Goal: Task Accomplishment & Management: Complete application form

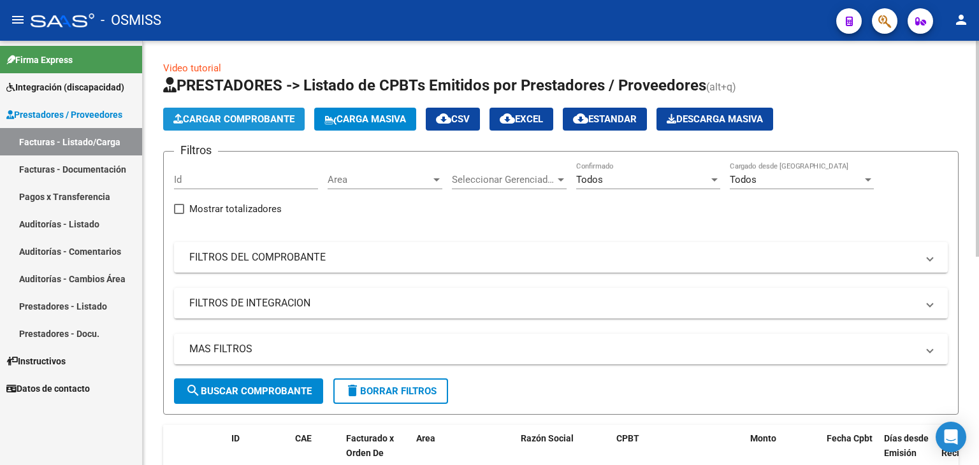
click at [267, 114] on span "Cargar Comprobante" at bounding box center [233, 118] width 121 height 11
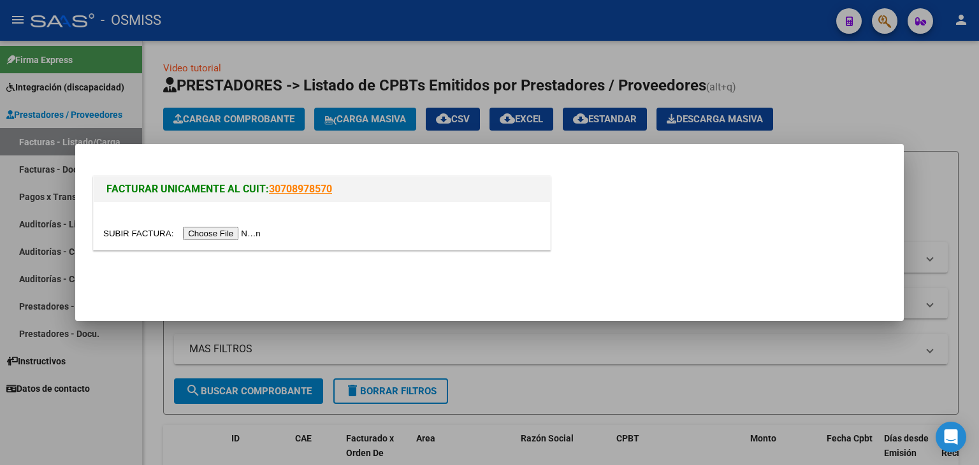
click at [224, 229] on input "file" at bounding box center [183, 233] width 161 height 13
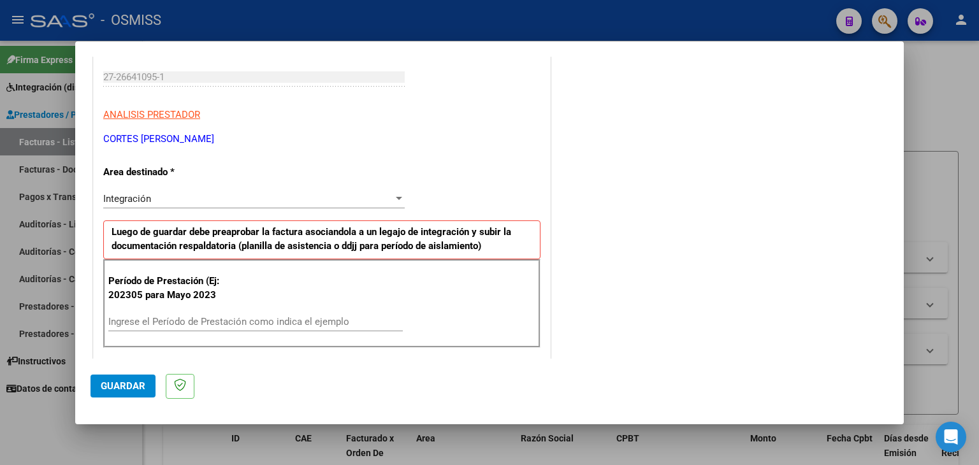
scroll to position [255, 0]
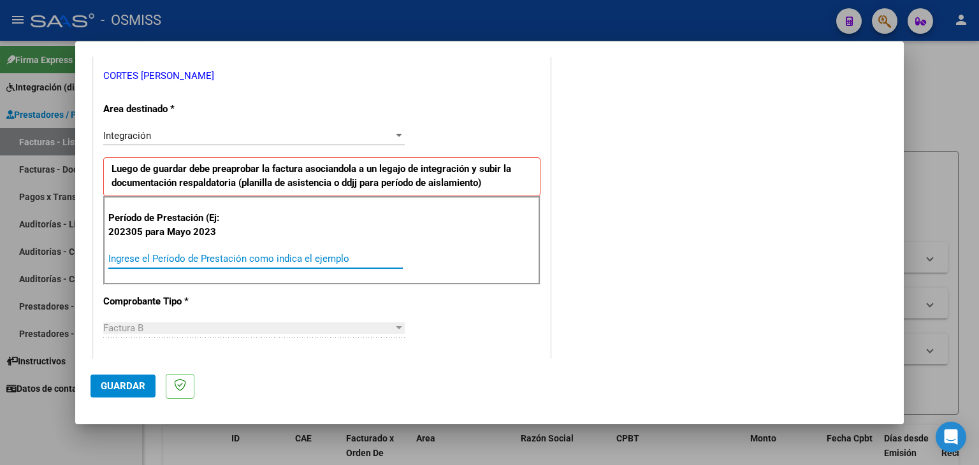
click at [198, 256] on input "Ingrese el Período de Prestación como indica el ejemplo" at bounding box center [255, 258] width 294 height 11
type input "202507"
click at [445, 308] on div "CUIT * 27-26641095-1 Ingresar CUIT ANALISIS PRESTADOR CORTES [PERSON_NAME] Area…" at bounding box center [322, 440] width 456 height 959
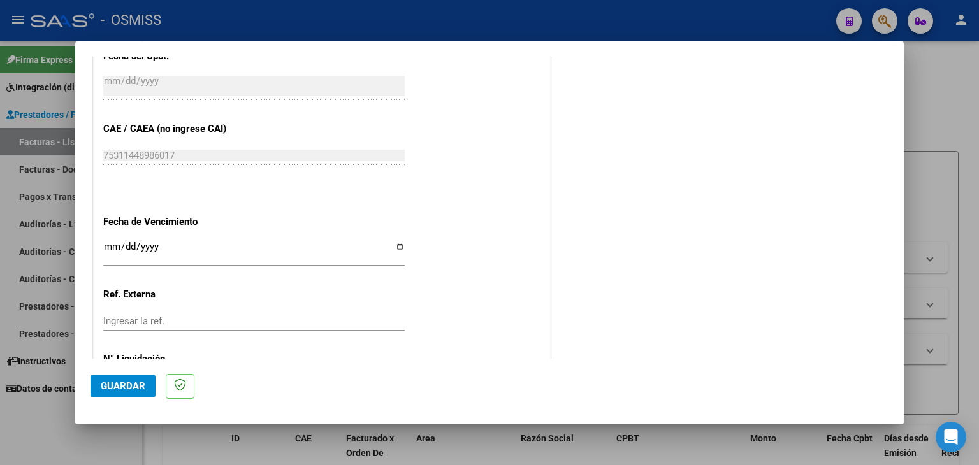
scroll to position [690, 0]
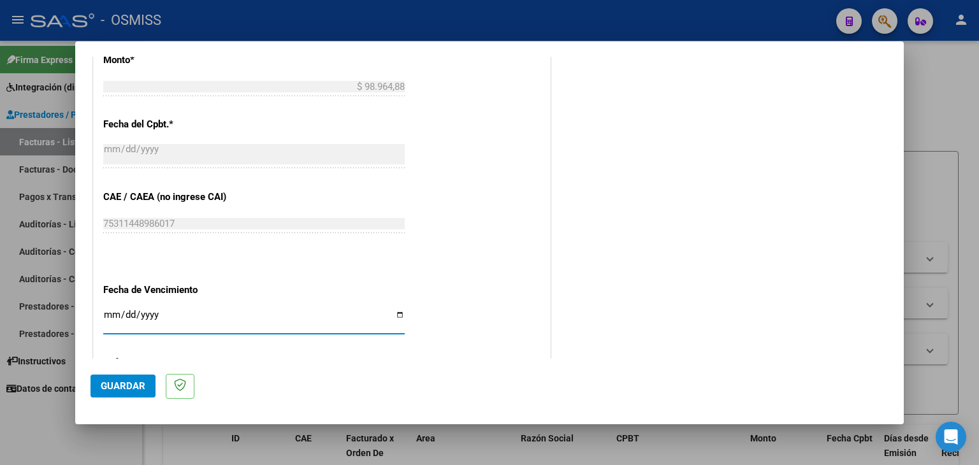
drag, startPoint x: 107, startPoint y: 310, endPoint x: 97, endPoint y: 303, distance: 12.4
click at [98, 304] on div "CUIT * 27-26641095-1 Ingresar CUIT ANALISIS PRESTADOR CORTES [PERSON_NAME] Area…" at bounding box center [322, 5] width 456 height 959
type input "[DATE]"
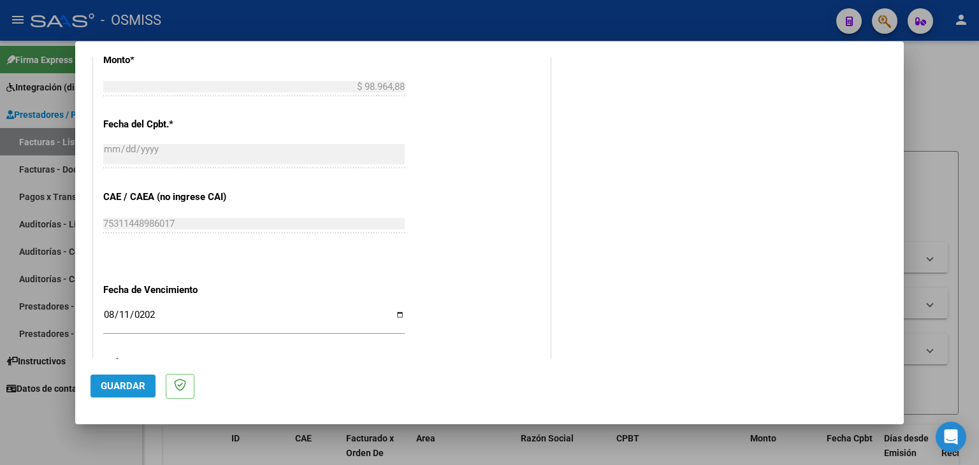
click at [127, 388] on span "Guardar" at bounding box center [123, 385] width 45 height 11
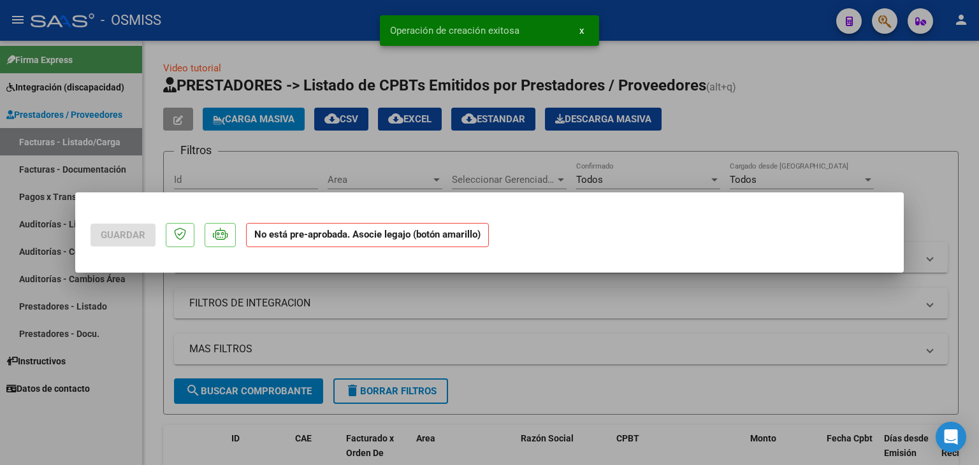
scroll to position [0, 0]
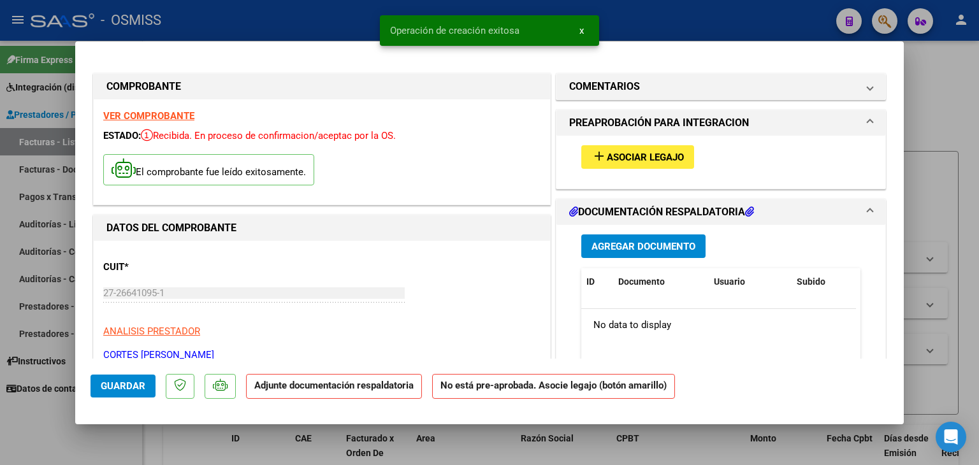
click at [642, 156] on span "Asociar Legajo" at bounding box center [645, 157] width 77 height 11
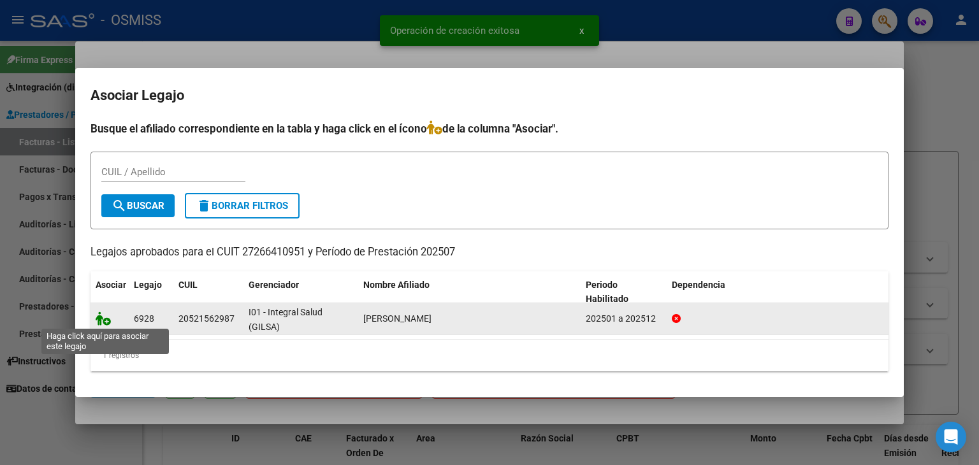
click at [105, 314] on icon at bounding box center [103, 319] width 15 height 14
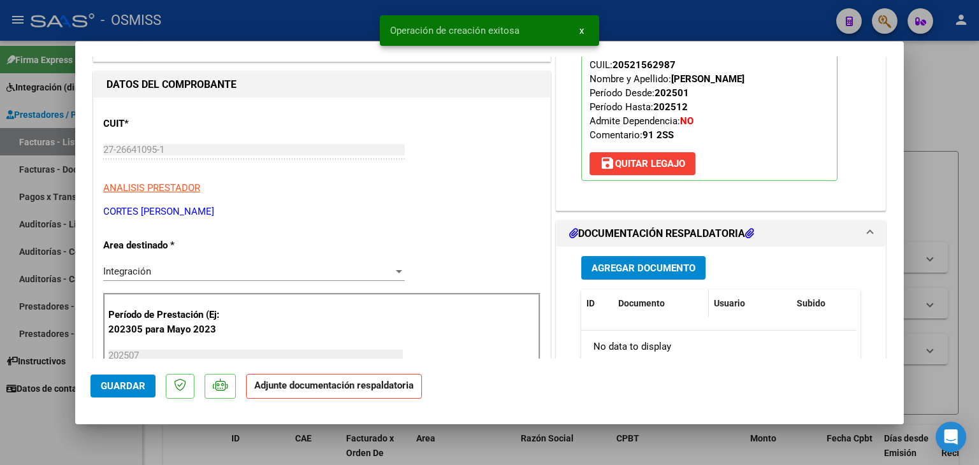
scroll to position [191, 0]
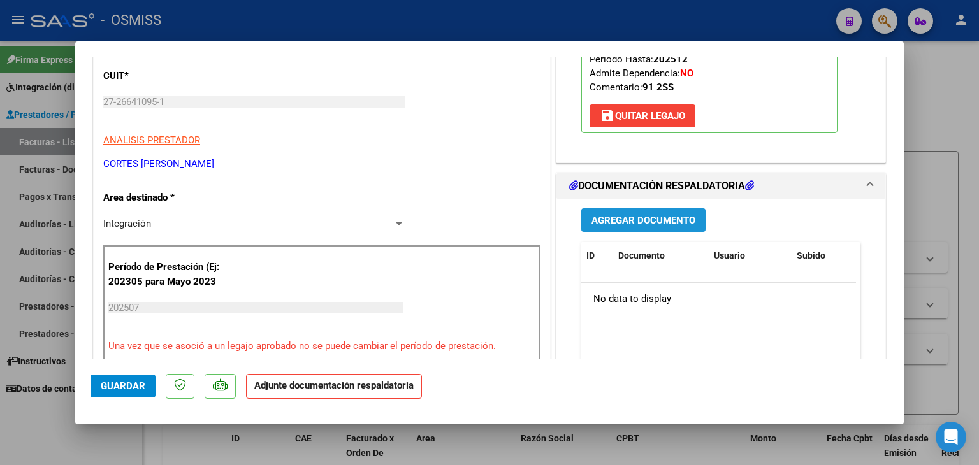
click at [653, 225] on span "Agregar Documento" at bounding box center [643, 220] width 104 height 11
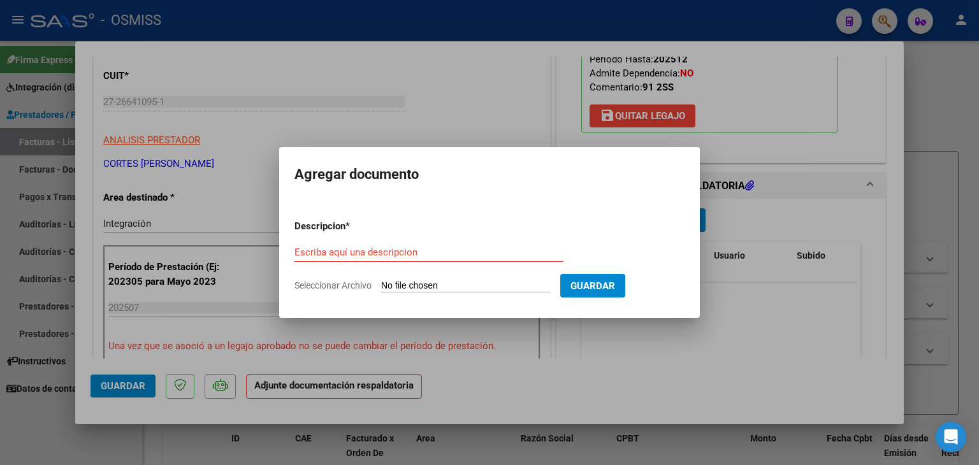
click at [461, 289] on input "Seleccionar Archivo" at bounding box center [465, 286] width 169 height 12
type input "C:\fakepath\LEGORA 07 PLANILLA CORTES.pdf"
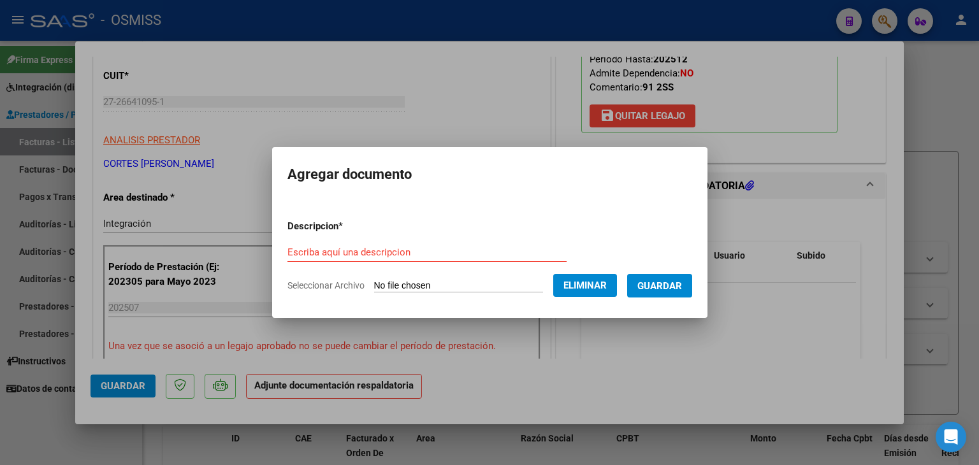
click at [385, 239] on form "Descripcion * Escriba aquí una descripcion Seleccionar Archivo Eliminar Guardar" at bounding box center [489, 256] width 405 height 93
click at [403, 250] on input "Escriba aquí una descripcion" at bounding box center [426, 252] width 279 height 11
type input "PLANILLA DE ASISTENCIA"
click at [682, 285] on span "Guardar" at bounding box center [659, 285] width 45 height 11
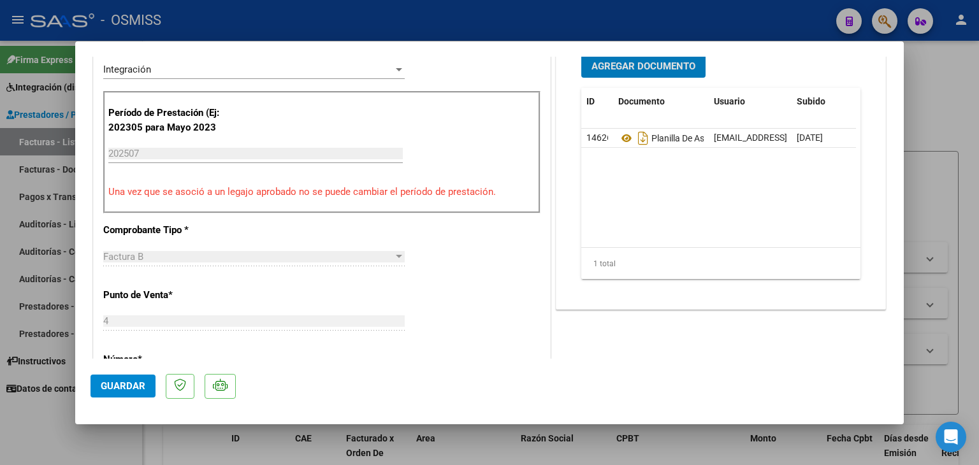
scroll to position [382, 0]
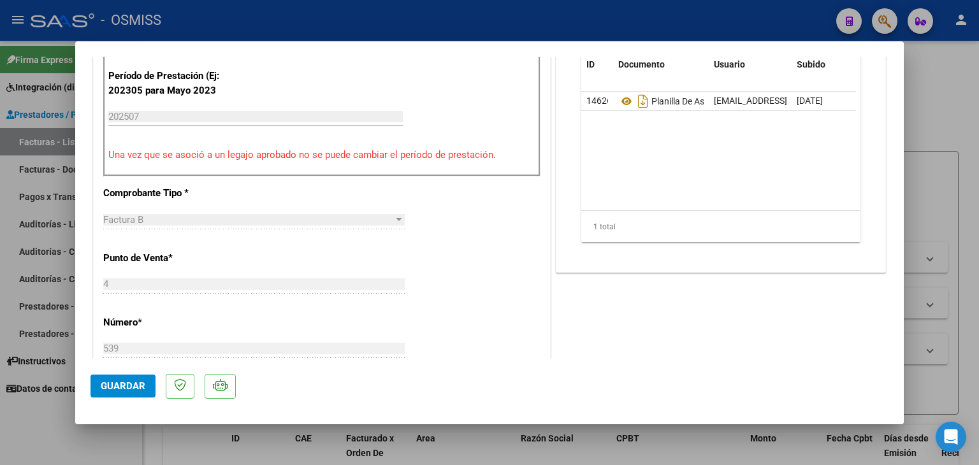
type input "$ 0,00"
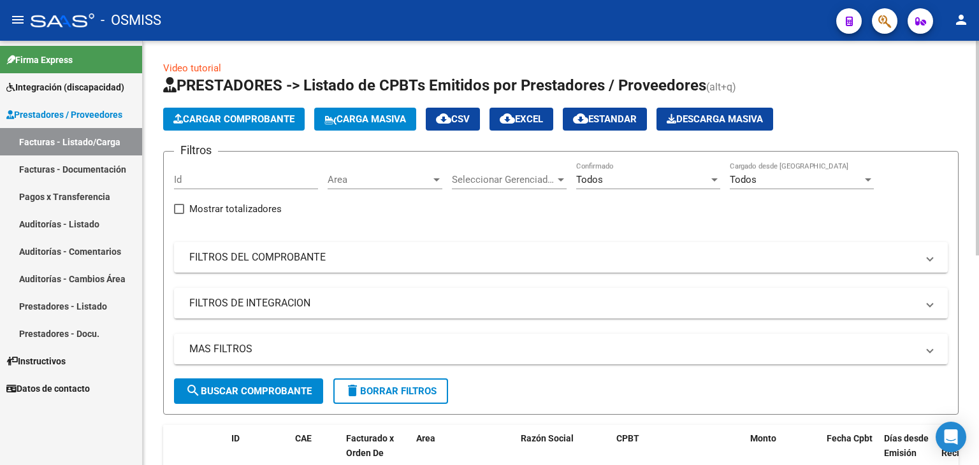
scroll to position [16, 0]
click at [263, 126] on button "Cargar Comprobante" at bounding box center [233, 119] width 141 height 23
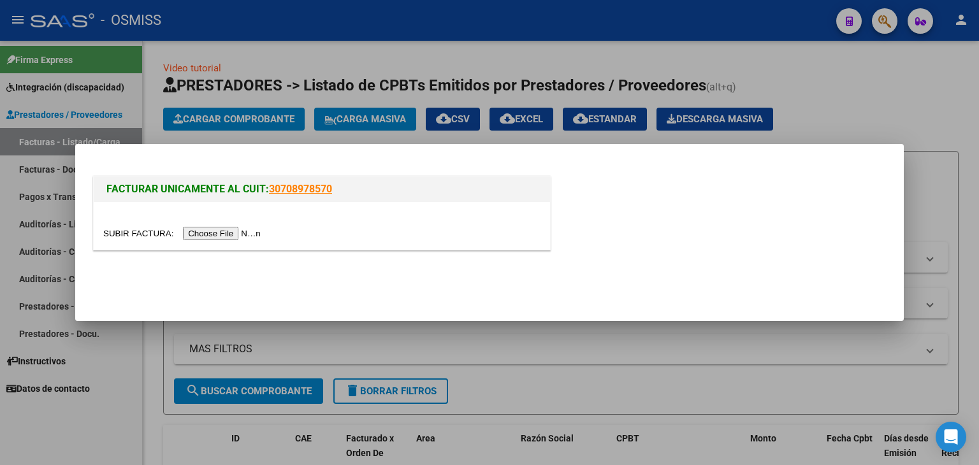
click at [235, 231] on input "file" at bounding box center [183, 233] width 161 height 13
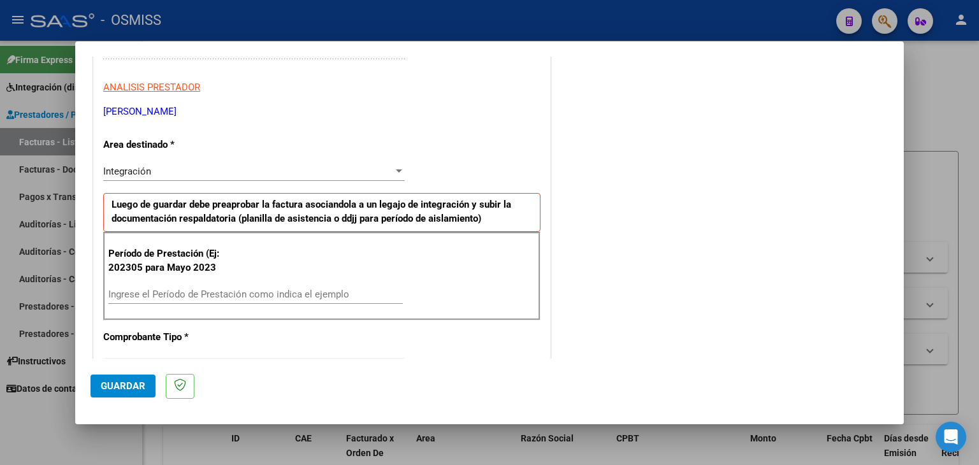
scroll to position [255, 0]
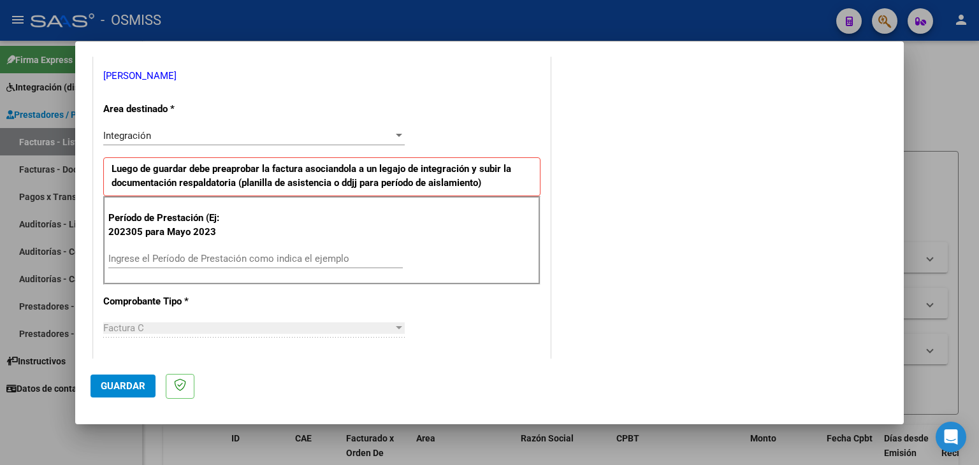
click at [201, 247] on div "Período de Prestación (Ej: 202305 para Mayo 2023 Ingrese el Período de Prestaci…" at bounding box center [321, 240] width 437 height 89
click at [202, 258] on input "Ingrese el Período de Prestación como indica el ejemplo" at bounding box center [255, 258] width 294 height 11
type input "202507"
click at [476, 310] on div "CUIT * 27-31956387-9 Ingresar CUIT ANALISIS PRESTADOR [PERSON_NAME] [PERSON_NAM…" at bounding box center [322, 440] width 456 height 959
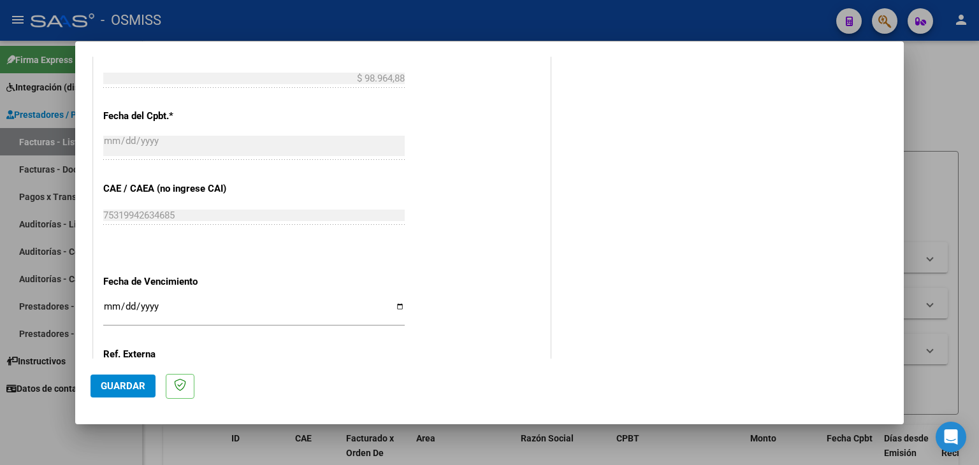
scroll to position [701, 0]
click at [110, 300] on input "Ingresar la fecha" at bounding box center [253, 309] width 301 height 20
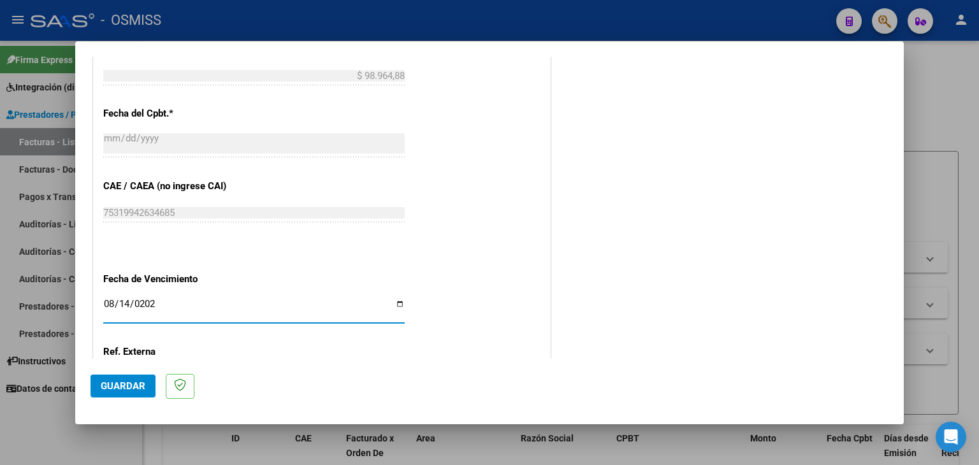
type input "[DATE]"
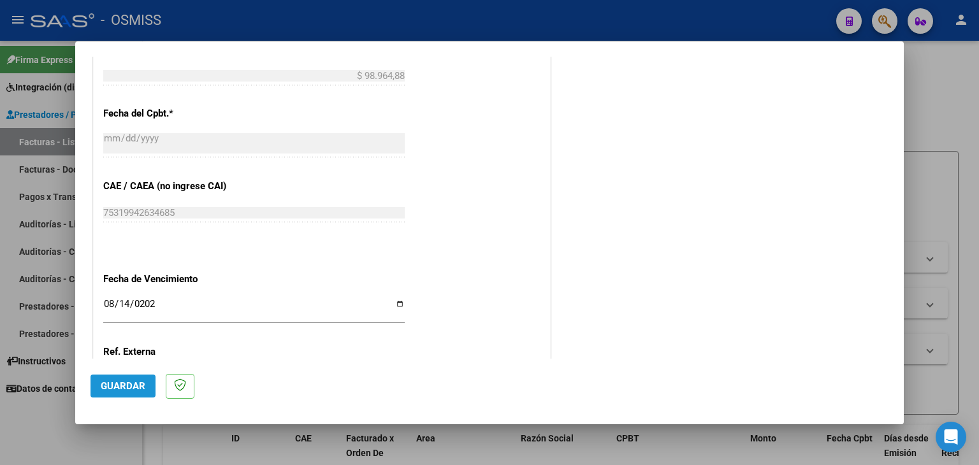
click at [132, 385] on span "Guardar" at bounding box center [123, 385] width 45 height 11
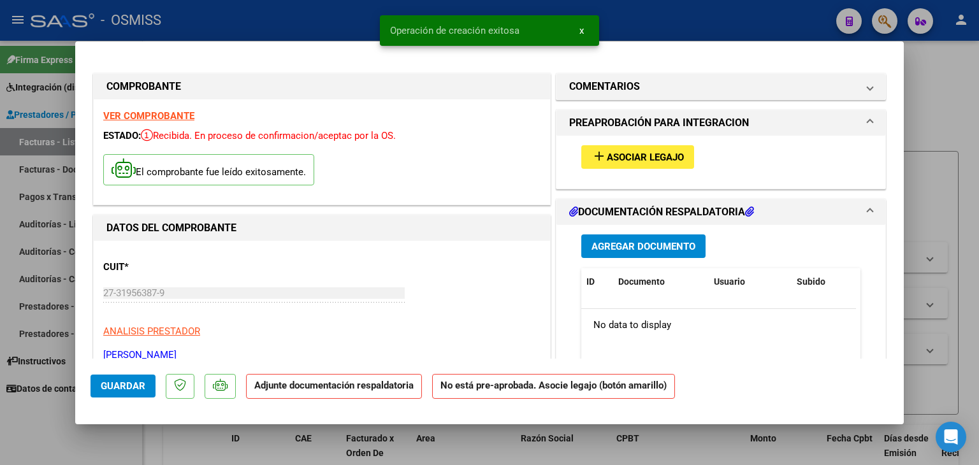
click at [648, 159] on span "Asociar Legajo" at bounding box center [645, 157] width 77 height 11
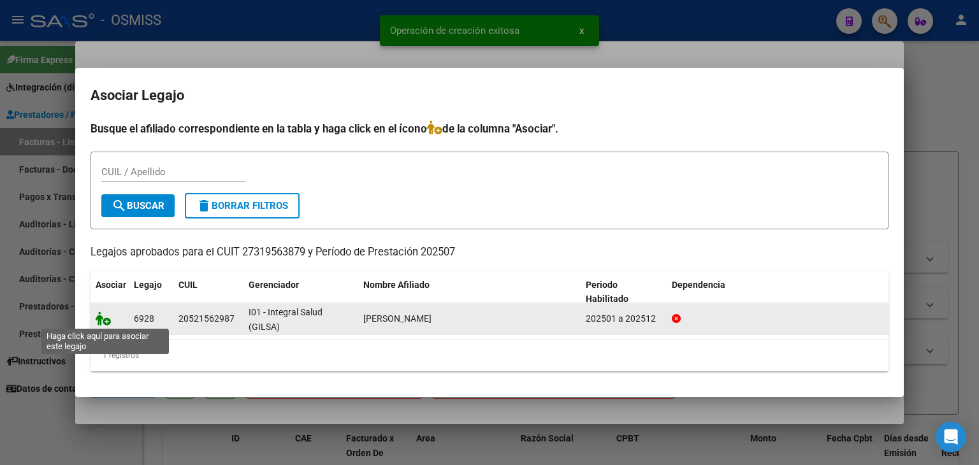
click at [99, 319] on icon at bounding box center [103, 319] width 15 height 14
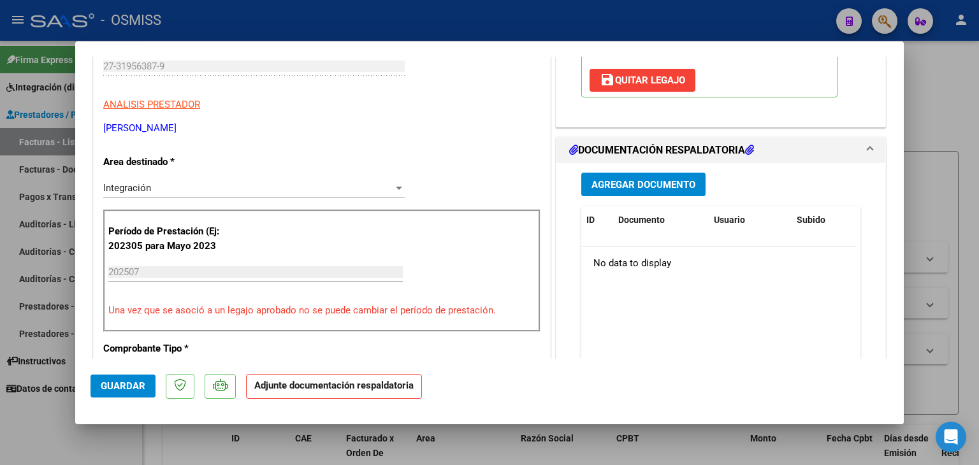
scroll to position [255, 0]
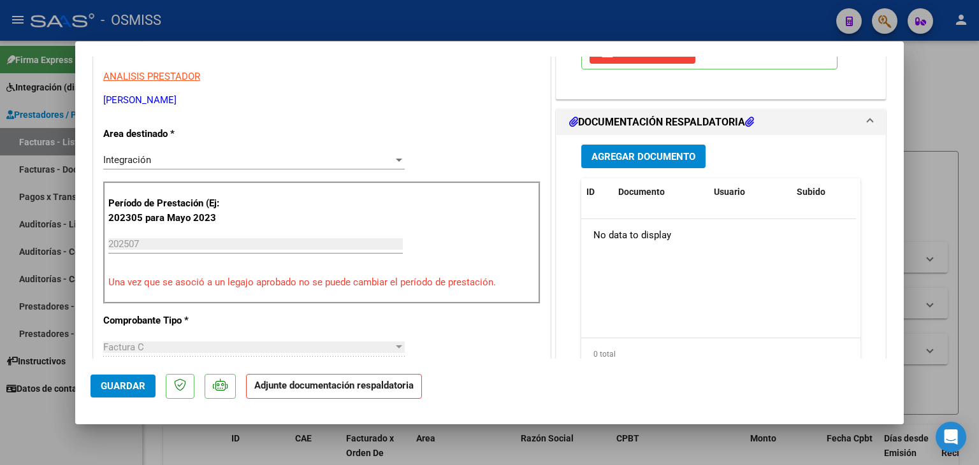
click at [630, 140] on div "Agregar Documento ID Documento Usuario Subido Acción No data to display 0 total…" at bounding box center [721, 262] width 298 height 254
click at [625, 156] on span "Agregar Documento" at bounding box center [643, 156] width 104 height 11
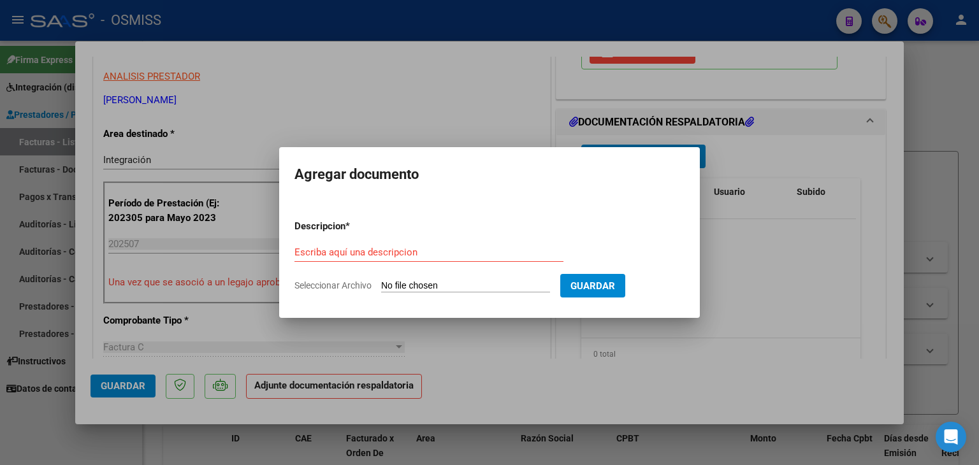
click at [489, 282] on input "Seleccionar Archivo" at bounding box center [465, 286] width 169 height 12
type input "C:\fakepath\LEGORA 07 PLANILLA [PERSON_NAME].pdf"
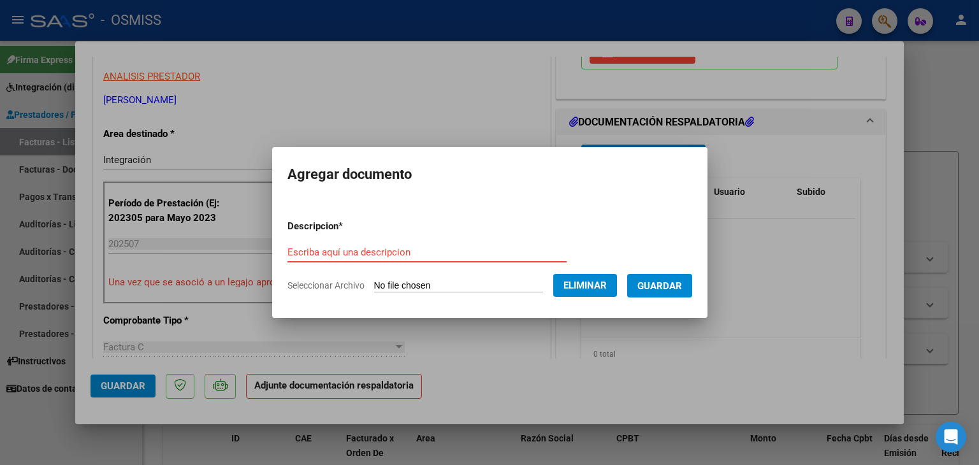
click at [393, 254] on input "Escriba aquí una descripcion" at bounding box center [426, 252] width 279 height 11
type input "PLANILLA DE ASISTENCIA"
click at [693, 286] on mat-dialog-content "Descripcion * PLANILLA DE ASISTENCIA Escriba aquí una descripcion Seleccionar A…" at bounding box center [489, 250] width 435 height 103
click at [682, 285] on span "Guardar" at bounding box center [659, 285] width 45 height 11
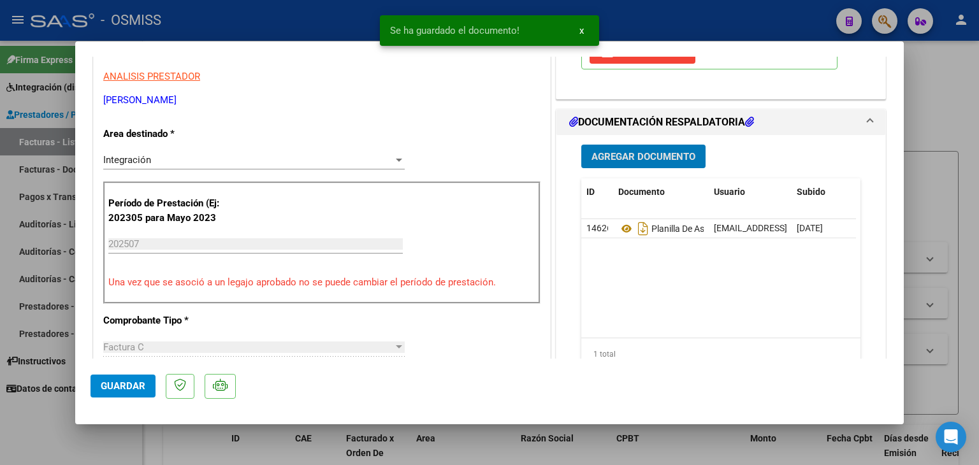
type input "$ 0,00"
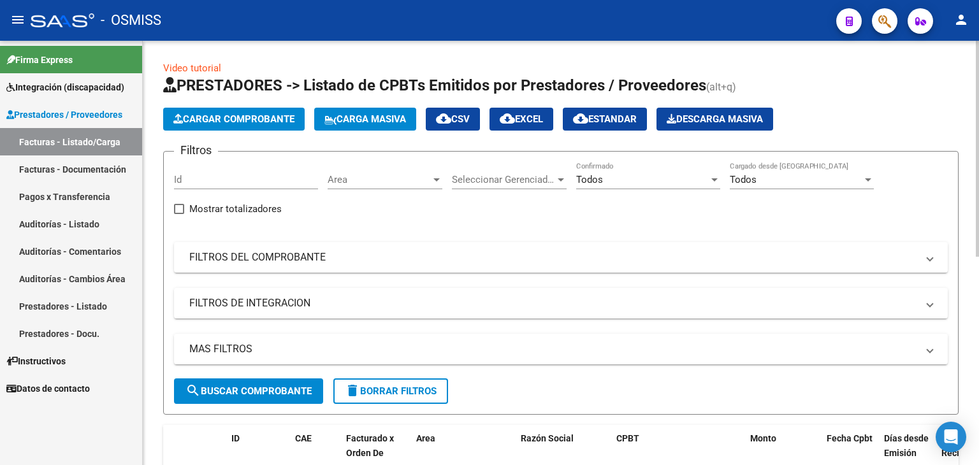
click at [226, 122] on span "Cargar Comprobante" at bounding box center [233, 118] width 121 height 11
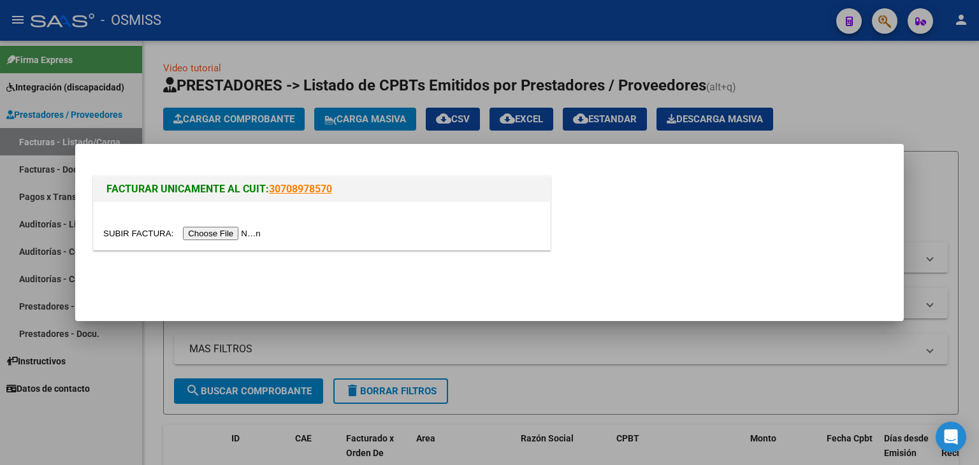
click at [222, 229] on input "file" at bounding box center [183, 233] width 161 height 13
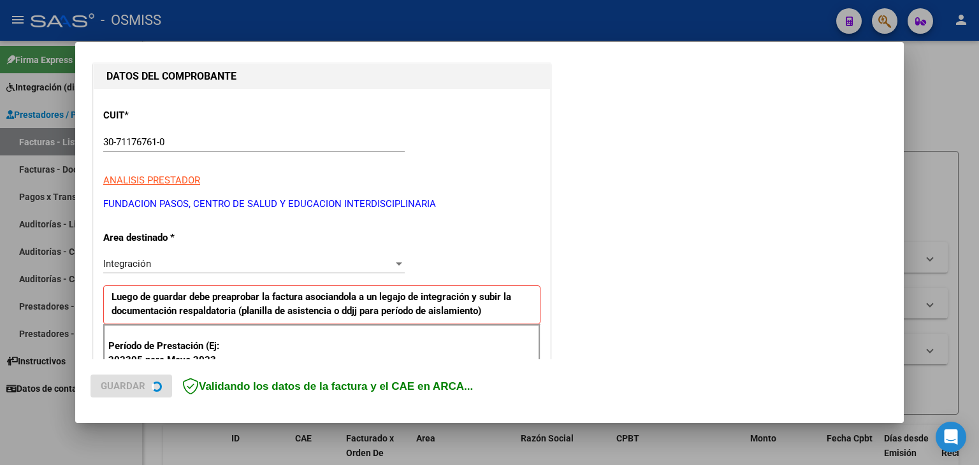
scroll to position [191, 0]
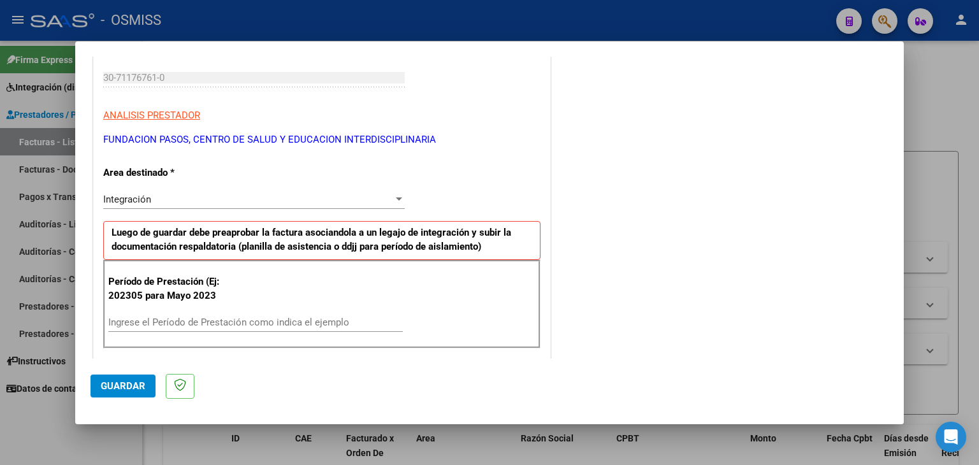
click at [189, 319] on div "Ingrese el Período de Prestación como indica el ejemplo" at bounding box center [255, 322] width 294 height 19
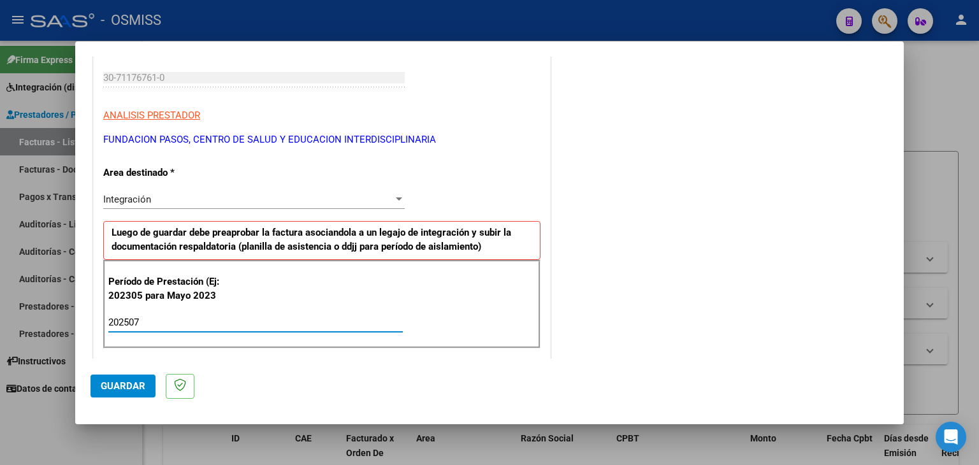
type input "202507"
click at [488, 338] on div "Período de Prestación (Ej: 202305 para [DATE] 202507 Ingrese el Período de Pres…" at bounding box center [321, 304] width 437 height 89
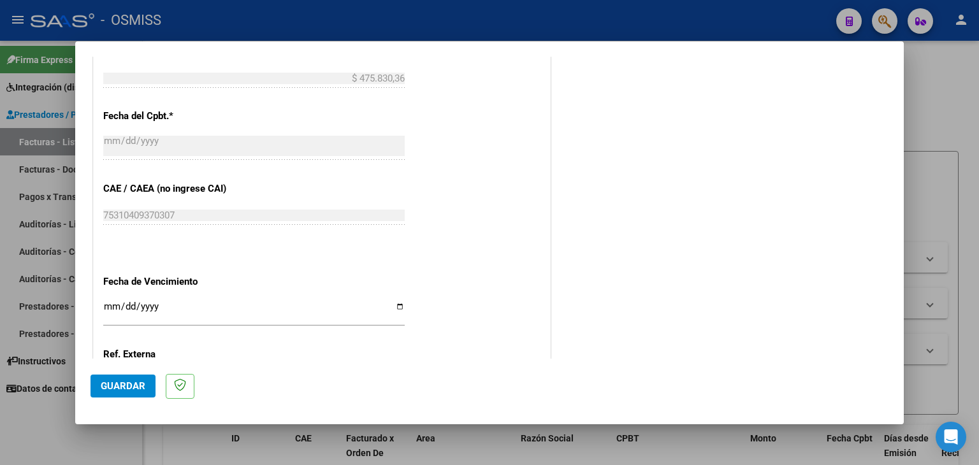
scroll to position [701, 0]
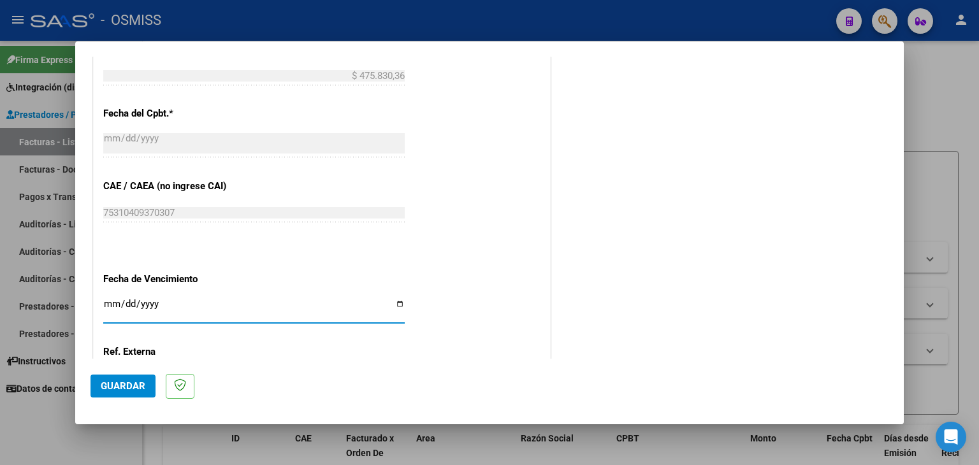
click at [112, 305] on input "Ingresar la fecha" at bounding box center [253, 309] width 301 height 20
type input "[DATE]"
click at [129, 388] on span "Guardar" at bounding box center [123, 385] width 45 height 11
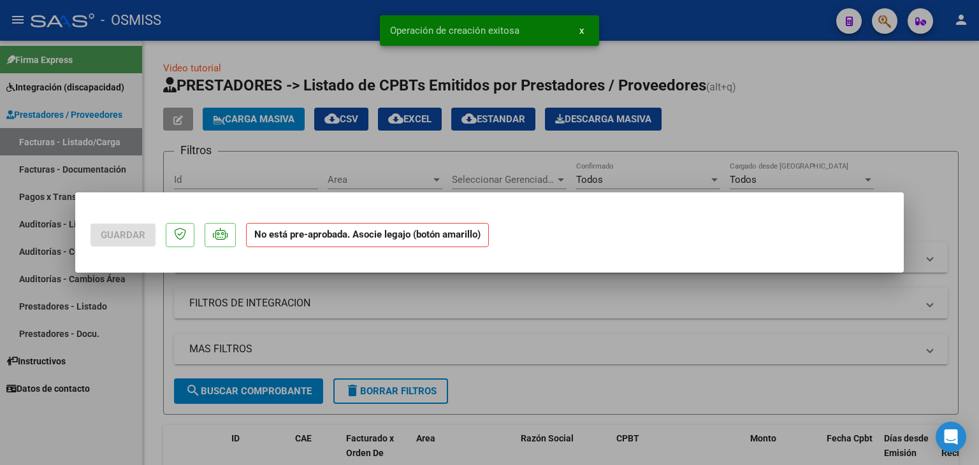
scroll to position [0, 0]
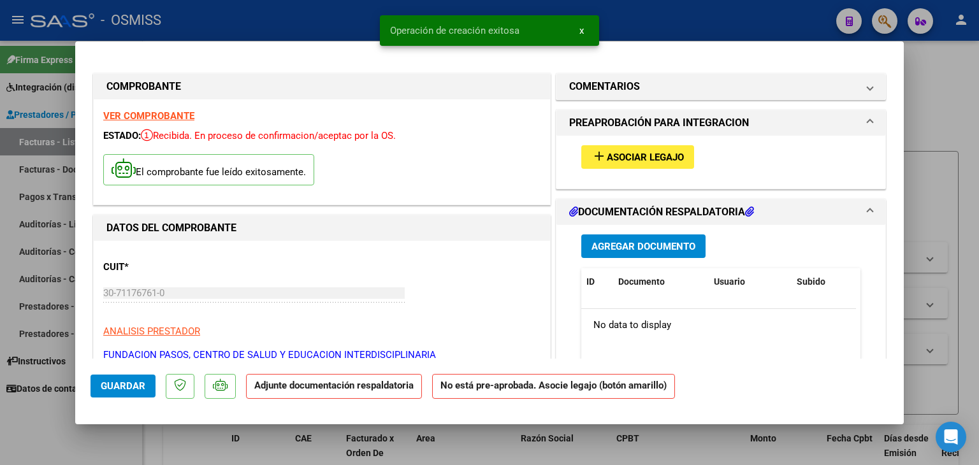
click at [640, 154] on span "Asociar Legajo" at bounding box center [645, 157] width 77 height 11
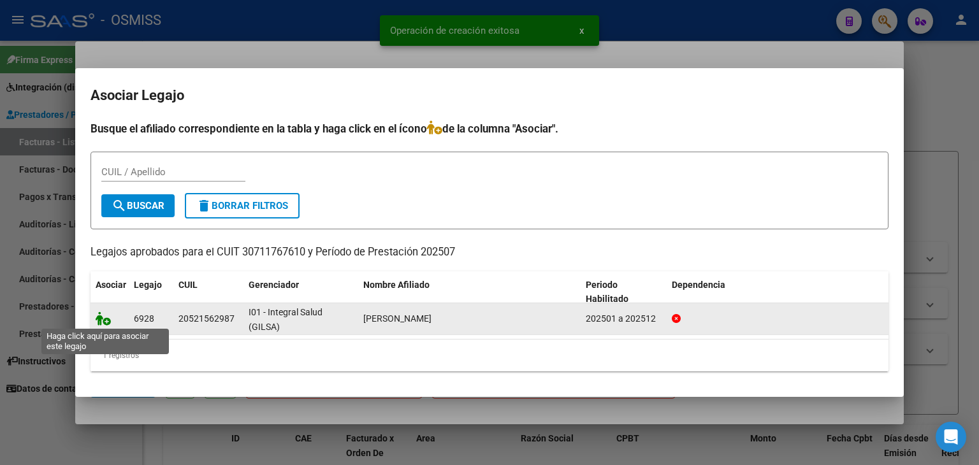
click at [105, 320] on icon at bounding box center [103, 319] width 15 height 14
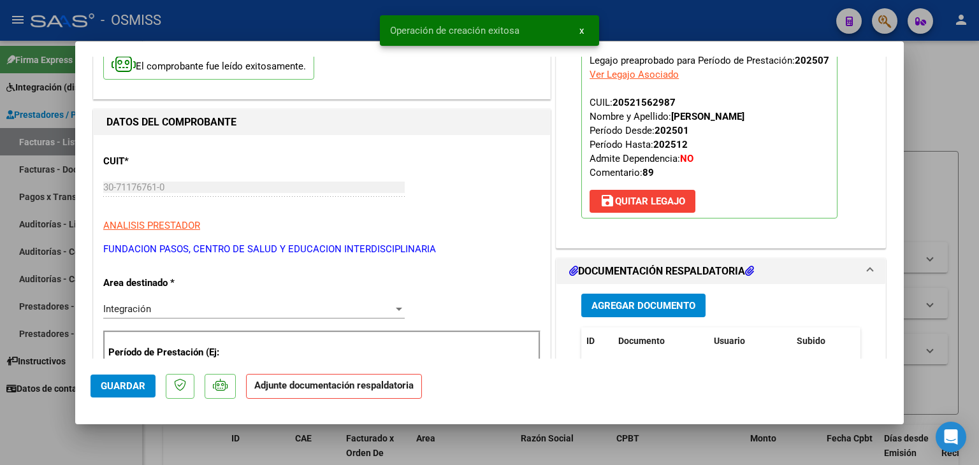
scroll to position [191, 0]
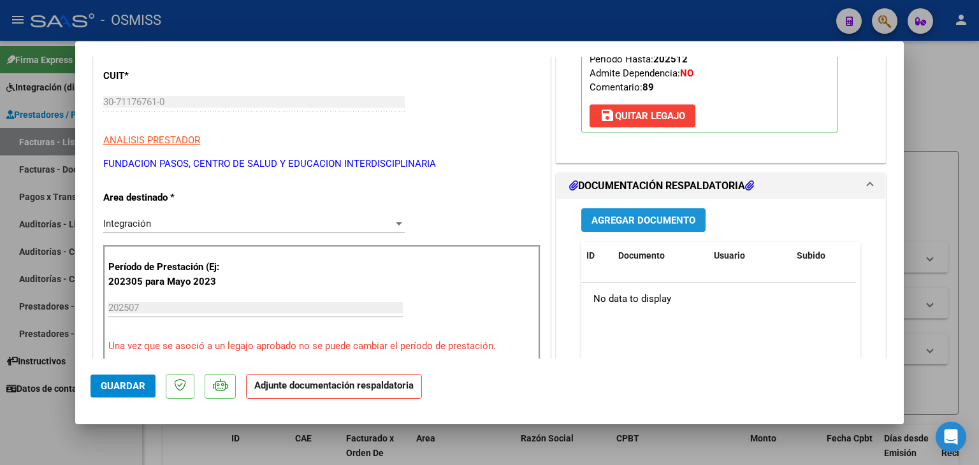
click at [670, 224] on span "Agregar Documento" at bounding box center [643, 220] width 104 height 11
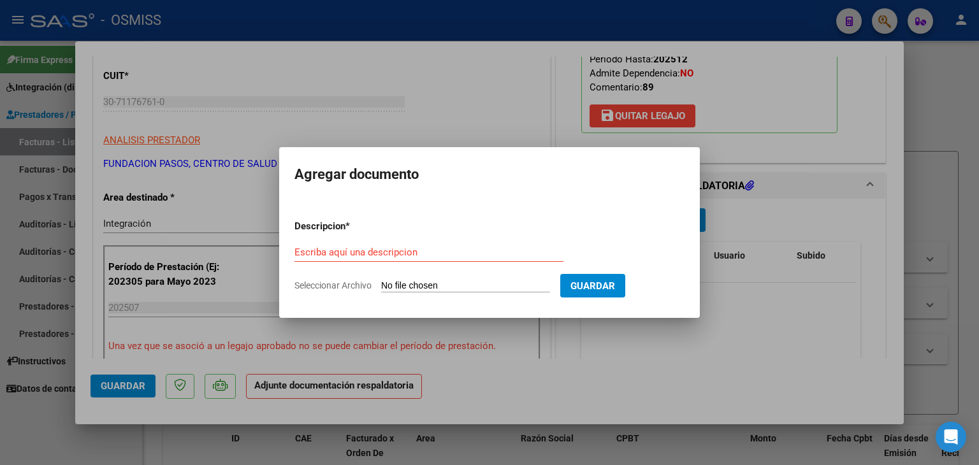
click at [453, 284] on input "Seleccionar Archivo" at bounding box center [465, 286] width 169 height 12
type input "C:\fakepath\LEGORA 07 PLANILLA PASOS.pdf"
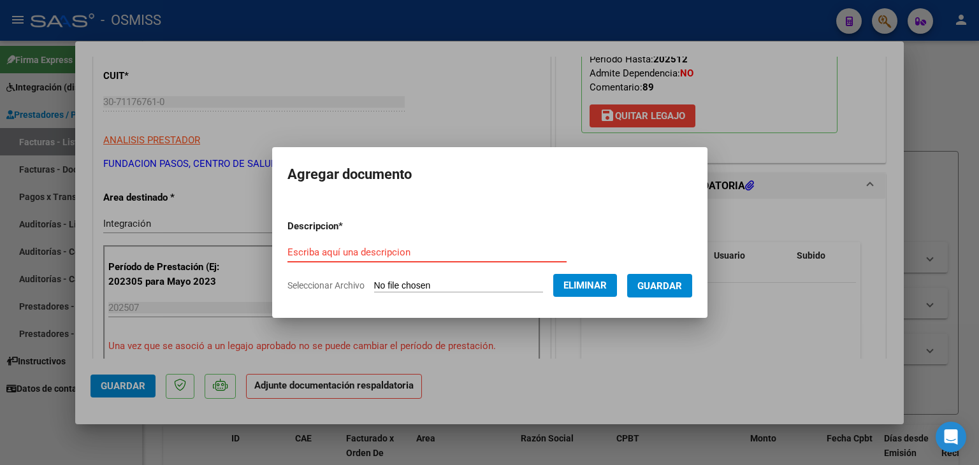
click at [351, 250] on input "Escriba aquí una descripcion" at bounding box center [426, 252] width 279 height 11
type input "PLANILLA DE ASISTENCIA"
click at [665, 281] on span "Guardar" at bounding box center [659, 285] width 45 height 11
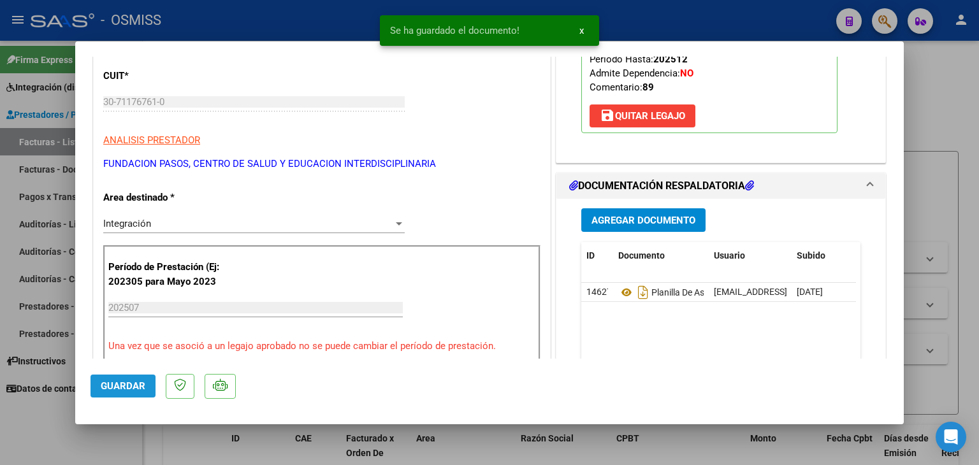
click at [113, 388] on span "Guardar" at bounding box center [123, 385] width 45 height 11
type input "$ 0,00"
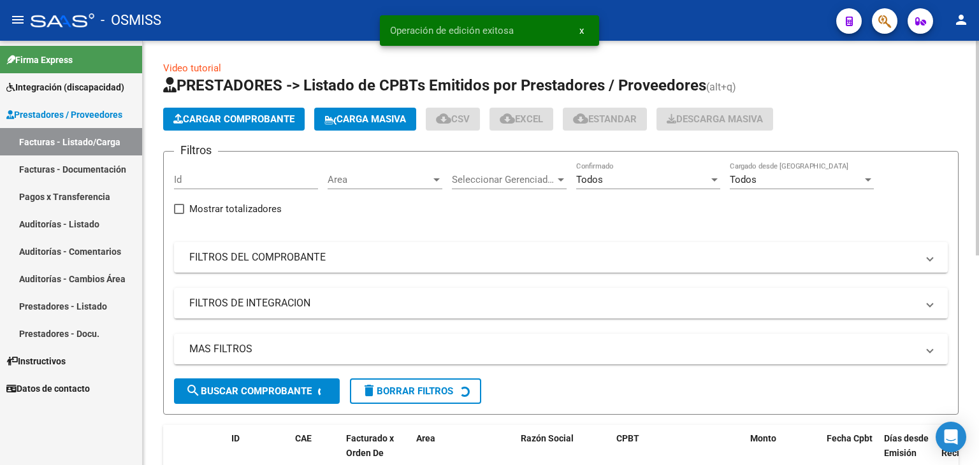
scroll to position [31, 0]
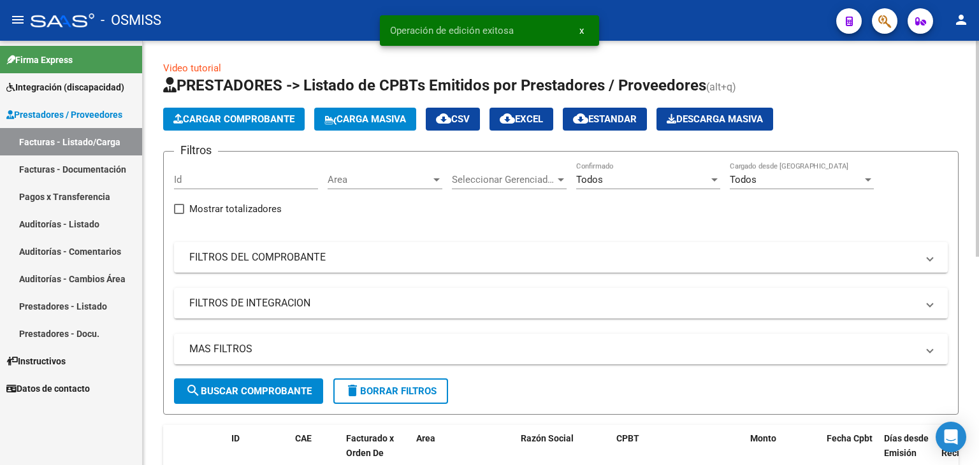
click at [243, 119] on span "Cargar Comprobante" at bounding box center [233, 118] width 121 height 11
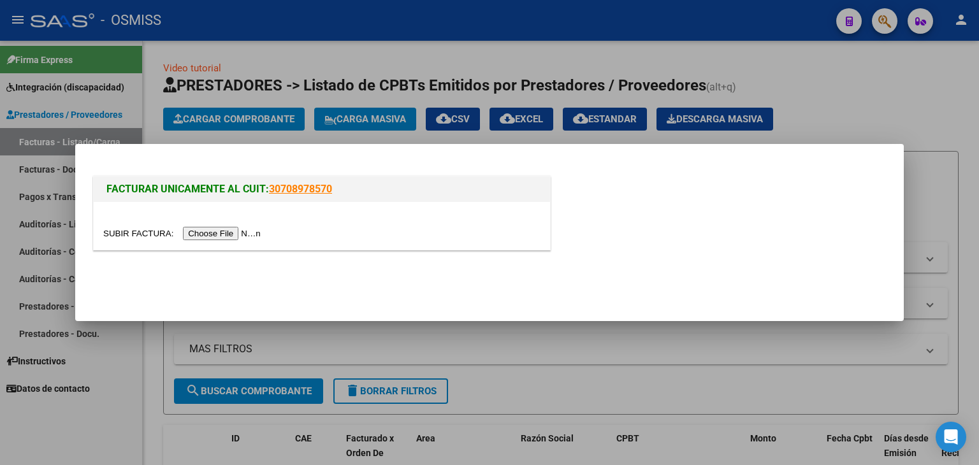
click at [224, 233] on input "file" at bounding box center [183, 233] width 161 height 13
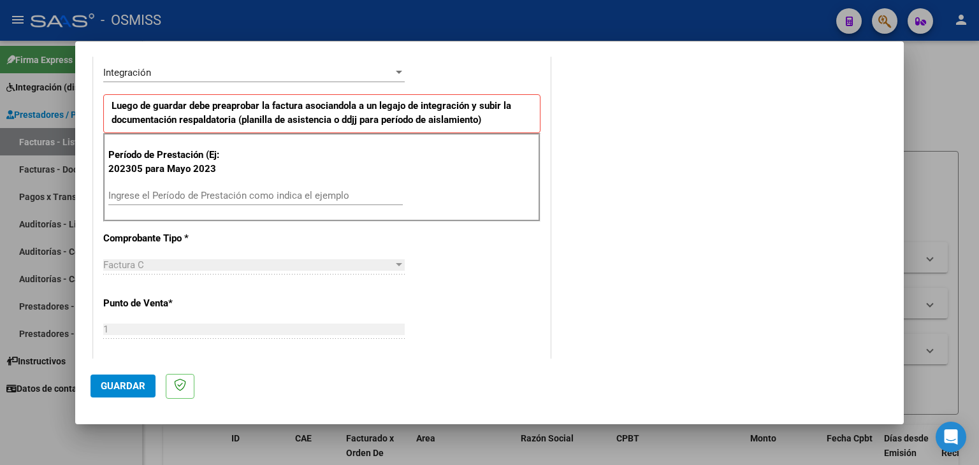
scroll to position [319, 0]
click at [200, 185] on div "Ingrese el Período de Prestación como indica el ejemplo" at bounding box center [255, 194] width 294 height 19
type input "202507"
click at [453, 342] on div "CUIT * 27-38748277-1 Ingresar CUIT ANALISIS PRESTADOR [PERSON_NAME] [PERSON_NAM…" at bounding box center [322, 376] width 456 height 959
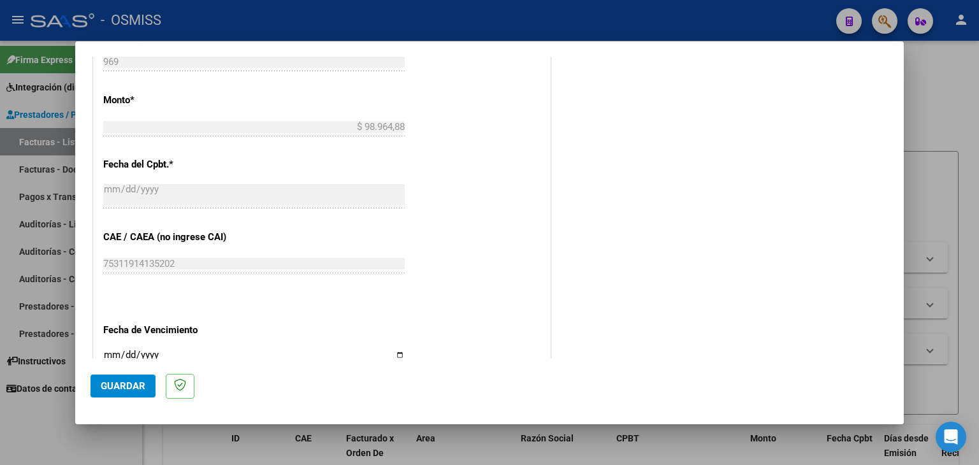
scroll to position [701, 0]
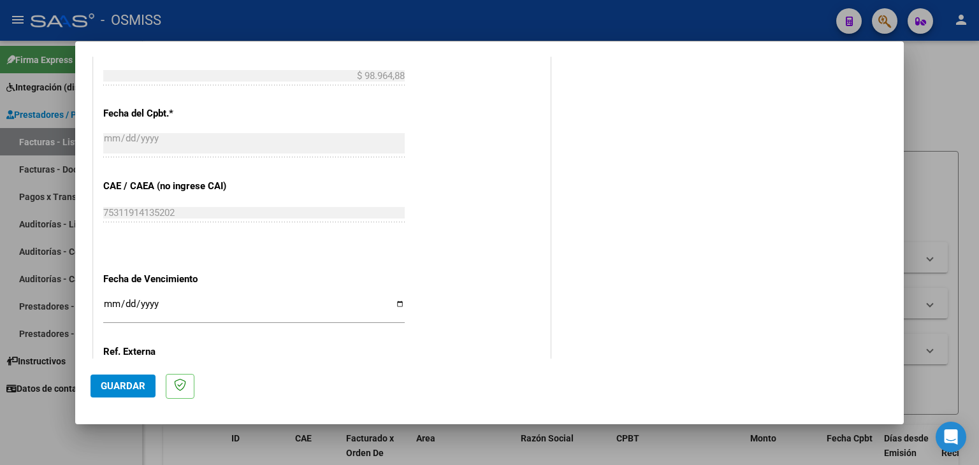
click at [103, 296] on div "Ingresar la fecha" at bounding box center [253, 309] width 301 height 27
type input "[DATE]"
click at [140, 389] on span "Guardar" at bounding box center [123, 385] width 45 height 11
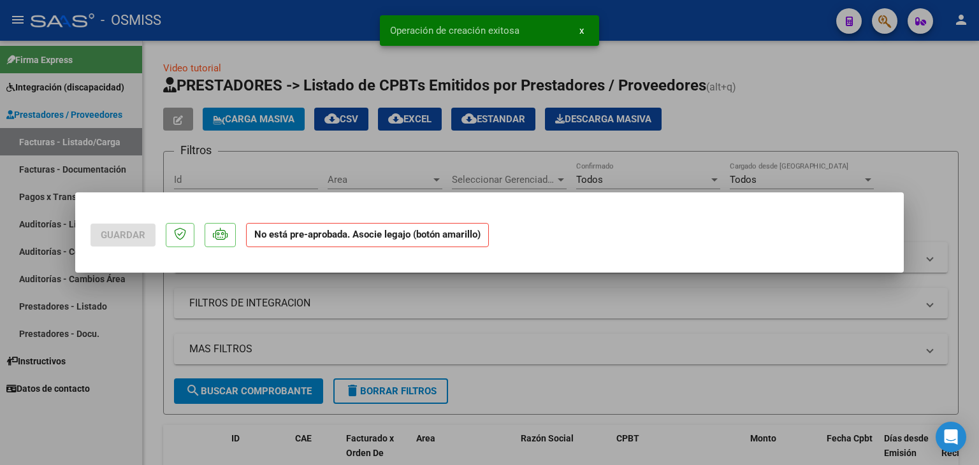
scroll to position [0, 0]
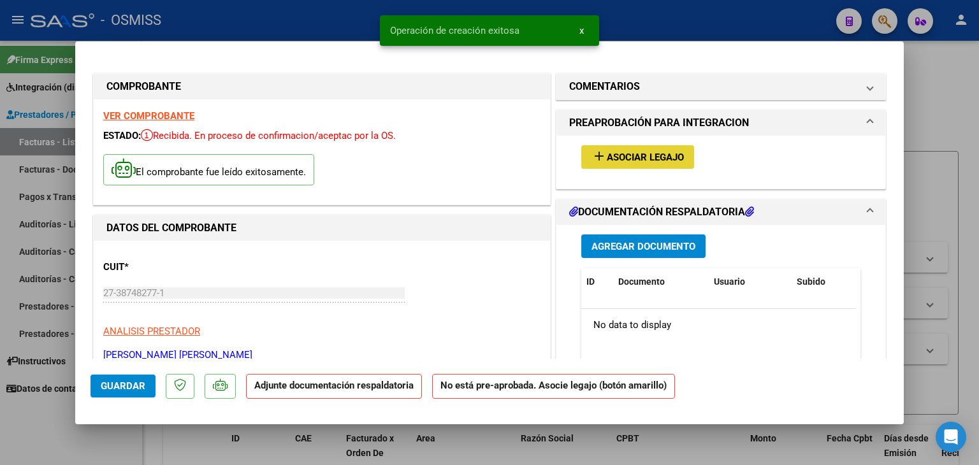
click at [638, 155] on span "Asociar Legajo" at bounding box center [645, 157] width 77 height 11
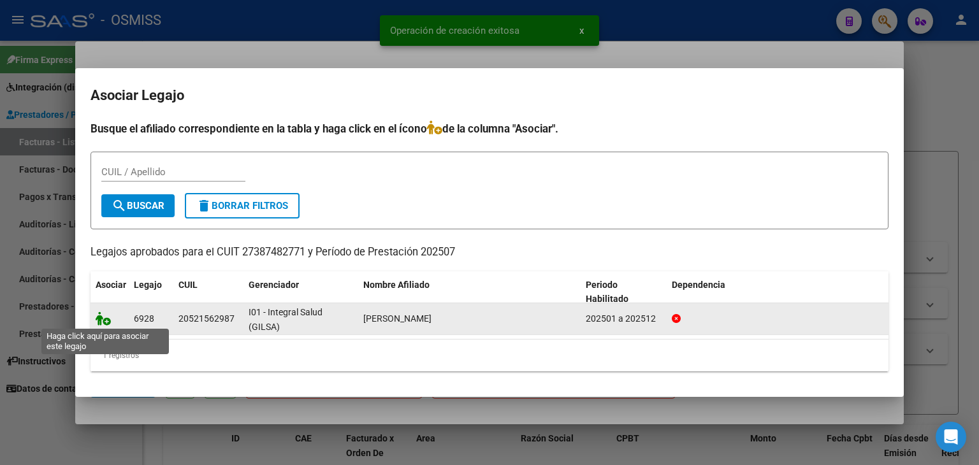
click at [99, 318] on icon at bounding box center [103, 319] width 15 height 14
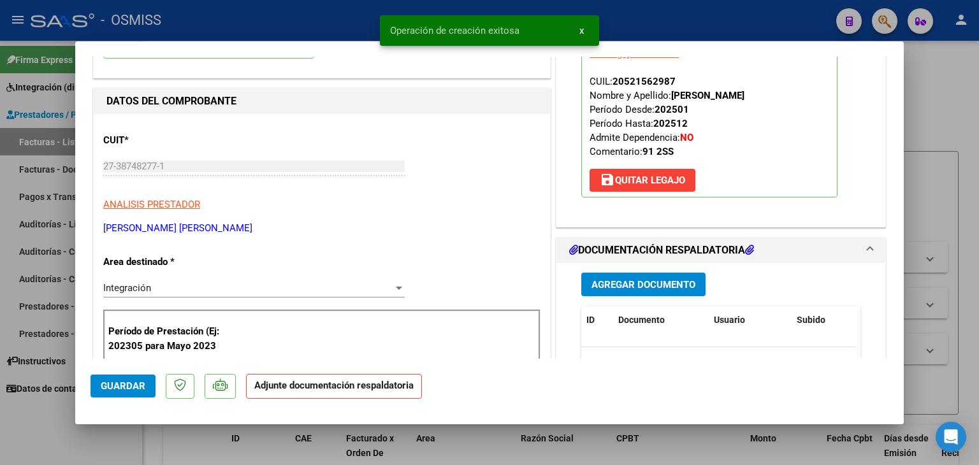
scroll to position [127, 0]
click at [654, 285] on span "Agregar Documento" at bounding box center [643, 284] width 104 height 11
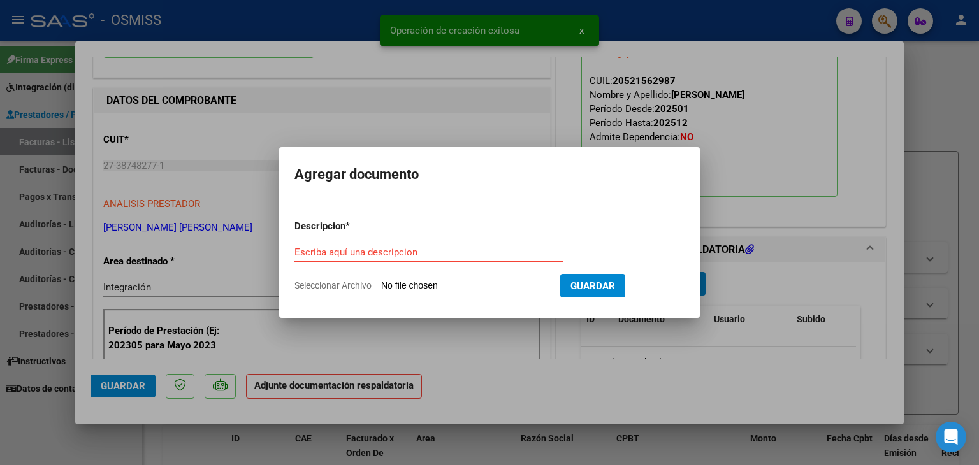
click at [437, 293] on form "Descripcion * Escriba aquí una descripcion Seleccionar Archivo Guardar" at bounding box center [489, 256] width 390 height 93
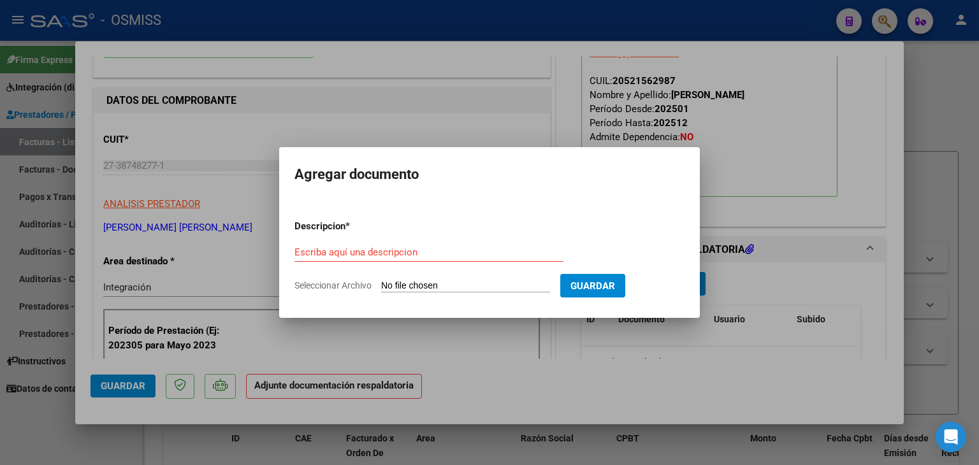
click at [443, 289] on input "Seleccionar Archivo" at bounding box center [465, 286] width 169 height 12
type input "C:\fakepath\LEGORA 07 PLANILLA [PERSON_NAME].pdf"
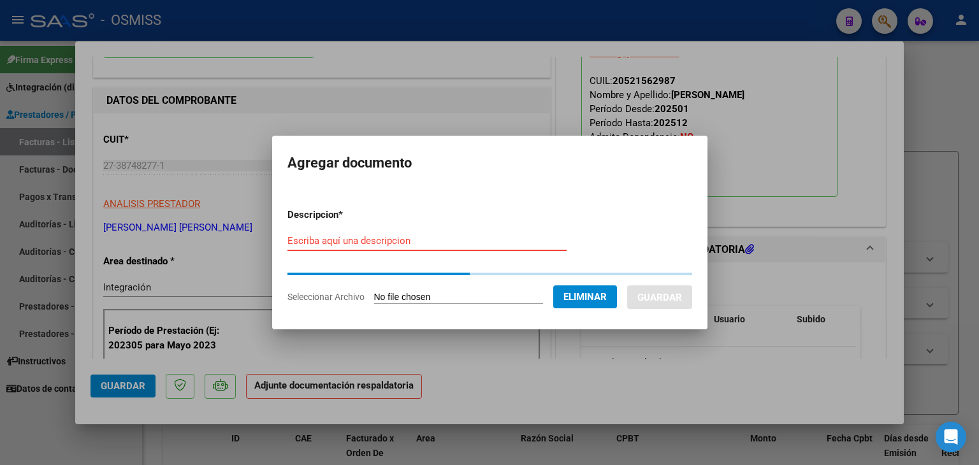
click at [339, 243] on input "Escriba aquí una descripcion" at bounding box center [426, 240] width 279 height 11
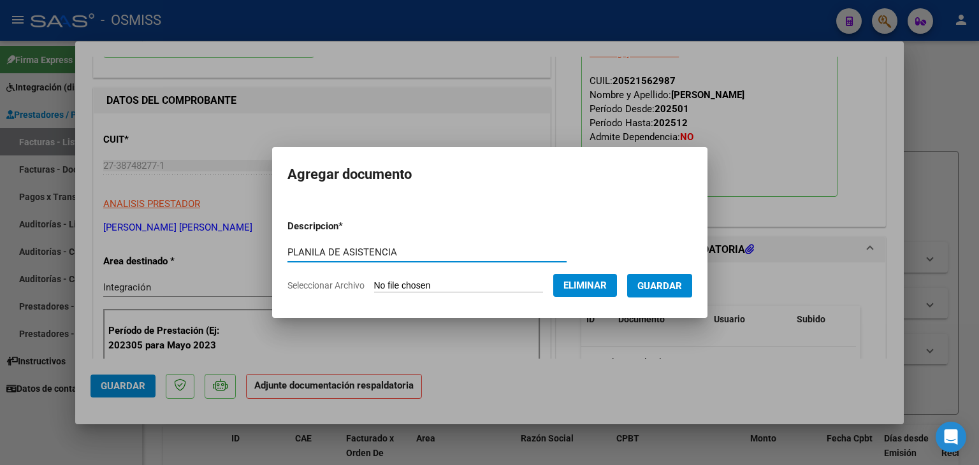
type input "PLANILA DE ASISTENCIA"
click at [650, 291] on span "Guardar" at bounding box center [659, 285] width 45 height 11
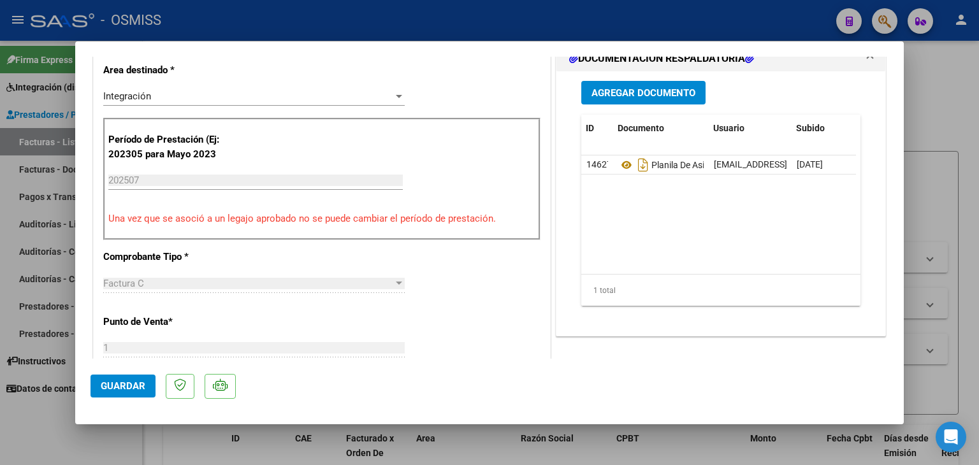
scroll to position [0, 62]
click at [793, 166] on datatable-body-cell at bounding box center [825, 165] width 64 height 18
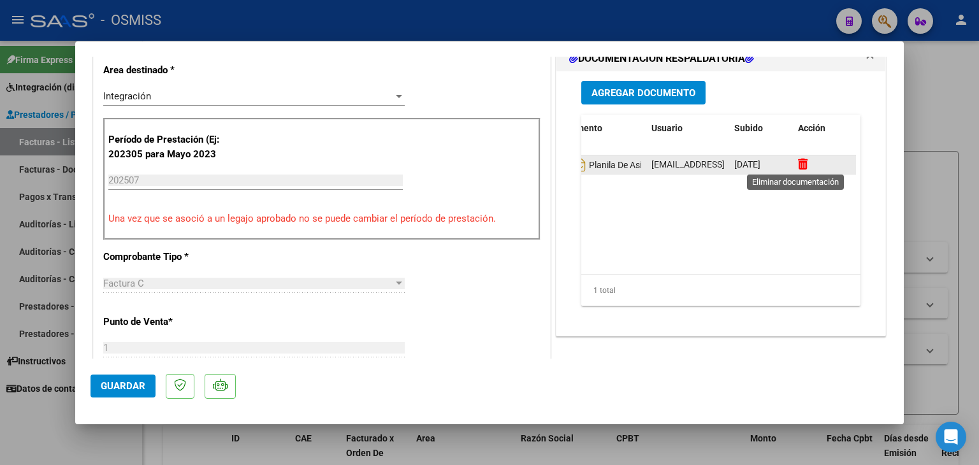
click at [799, 164] on icon at bounding box center [803, 164] width 10 height 12
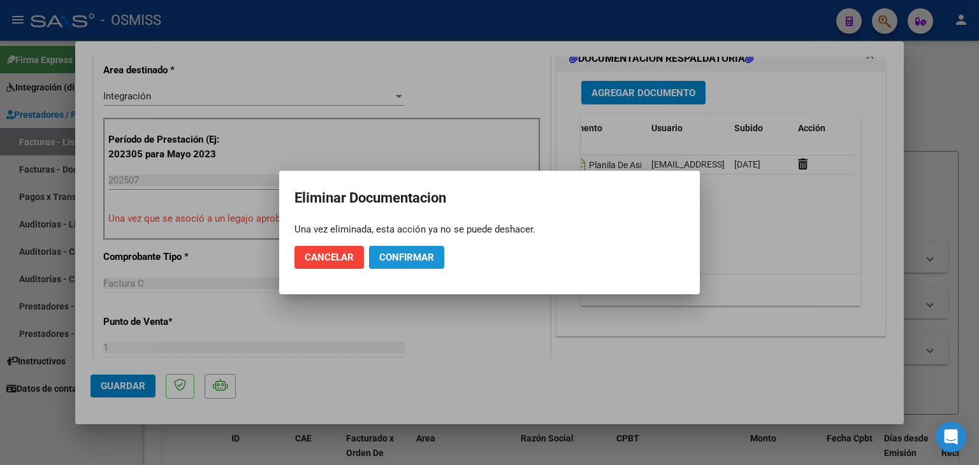
click at [391, 261] on span "Confirmar" at bounding box center [406, 257] width 55 height 11
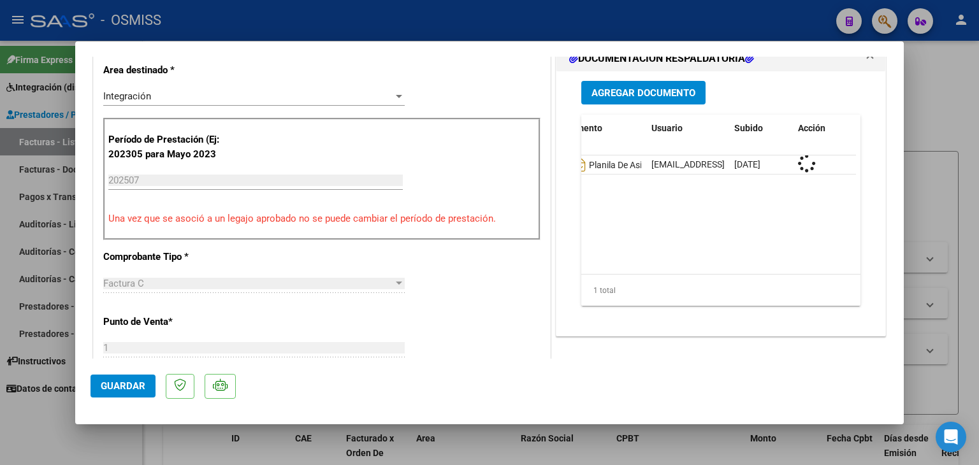
scroll to position [0, 0]
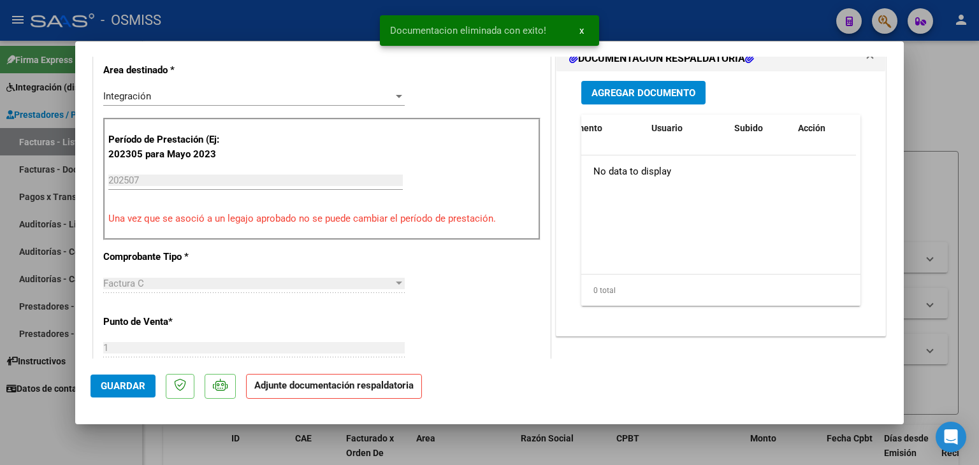
click at [651, 91] on span "Agregar Documento" at bounding box center [643, 92] width 104 height 11
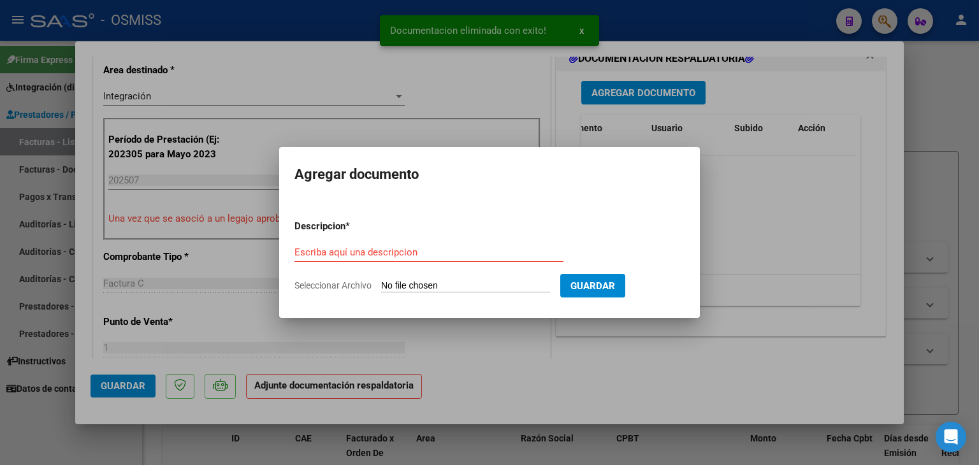
click at [467, 288] on input "Seleccionar Archivo" at bounding box center [465, 286] width 169 height 12
type input "C:\fakepath\LEGORA 07 PLANILLA [PERSON_NAME].pdf"
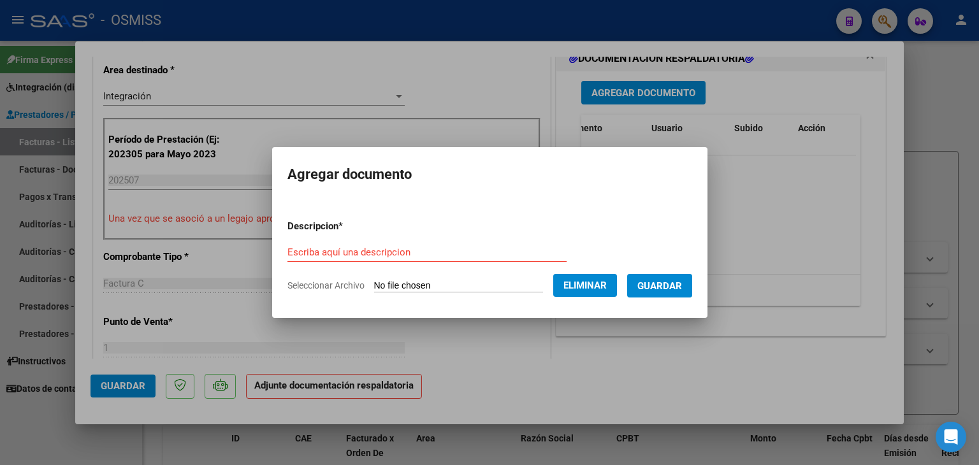
click at [419, 240] on form "Descripcion * Escriba aquí una descripcion Seleccionar Archivo Eliminar Guardar" at bounding box center [489, 256] width 405 height 93
click at [421, 248] on input "Escriba aquí una descripcion" at bounding box center [426, 252] width 279 height 11
type input "PLANILLA DE ASISTENCIA"
click at [682, 280] on span "Guardar" at bounding box center [659, 285] width 45 height 11
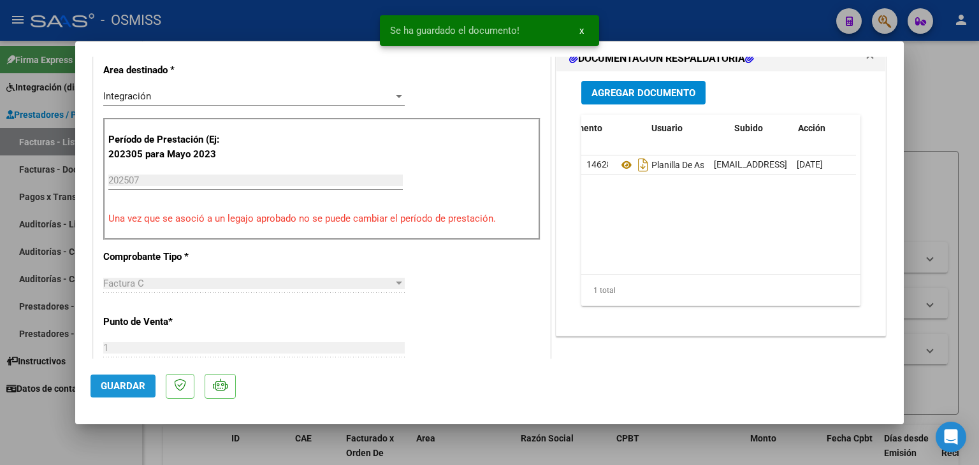
click at [132, 393] on button "Guardar" at bounding box center [123, 386] width 65 height 23
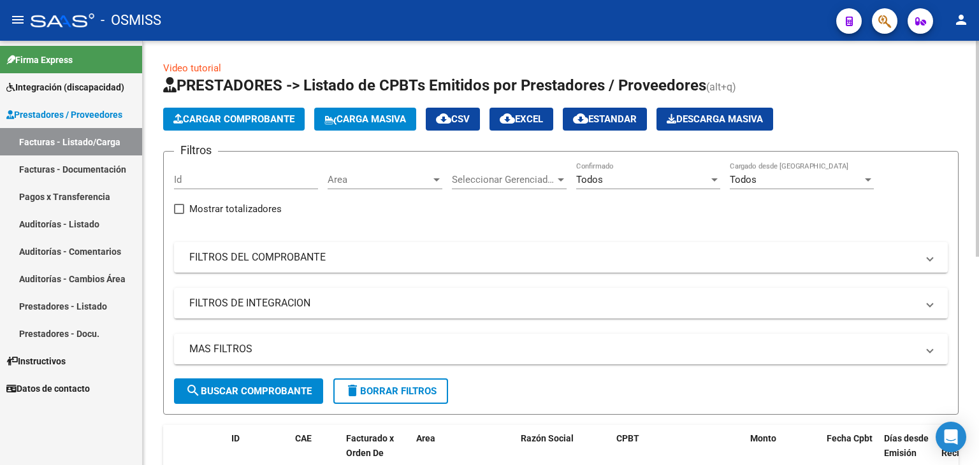
click at [259, 124] on span "Cargar Comprobante" at bounding box center [233, 118] width 121 height 11
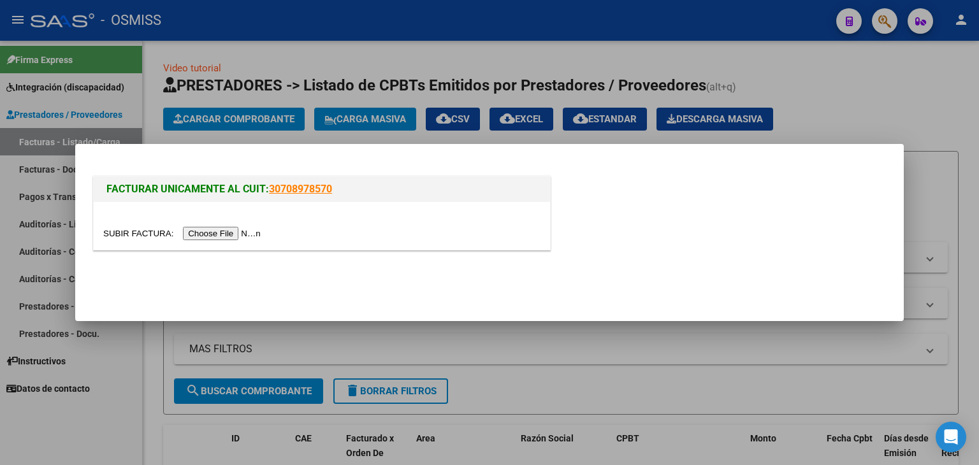
click at [225, 236] on input "file" at bounding box center [183, 233] width 161 height 13
click at [226, 233] on input "file" at bounding box center [183, 233] width 161 height 13
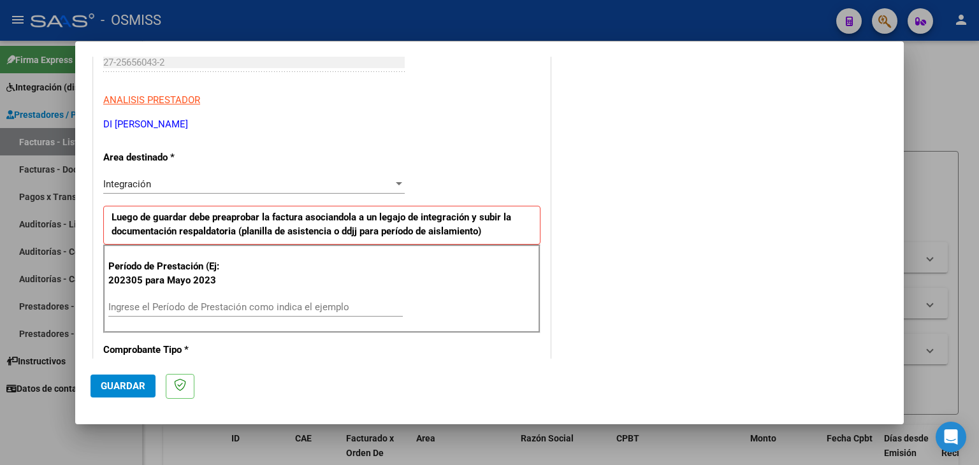
scroll to position [255, 0]
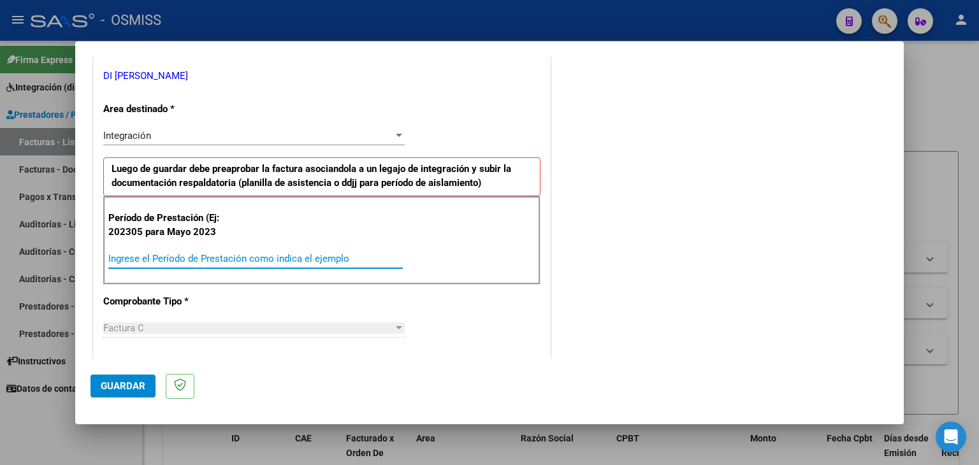
click at [166, 261] on input "Ingrese el Período de Prestación como indica el ejemplo" at bounding box center [255, 258] width 294 height 11
type input "202507"
click at [483, 296] on div "CUIT * 27-25656043-2 Ingresar CUIT ANALISIS PRESTADOR DI [PERSON_NAME] Area des…" at bounding box center [322, 440] width 456 height 959
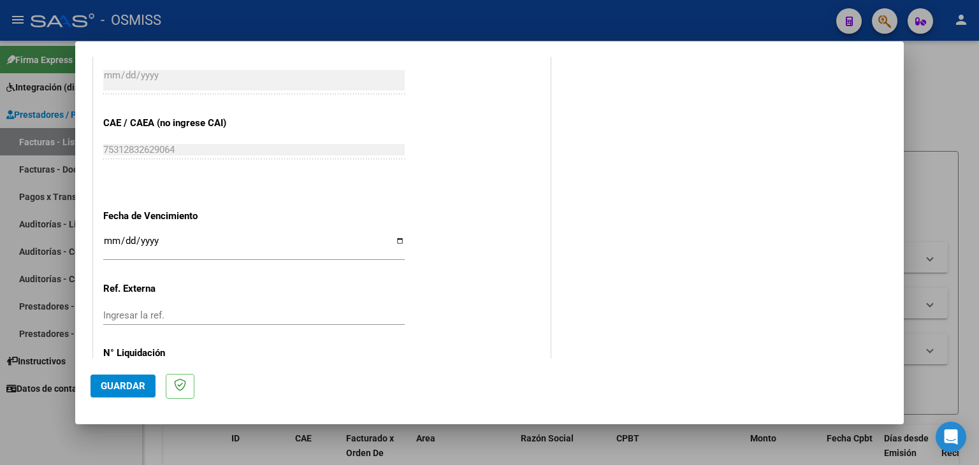
scroll to position [690, 0]
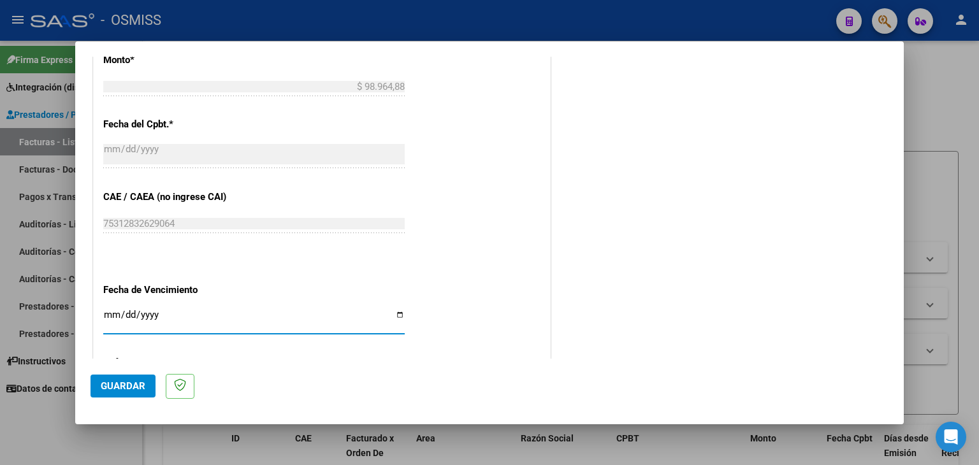
drag, startPoint x: 110, startPoint y: 310, endPoint x: 89, endPoint y: 271, distance: 44.5
click at [107, 307] on div "Ingresar la fecha" at bounding box center [253, 320] width 301 height 27
type input "[DATE]"
click at [497, 197] on div "CUIT * 27-25656043-2 Ingresar CUIT ANALISIS PRESTADOR DI [PERSON_NAME] Area des…" at bounding box center [322, 5] width 456 height 959
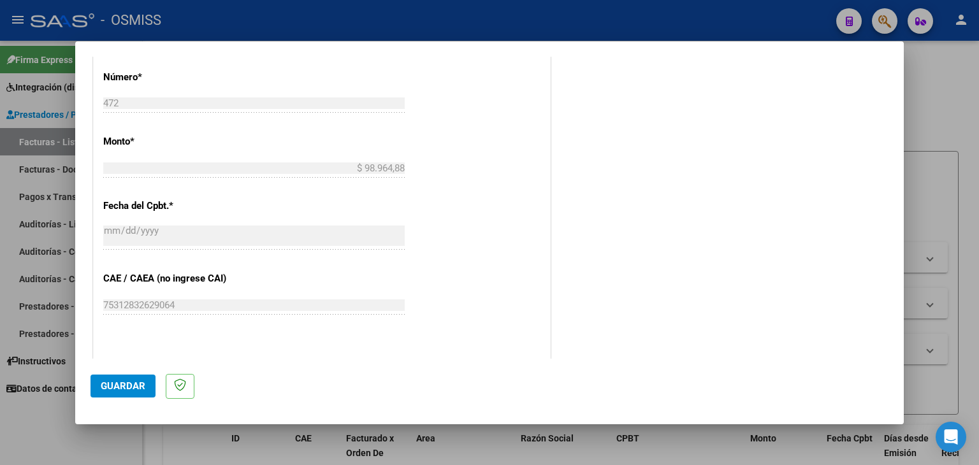
scroll to position [627, 0]
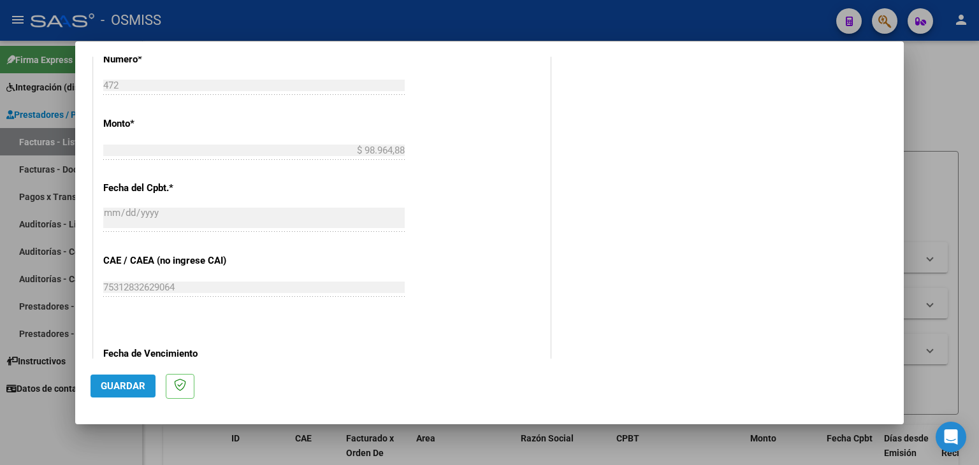
click at [128, 383] on span "Guardar" at bounding box center [123, 385] width 45 height 11
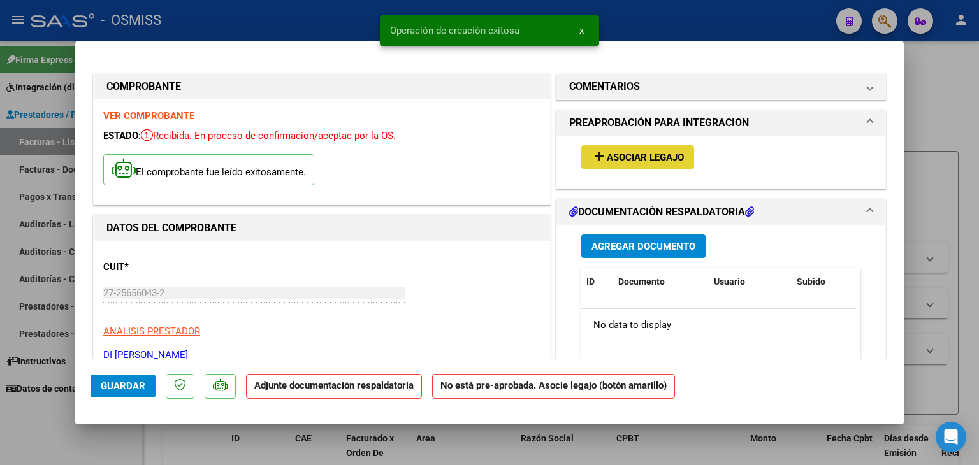
click at [628, 159] on span "Asociar Legajo" at bounding box center [645, 157] width 77 height 11
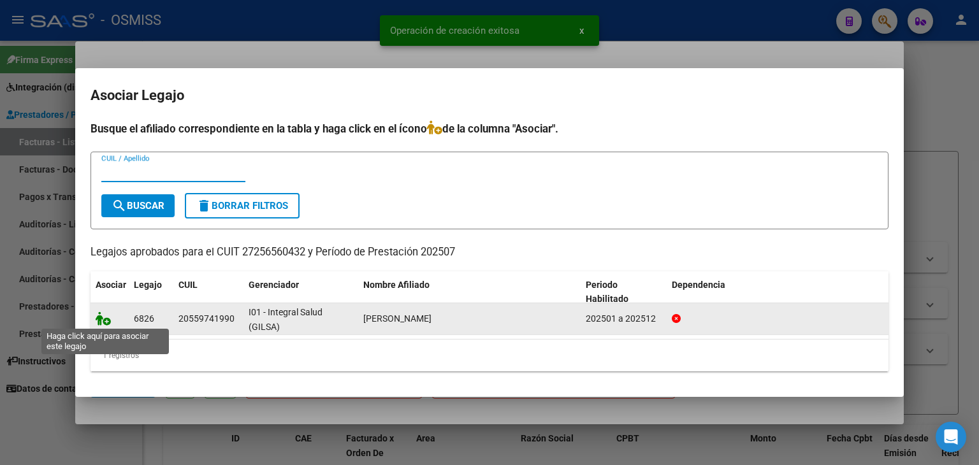
click at [104, 321] on icon at bounding box center [103, 319] width 15 height 14
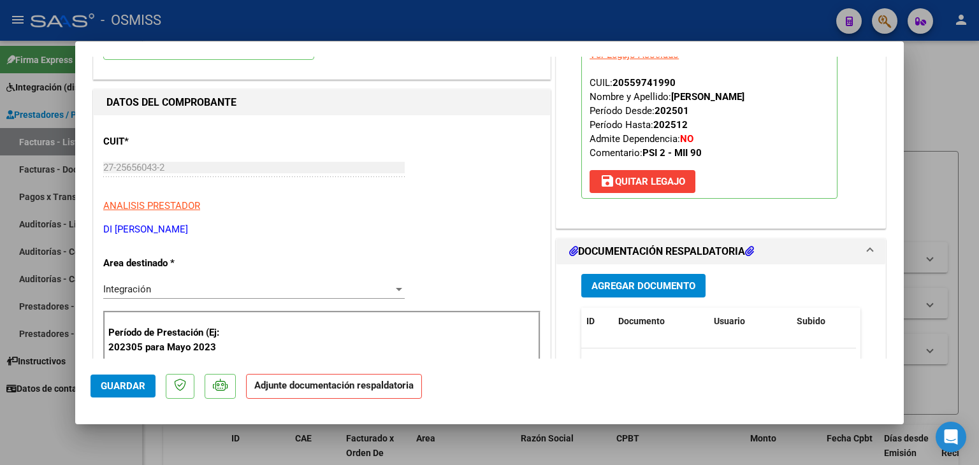
scroll to position [127, 0]
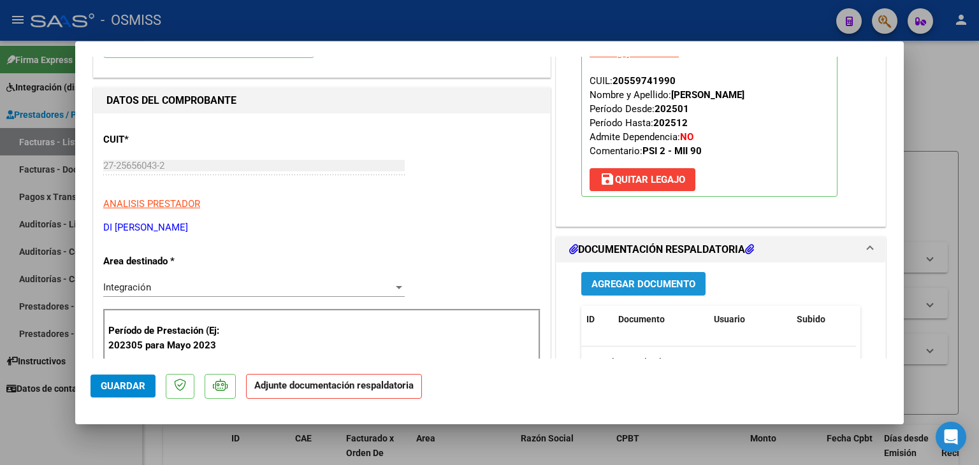
click at [672, 286] on span "Agregar Documento" at bounding box center [643, 284] width 104 height 11
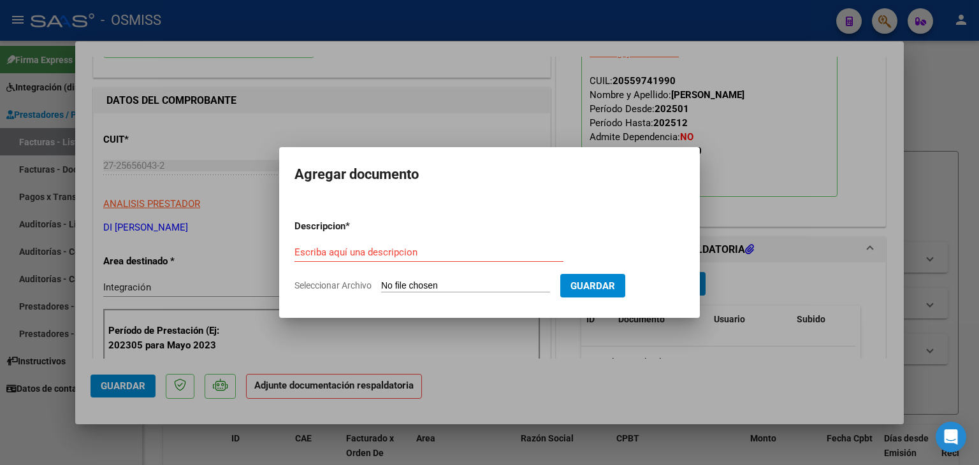
click at [396, 288] on input "Seleccionar Archivo" at bounding box center [465, 286] width 169 height 12
type input "C:\fakepath\asist noah [DATE].pdf"
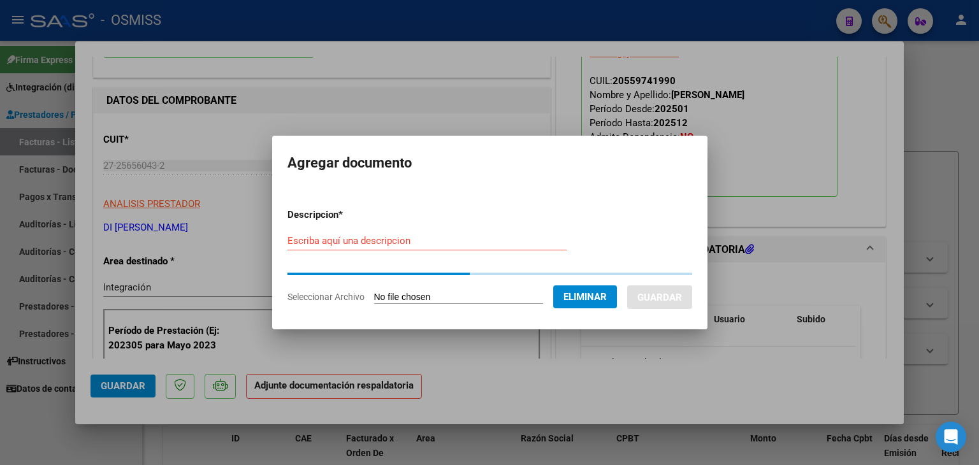
click at [314, 239] on input "Escriba aquí una descripcion" at bounding box center [426, 240] width 279 height 11
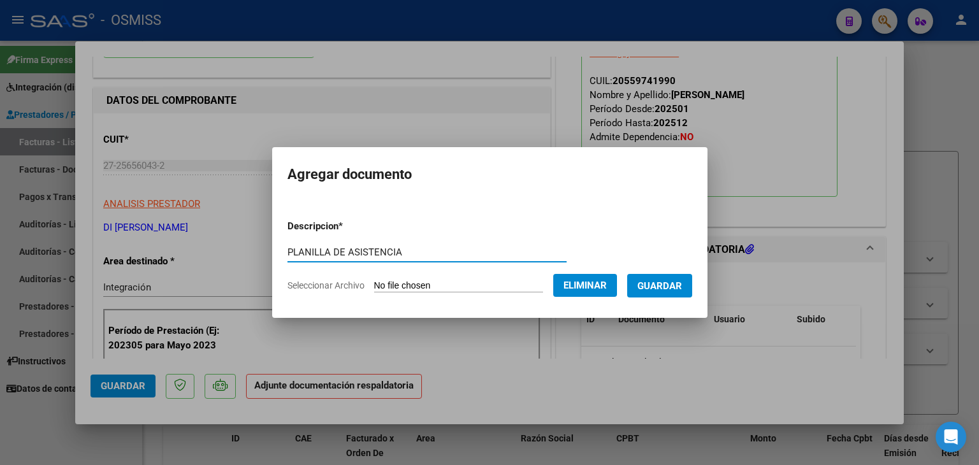
type input "PLANILLA DE ASISTENCIA"
click at [676, 297] on button "Guardar" at bounding box center [659, 286] width 65 height 24
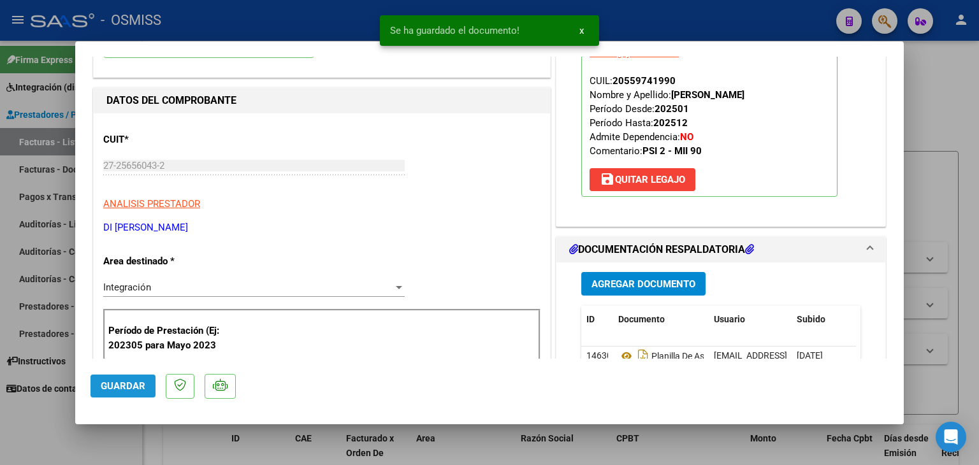
click at [102, 384] on span "Guardar" at bounding box center [123, 385] width 45 height 11
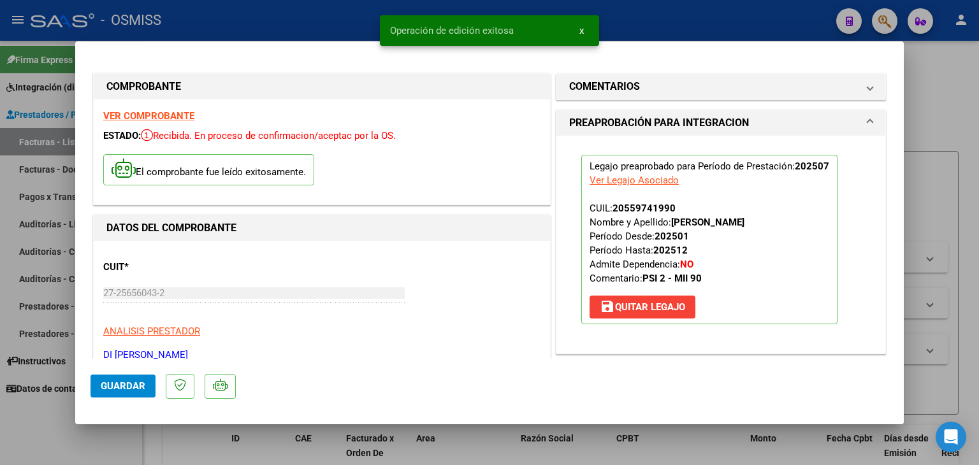
scroll to position [0, 0]
click at [133, 388] on span "Guardar" at bounding box center [123, 385] width 45 height 11
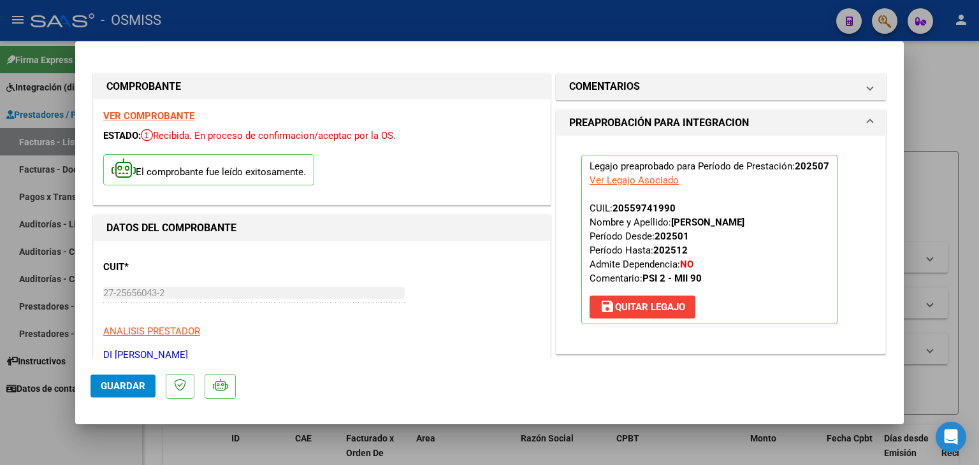
type input "$ 0,00"
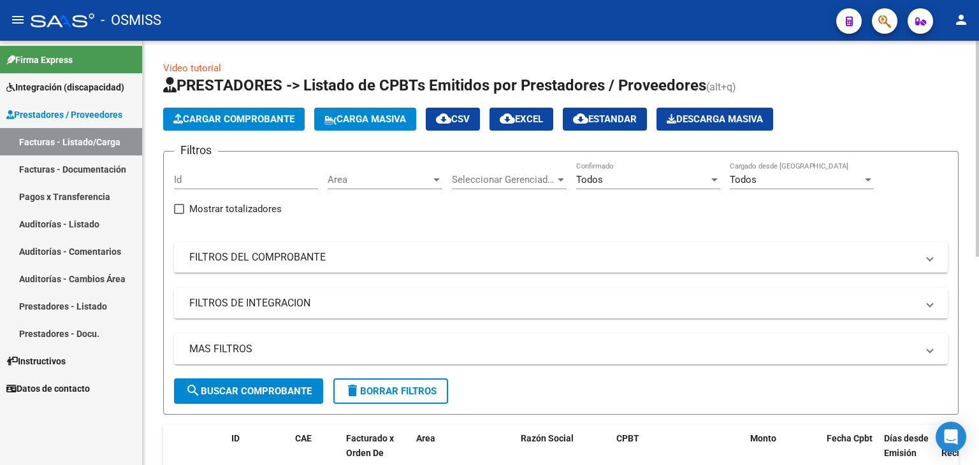
click at [231, 120] on span "Cargar Comprobante" at bounding box center [233, 118] width 121 height 11
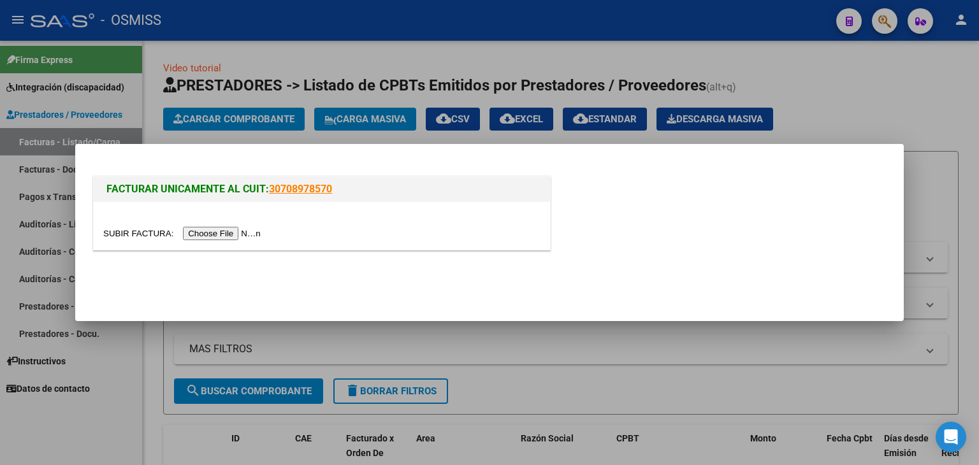
click at [221, 233] on input "file" at bounding box center [183, 233] width 161 height 13
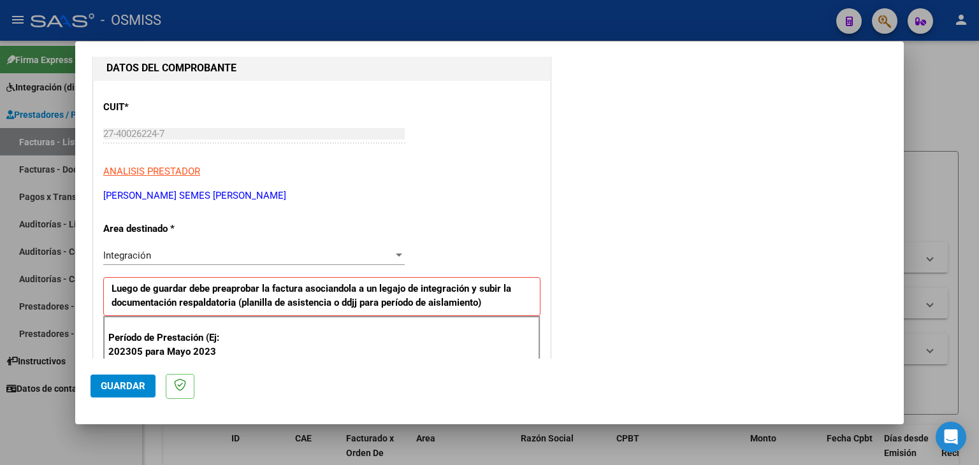
scroll to position [191, 0]
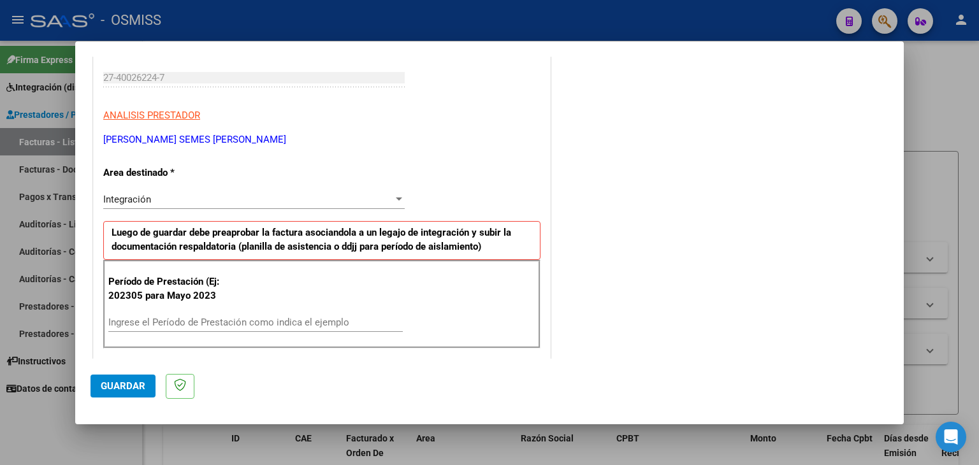
click at [215, 313] on div "Ingrese el Período de Prestación como indica el ejemplo" at bounding box center [255, 322] width 294 height 19
click at [217, 314] on div "Ingrese el Período de Prestación como indica el ejemplo" at bounding box center [255, 322] width 294 height 19
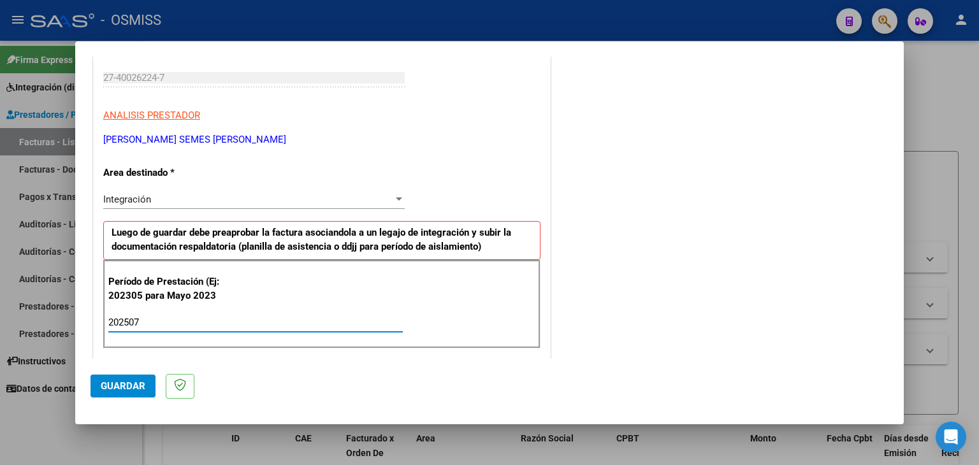
type input "202507"
click at [430, 301] on div "Período de Prestación (Ej: 202305 para [DATE] 202507 Ingrese el Período de Pres…" at bounding box center [321, 304] width 437 height 89
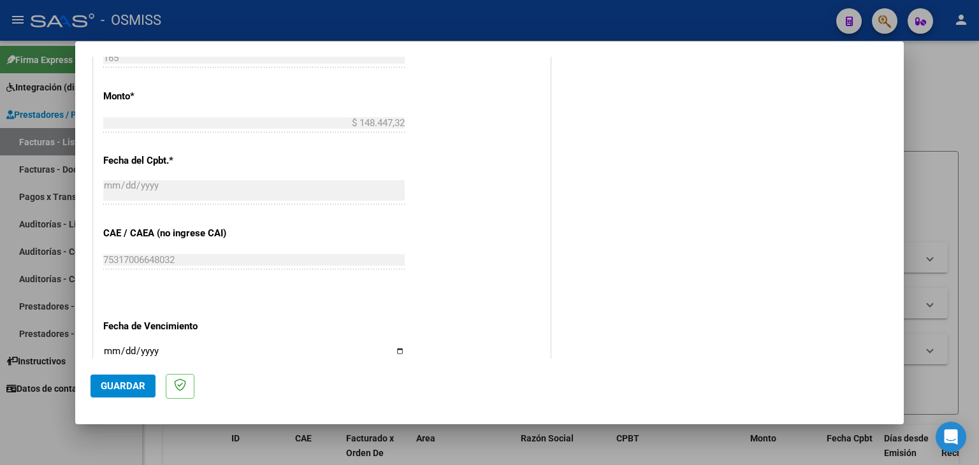
scroll to position [701, 0]
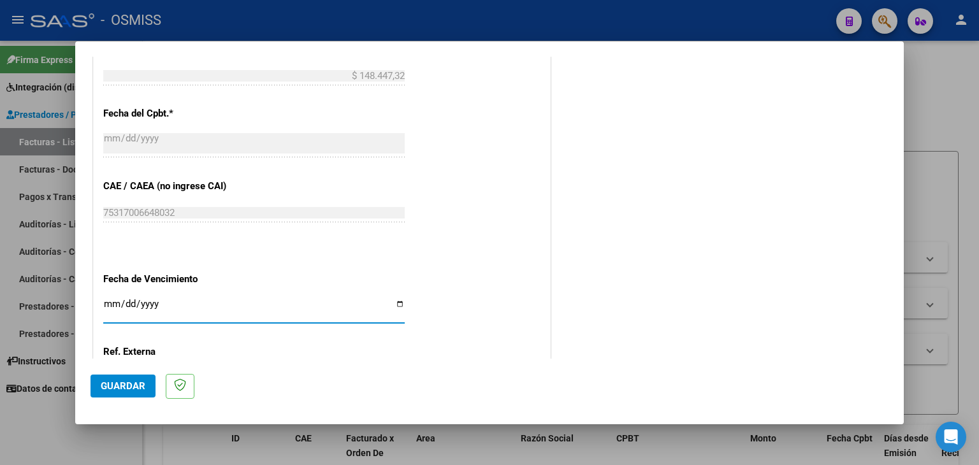
click at [105, 299] on input "Ingresar la fecha" at bounding box center [253, 309] width 301 height 20
type input "[DATE]"
click at [138, 393] on button "Guardar" at bounding box center [123, 386] width 65 height 23
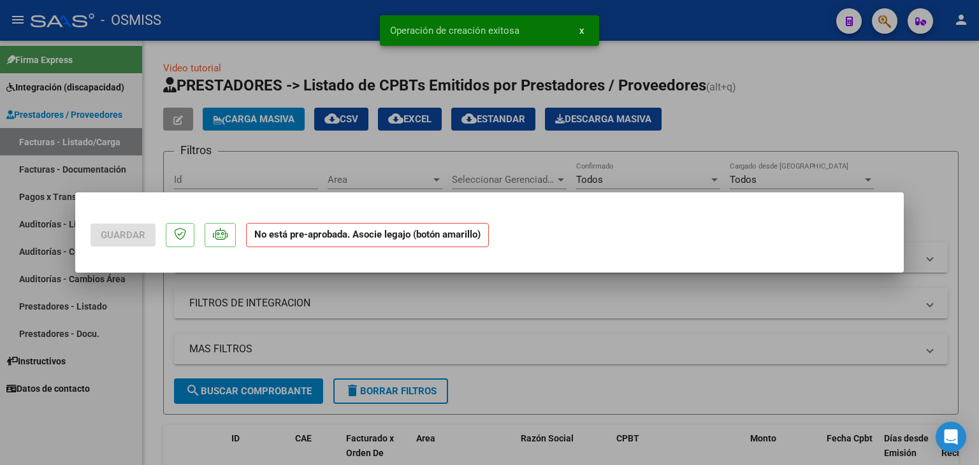
scroll to position [0, 0]
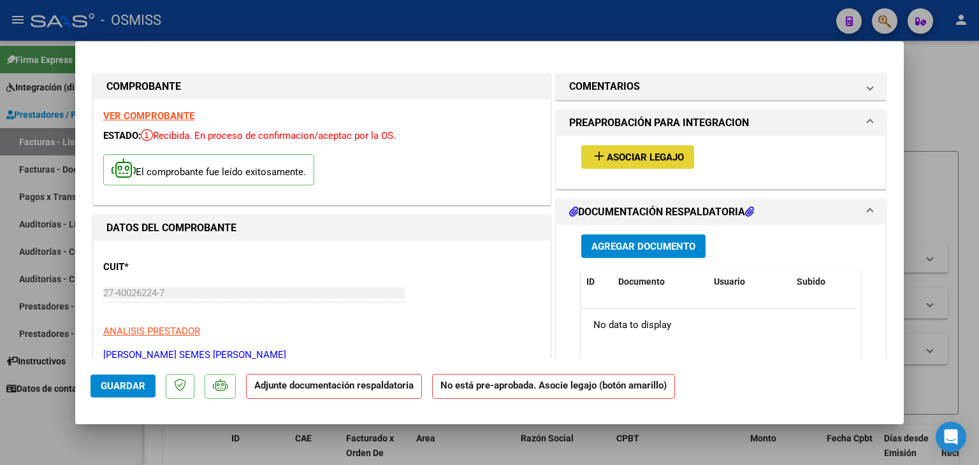
click at [630, 154] on span "Asociar Legajo" at bounding box center [645, 157] width 77 height 11
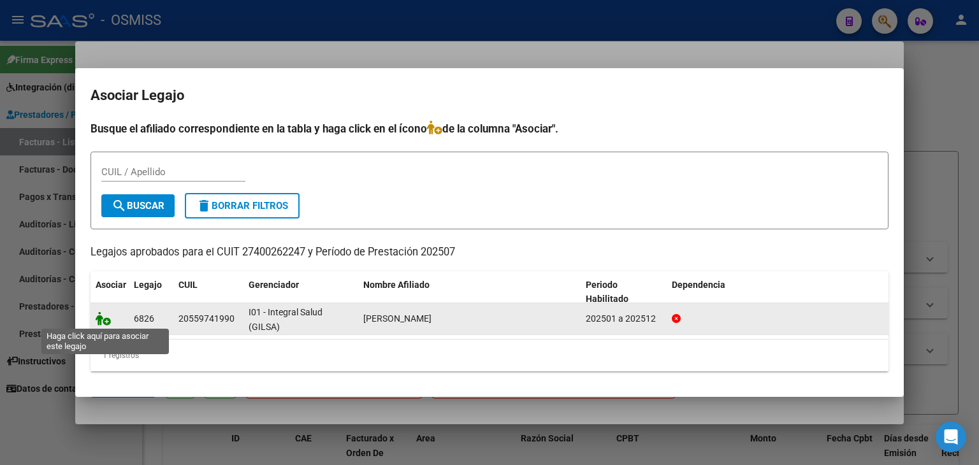
click at [103, 319] on icon at bounding box center [103, 319] width 15 height 14
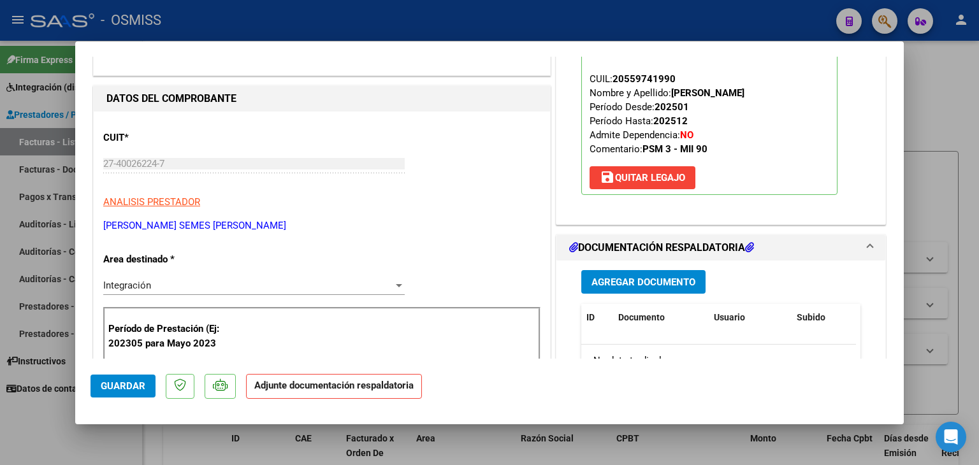
scroll to position [127, 0]
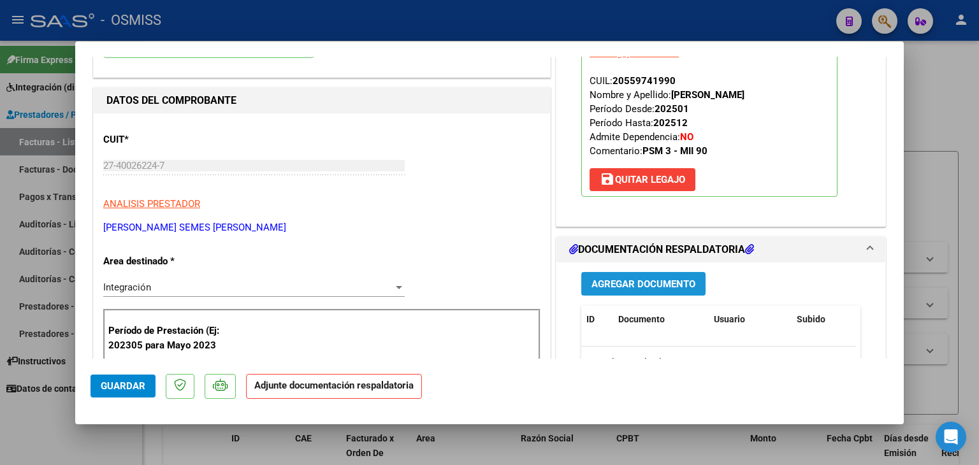
click at [642, 285] on span "Agregar Documento" at bounding box center [643, 284] width 104 height 11
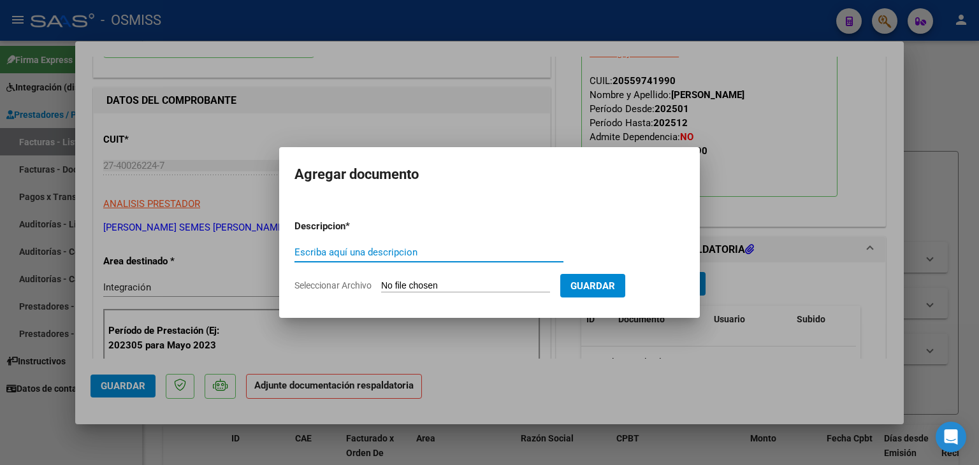
click at [379, 251] on input "Escriba aquí una descripcion" at bounding box center [428, 252] width 269 height 11
click at [437, 294] on form "Descripcion * Escriba aquí una descripcion Seleccionar Archivo Guardar" at bounding box center [489, 256] width 390 height 93
click at [437, 286] on input "Seleccionar Archivo" at bounding box center [465, 286] width 169 height 12
type input "C:\fakepath\[PERSON_NAME]. PSM [DATE].pdf"
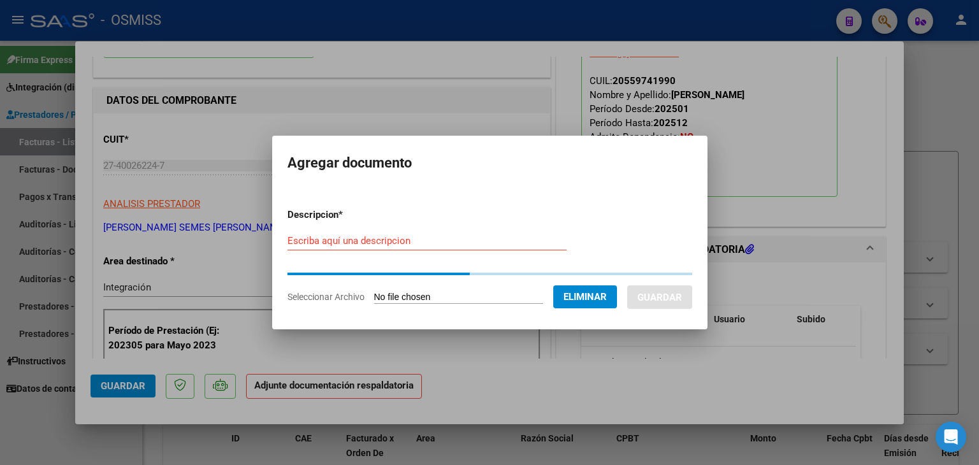
click at [401, 236] on input "Escriba aquí una descripcion" at bounding box center [426, 240] width 279 height 11
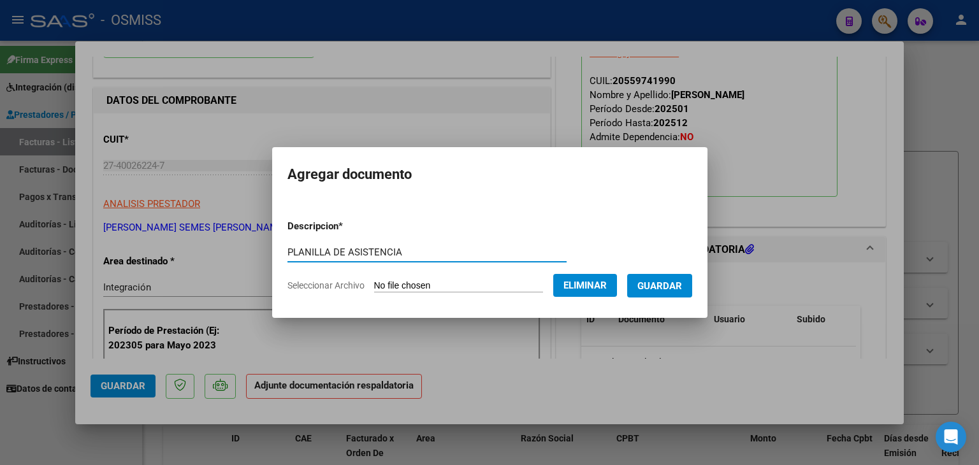
type input "PLANILLA DE ASISTENCIA"
click at [669, 287] on span "Guardar" at bounding box center [659, 285] width 45 height 11
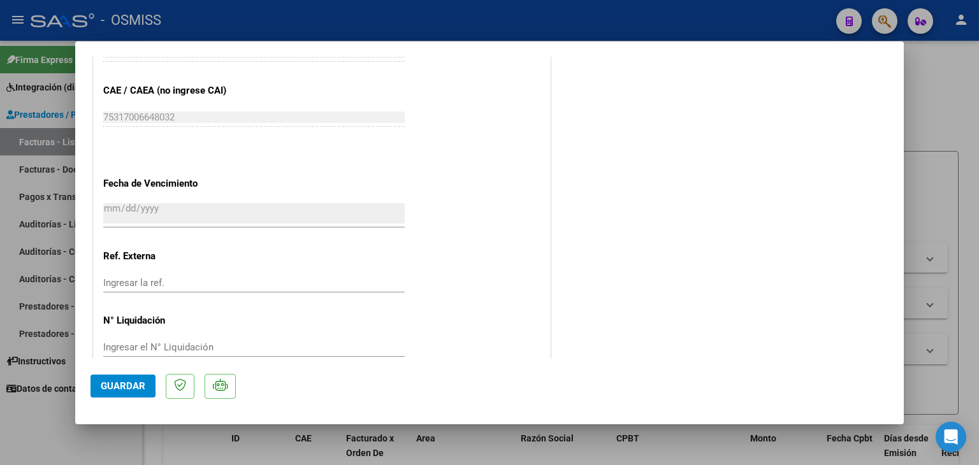
scroll to position [829, 0]
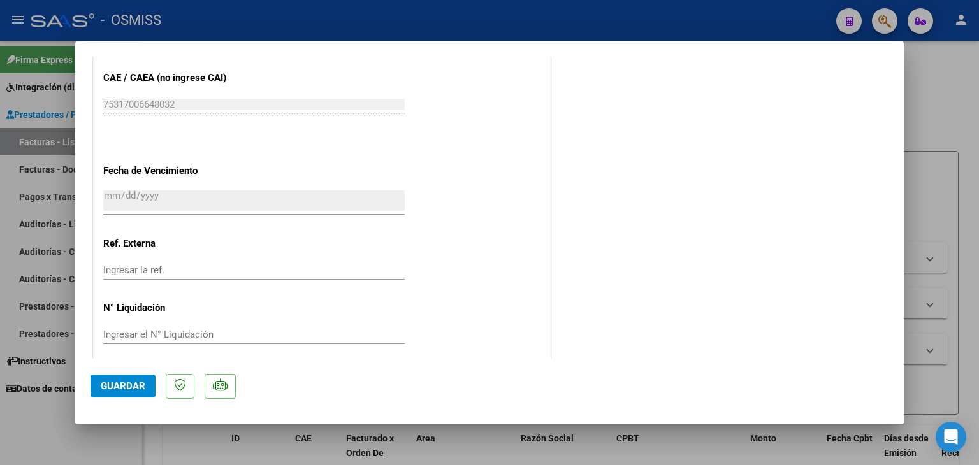
click at [114, 388] on span "Guardar" at bounding box center [123, 385] width 45 height 11
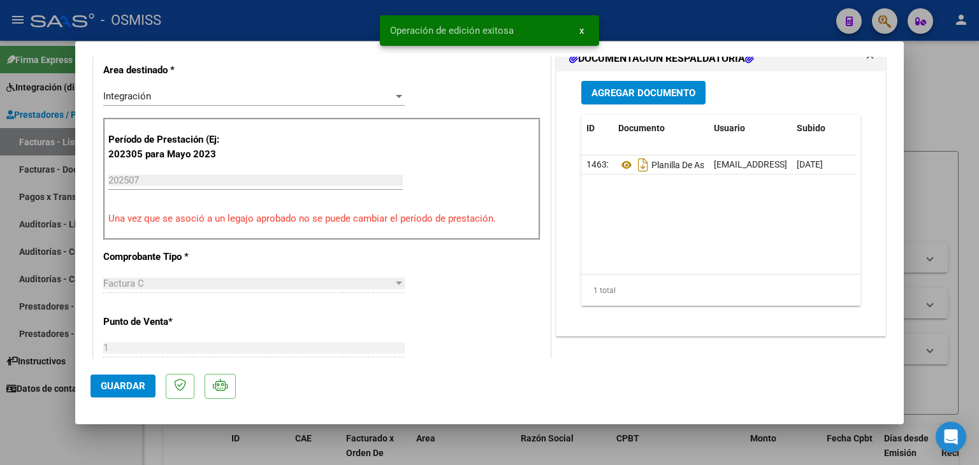
scroll to position [255, 0]
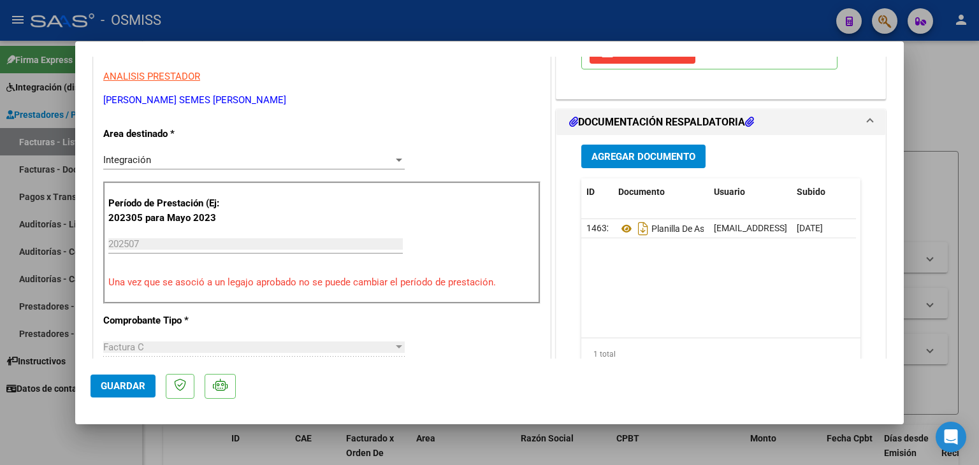
type input "$ 0,00"
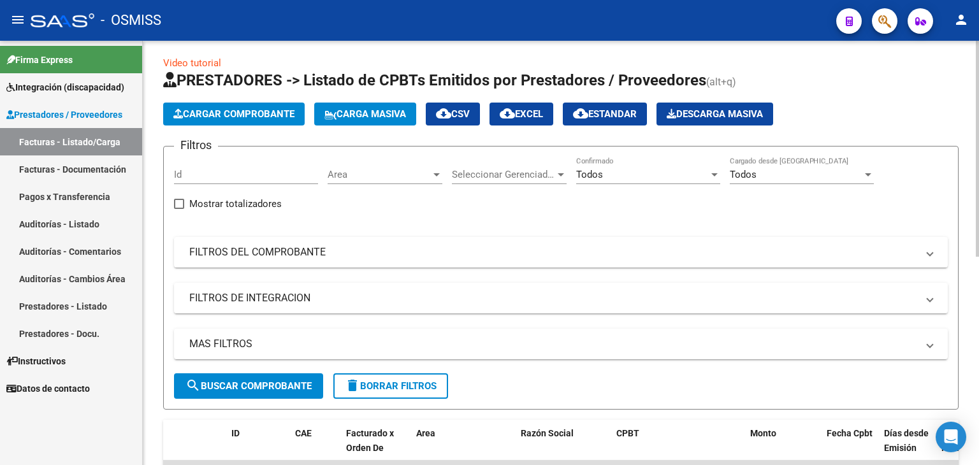
scroll to position [0, 0]
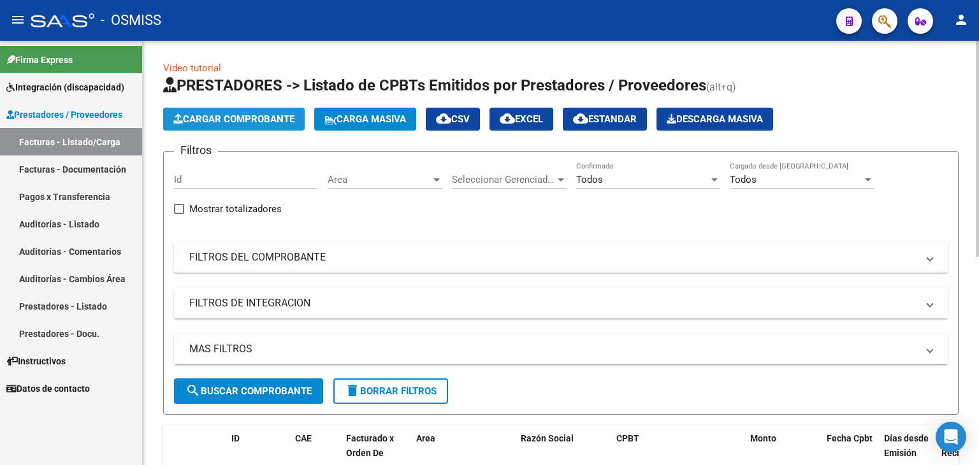
click at [212, 122] on span "Cargar Comprobante" at bounding box center [233, 118] width 121 height 11
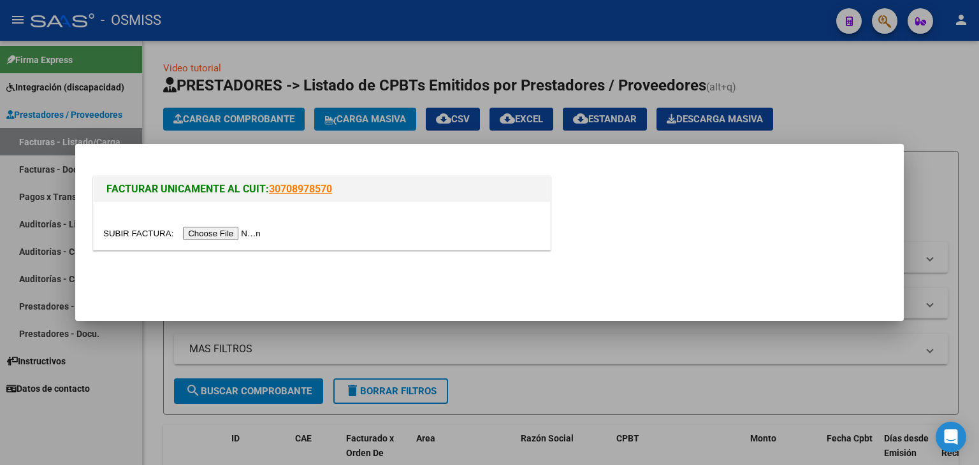
click at [243, 234] on input "file" at bounding box center [183, 233] width 161 height 13
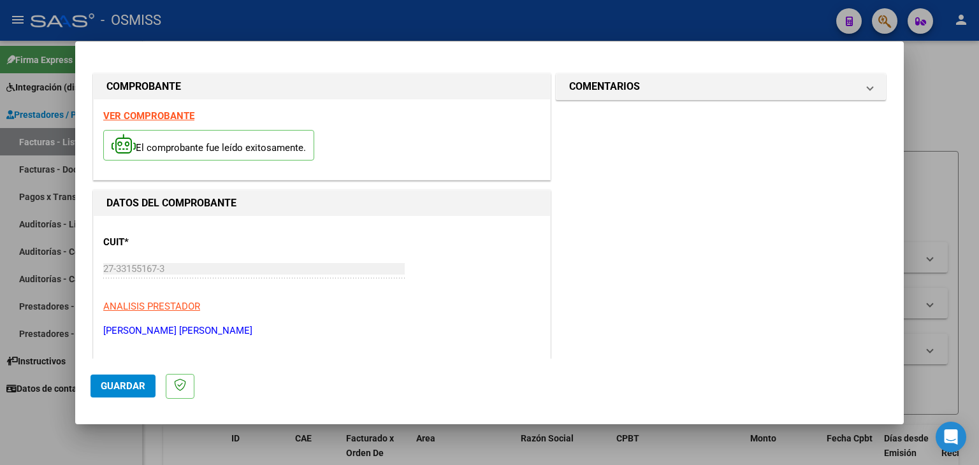
click at [170, 114] on strong "VER COMPROBANTE" at bounding box center [148, 115] width 91 height 11
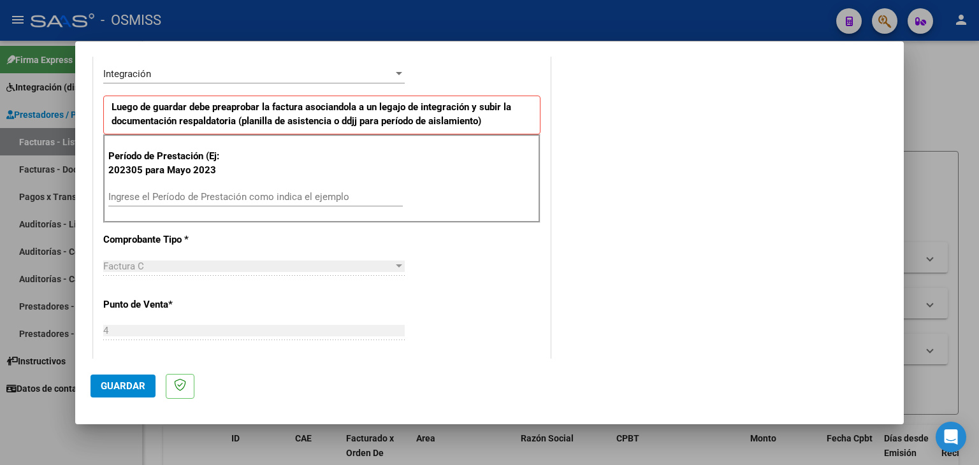
scroll to position [319, 0]
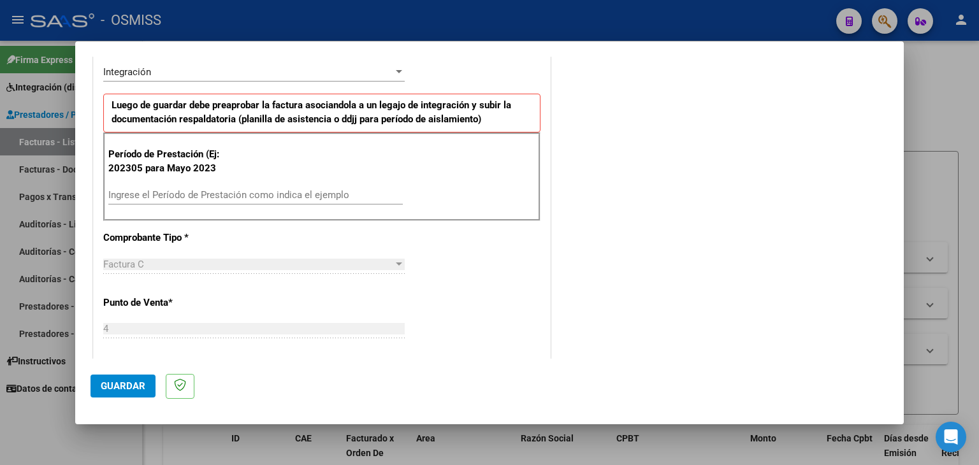
click at [191, 205] on div "Ingrese el Período de Prestación como indica el ejemplo" at bounding box center [255, 200] width 294 height 31
click at [191, 194] on input "Ingrese el Período de Prestación como indica el ejemplo" at bounding box center [255, 194] width 294 height 11
type input "202507"
drag, startPoint x: 511, startPoint y: 296, endPoint x: 530, endPoint y: 261, distance: 40.2
click at [512, 291] on div "CUIT * 27-33155167-3 Ingresar CUIT ANALISIS PRESTADOR [PERSON_NAME] [PERSON_NAM…" at bounding box center [322, 376] width 456 height 959
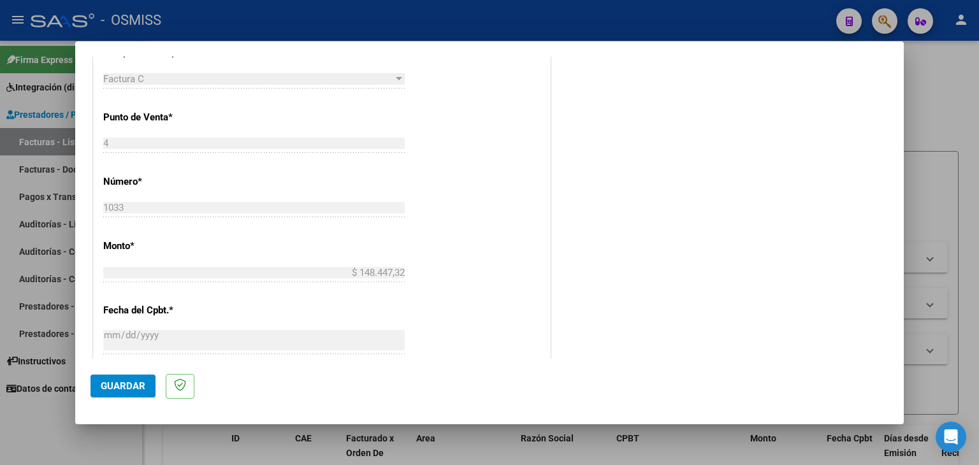
scroll to position [701, 0]
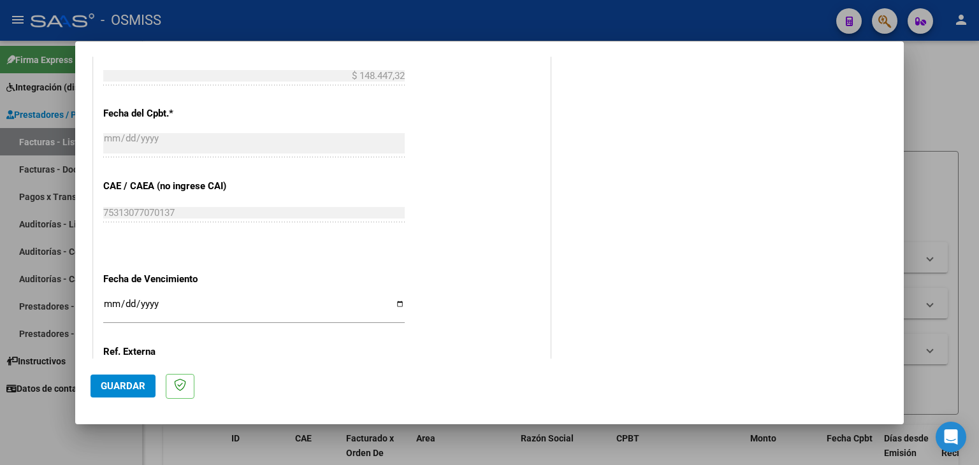
click at [111, 300] on input "Ingresar la fecha" at bounding box center [253, 309] width 301 height 20
type input "[DATE]"
click at [119, 386] on span "Guardar" at bounding box center [123, 385] width 45 height 11
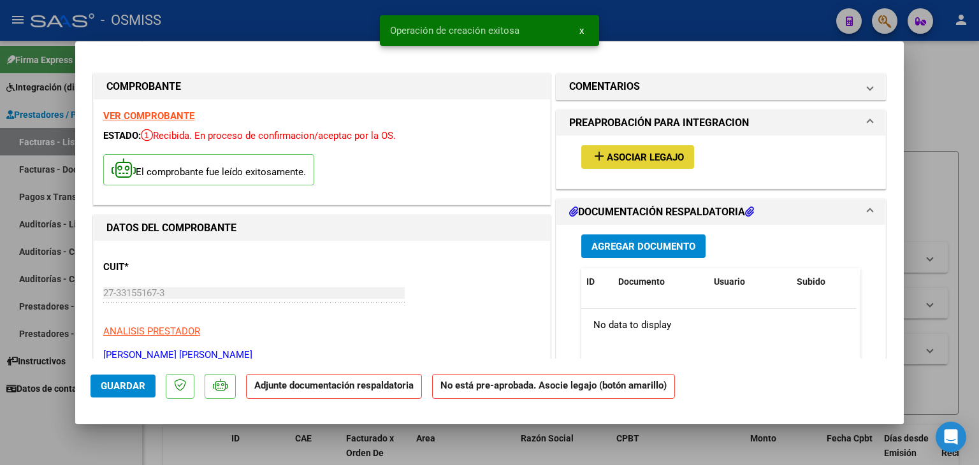
click at [665, 156] on span "Asociar Legajo" at bounding box center [645, 157] width 77 height 11
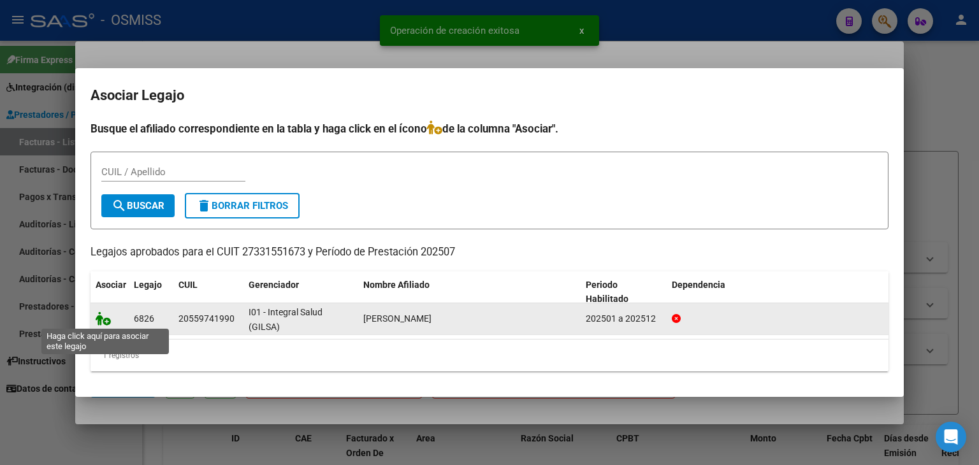
click at [99, 320] on icon at bounding box center [103, 319] width 15 height 14
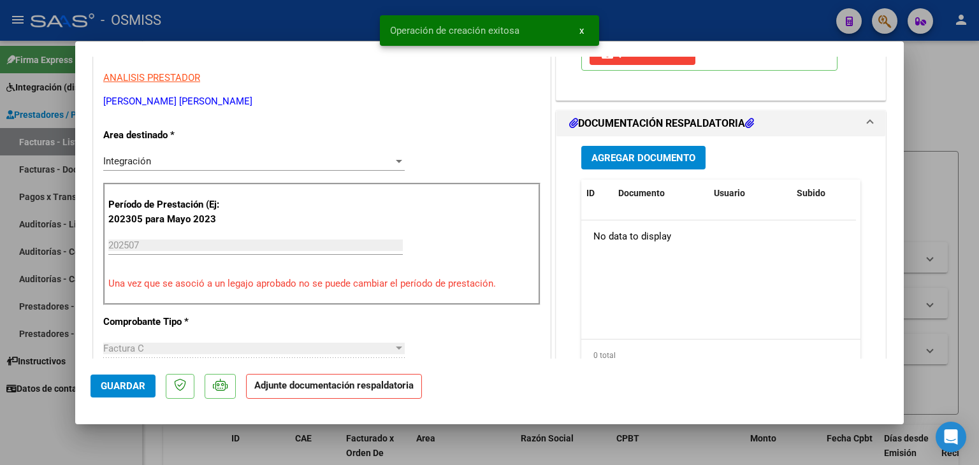
scroll to position [255, 0]
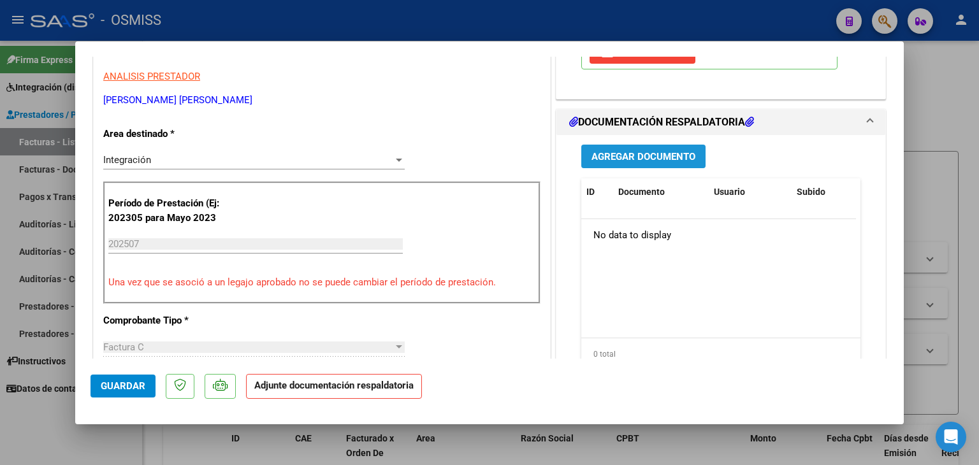
click at [665, 159] on span "Agregar Documento" at bounding box center [643, 156] width 104 height 11
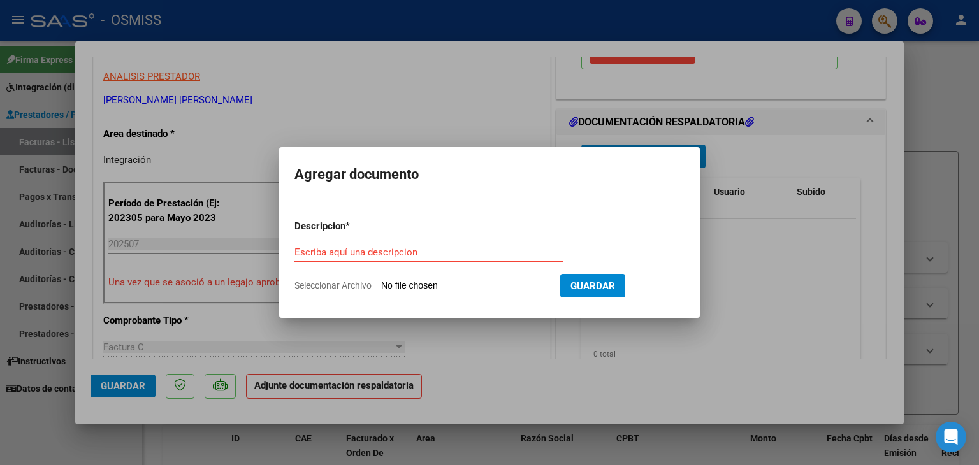
click at [417, 287] on input "Seleccionar Archivo" at bounding box center [465, 286] width 169 height 12
type input "C:\fakepath\asistencia noah 072025.pdf"
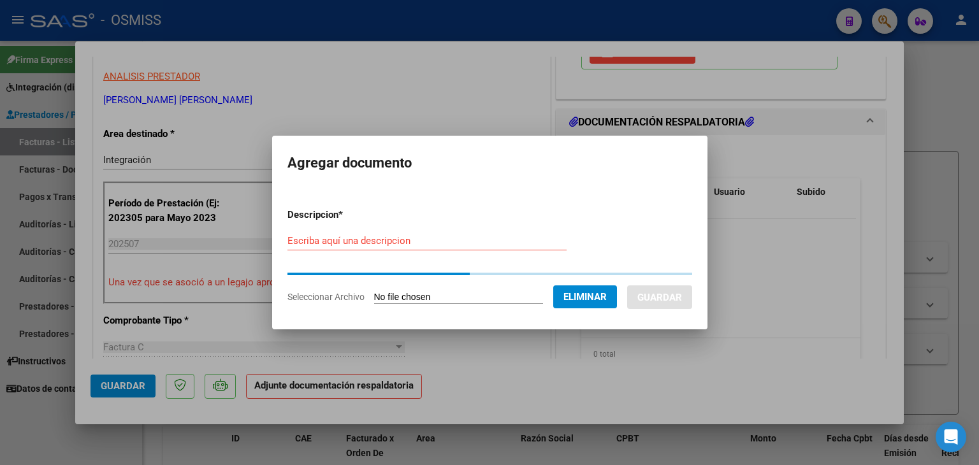
click at [336, 247] on div "Escriba aquí una descripcion" at bounding box center [426, 240] width 279 height 19
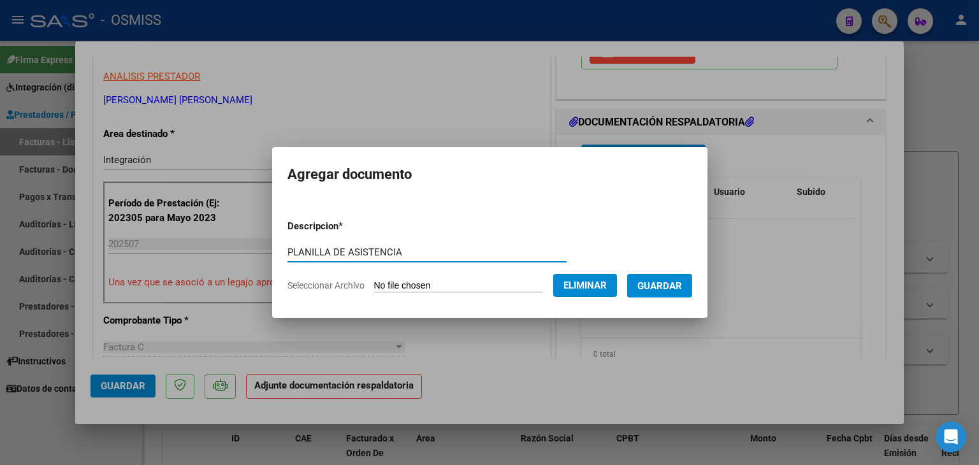
type input "PLANILLA DE ASISTENCIA"
click at [657, 279] on button "Guardar" at bounding box center [659, 286] width 65 height 24
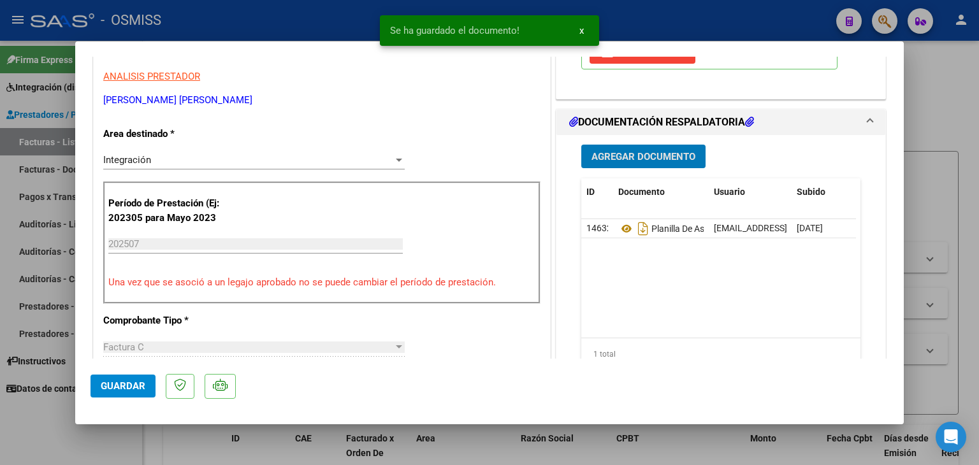
click at [106, 386] on span "Guardar" at bounding box center [123, 385] width 45 height 11
type input "$ 0,00"
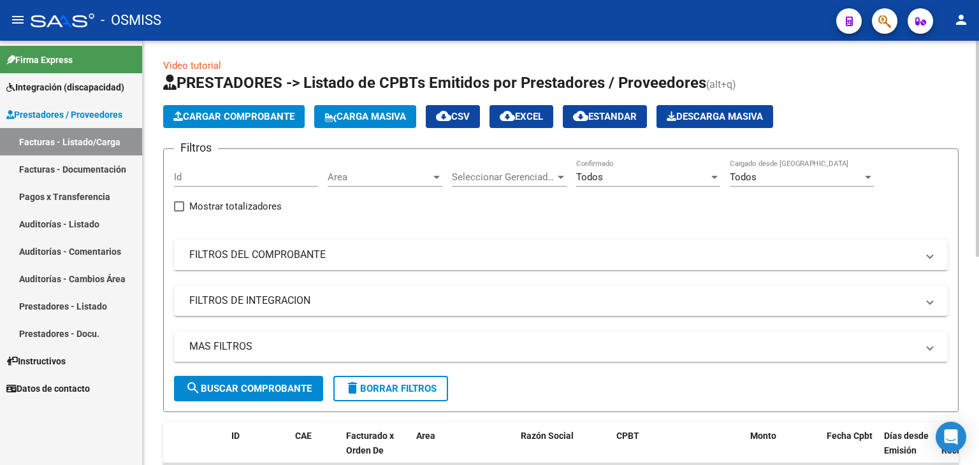
scroll to position [0, 0]
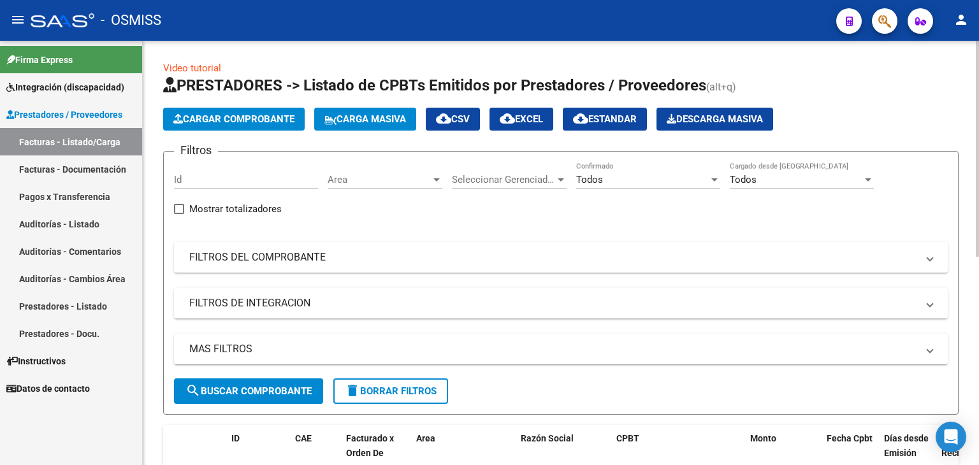
click at [261, 119] on span "Cargar Comprobante" at bounding box center [233, 118] width 121 height 11
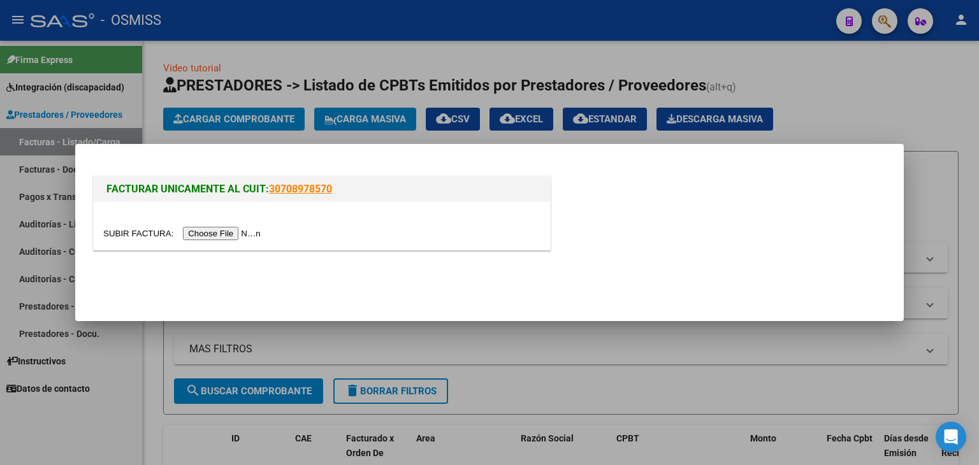
click at [243, 230] on input "file" at bounding box center [183, 233] width 161 height 13
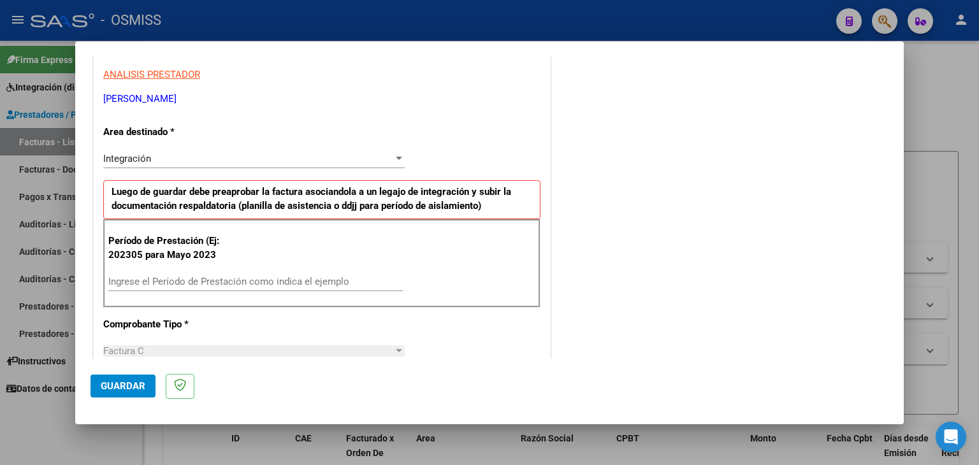
scroll to position [255, 0]
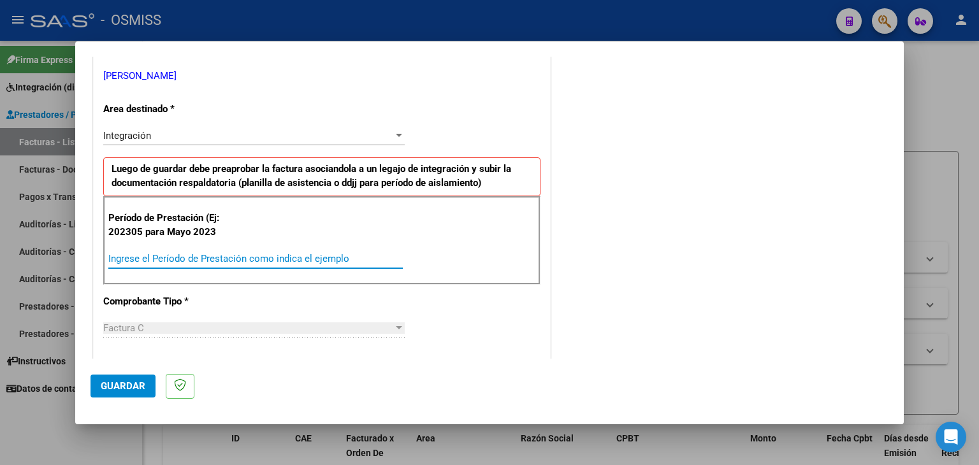
click at [154, 256] on input "Ingrese el Período de Prestación como indica el ejemplo" at bounding box center [255, 258] width 294 height 11
click at [127, 255] on input "Ingrese el Período de Prestación como indica el ejemplo" at bounding box center [255, 258] width 294 height 11
click at [131, 256] on input "Ingrese el Período de Prestación como indica el ejemplo" at bounding box center [255, 258] width 294 height 11
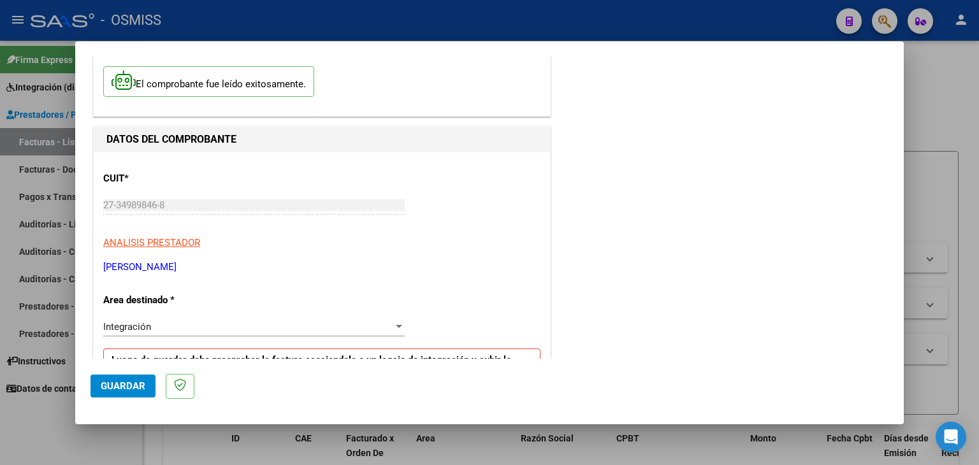
scroll to position [0, 0]
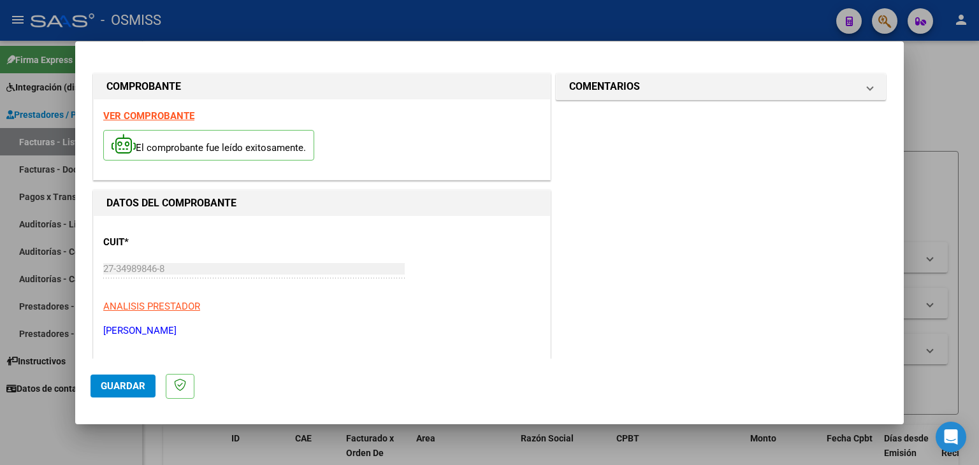
click at [177, 116] on strong "VER COMPROBANTE" at bounding box center [148, 115] width 91 height 11
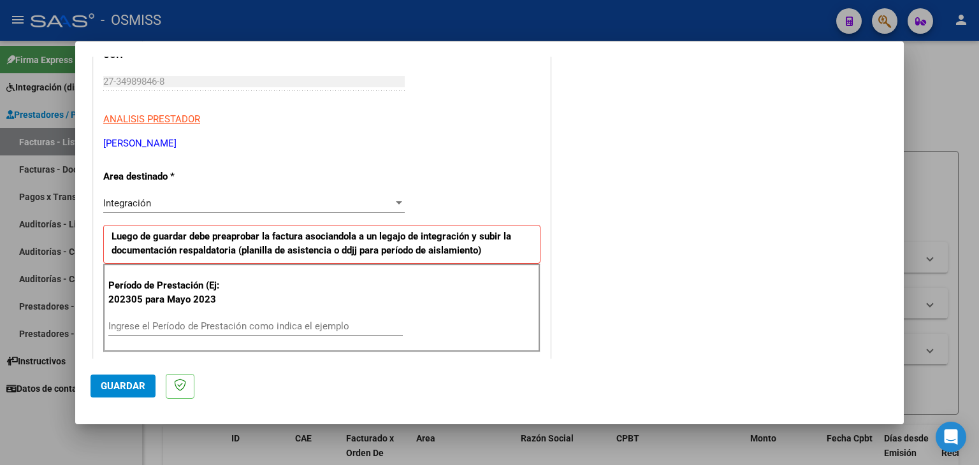
scroll to position [255, 0]
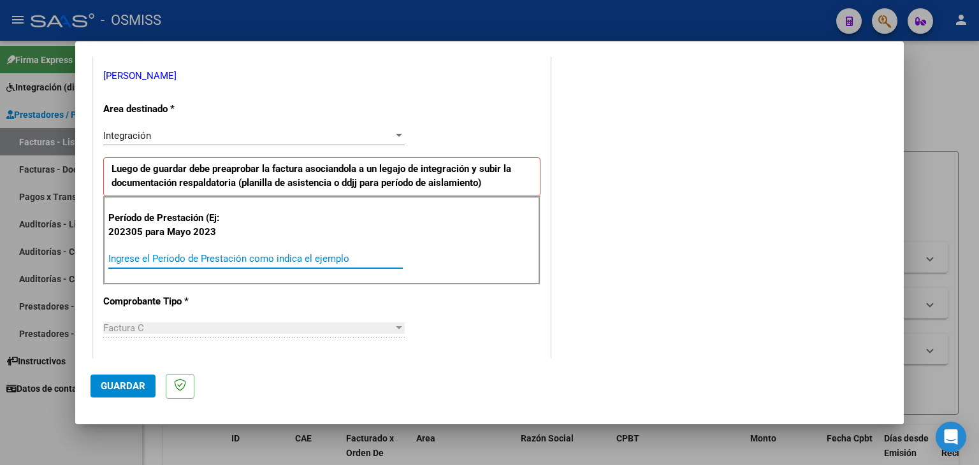
click at [166, 257] on input "Ingrese el Período de Prestación como indica el ejemplo" at bounding box center [255, 258] width 294 height 11
type input "202507"
click at [457, 314] on div "CUIT * 27-34989846-8 Ingresar CUIT ANALISIS PRESTADOR [PERSON_NAME] [PERSON_NAM…" at bounding box center [322, 440] width 456 height 959
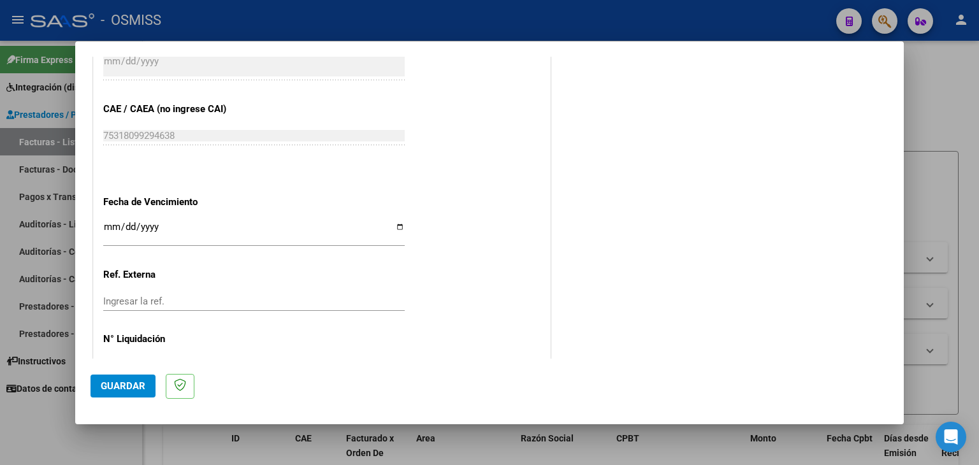
scroll to position [690, 0]
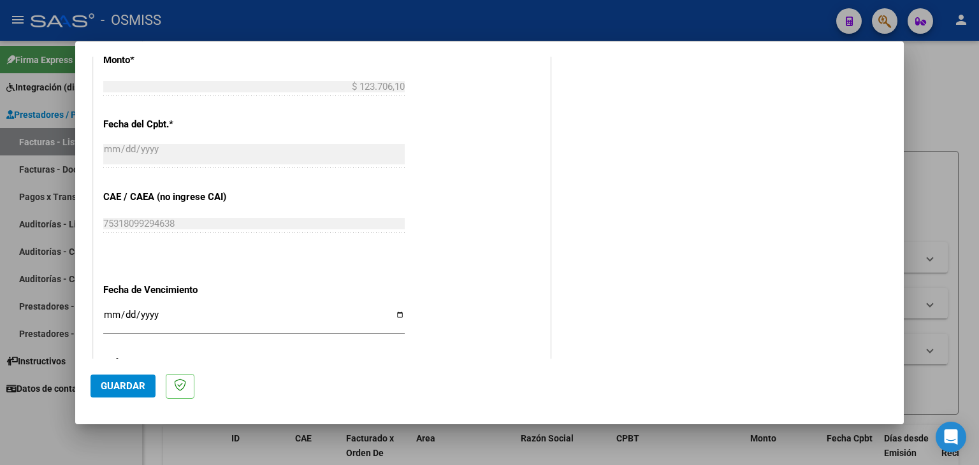
click at [111, 310] on input "Ingresar la fecha" at bounding box center [253, 320] width 301 height 20
type input "[DATE]"
drag, startPoint x: 467, startPoint y: 299, endPoint x: 316, endPoint y: 345, distance: 157.9
click at [466, 299] on div "CUIT * 27-34989846-8 Ingresar CUIT ANALISIS PRESTADOR [PERSON_NAME] [PERSON_NAM…" at bounding box center [322, 5] width 456 height 959
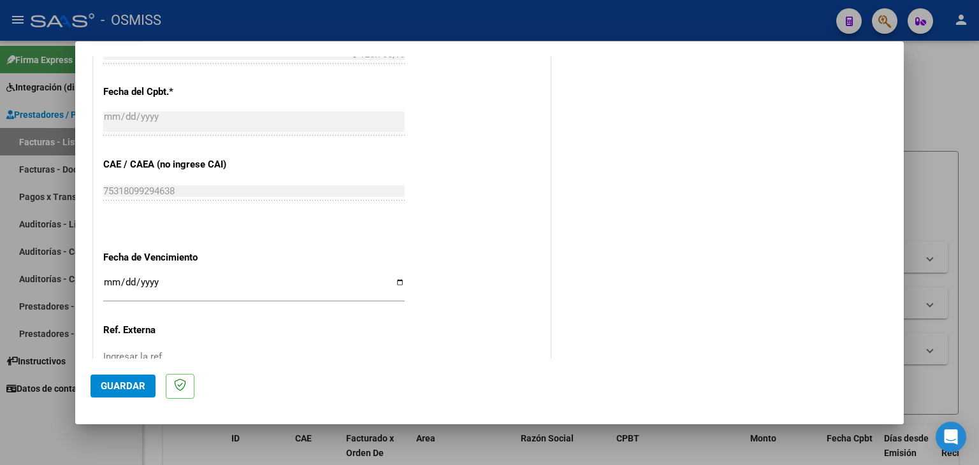
scroll to position [754, 0]
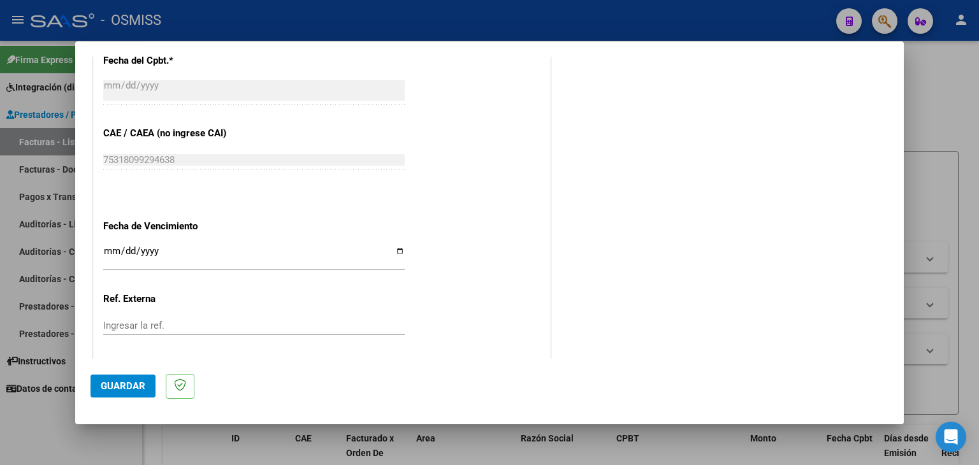
click at [126, 384] on span "Guardar" at bounding box center [123, 385] width 45 height 11
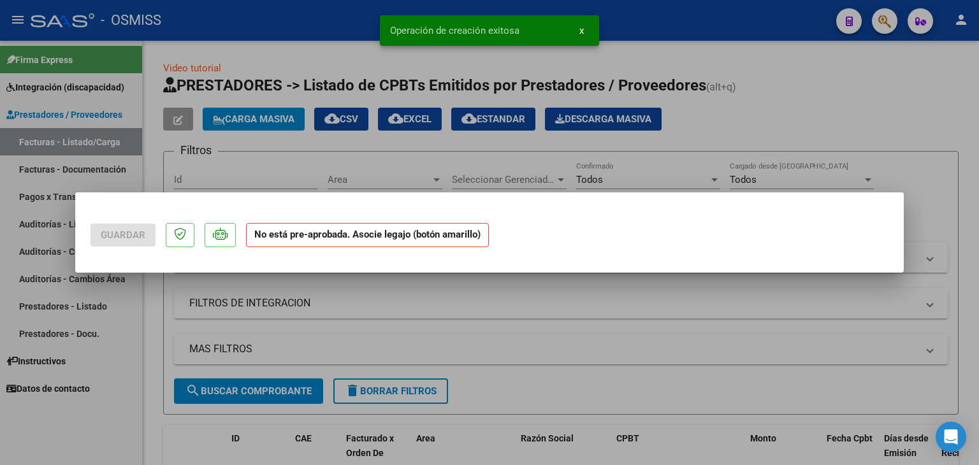
scroll to position [0, 0]
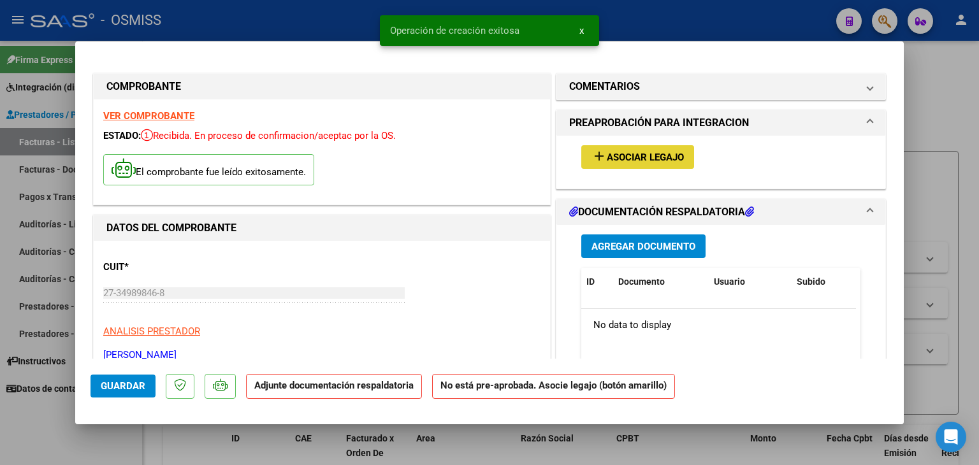
click at [642, 158] on span "Asociar Legajo" at bounding box center [645, 157] width 77 height 11
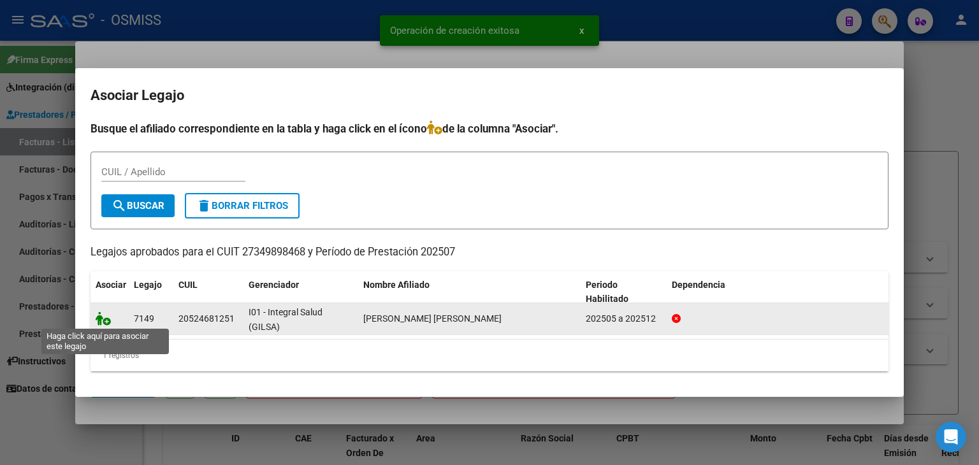
click at [104, 319] on icon at bounding box center [103, 319] width 15 height 14
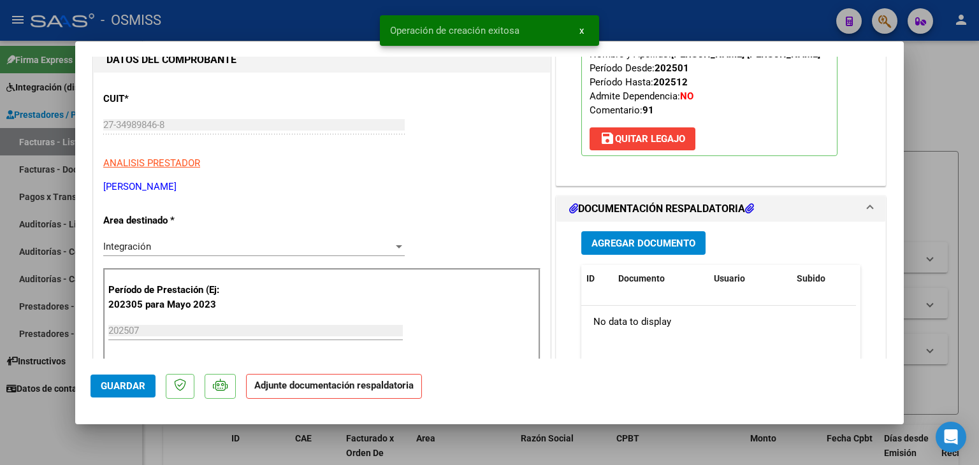
scroll to position [191, 0]
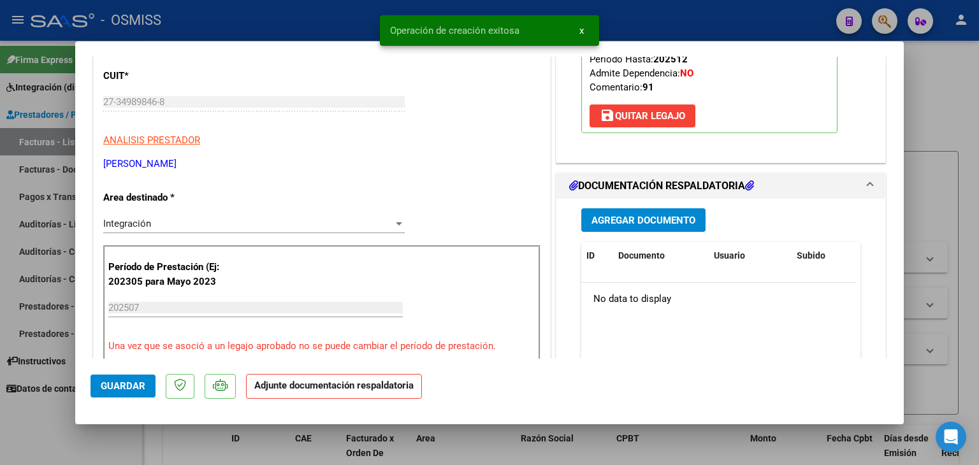
click at [637, 219] on span "Agregar Documento" at bounding box center [643, 220] width 104 height 11
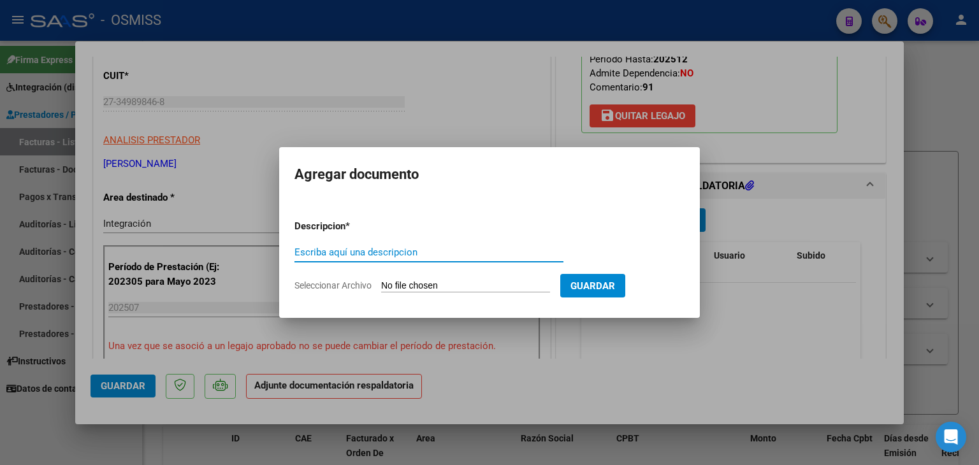
click at [446, 286] on input "Seleccionar Archivo" at bounding box center [465, 286] width 169 height 12
type input "C:\fakepath\ASISTENCIA.pdf"
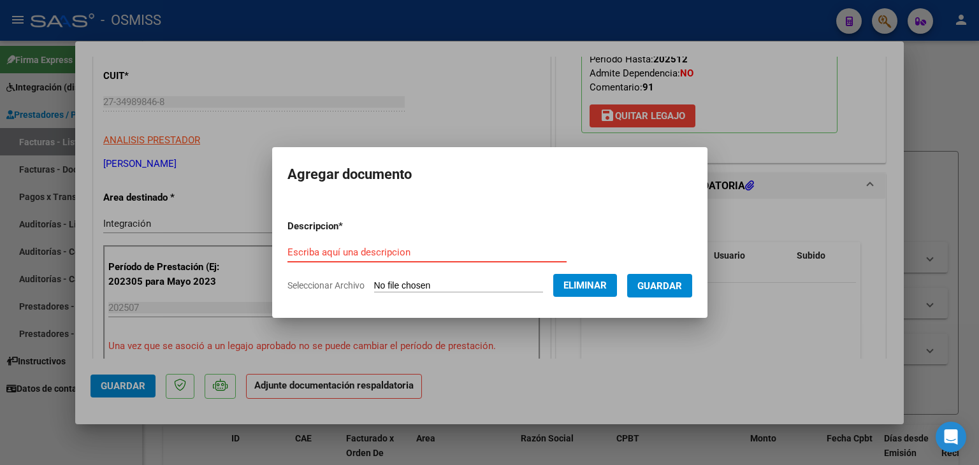
click at [346, 254] on input "Escriba aquí una descripcion" at bounding box center [426, 252] width 279 height 11
type input "p"
type input "PLANILLA DE ASISTENCIA"
click at [660, 285] on span "Guardar" at bounding box center [659, 285] width 45 height 11
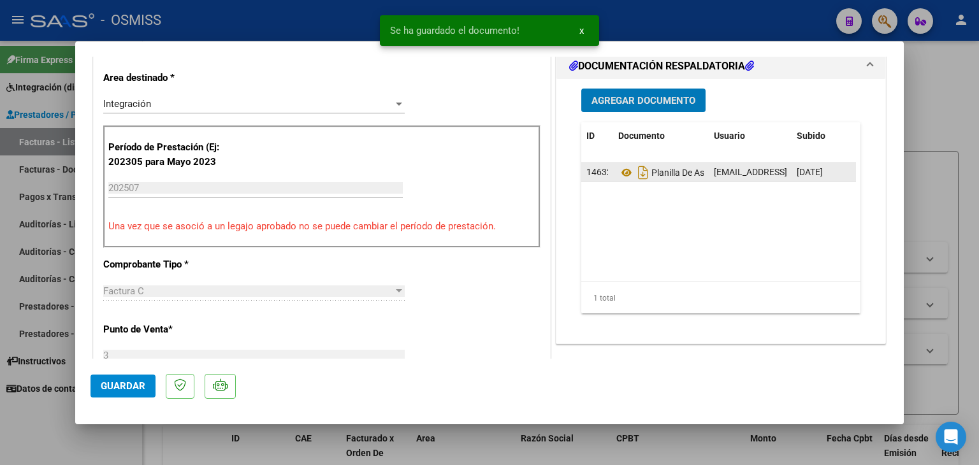
scroll to position [319, 0]
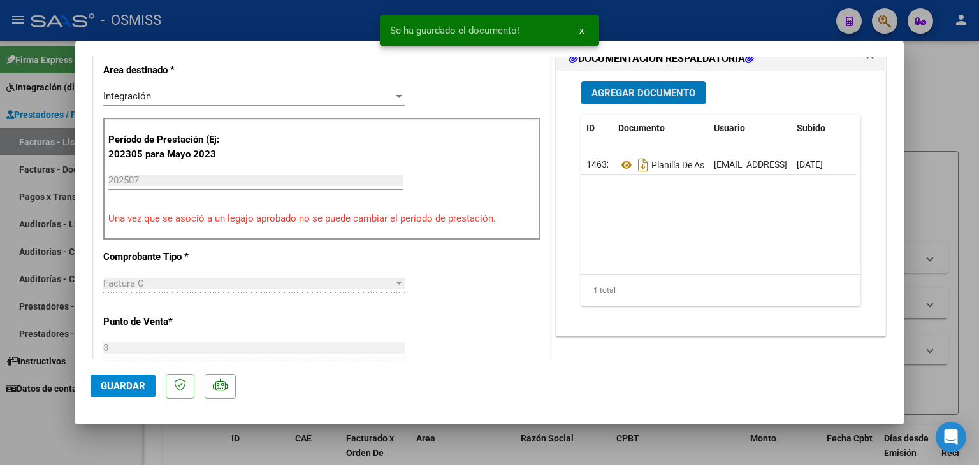
click at [136, 398] on mat-dialog-actions "Guardar" at bounding box center [490, 384] width 798 height 50
click at [133, 386] on span "Guardar" at bounding box center [123, 385] width 45 height 11
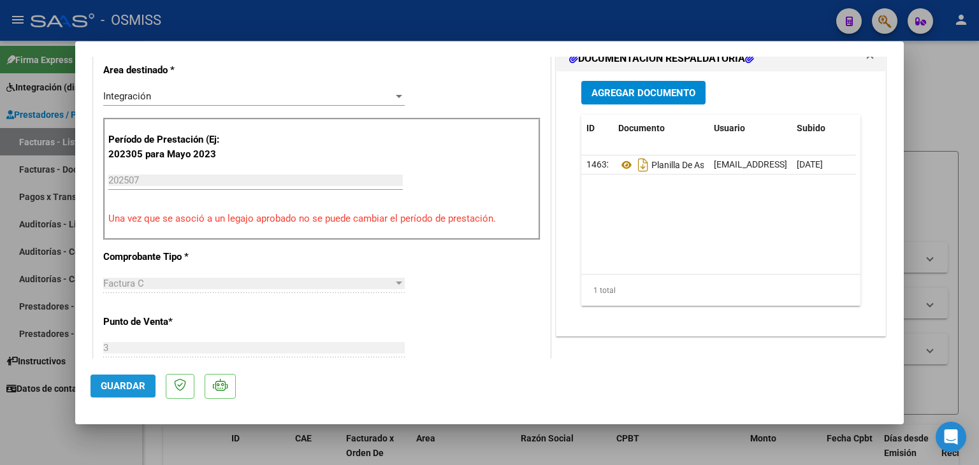
click at [125, 390] on span "Guardar" at bounding box center [123, 385] width 45 height 11
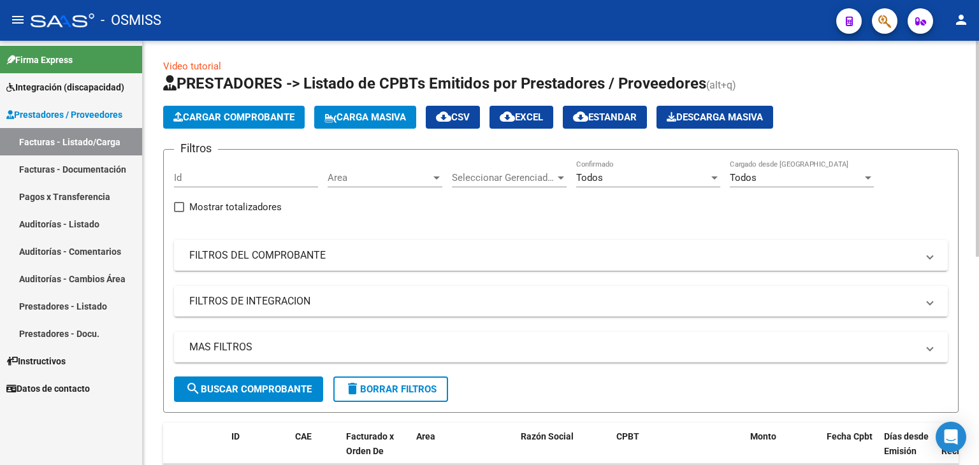
scroll to position [0, 0]
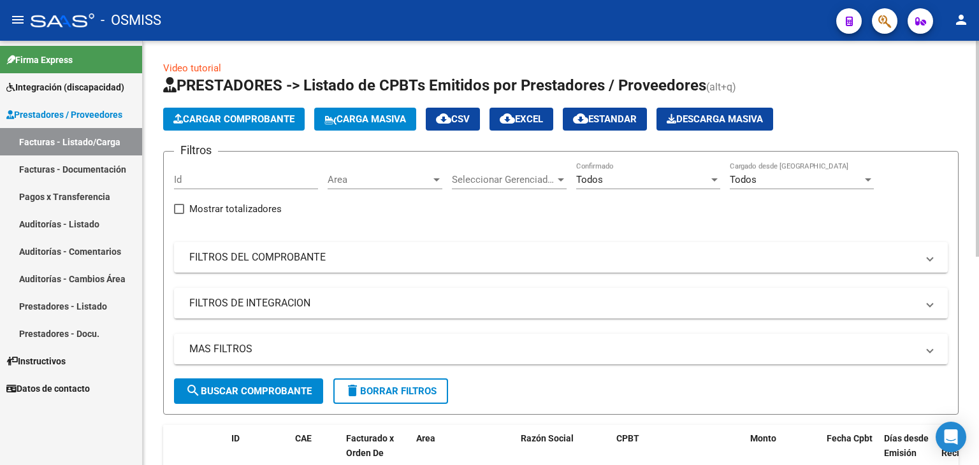
click at [289, 124] on span "Cargar Comprobante" at bounding box center [233, 118] width 121 height 11
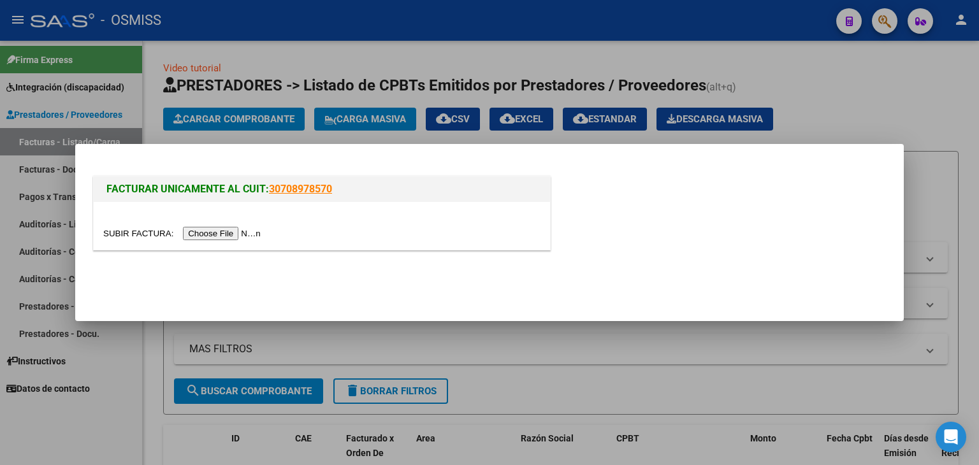
click at [236, 233] on input "file" at bounding box center [183, 233] width 161 height 13
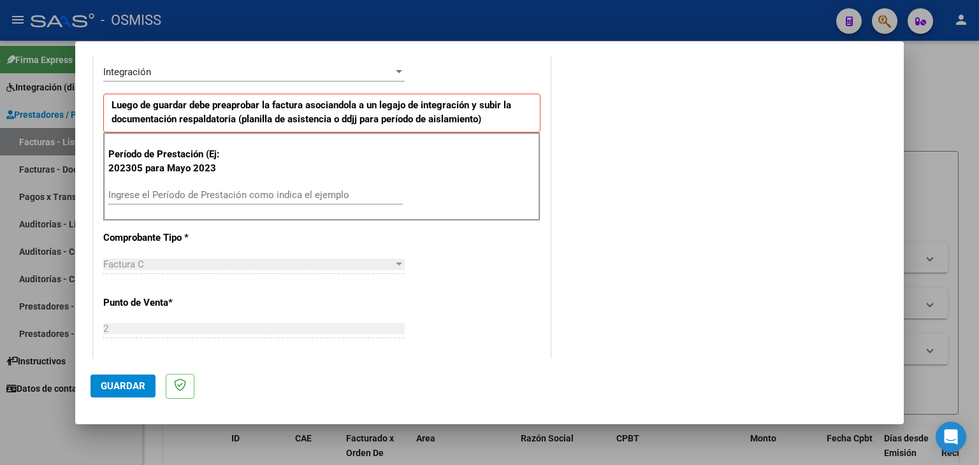
scroll to position [342, 0]
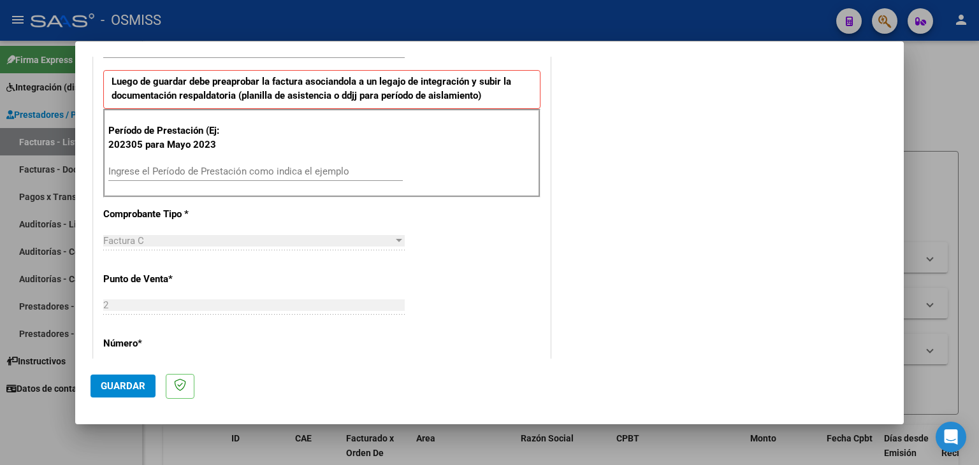
click at [268, 166] on input "Ingrese el Período de Prestación como indica el ejemplo" at bounding box center [255, 171] width 294 height 11
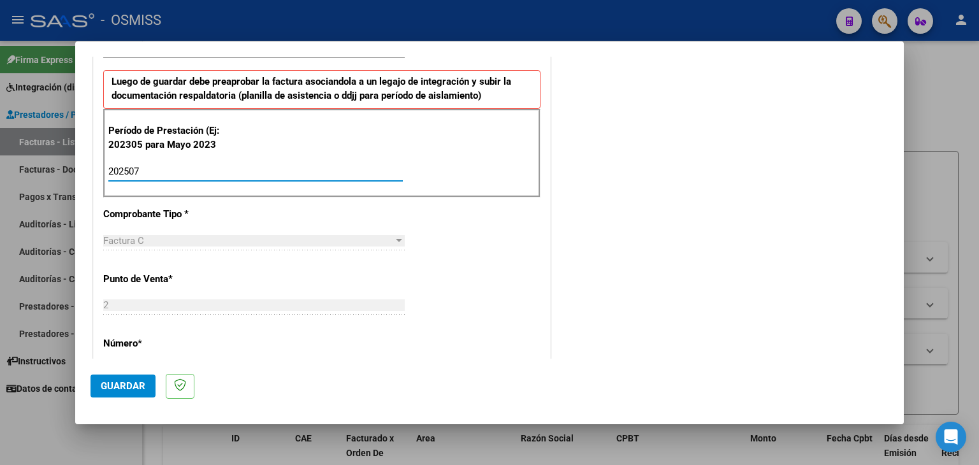
type input "202507"
click at [512, 267] on div "CUIT * 27-40574741-9 Ingresar CUIT ANALISIS PRESTADOR [PERSON_NAME] [PERSON_NAM…" at bounding box center [322, 353] width 456 height 959
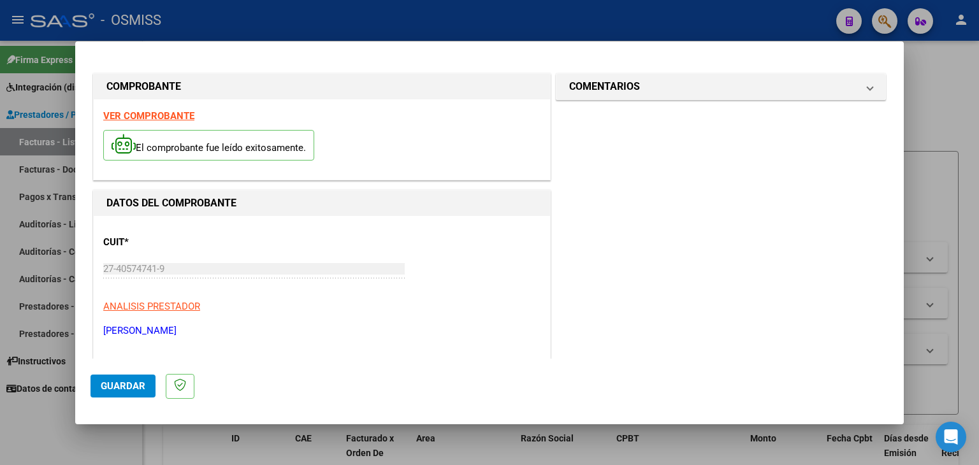
click at [150, 110] on strong "VER COMPROBANTE" at bounding box center [148, 115] width 91 height 11
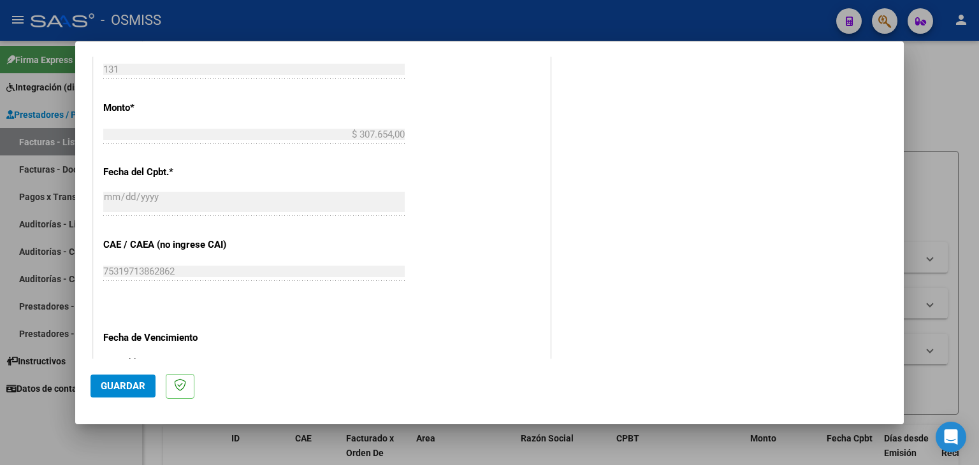
scroll to position [701, 0]
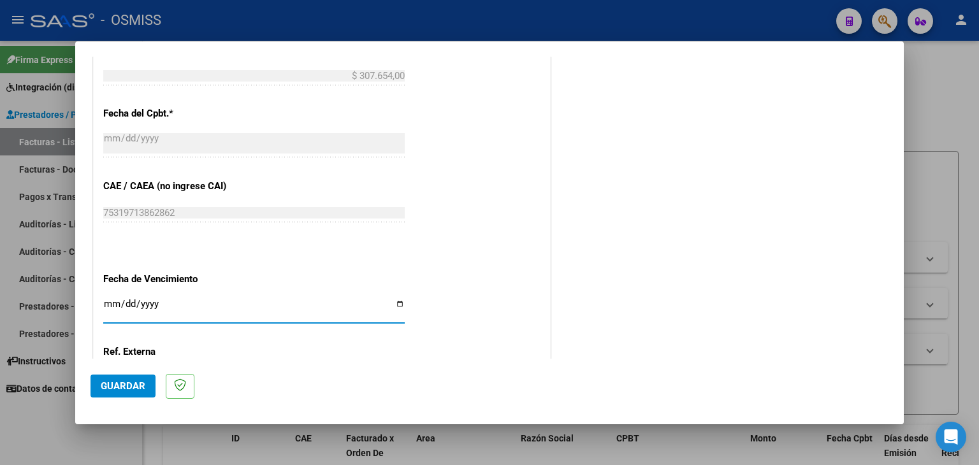
click at [110, 306] on input "Ingresar la fecha" at bounding box center [253, 309] width 301 height 20
type input "[DATE]"
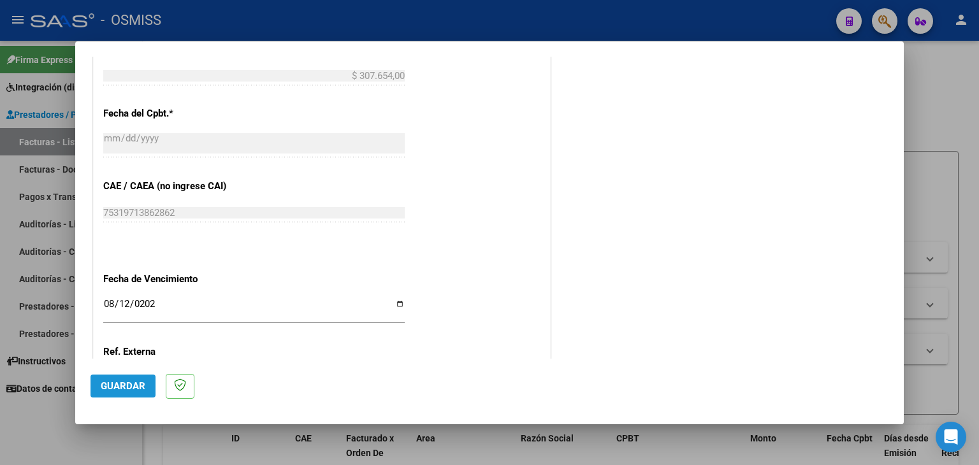
click at [124, 386] on span "Guardar" at bounding box center [123, 385] width 45 height 11
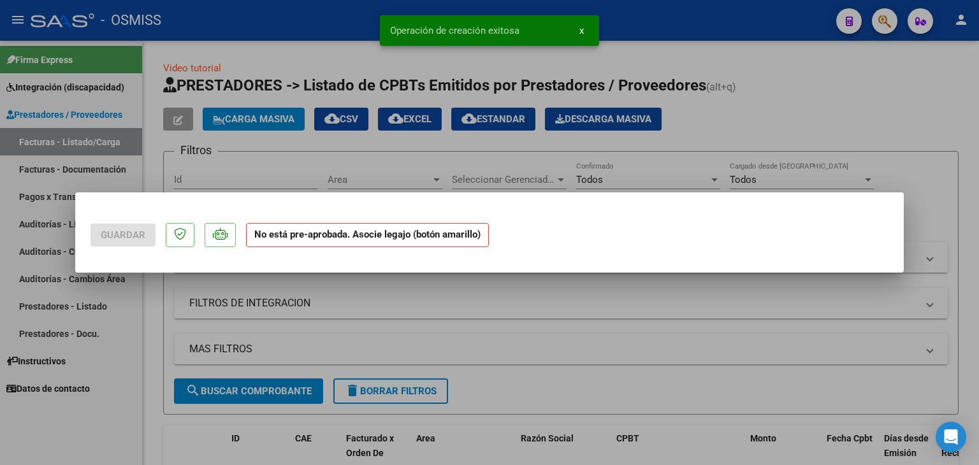
scroll to position [0, 0]
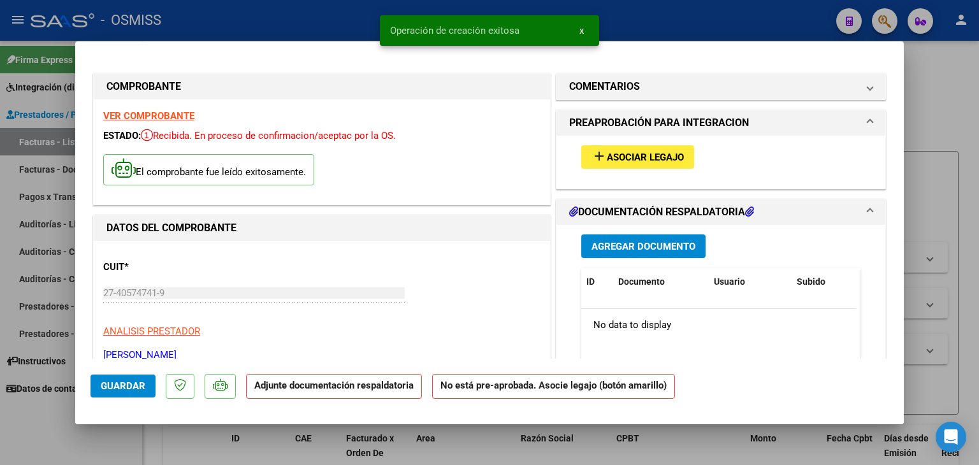
click at [670, 152] on span "Asociar Legajo" at bounding box center [645, 157] width 77 height 11
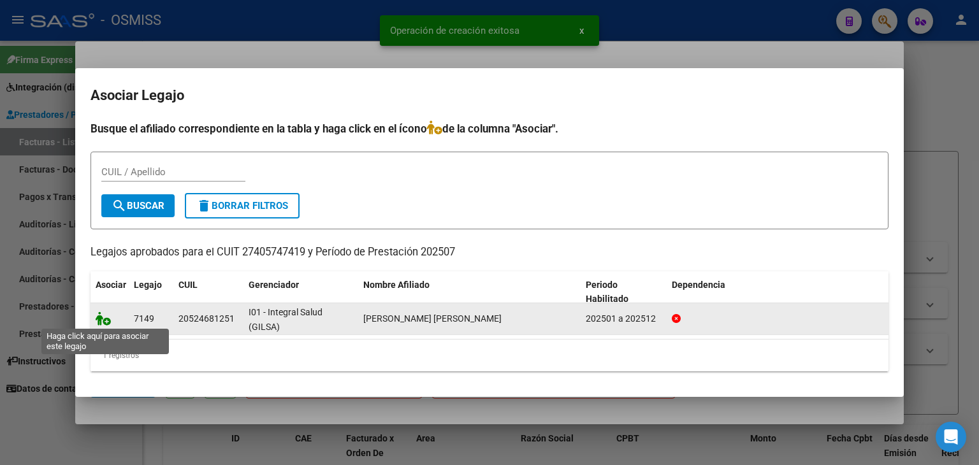
click at [102, 323] on icon at bounding box center [103, 319] width 15 height 14
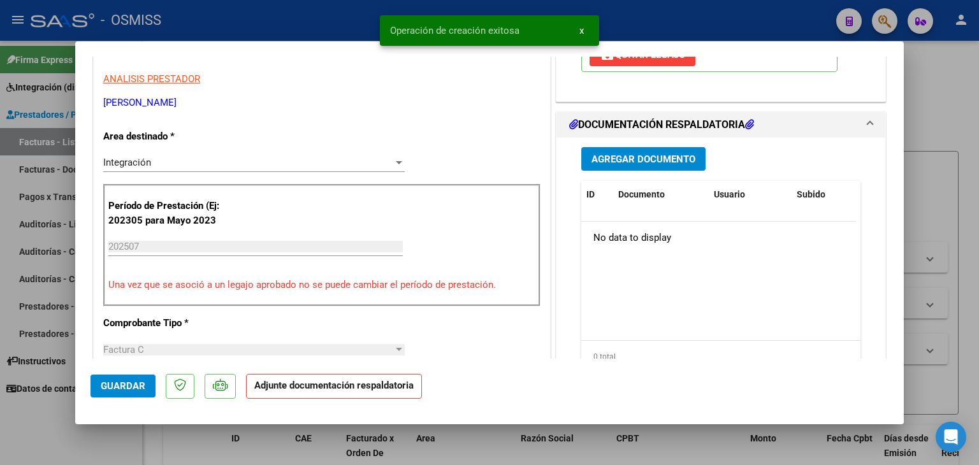
scroll to position [255, 0]
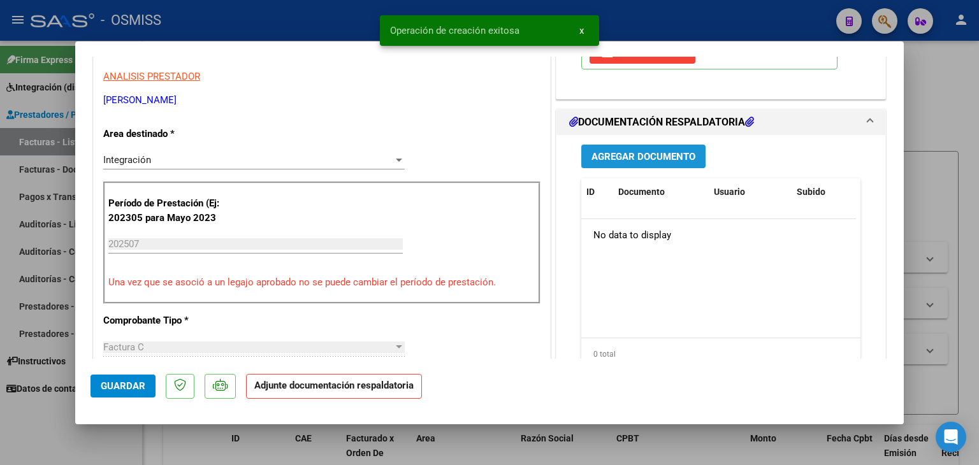
click at [669, 159] on span "Agregar Documento" at bounding box center [643, 156] width 104 height 11
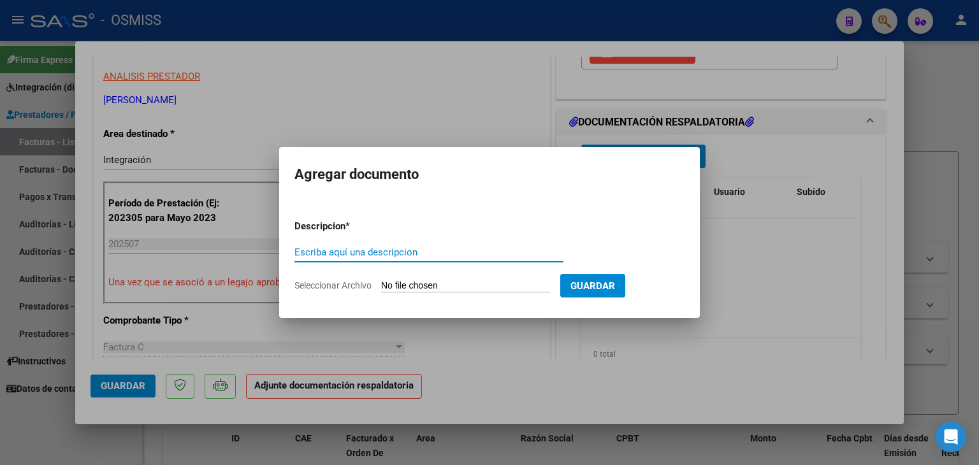
click at [436, 279] on form "Descripcion * Escriba aquí una descripcion Seleccionar Archivo Guardar" at bounding box center [489, 256] width 390 height 93
click at [438, 289] on input "Seleccionar Archivo" at bounding box center [465, 286] width 169 height 12
type input "C:\fakepath\ASISTENCIA.pdf"
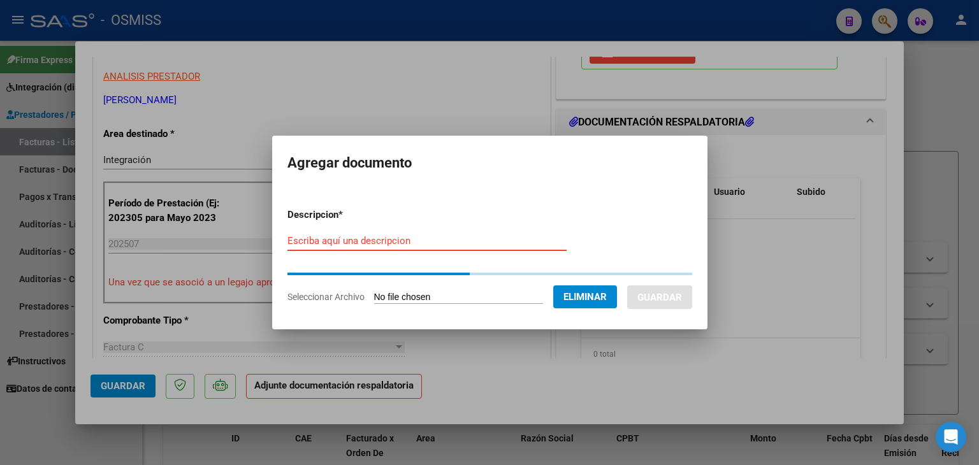
click at [355, 240] on input "Escriba aquí una descripcion" at bounding box center [426, 240] width 279 height 11
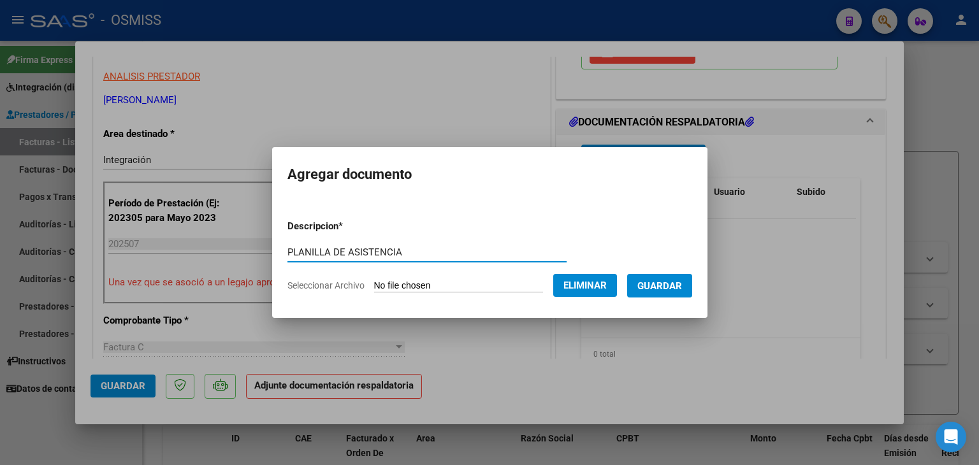
type input "PLANILLA DE ASISTENCIA"
click at [682, 289] on span "Guardar" at bounding box center [659, 285] width 45 height 11
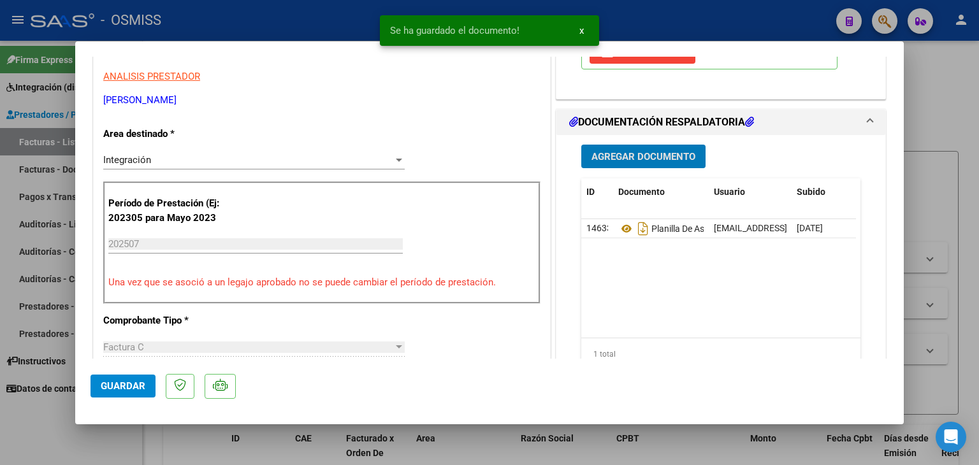
click at [112, 379] on button "Guardar" at bounding box center [123, 386] width 65 height 23
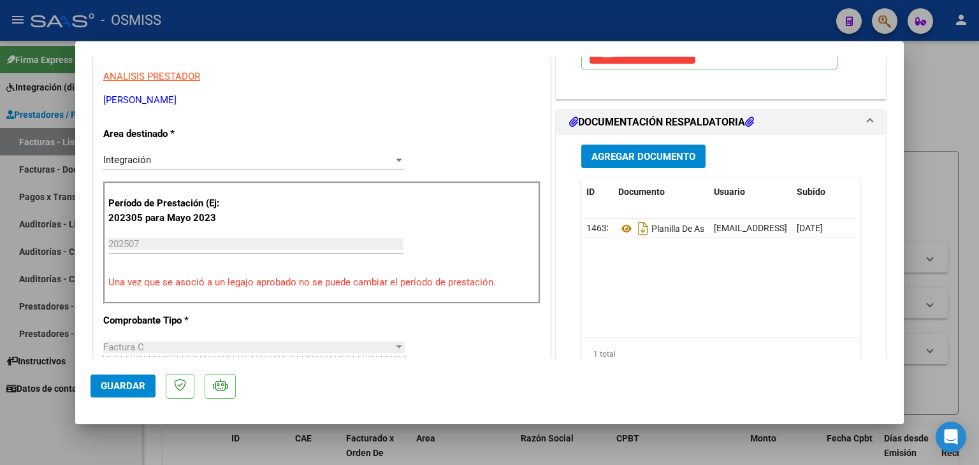
click at [147, 379] on button "Guardar" at bounding box center [123, 386] width 65 height 23
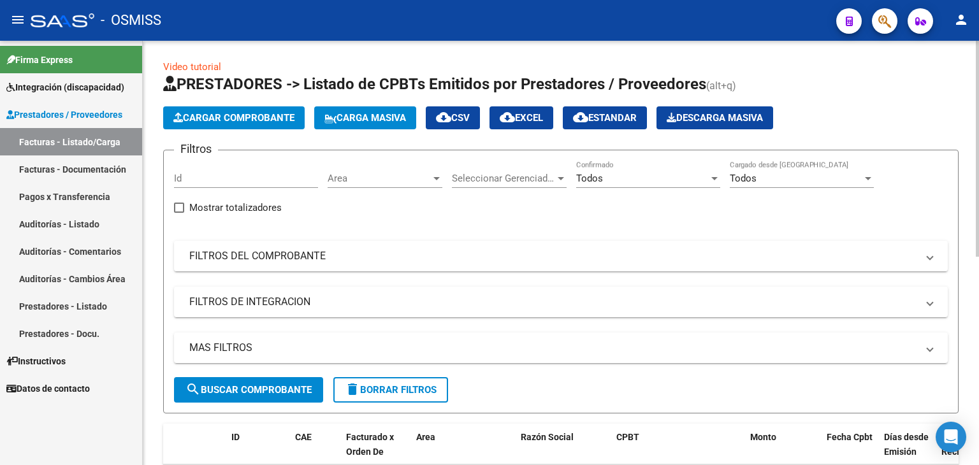
scroll to position [0, 0]
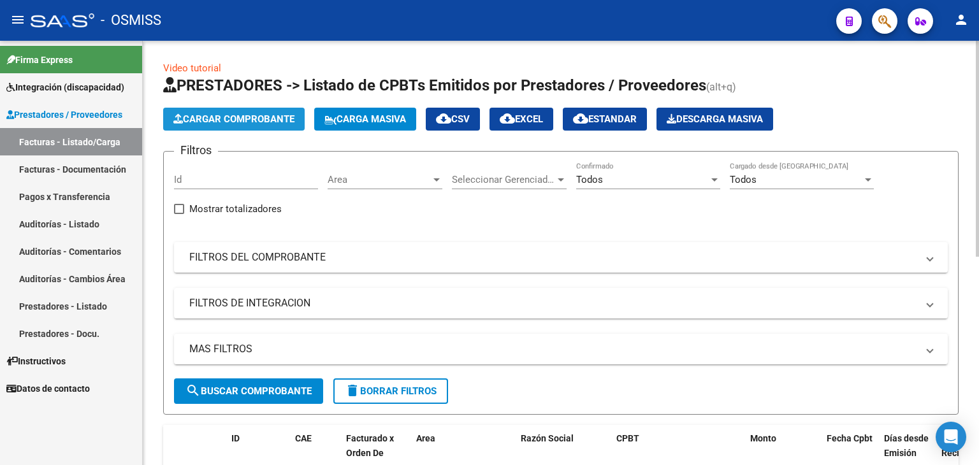
click at [231, 122] on span "Cargar Comprobante" at bounding box center [233, 118] width 121 height 11
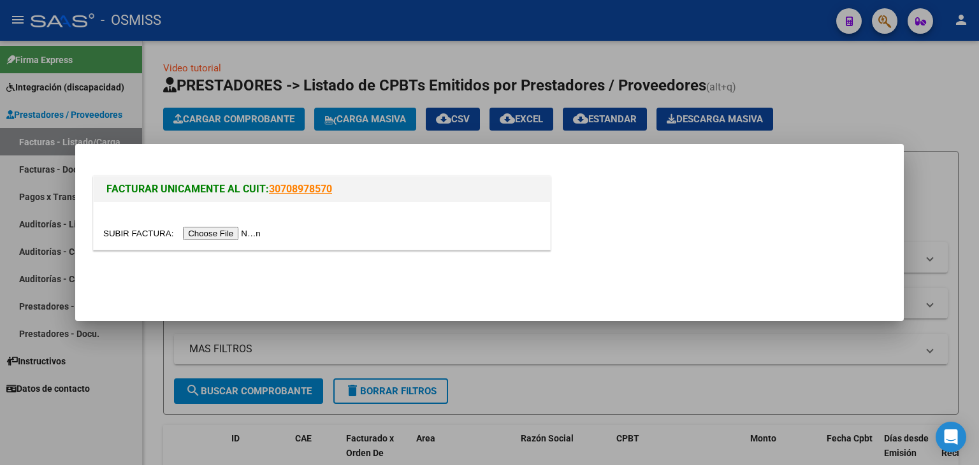
click at [247, 236] on input "file" at bounding box center [183, 233] width 161 height 13
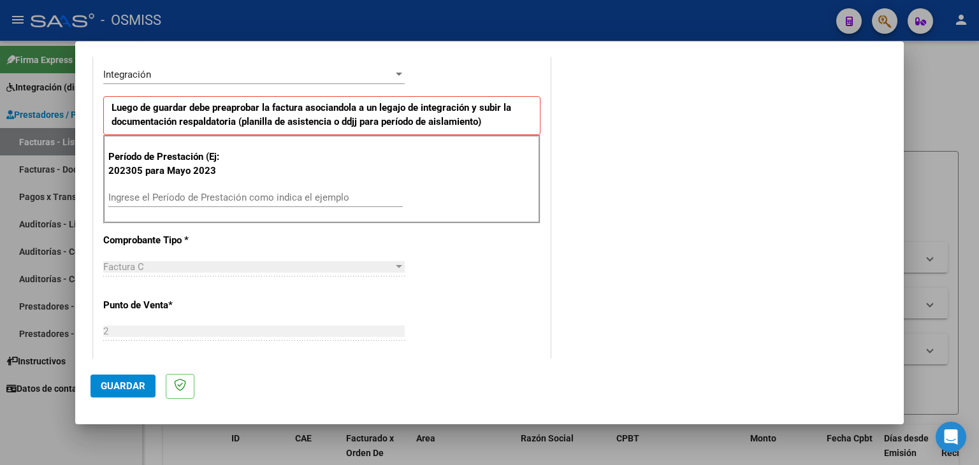
scroll to position [319, 0]
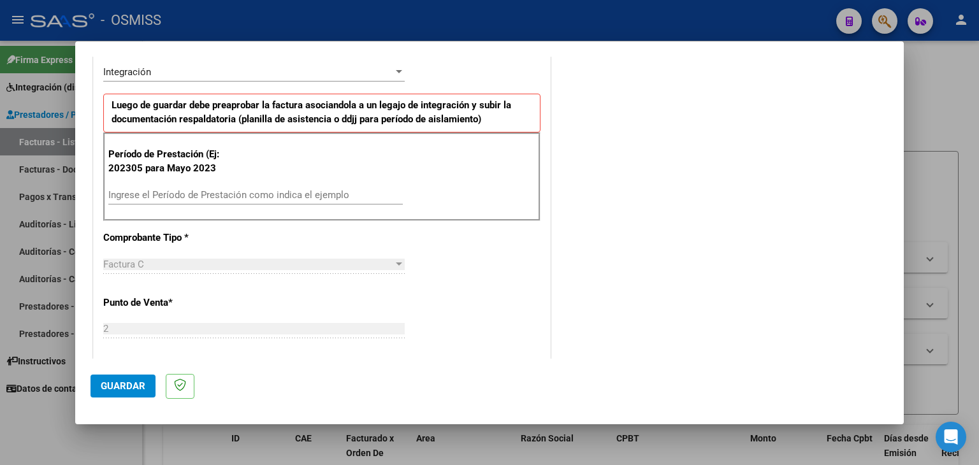
click at [279, 196] on input "Ingrese el Período de Prestación como indica el ejemplo" at bounding box center [255, 194] width 294 height 11
type input "202507"
click at [484, 256] on div "CUIT * 20-35201540-8 Ingresar CUIT ANALISIS PRESTADOR [PERSON_NAME] [PERSON_NAM…" at bounding box center [322, 376] width 456 height 959
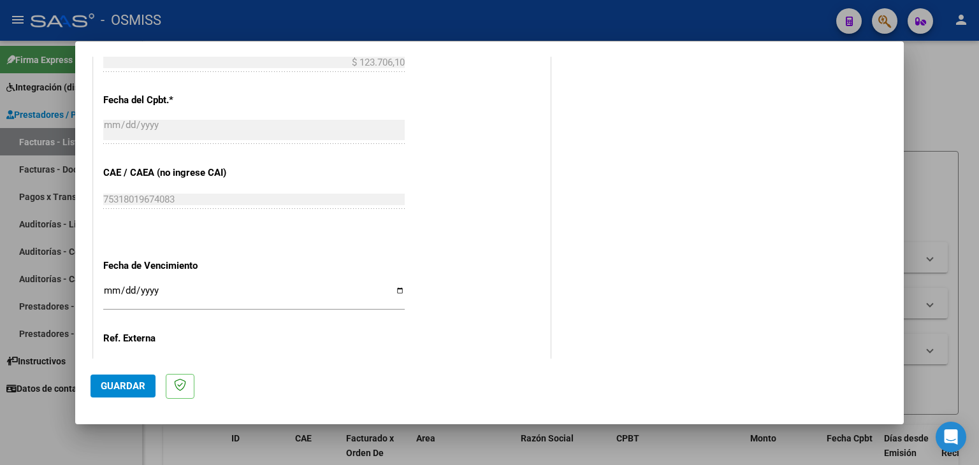
scroll to position [690, 0]
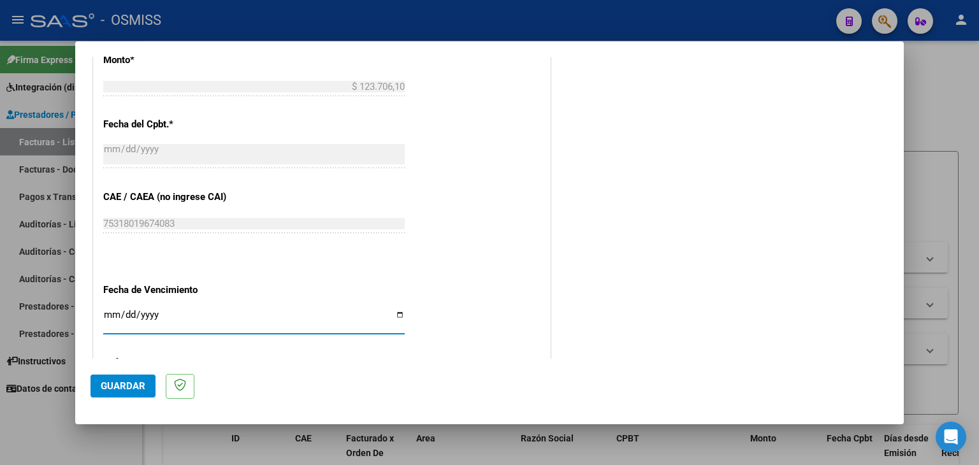
click at [110, 314] on input "Ingresar la fecha" at bounding box center [253, 320] width 301 height 20
type input "[DATE]"
click at [500, 305] on div "CUIT * 20-35201540-8 Ingresar CUIT ANALISIS PRESTADOR [PERSON_NAME] [PERSON_NAM…" at bounding box center [322, 5] width 456 height 959
click at [143, 386] on span "Guardar" at bounding box center [123, 385] width 45 height 11
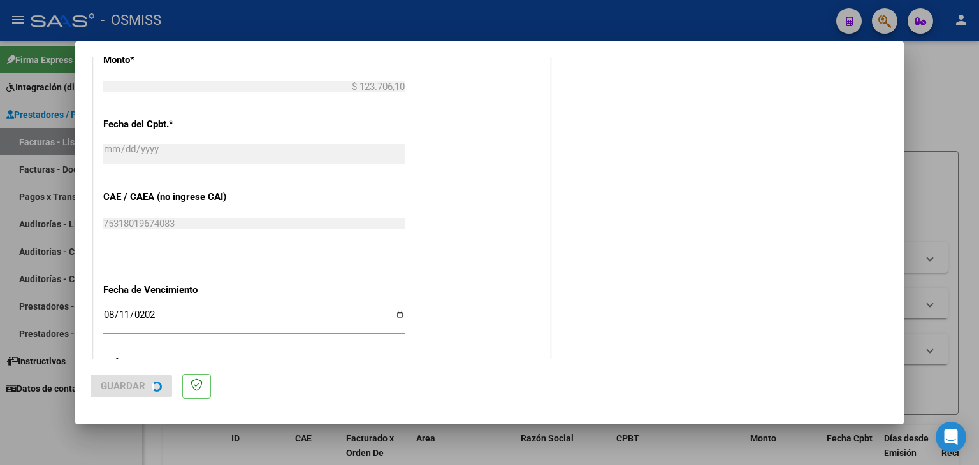
scroll to position [0, 0]
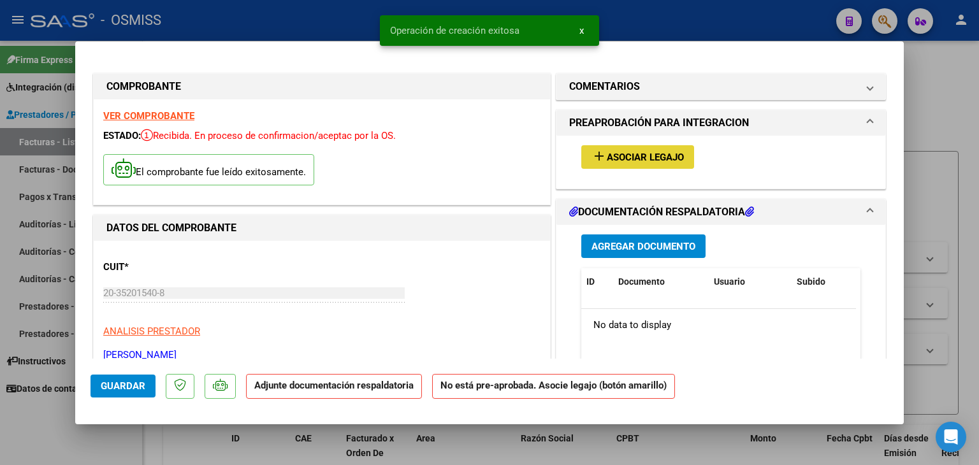
click at [656, 157] on span "Asociar Legajo" at bounding box center [645, 157] width 77 height 11
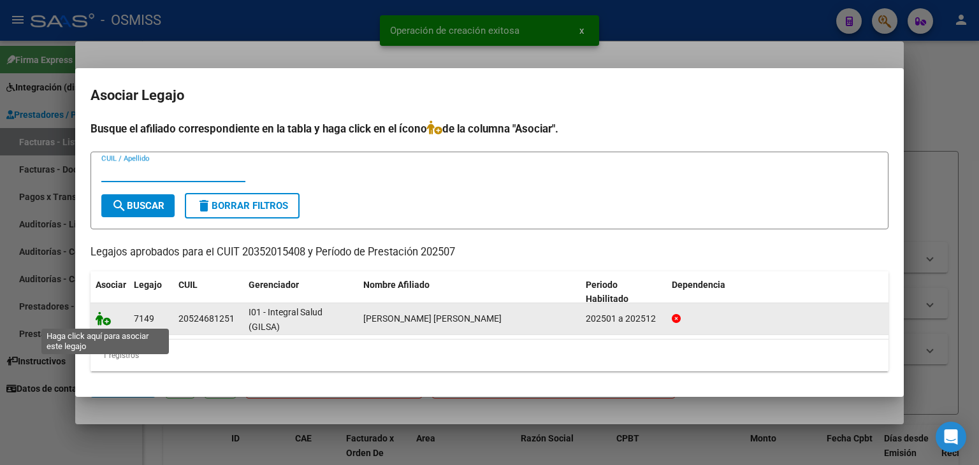
click at [96, 321] on icon at bounding box center [103, 319] width 15 height 14
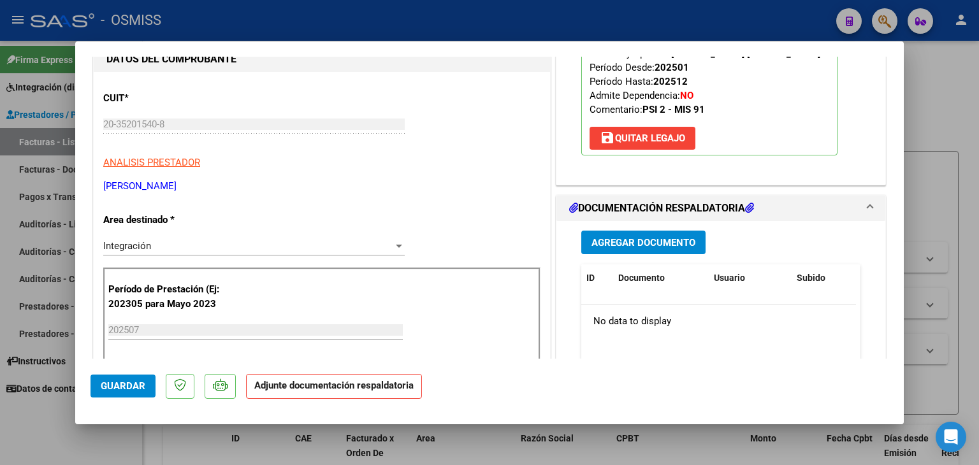
scroll to position [191, 0]
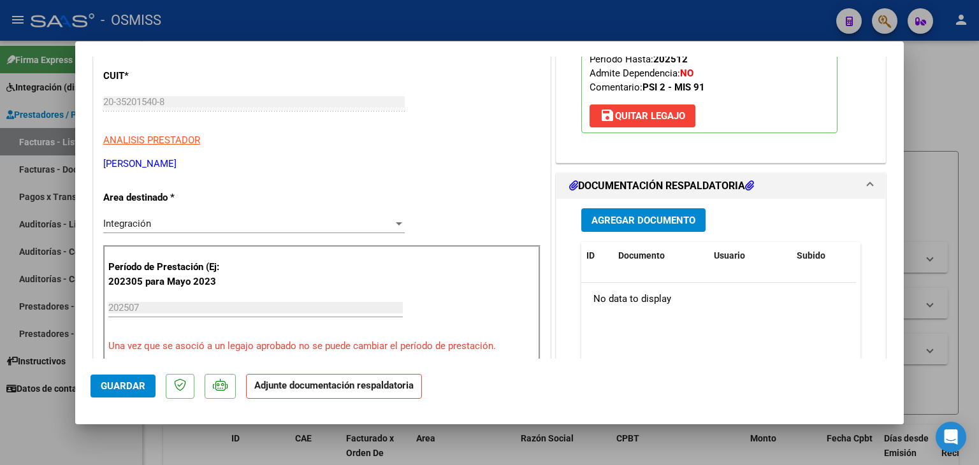
click at [648, 227] on button "Agregar Documento" at bounding box center [643, 220] width 124 height 24
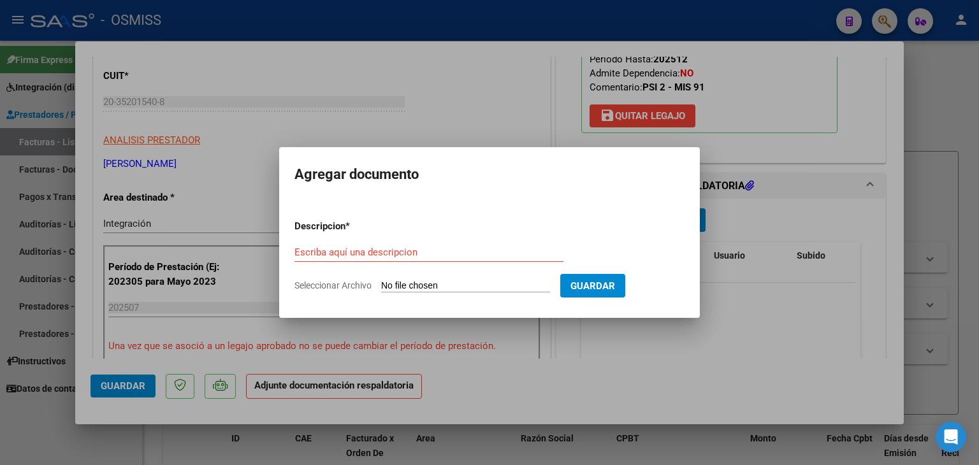
click at [442, 294] on form "Descripcion * Escriba aquí una descripcion Seleccionar Archivo Guardar" at bounding box center [489, 256] width 390 height 93
click at [442, 289] on input "Seleccionar Archivo" at bounding box center [465, 286] width 169 height 12
type input "C:\fakepath\ASISTENCIA.pdf"
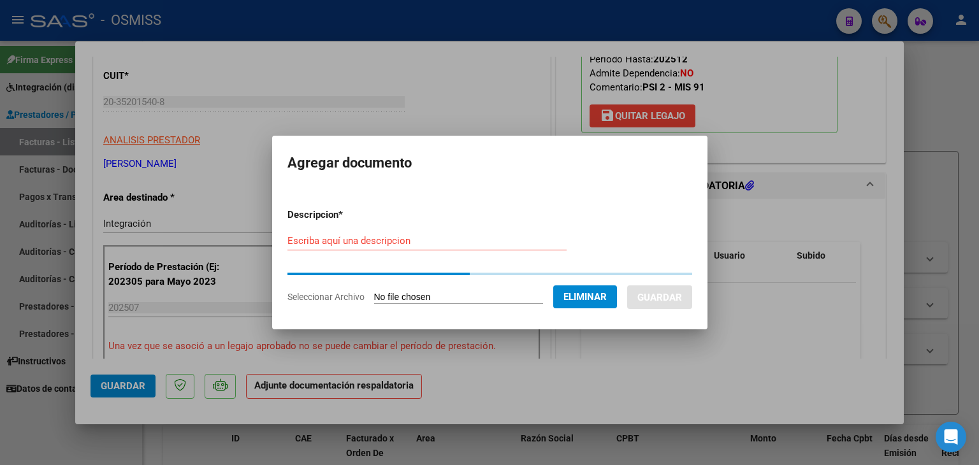
click at [403, 243] on input "Escriba aquí una descripcion" at bounding box center [426, 240] width 279 height 11
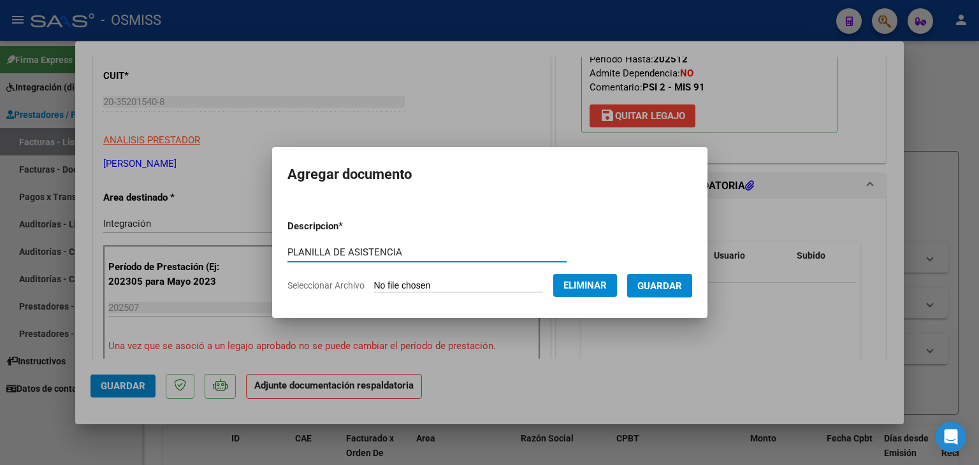
type input "PLANILLA DE ASISTENCIA"
click at [663, 289] on span "Guardar" at bounding box center [659, 285] width 45 height 11
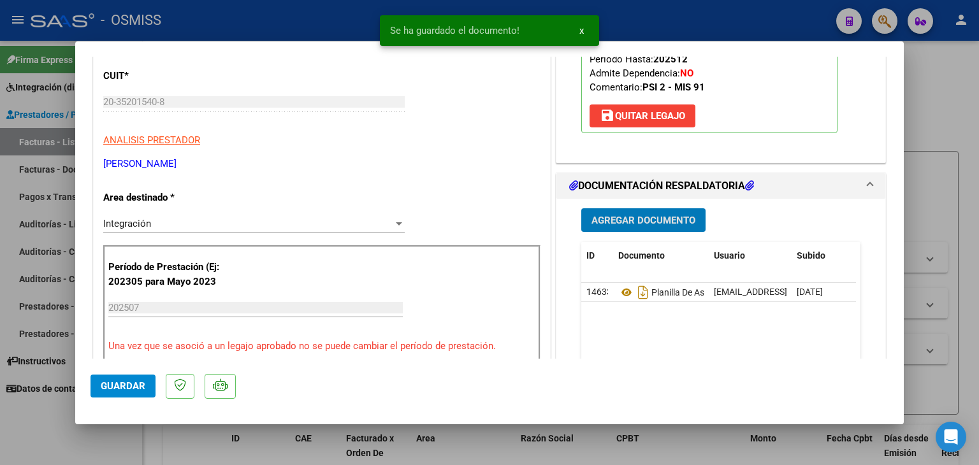
type input "$ 0,00"
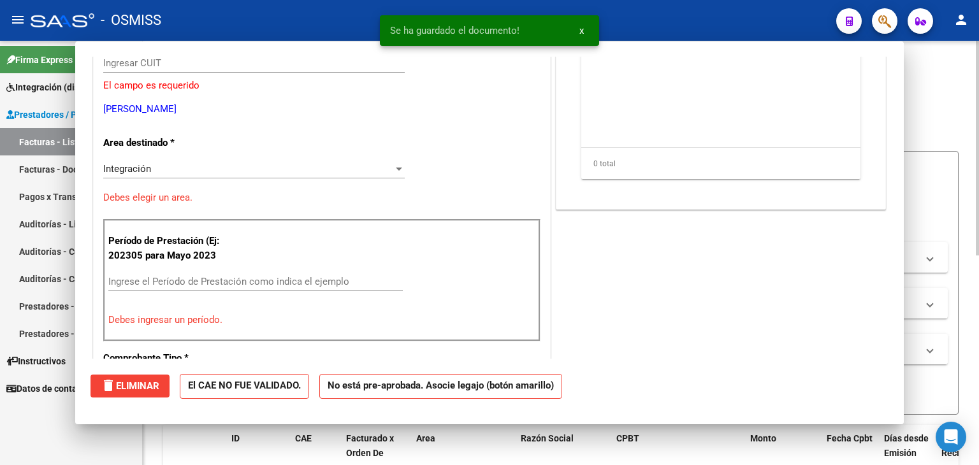
scroll to position [152, 0]
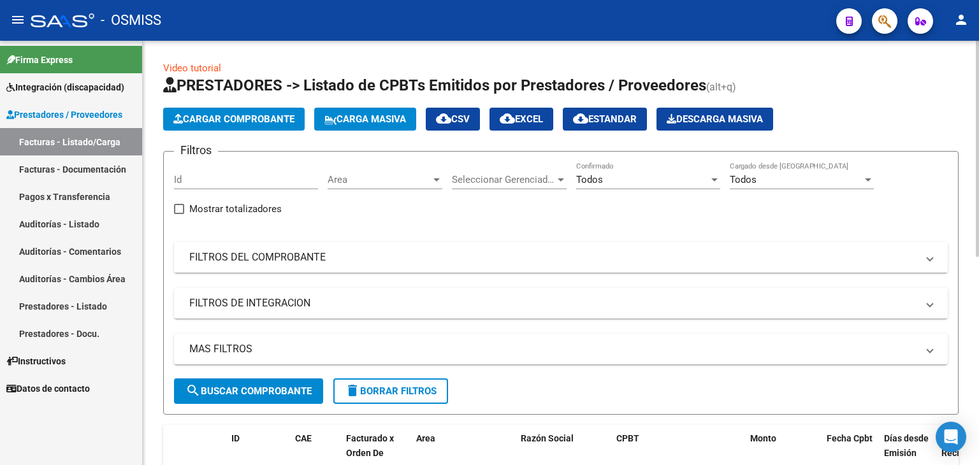
click at [256, 117] on span "Cargar Comprobante" at bounding box center [233, 118] width 121 height 11
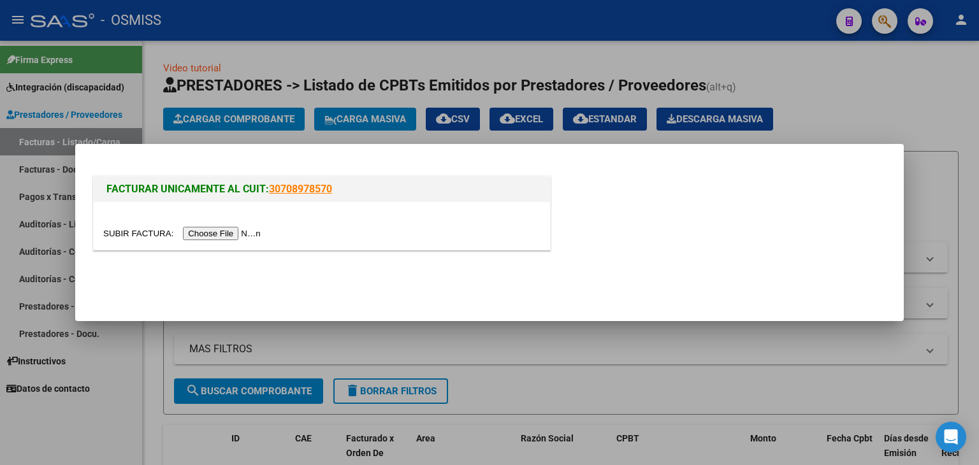
click at [216, 233] on input "file" at bounding box center [183, 233] width 161 height 13
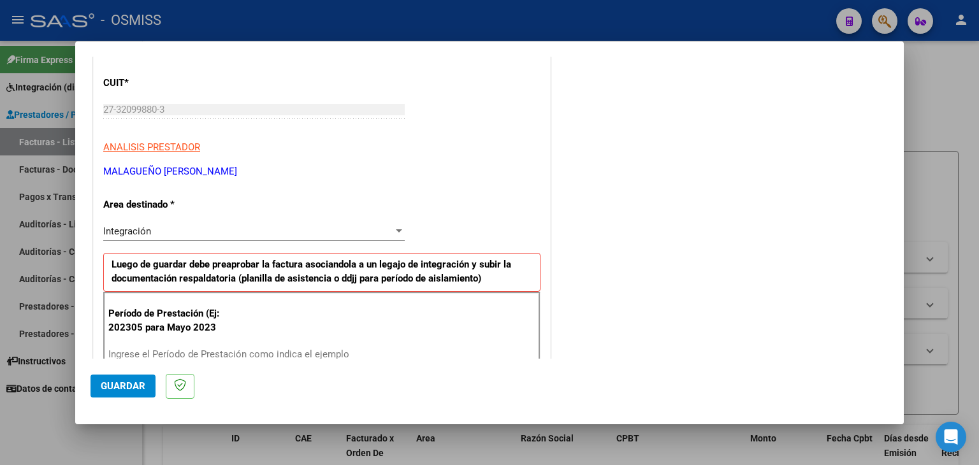
scroll to position [191, 0]
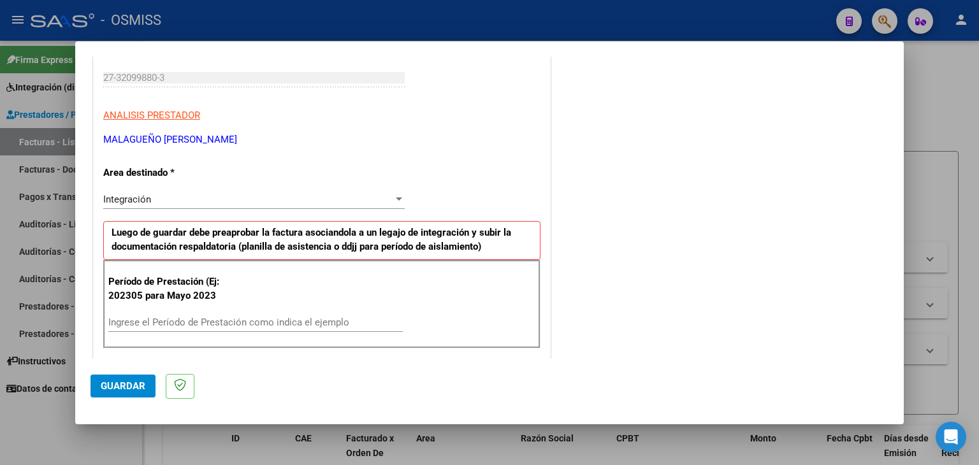
click at [172, 313] on div "Ingrese el Período de Prestación como indica el ejemplo" at bounding box center [255, 322] width 294 height 19
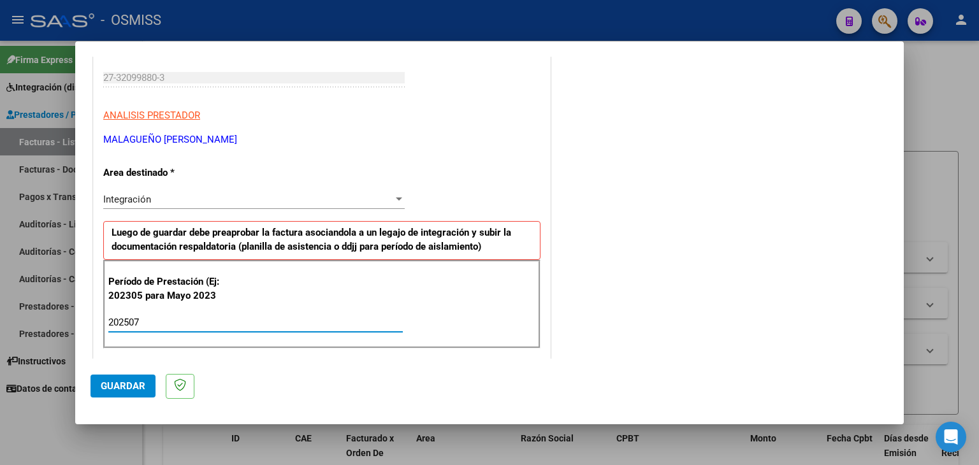
type input "202507"
click at [356, 307] on div "Período de Prestación (Ej: 202305 para [DATE] 202507 Ingrese el Período de Pres…" at bounding box center [321, 304] width 437 height 89
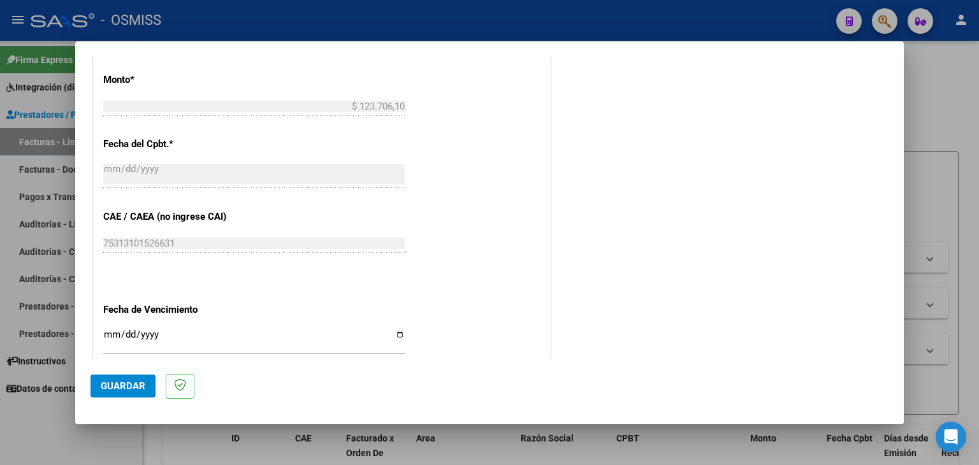
scroll to position [765, 0]
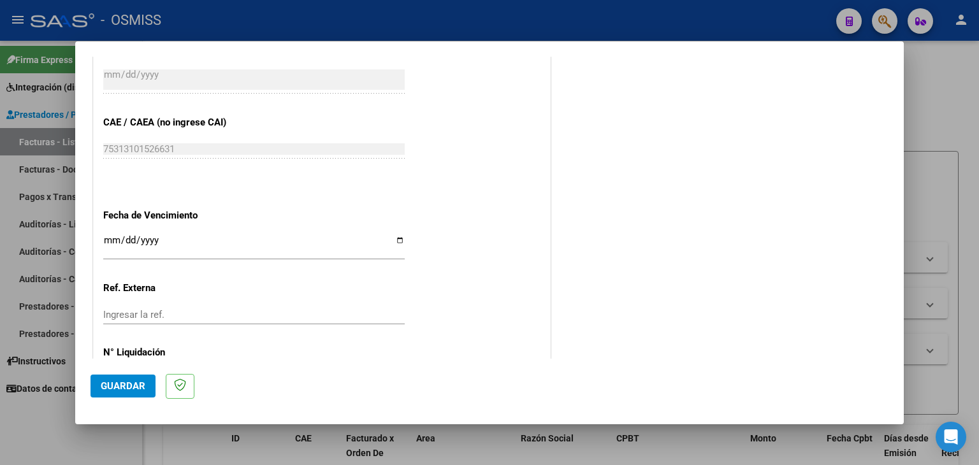
click at [105, 253] on input "Ingresar la fecha" at bounding box center [253, 245] width 301 height 20
type input "[DATE]"
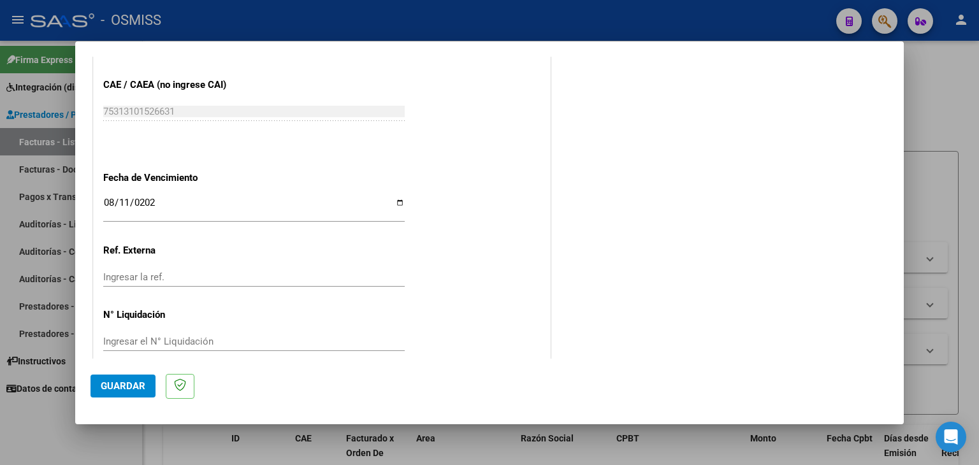
scroll to position [818, 0]
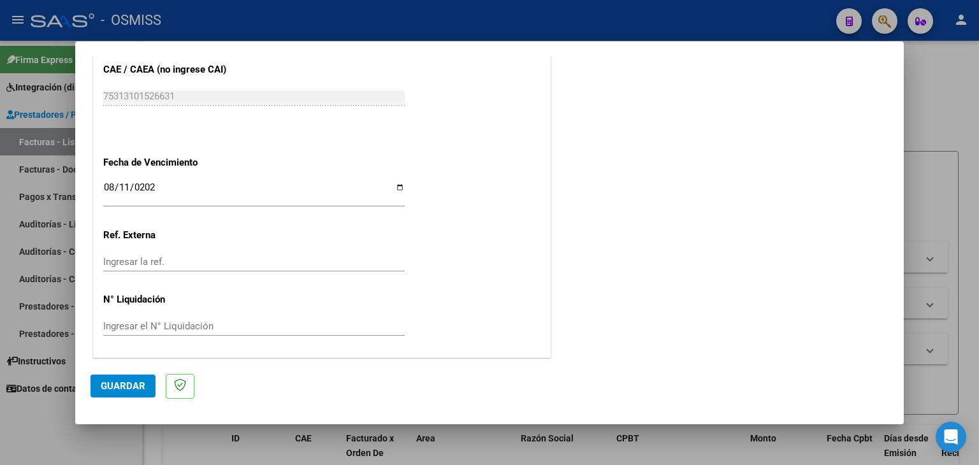
click at [117, 392] on button "Guardar" at bounding box center [123, 386] width 65 height 23
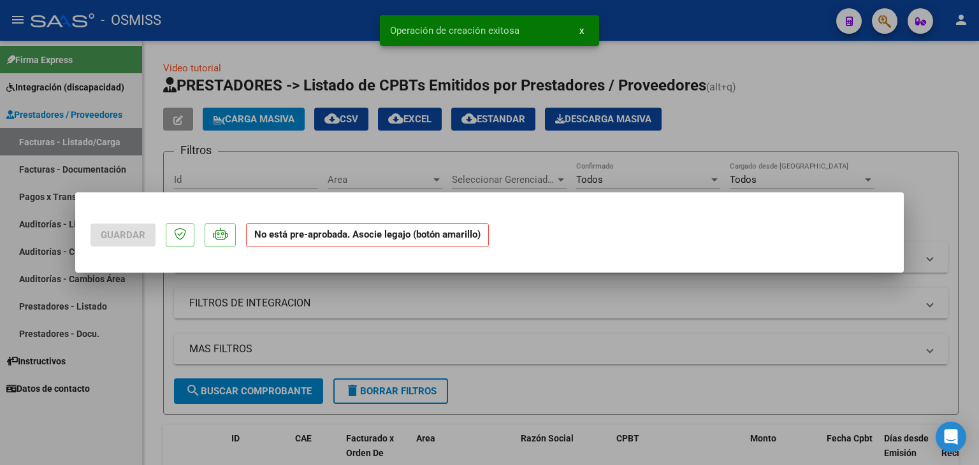
scroll to position [0, 0]
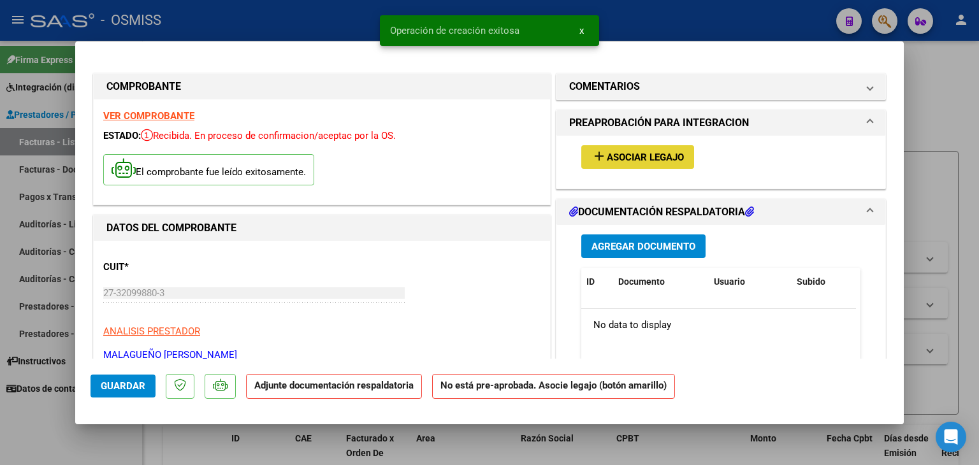
click at [660, 163] on span "Asociar Legajo" at bounding box center [645, 157] width 77 height 11
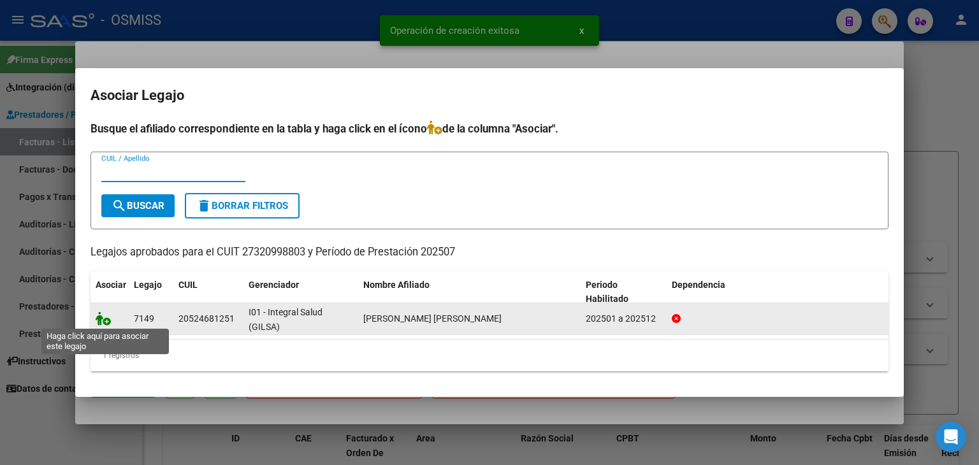
click at [98, 321] on icon at bounding box center [103, 319] width 15 height 14
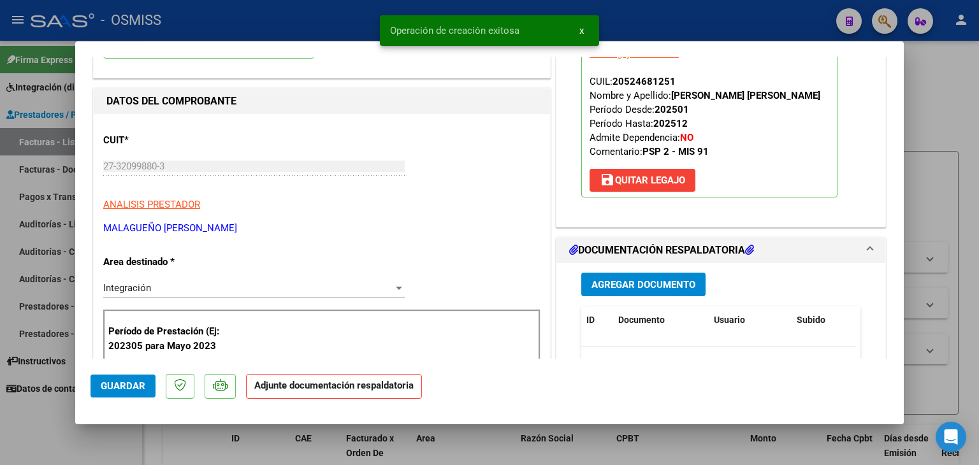
scroll to position [127, 0]
click at [680, 284] on span "Agregar Documento" at bounding box center [643, 284] width 104 height 11
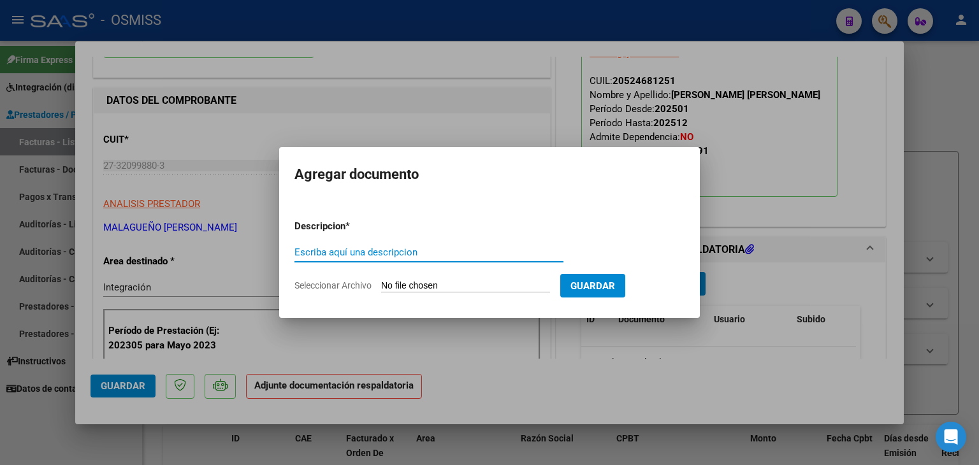
drag, startPoint x: 421, startPoint y: 296, endPoint x: 418, endPoint y: 284, distance: 13.0
click at [421, 296] on form "Descripcion * Escriba aquí una descripcion Seleccionar Archivo Guardar" at bounding box center [489, 256] width 390 height 93
click at [418, 283] on input "Seleccionar Archivo" at bounding box center [465, 286] width 169 height 12
type input "C:\fakepath\ASISTENCIA.pdf"
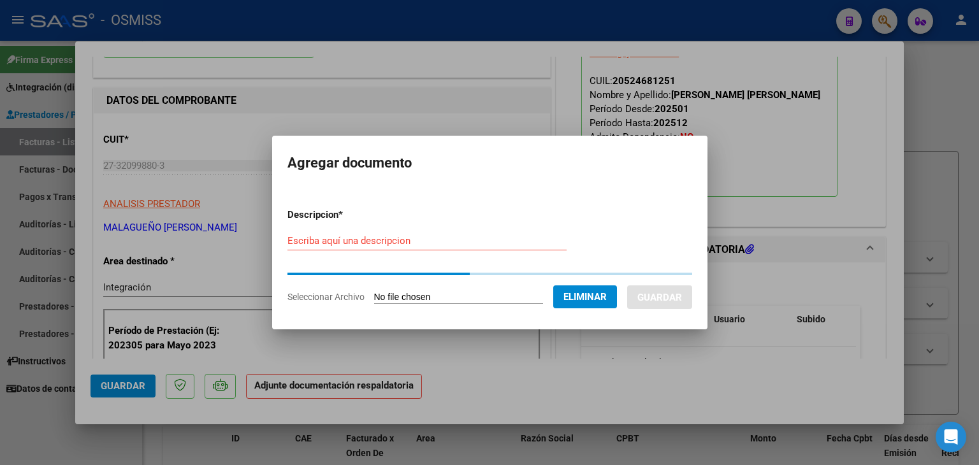
click at [315, 243] on input "Escriba aquí una descripcion" at bounding box center [426, 240] width 279 height 11
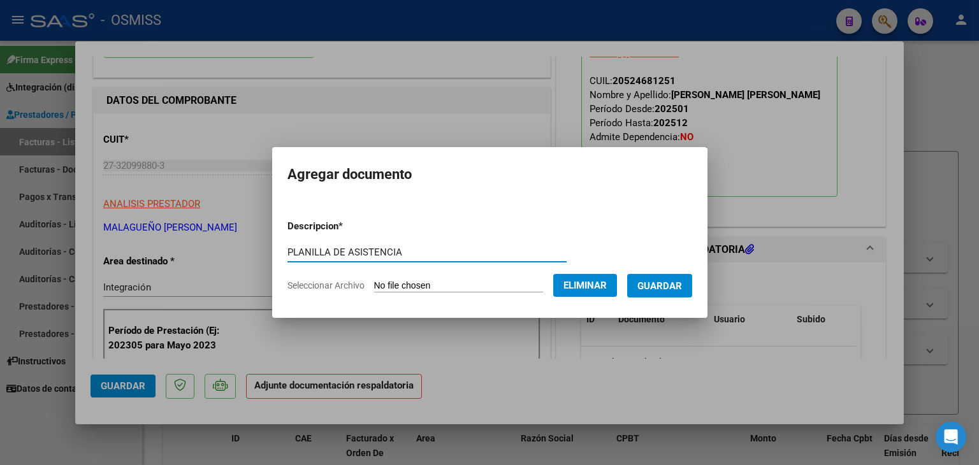
type input "PLANILLA DE ASISTENCIA"
click at [670, 282] on span "Guardar" at bounding box center [659, 285] width 45 height 11
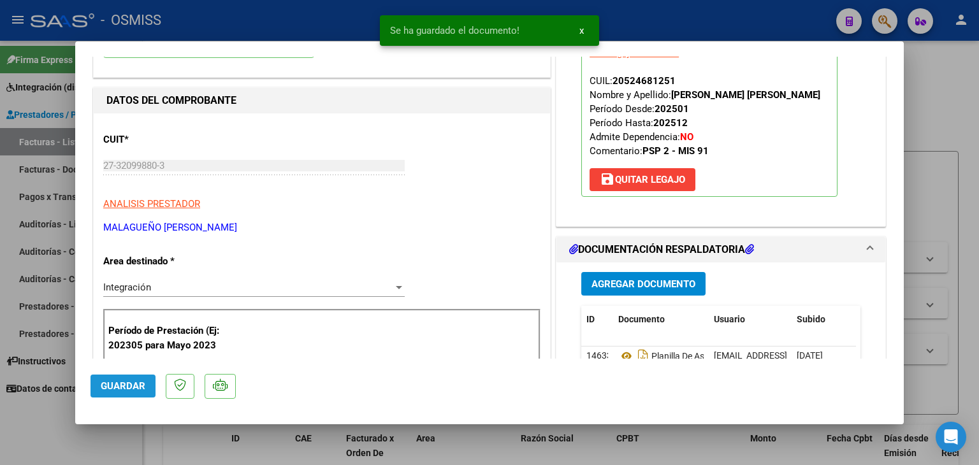
click at [134, 393] on button "Guardar" at bounding box center [123, 386] width 65 height 23
type input "$ 0,00"
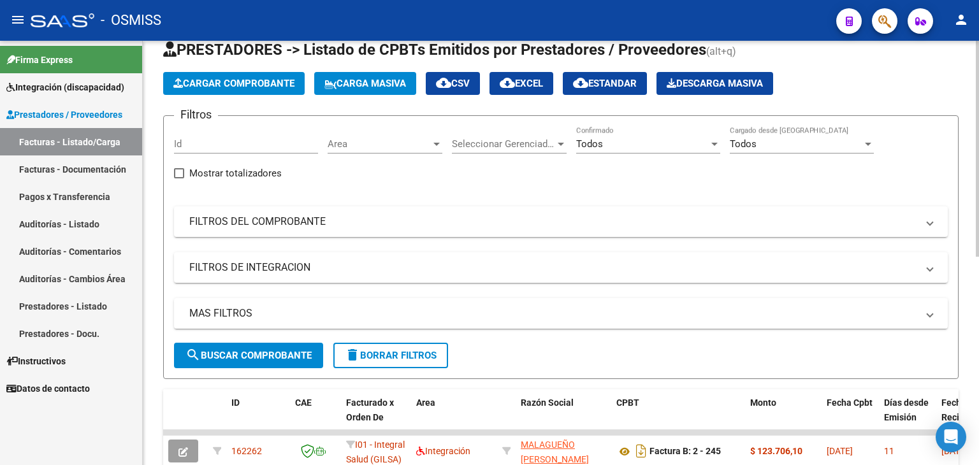
scroll to position [0, 0]
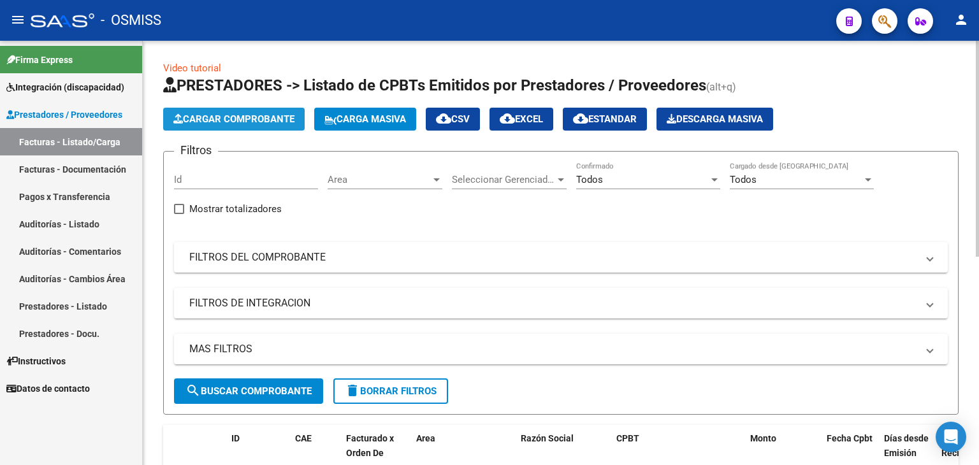
click at [263, 126] on button "Cargar Comprobante" at bounding box center [233, 119] width 141 height 23
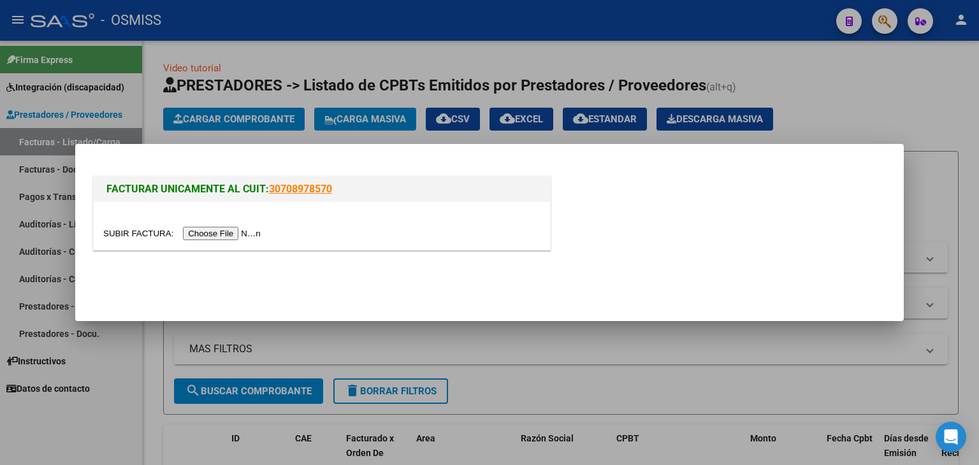
click at [228, 233] on input "file" at bounding box center [183, 233] width 161 height 13
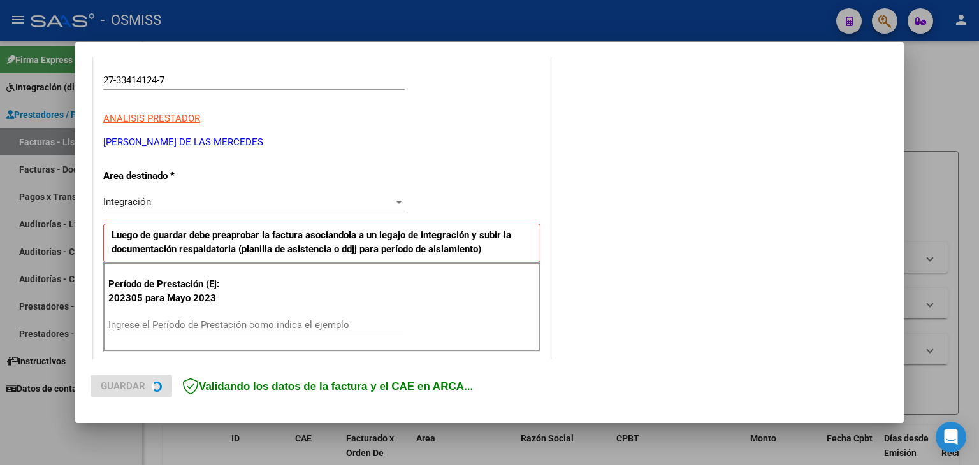
scroll to position [191, 0]
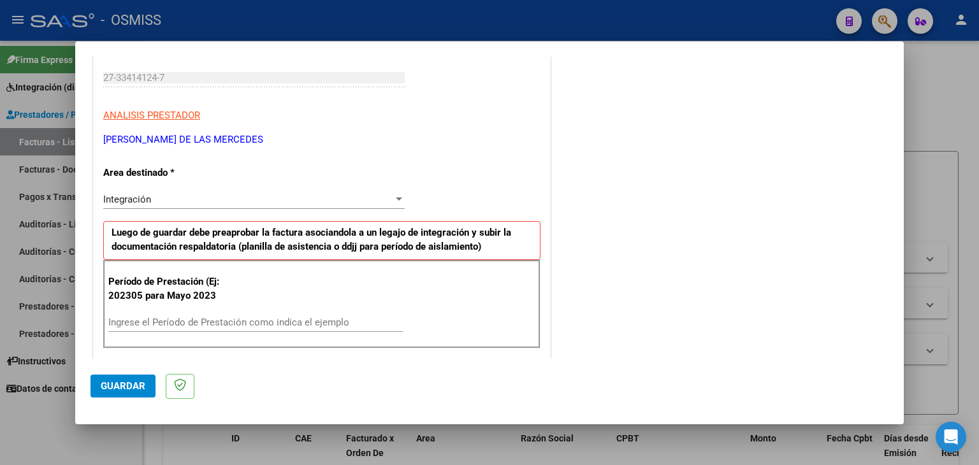
click at [133, 321] on input "Ingrese el Período de Prestación como indica el ejemplo" at bounding box center [255, 322] width 294 height 11
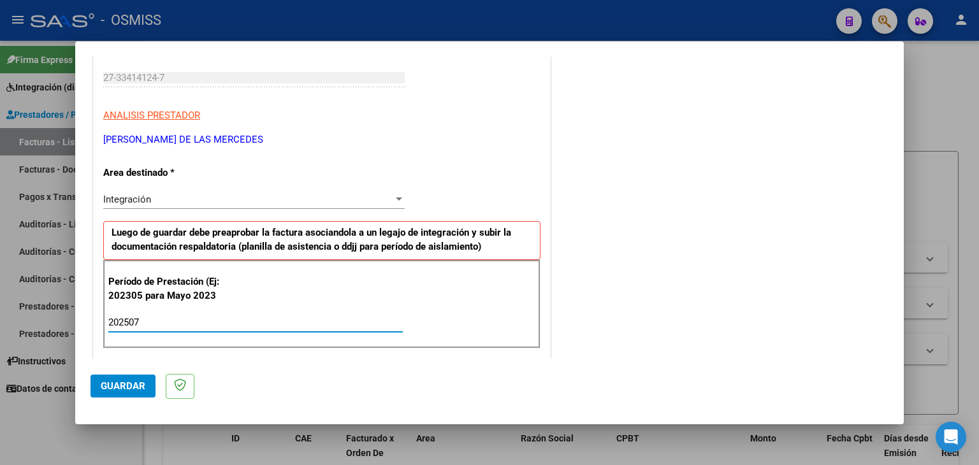
type input "202507"
click at [191, 313] on div "202507 Ingrese el Período de Prestación como indica el ejemplo" at bounding box center [255, 322] width 294 height 19
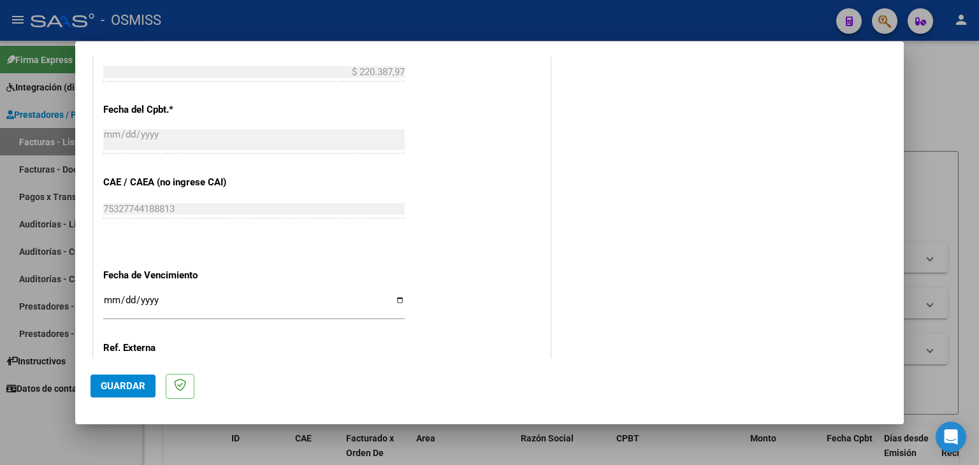
scroll to position [690, 0]
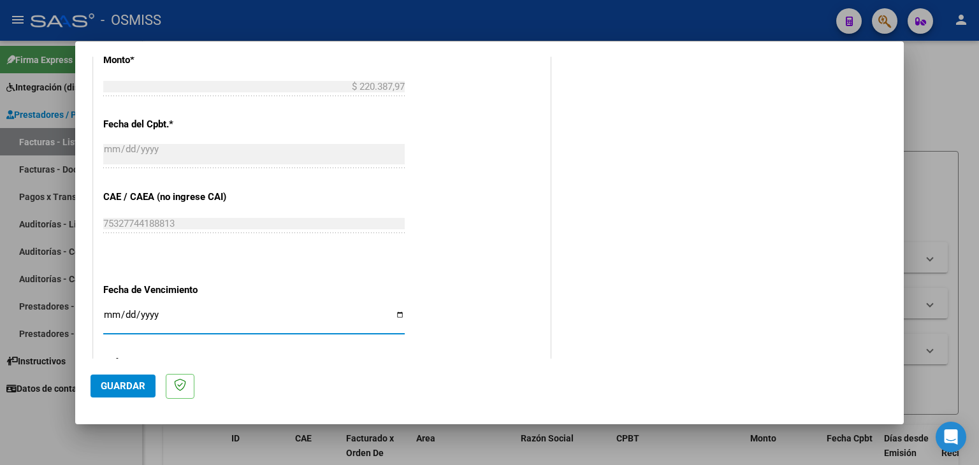
click at [108, 313] on input "Ingresar la fecha" at bounding box center [253, 320] width 301 height 20
type input "[DATE]"
click at [303, 238] on div "75327744188813 Ingresar el CAE o CAEA (no ingrese CAI)" at bounding box center [253, 229] width 301 height 31
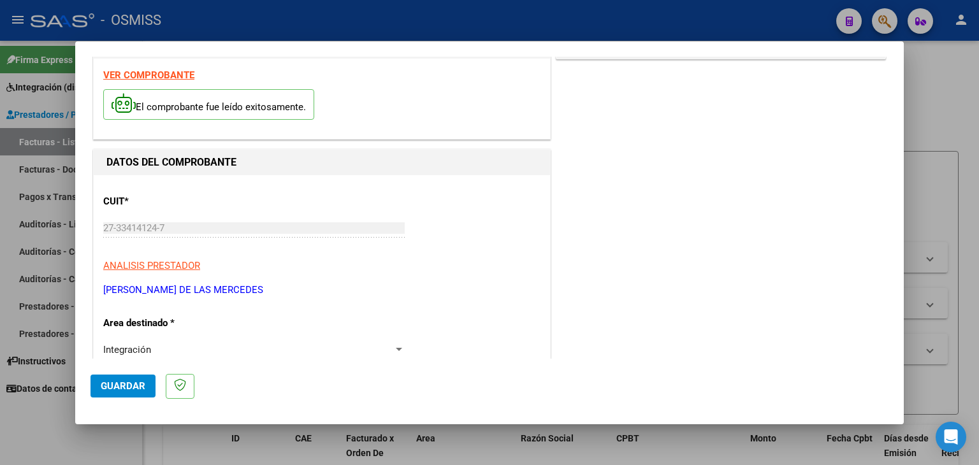
scroll to position [0, 0]
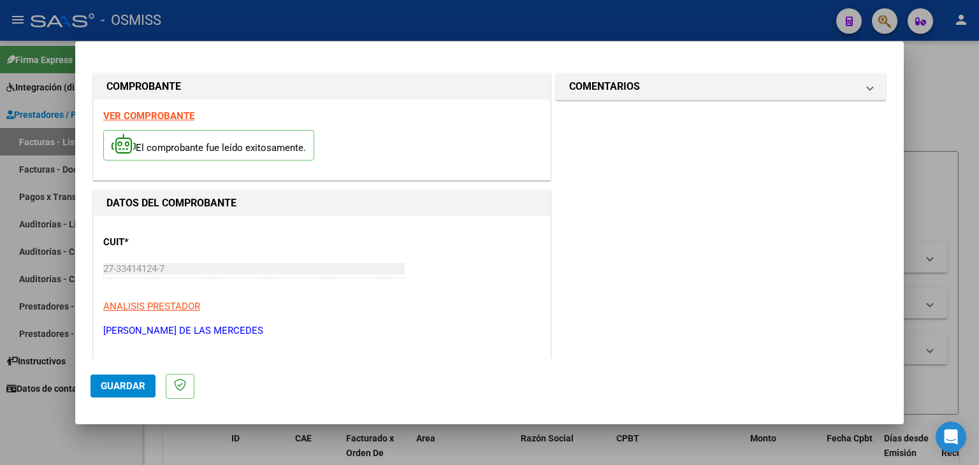
click at [184, 109] on div "VER COMPROBANTE El comprobante fue leído exitosamente." at bounding box center [322, 139] width 456 height 80
click at [180, 115] on strong "VER COMPROBANTE" at bounding box center [148, 115] width 91 height 11
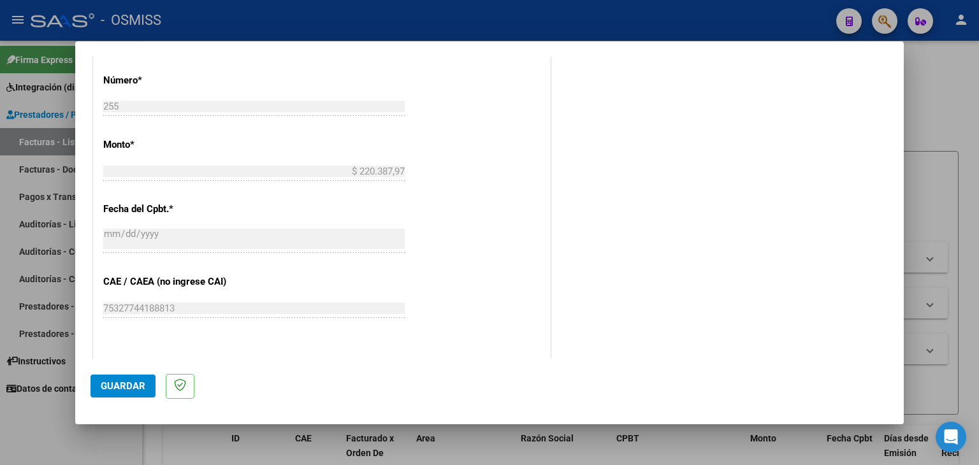
scroll to position [563, 0]
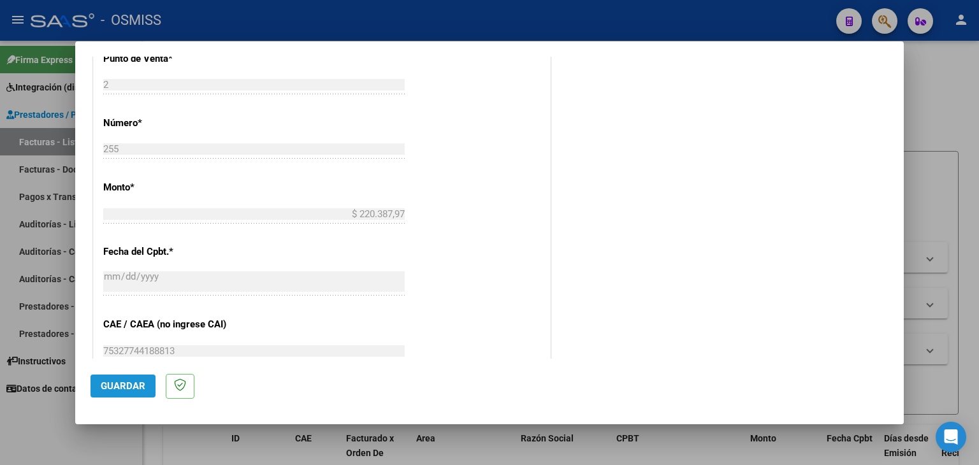
click at [122, 388] on span "Guardar" at bounding box center [123, 385] width 45 height 11
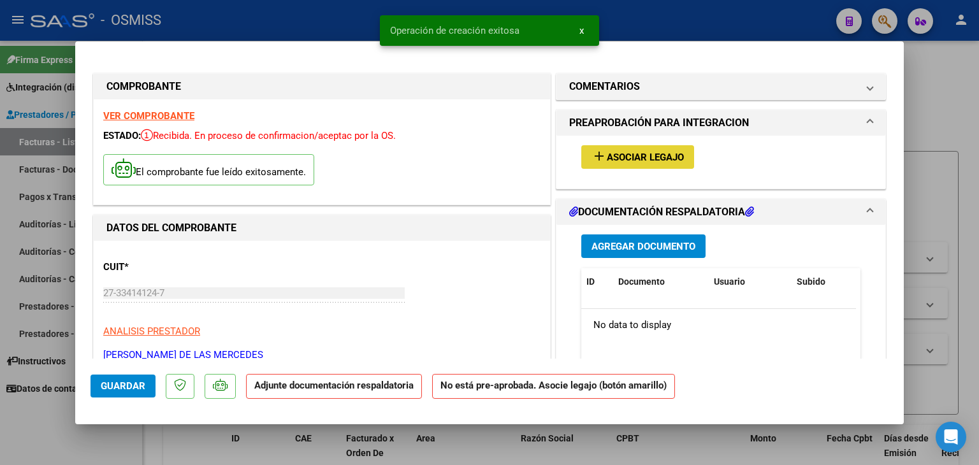
click at [619, 159] on span "Asociar Legajo" at bounding box center [645, 157] width 77 height 11
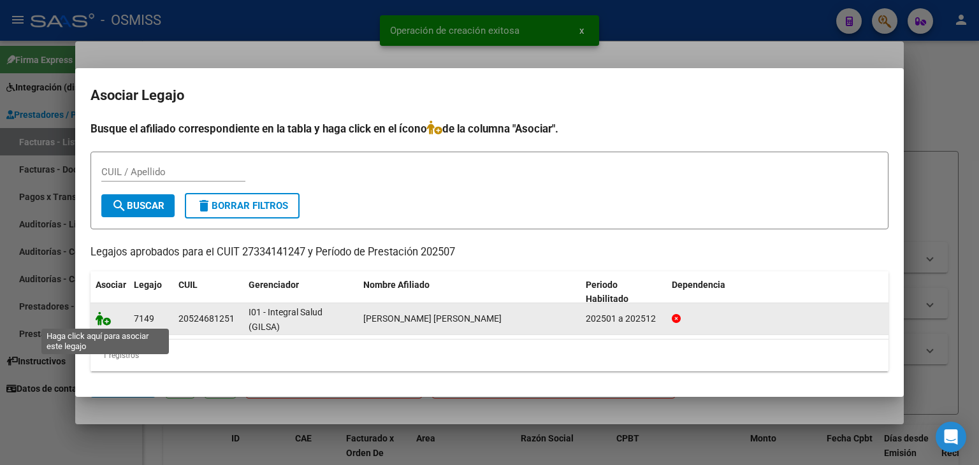
click at [101, 319] on icon at bounding box center [103, 319] width 15 height 14
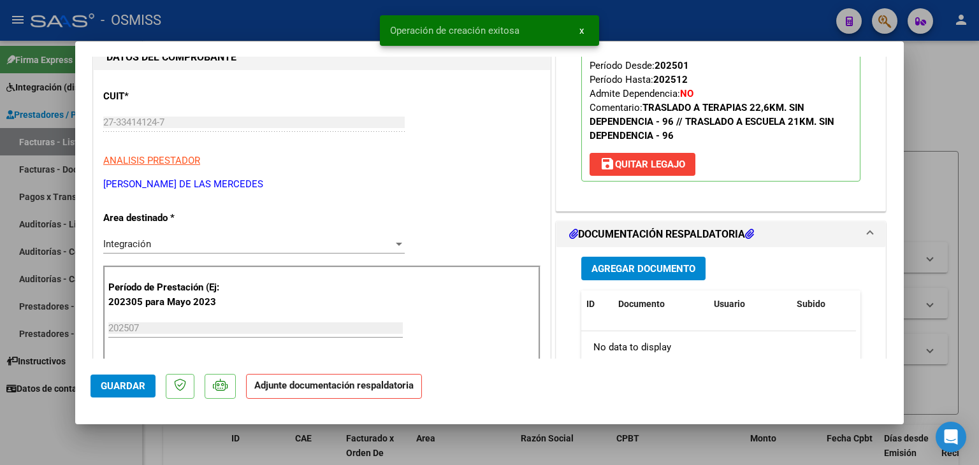
scroll to position [255, 0]
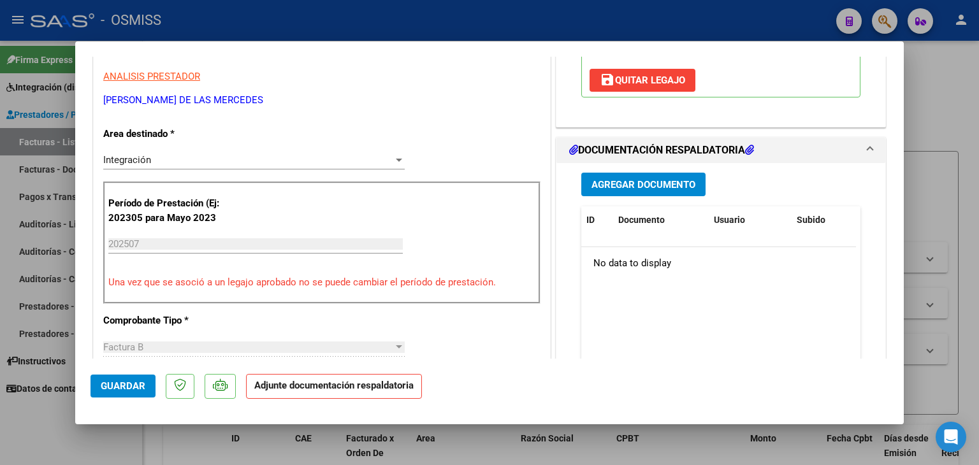
click at [640, 183] on span "Agregar Documento" at bounding box center [643, 184] width 104 height 11
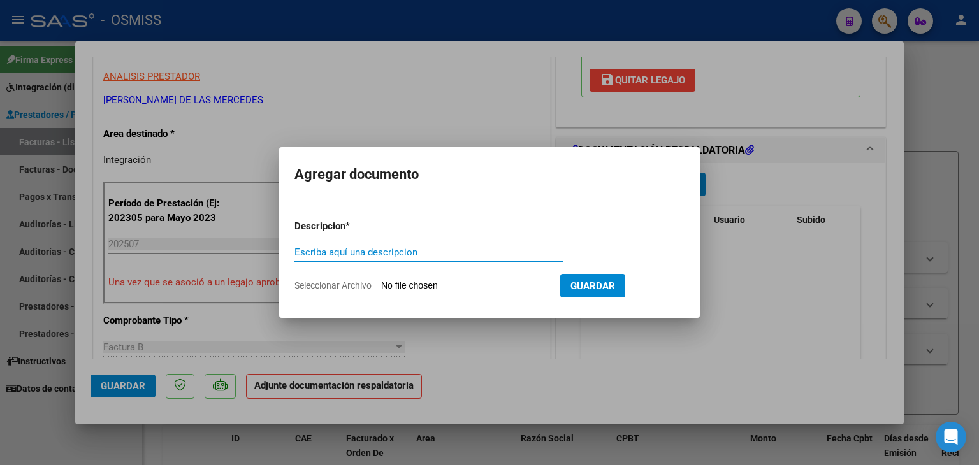
click at [460, 281] on input "Seleccionar Archivo" at bounding box center [465, 286] width 169 height 12
type input "C:\fakepath\PLANILLA_ESCUELA_JULIO_LOPEZ [PERSON_NAME].pdf"
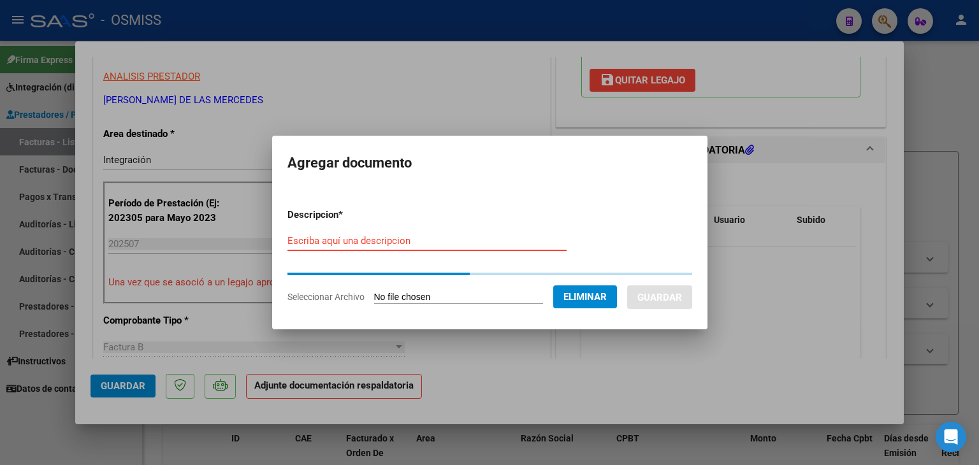
click at [349, 240] on input "Escriba aquí una descripcion" at bounding box center [426, 240] width 279 height 11
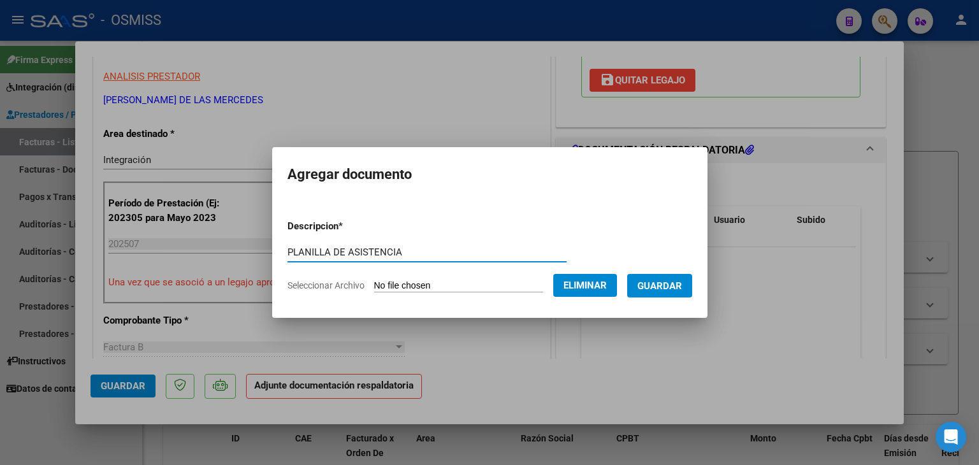
type input "PLANILLA DE ASISTENCIA"
click at [673, 291] on span "Guardar" at bounding box center [659, 285] width 45 height 11
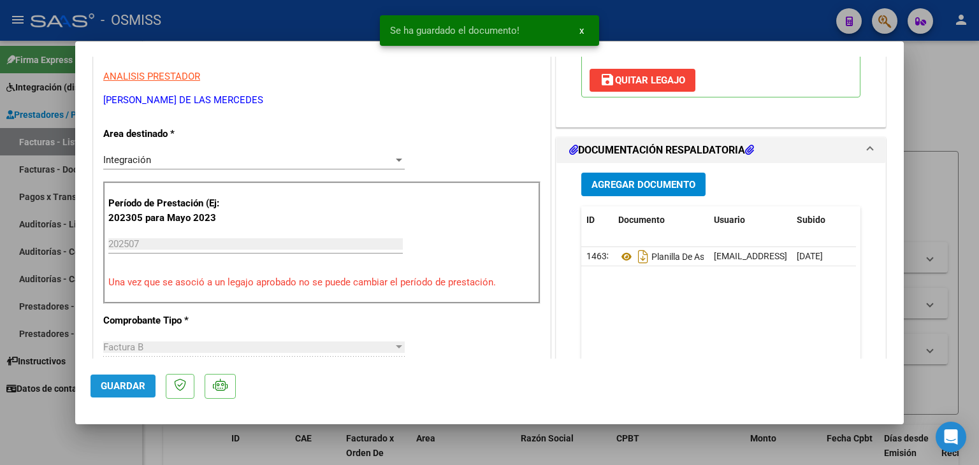
click at [102, 396] on button "Guardar" at bounding box center [123, 386] width 65 height 23
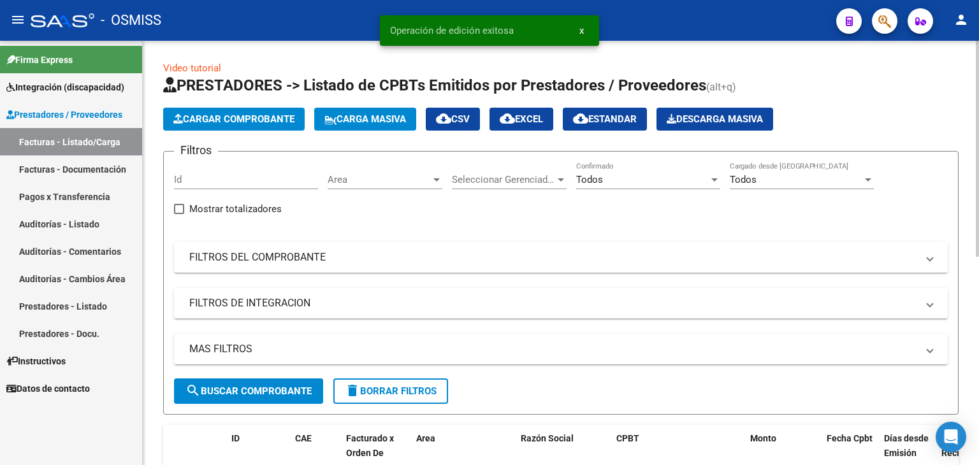
click at [257, 125] on button "Cargar Comprobante" at bounding box center [233, 119] width 141 height 23
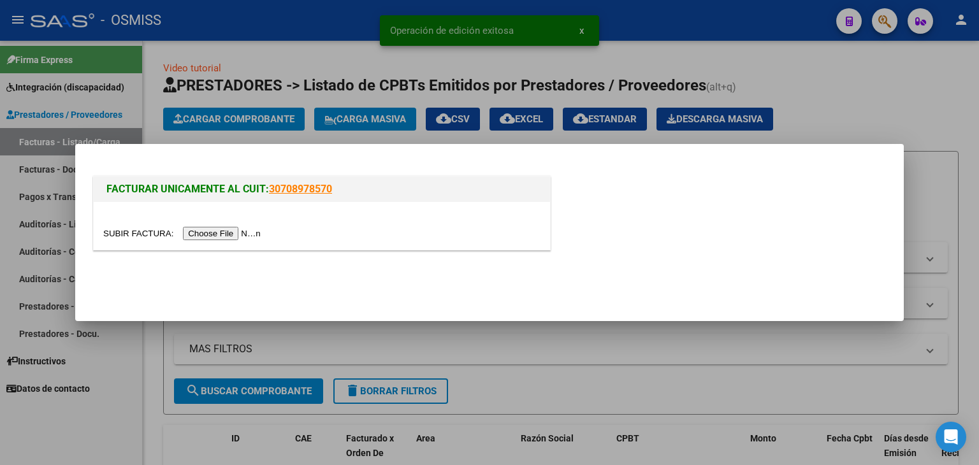
click at [229, 233] on input "file" at bounding box center [183, 233] width 161 height 13
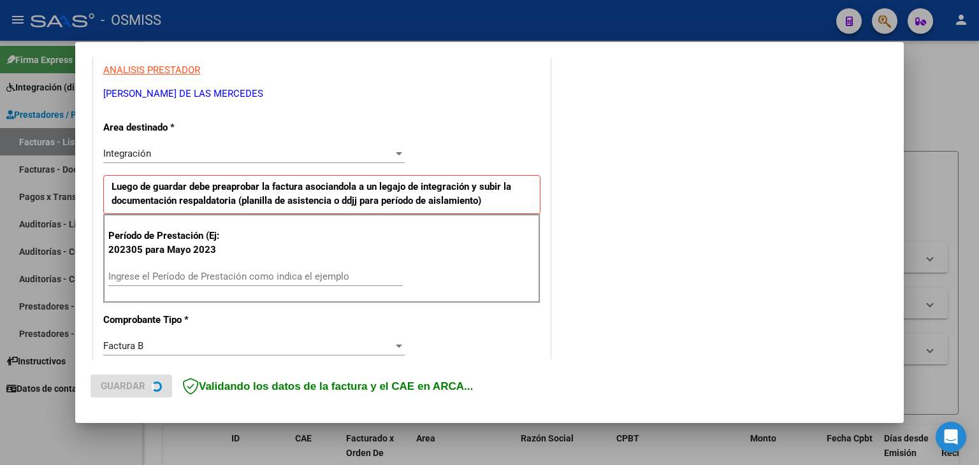
scroll to position [319, 0]
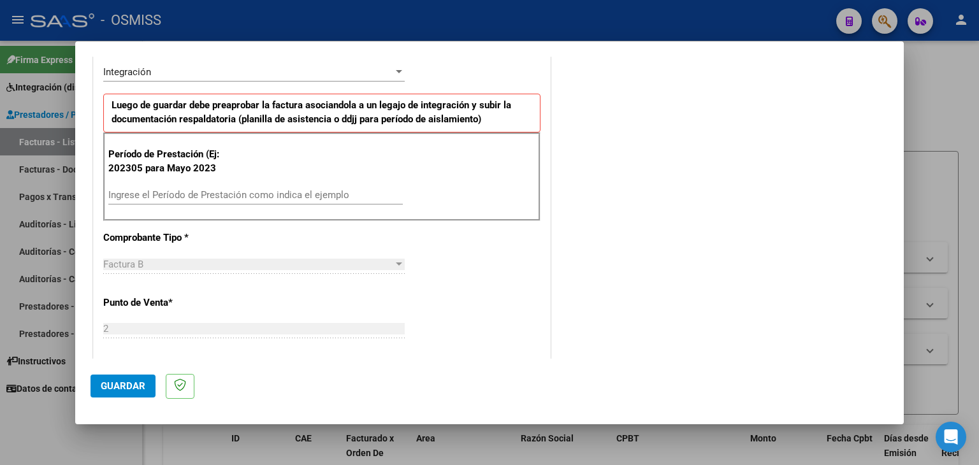
click at [178, 194] on input "Ingrese el Período de Prestación como indica el ejemplo" at bounding box center [255, 194] width 294 height 11
type input "202507"
drag, startPoint x: 484, startPoint y: 226, endPoint x: 482, endPoint y: 220, distance: 6.9
click at [484, 225] on div "CUIT * 27-33414124-7 Ingresar CUIT ANALISIS PRESTADOR [PERSON_NAME] DE LAS [PER…" at bounding box center [322, 376] width 456 height 959
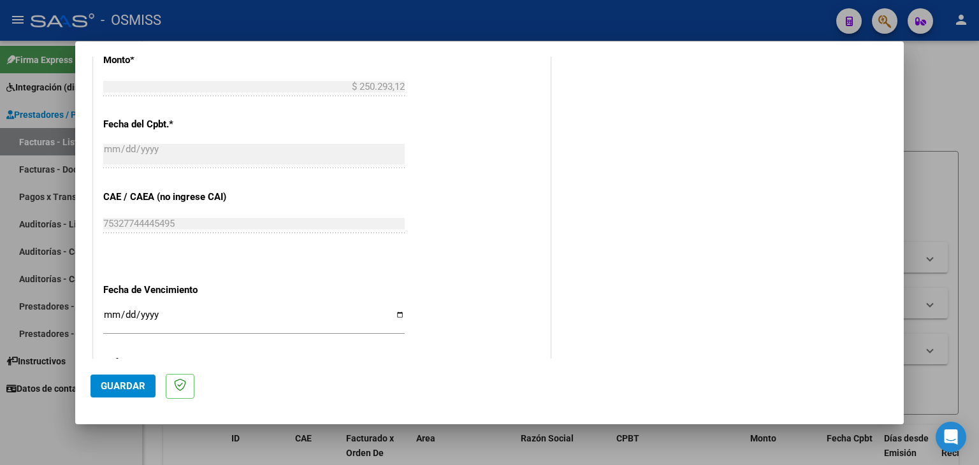
scroll to position [818, 0]
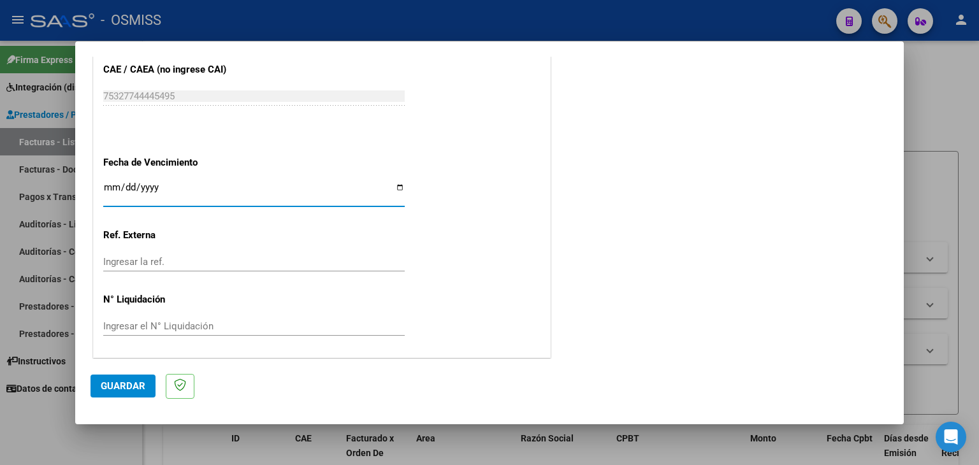
click at [110, 187] on input "Ingresar la fecha" at bounding box center [253, 192] width 301 height 20
type input "[DATE]"
click at [122, 378] on button "Guardar" at bounding box center [123, 386] width 65 height 23
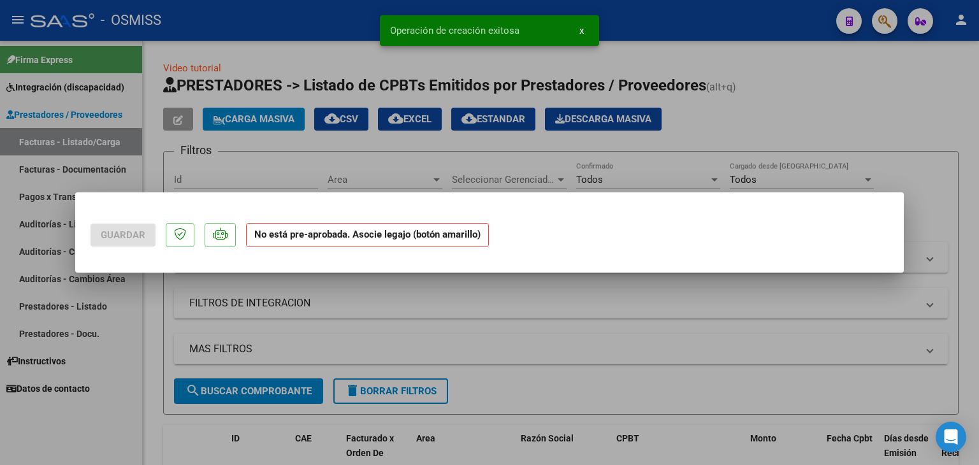
scroll to position [0, 0]
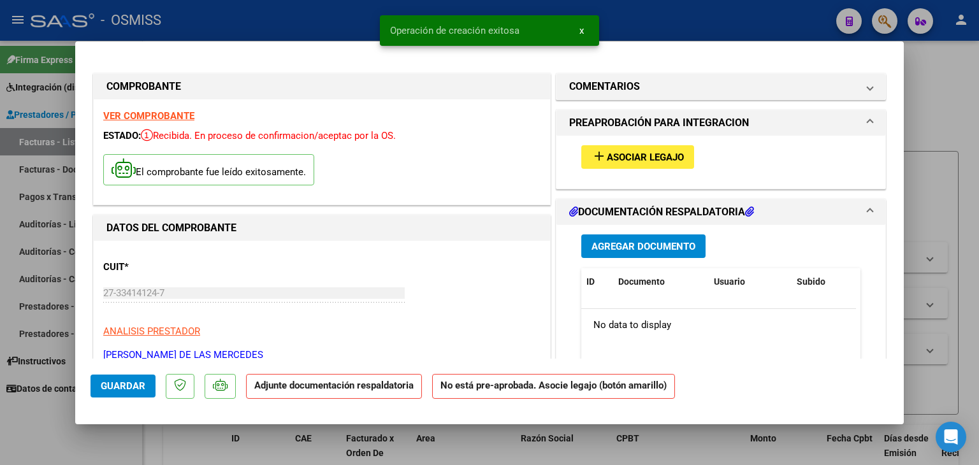
click at [667, 155] on span "Asociar Legajo" at bounding box center [645, 157] width 77 height 11
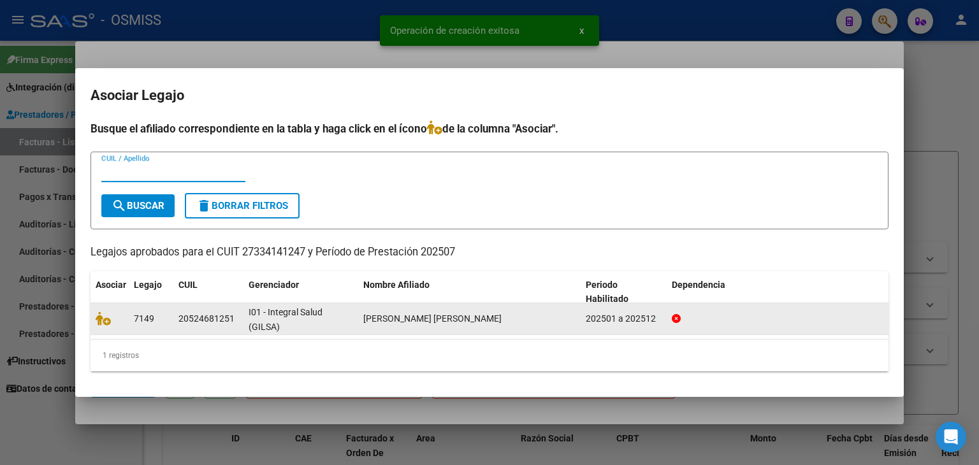
click at [91, 320] on datatable-body-cell at bounding box center [110, 318] width 38 height 31
click at [94, 321] on datatable-body-cell at bounding box center [110, 318] width 38 height 31
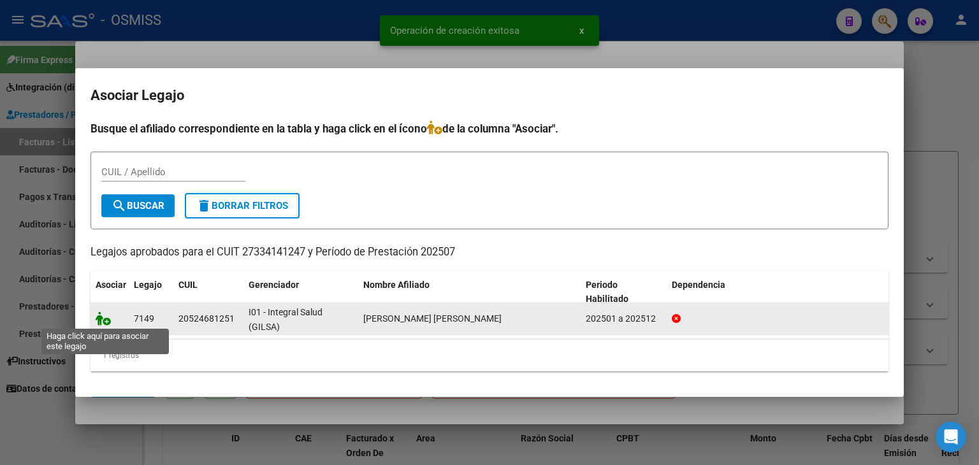
click at [100, 324] on icon at bounding box center [103, 319] width 15 height 14
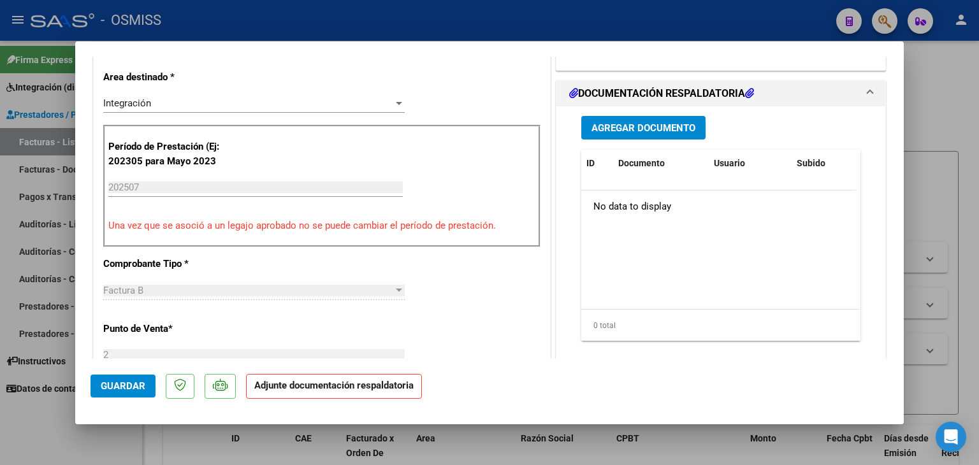
scroll to position [319, 0]
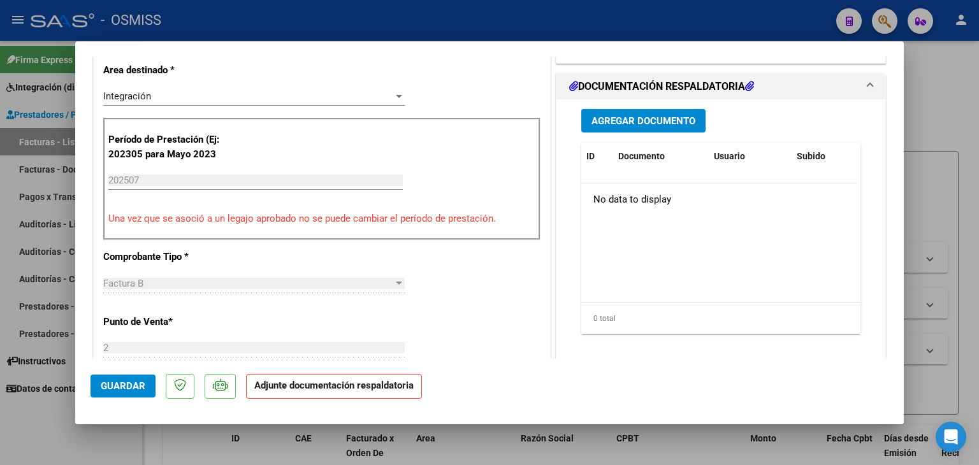
click at [607, 129] on button "Agregar Documento" at bounding box center [643, 121] width 124 height 24
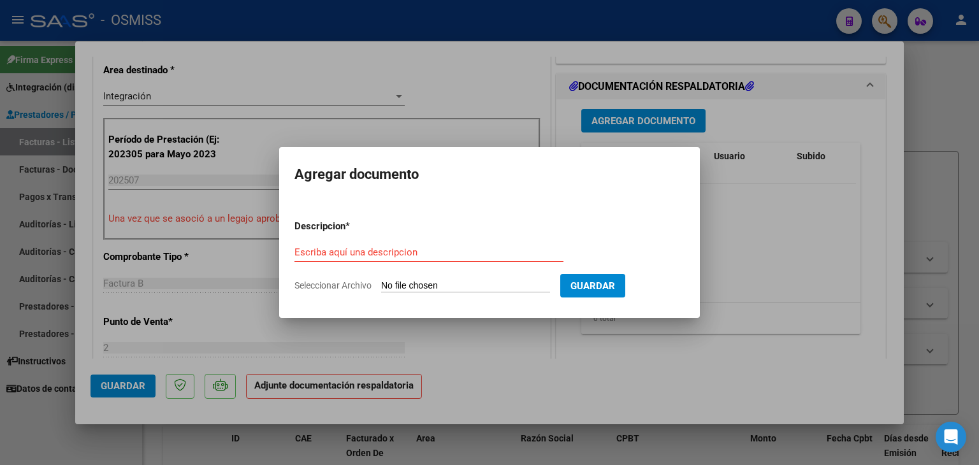
click at [422, 289] on input "Seleccionar Archivo" at bounding box center [465, 286] width 169 height 12
type input "C:\fakepath\PLANILLA_REHABILITACION_LOPEZ [PERSON_NAME] LORENZO_JULIO25.pdf"
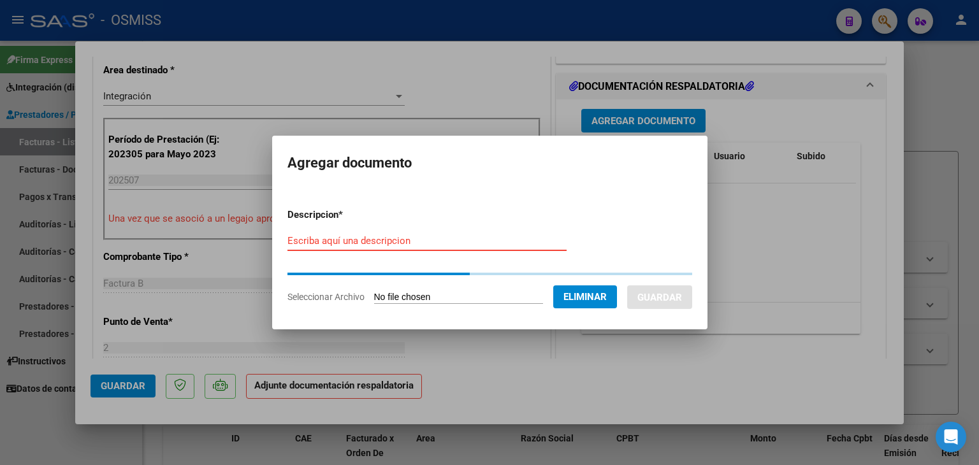
click at [439, 241] on input "Escriba aquí una descripcion" at bounding box center [426, 240] width 279 height 11
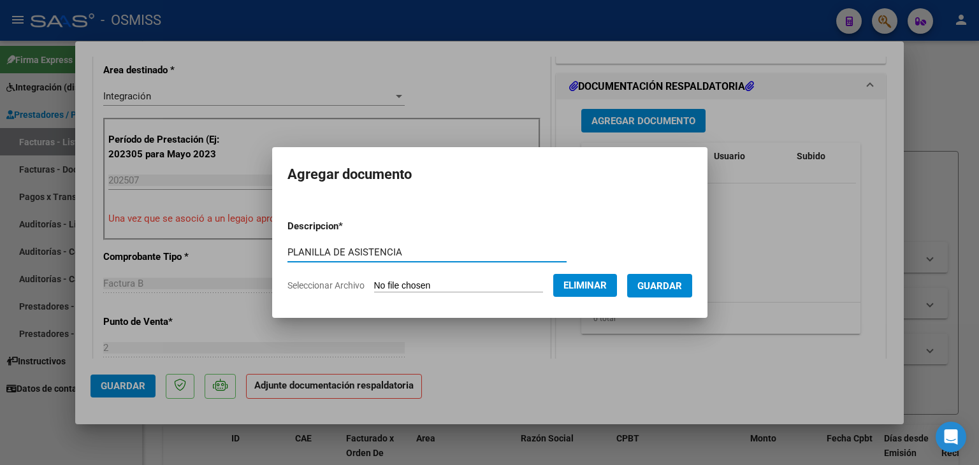
type input "PLANILLA DE ASISTENCIA"
click at [676, 287] on span "Guardar" at bounding box center [659, 285] width 45 height 11
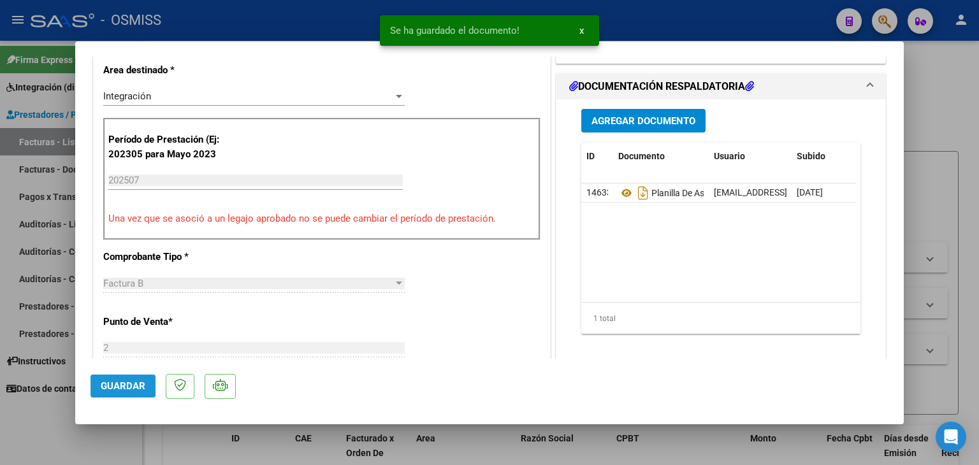
click at [125, 380] on span "Guardar" at bounding box center [123, 385] width 45 height 11
type input "$ 0,00"
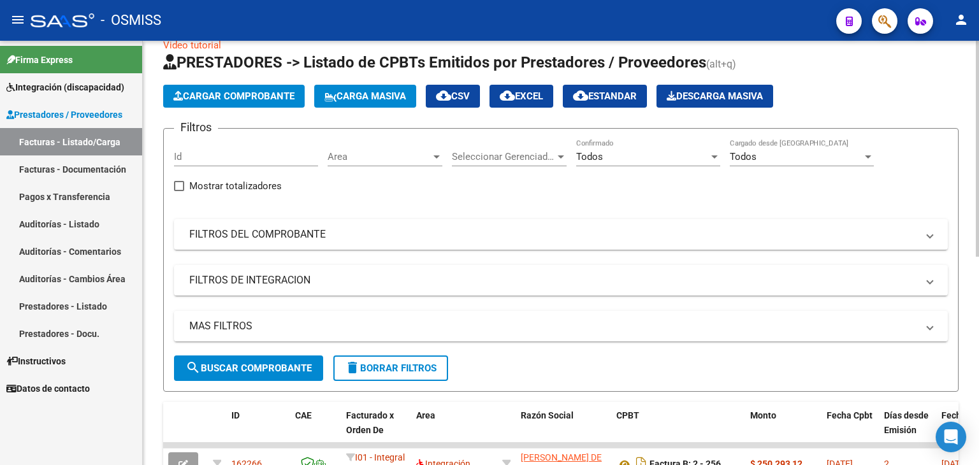
scroll to position [0, 0]
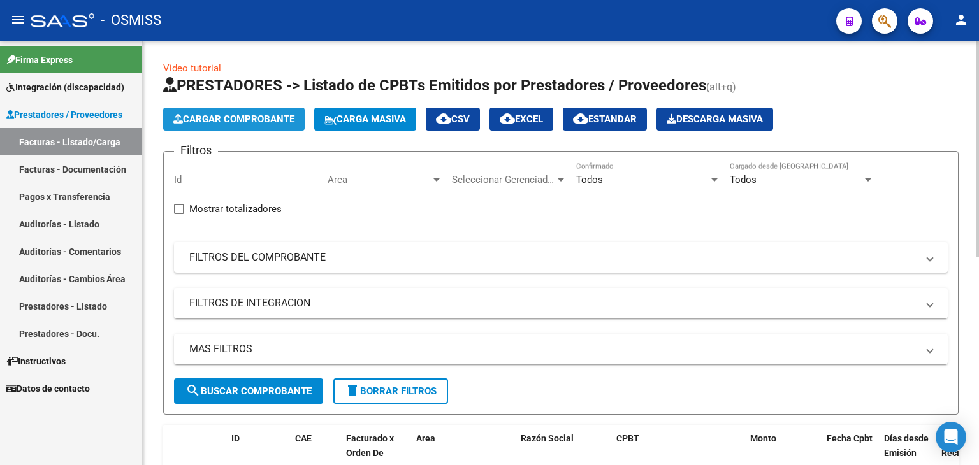
click at [250, 120] on span "Cargar Comprobante" at bounding box center [233, 118] width 121 height 11
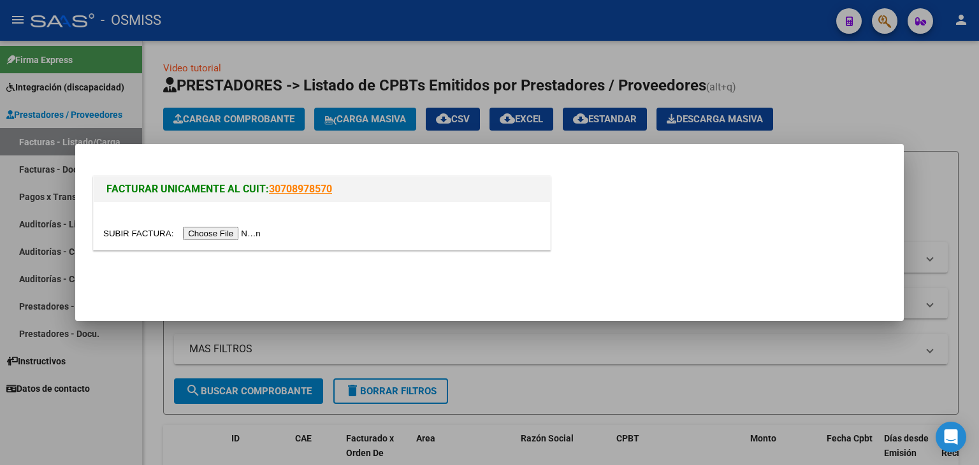
click at [234, 243] on div at bounding box center [322, 226] width 456 height 48
click at [233, 235] on input "file" at bounding box center [183, 233] width 161 height 13
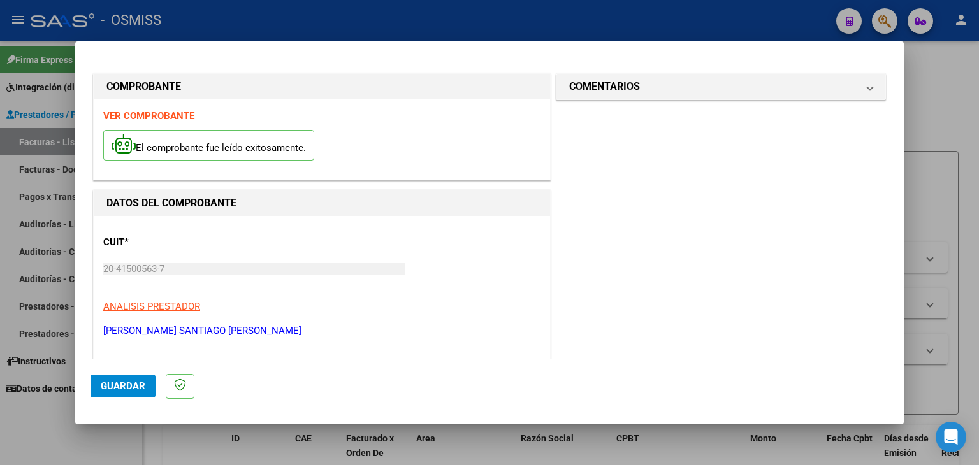
click at [177, 114] on strong "VER COMPROBANTE" at bounding box center [148, 115] width 91 height 11
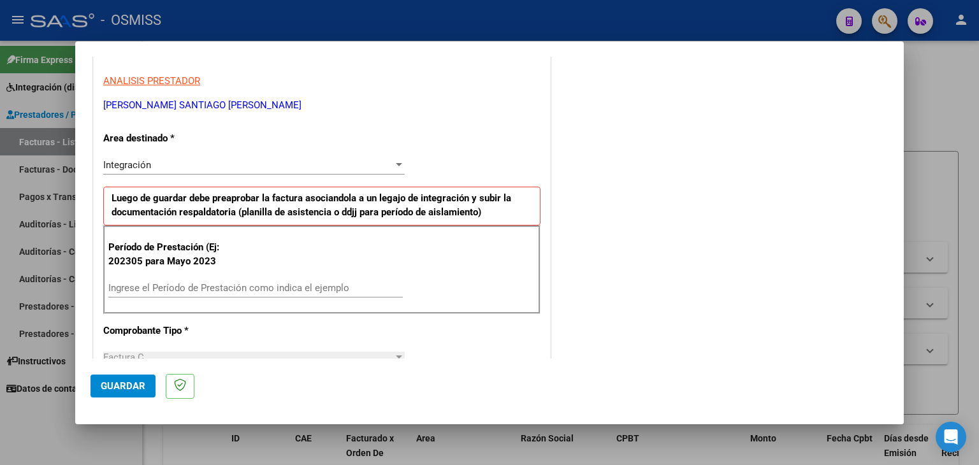
scroll to position [255, 0]
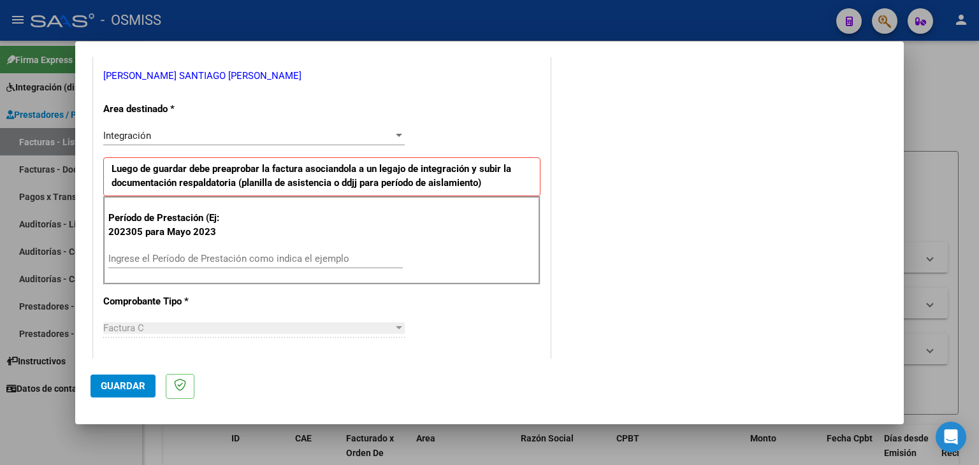
drag, startPoint x: 206, startPoint y: 267, endPoint x: 205, endPoint y: 257, distance: 9.6
click at [206, 264] on div "Ingrese el Período de Prestación como indica el ejemplo" at bounding box center [255, 264] width 294 height 31
click at [205, 257] on input "Ingrese el Período de Prestación como indica el ejemplo" at bounding box center [255, 258] width 294 height 11
type input "202507"
click at [469, 222] on div "Período de Prestación (Ej: 202305 para [DATE] 202507 Ingrese el Período de Pres…" at bounding box center [321, 240] width 437 height 89
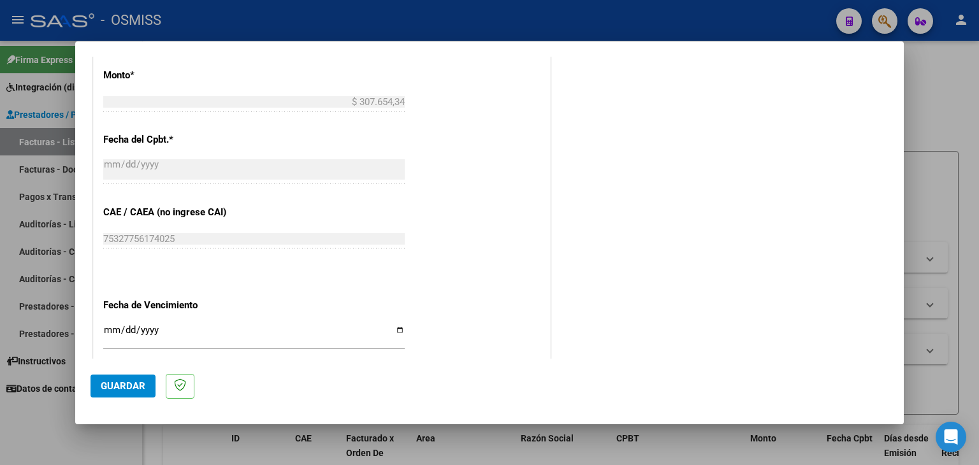
scroll to position [701, 0]
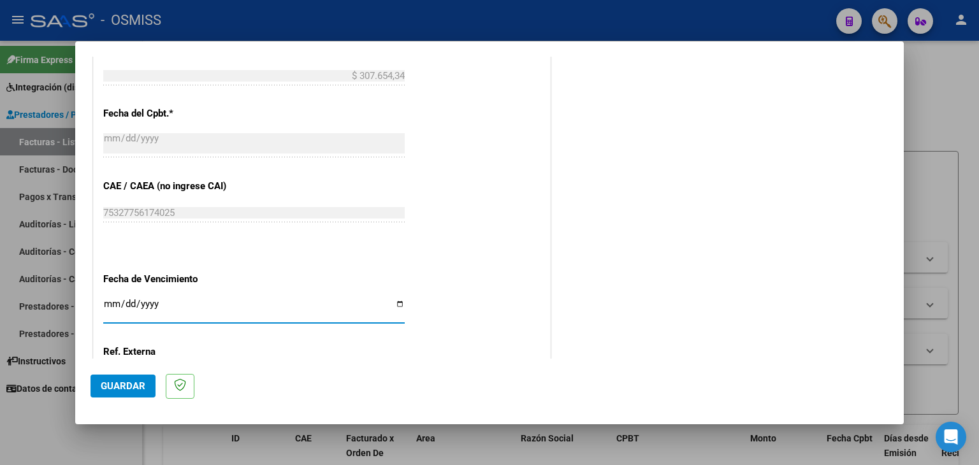
click at [113, 299] on input "Ingresar la fecha" at bounding box center [253, 309] width 301 height 20
type input "[DATE]"
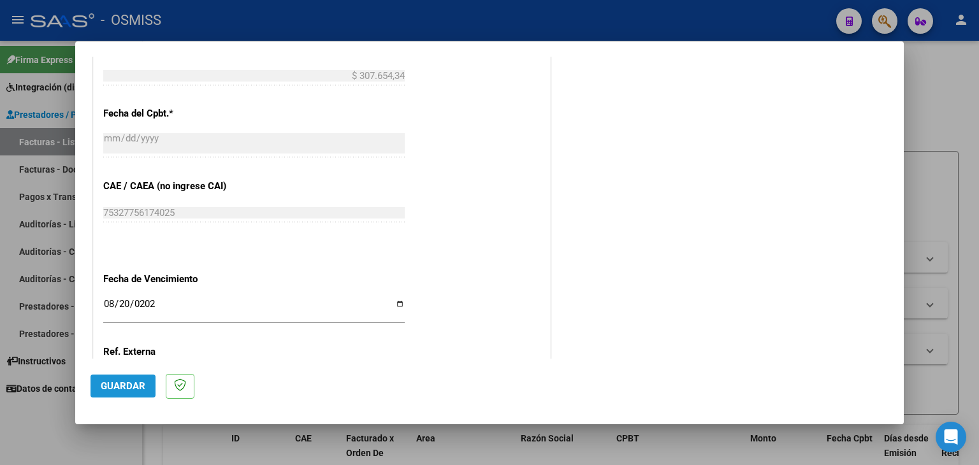
click at [116, 387] on span "Guardar" at bounding box center [123, 385] width 45 height 11
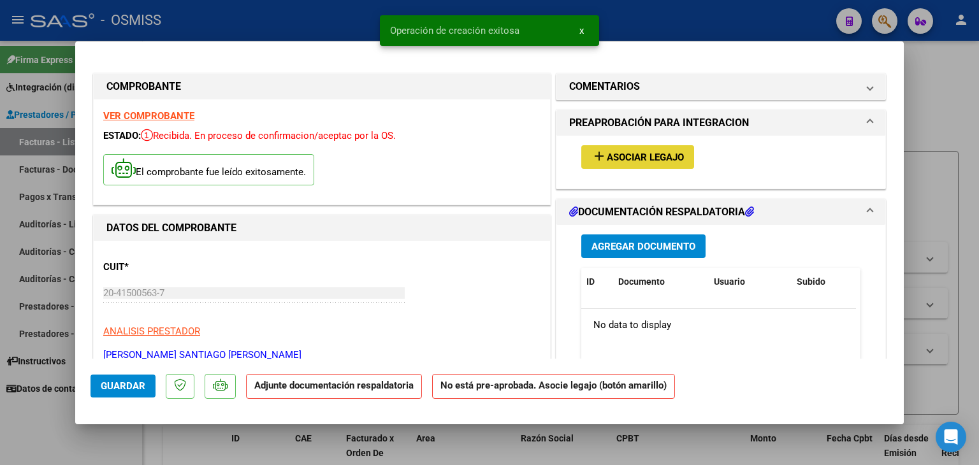
click at [663, 148] on button "add Asociar Legajo" at bounding box center [637, 157] width 113 height 24
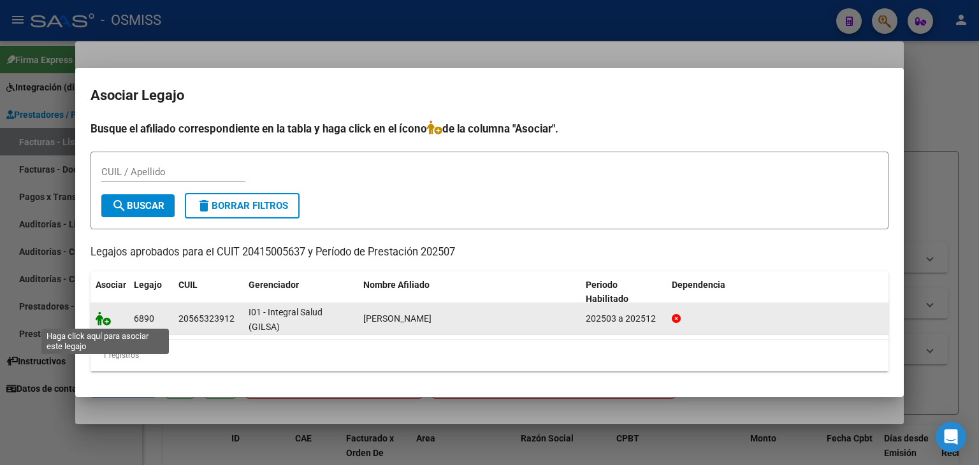
click at [105, 317] on icon at bounding box center [103, 319] width 15 height 14
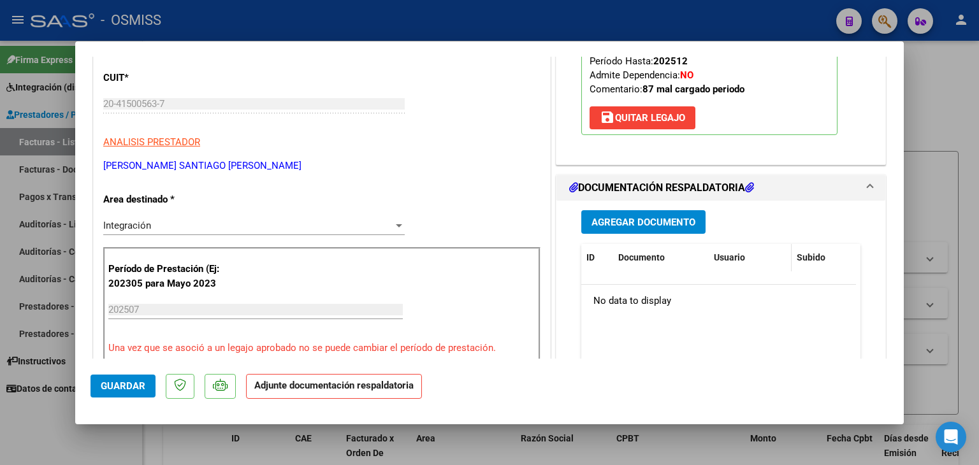
scroll to position [191, 0]
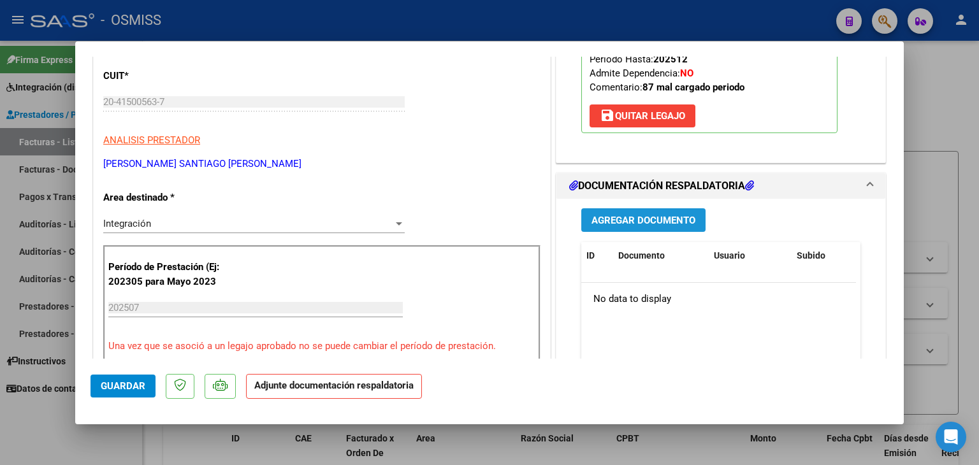
click at [634, 222] on span "Agregar Documento" at bounding box center [643, 220] width 104 height 11
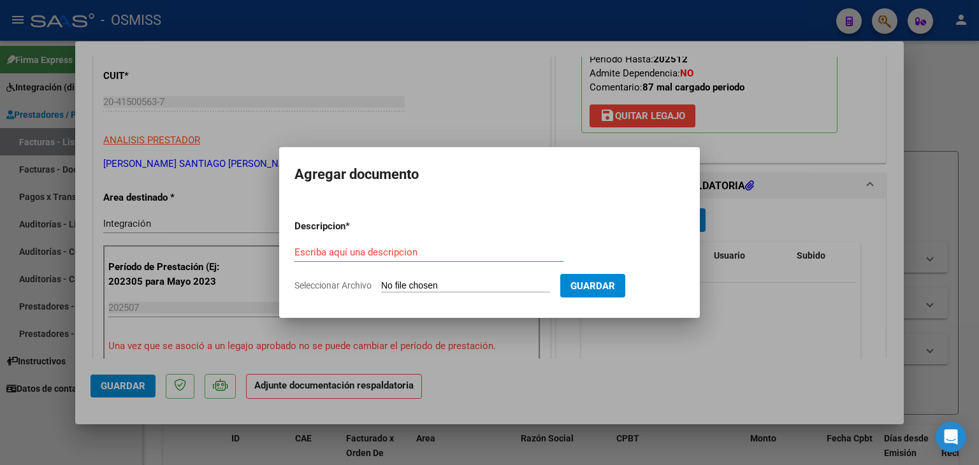
click at [487, 288] on input "Seleccionar Archivo" at bounding box center [465, 286] width 169 height 12
type input "C:\fakepath\[PERSON_NAME] - Maestro de apoyo - [DATE].pdf"
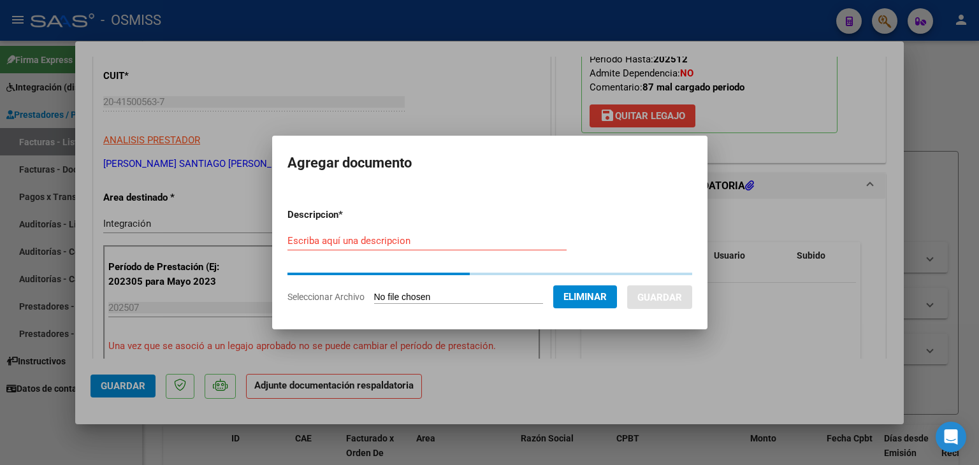
click at [397, 247] on div "Escriba aquí una descripcion" at bounding box center [426, 240] width 279 height 19
click at [396, 247] on div "Escriba aquí una descripcion" at bounding box center [426, 240] width 279 height 19
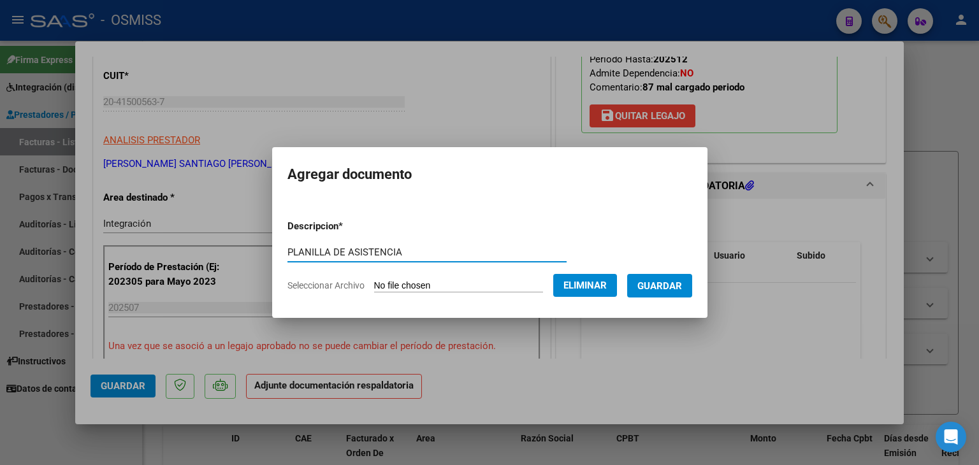
type input "PLANILLA DE ASISTENCIA"
click at [657, 286] on span "Guardar" at bounding box center [659, 285] width 45 height 11
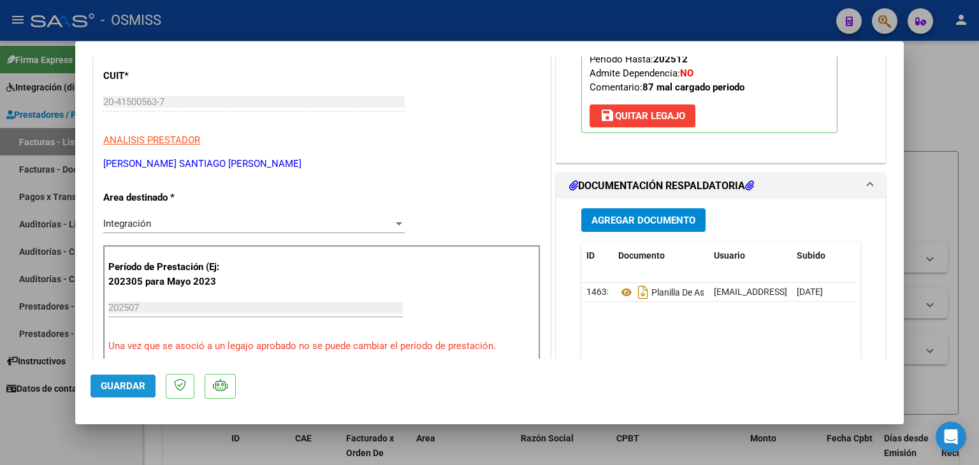
click at [117, 395] on button "Guardar" at bounding box center [123, 386] width 65 height 23
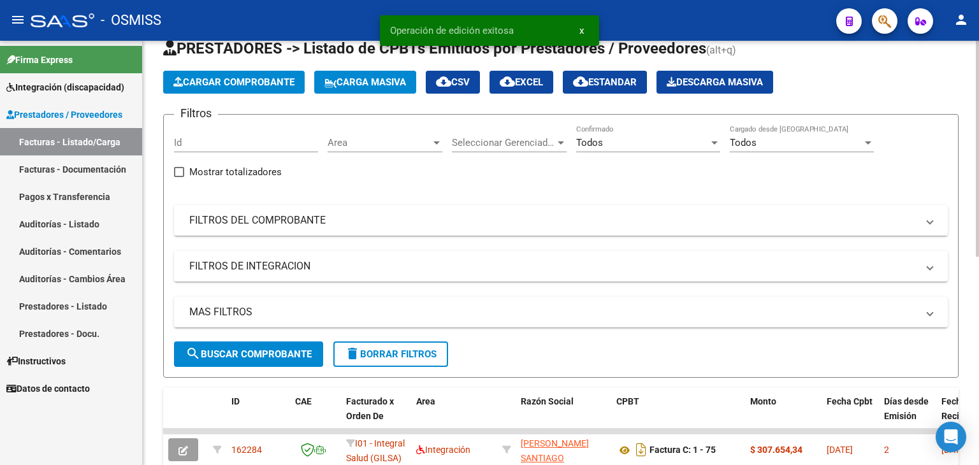
scroll to position [64, 0]
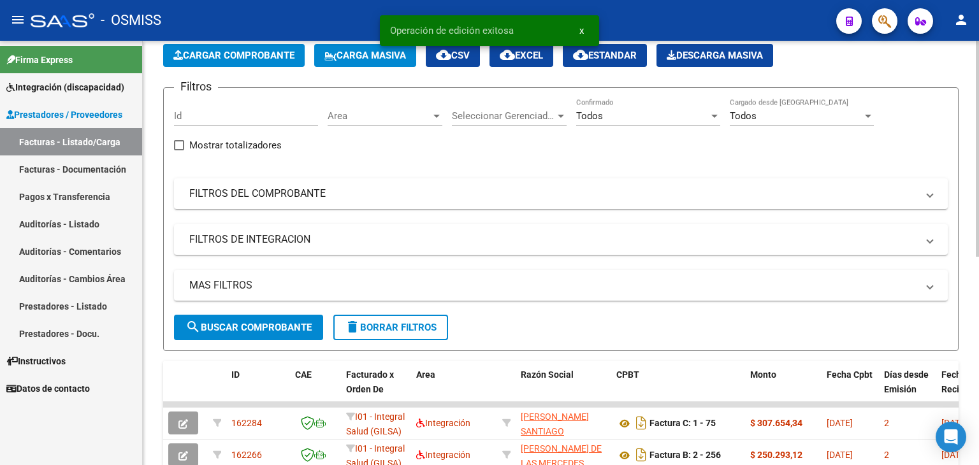
click at [237, 60] on span "Cargar Comprobante" at bounding box center [233, 55] width 121 height 11
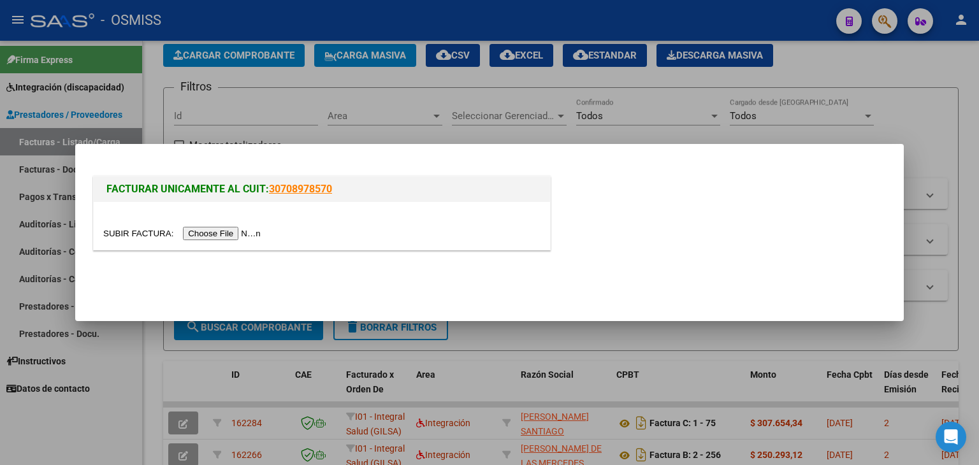
click at [217, 229] on input "file" at bounding box center [183, 233] width 161 height 13
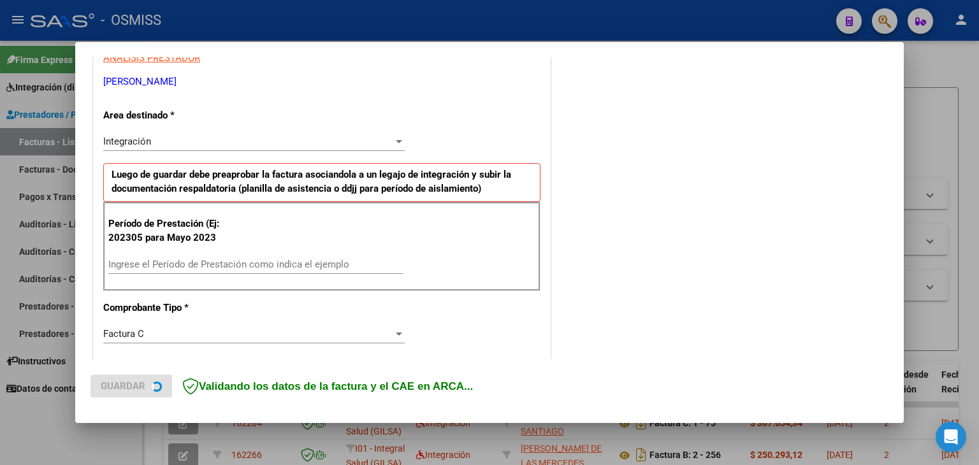
scroll to position [255, 0]
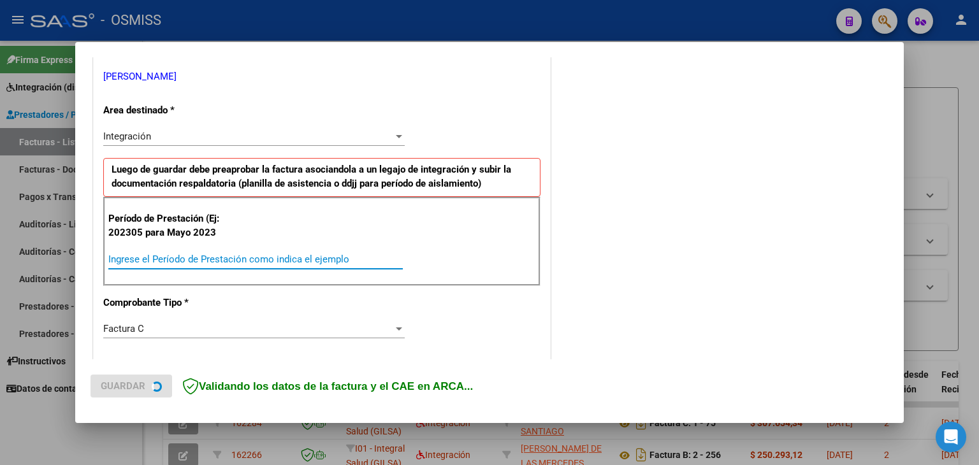
click at [190, 254] on input "Ingrese el Período de Prestación como indica el ejemplo" at bounding box center [255, 259] width 294 height 11
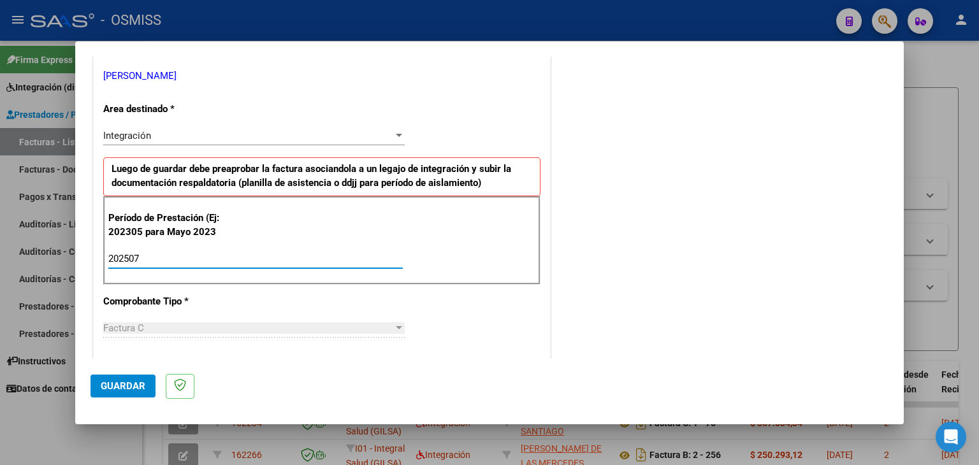
click at [235, 256] on input "202507" at bounding box center [255, 258] width 294 height 11
type input "202507"
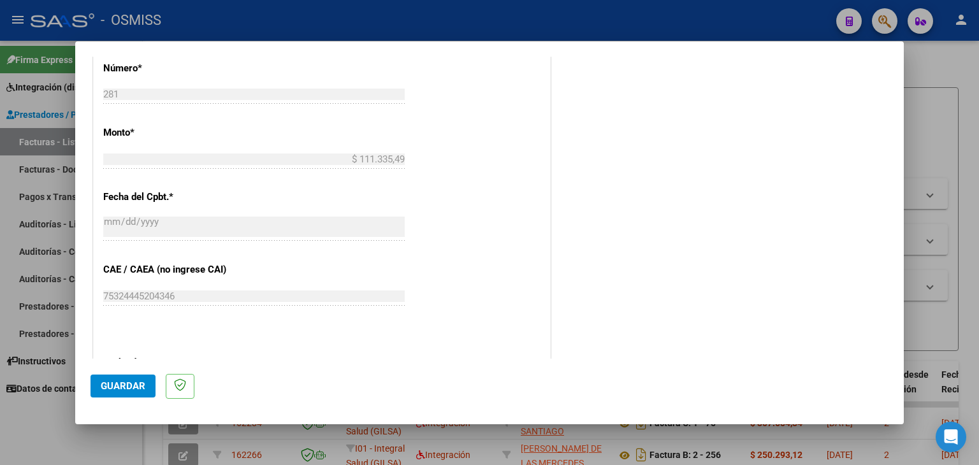
scroll to position [701, 0]
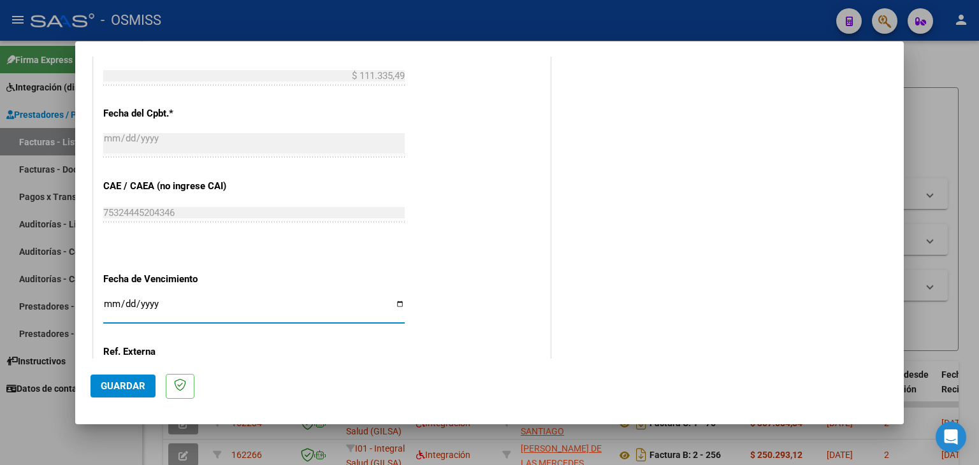
click at [110, 302] on input "Ingresar la fecha" at bounding box center [253, 309] width 301 height 20
type input "[DATE]"
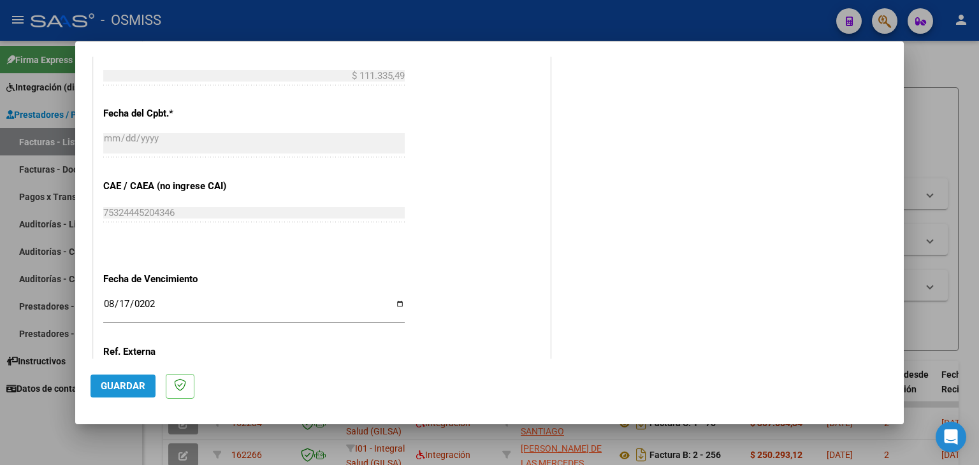
click at [122, 375] on button "Guardar" at bounding box center [123, 386] width 65 height 23
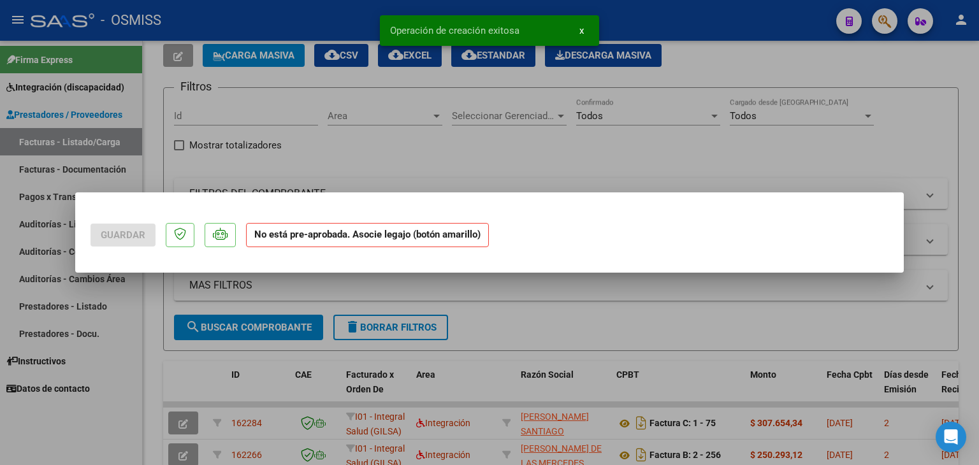
scroll to position [0, 0]
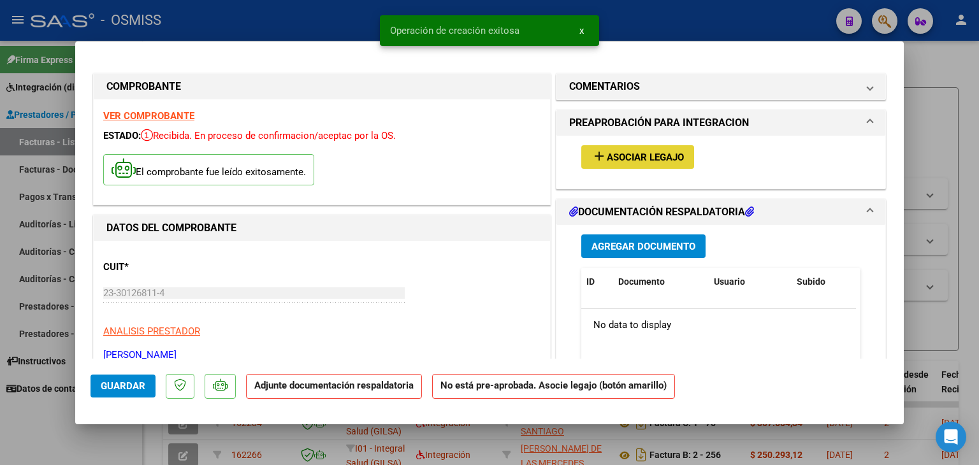
click at [621, 157] on span "Asociar Legajo" at bounding box center [645, 157] width 77 height 11
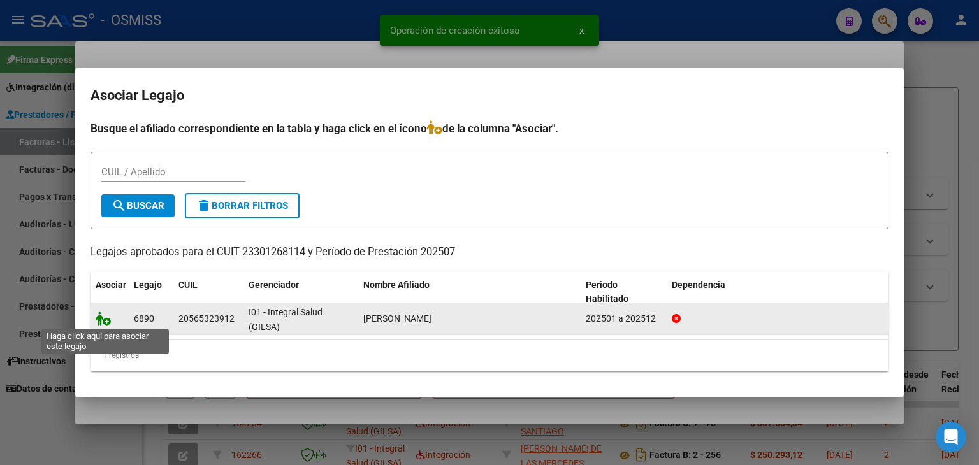
click at [99, 320] on icon at bounding box center [103, 319] width 15 height 14
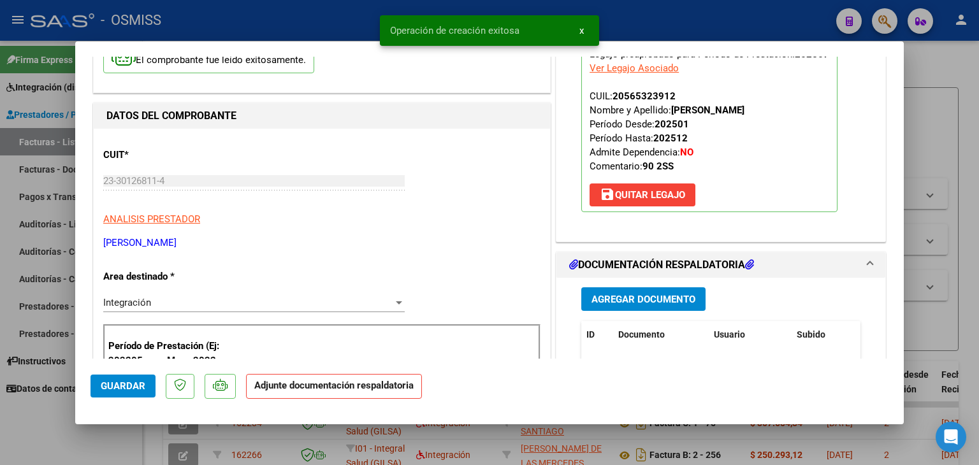
scroll to position [191, 0]
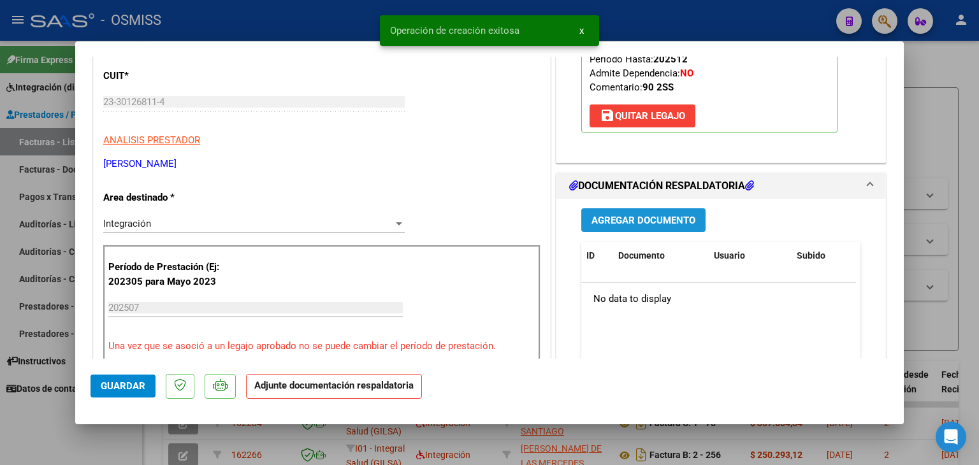
click at [641, 215] on span "Agregar Documento" at bounding box center [643, 220] width 104 height 11
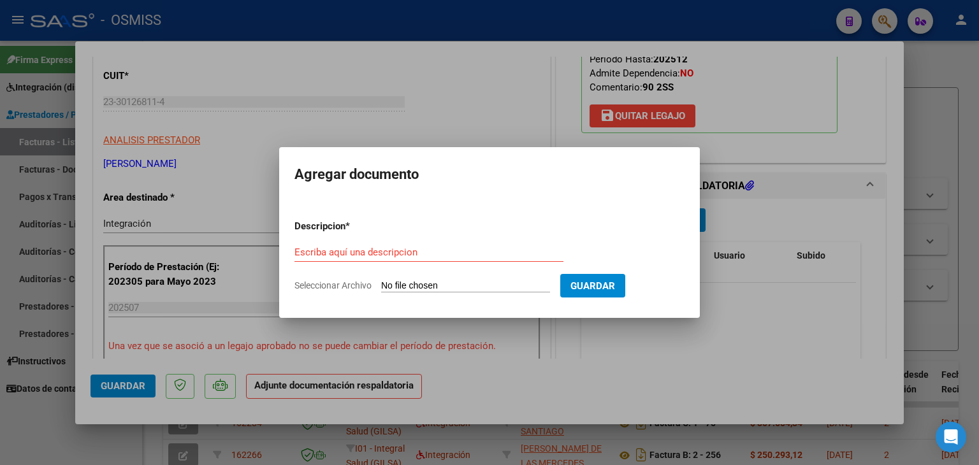
click at [456, 277] on form "Descripcion * Escriba aquí una descripcion Seleccionar Archivo Guardar" at bounding box center [489, 256] width 390 height 93
click at [446, 291] on input "Seleccionar Archivo" at bounding box center [465, 286] width 169 height 12
type input "C:\fakepath\ASISTENCIA PSM [PERSON_NAME][DATE].pdf"
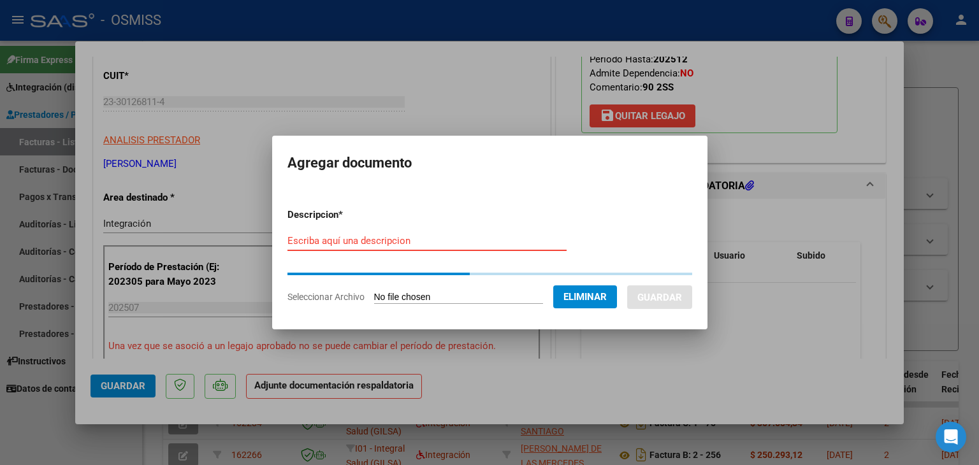
click at [368, 240] on input "Escriba aquí una descripcion" at bounding box center [426, 240] width 279 height 11
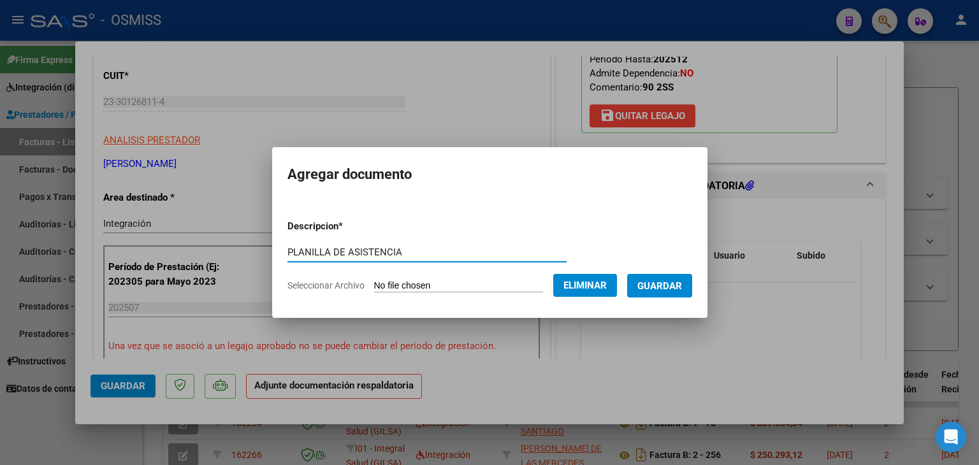
type input "PLANILLA DE ASISTENCIA"
click at [677, 294] on button "Guardar" at bounding box center [659, 286] width 65 height 24
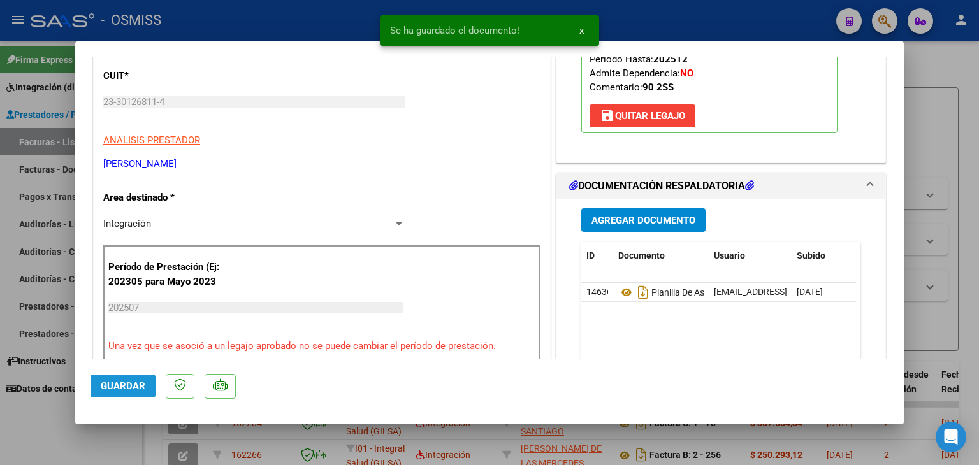
click at [136, 381] on span "Guardar" at bounding box center [123, 385] width 45 height 11
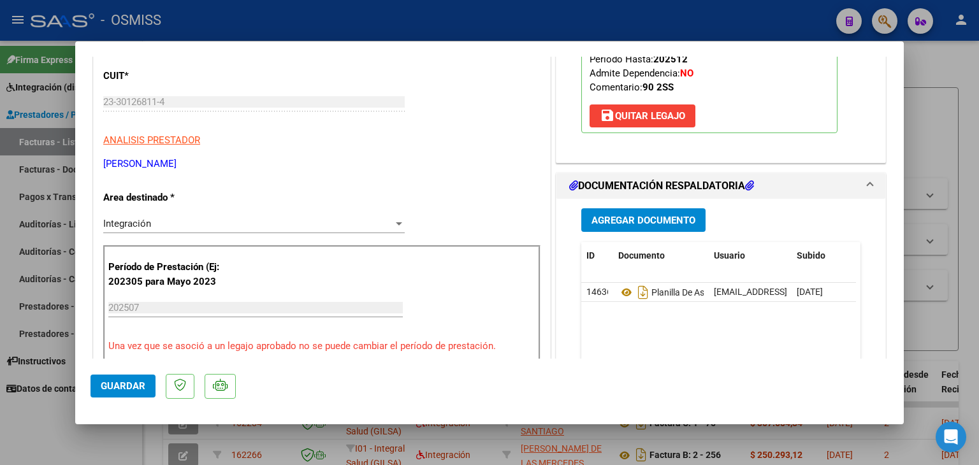
type input "$ 0,00"
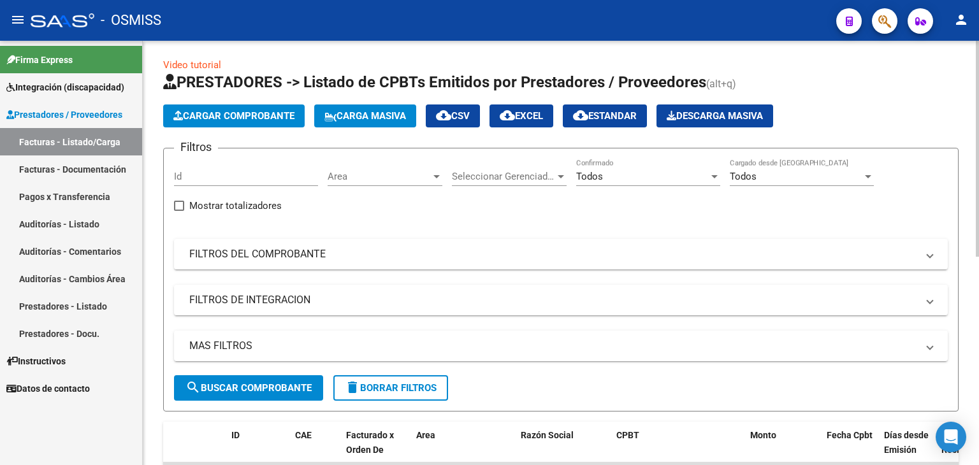
scroll to position [0, 0]
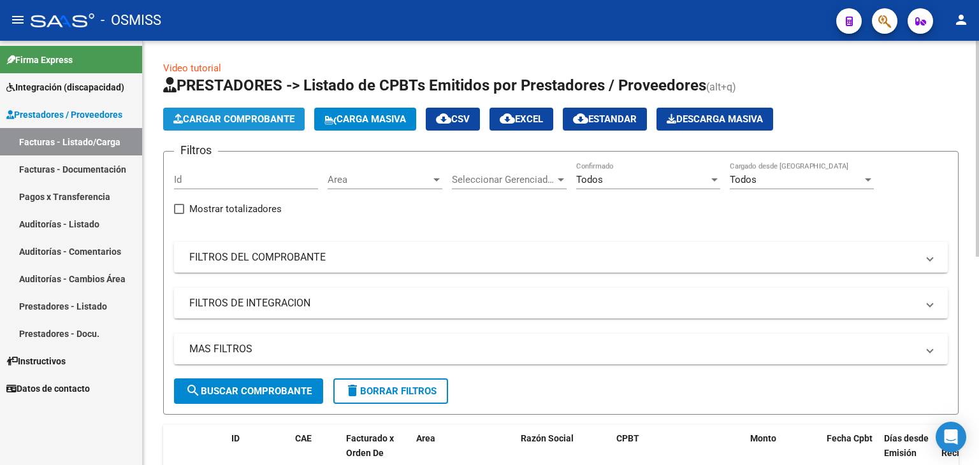
click at [249, 119] on span "Cargar Comprobante" at bounding box center [233, 118] width 121 height 11
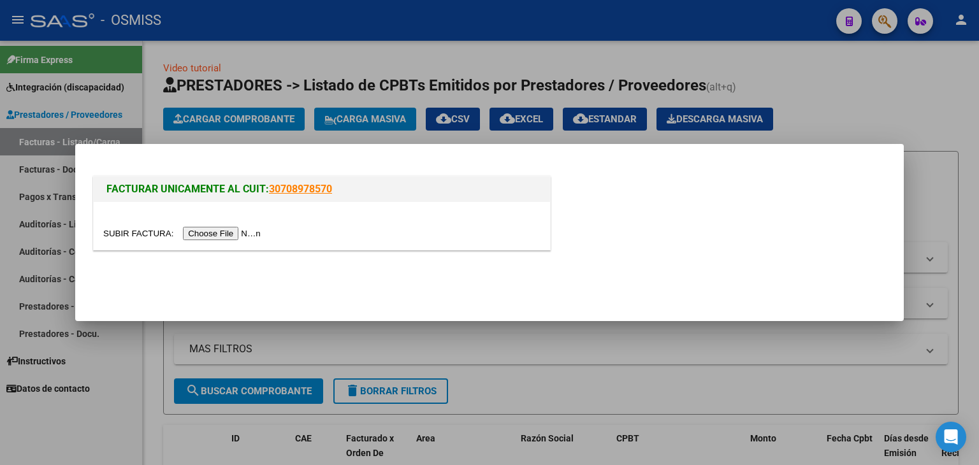
click at [234, 227] on input "file" at bounding box center [183, 233] width 161 height 13
click at [235, 230] on input "file" at bounding box center [183, 233] width 161 height 13
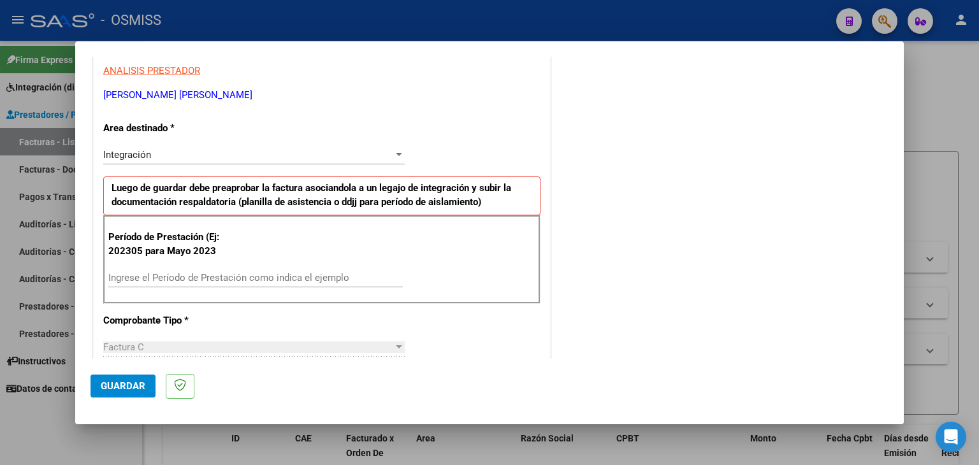
scroll to position [255, 0]
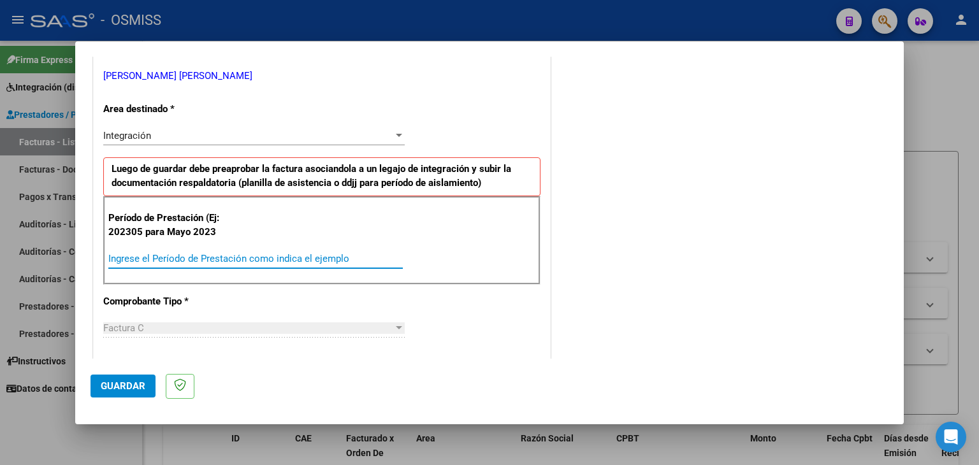
click at [231, 254] on input "Ingrese el Período de Prestación como indica el ejemplo" at bounding box center [255, 258] width 294 height 11
type input "202507"
click at [433, 234] on div "Período de Prestación (Ej: 202305 para [DATE] 202507 Ingrese el Período de Pres…" at bounding box center [321, 240] width 437 height 89
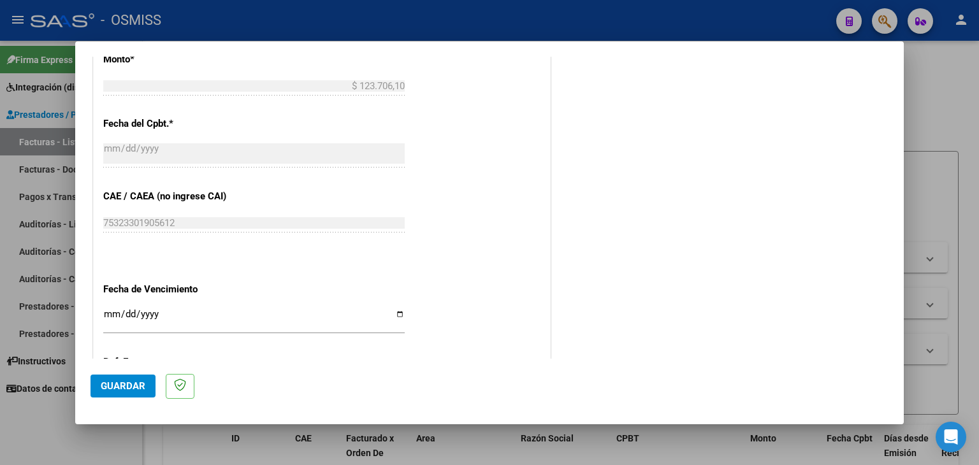
scroll to position [690, 0]
drag, startPoint x: 110, startPoint y: 315, endPoint x: 99, endPoint y: 314, distance: 10.3
click at [110, 314] on input "Ingresar la fecha" at bounding box center [253, 320] width 301 height 20
type input "[DATE]"
click at [129, 387] on span "Guardar" at bounding box center [123, 385] width 45 height 11
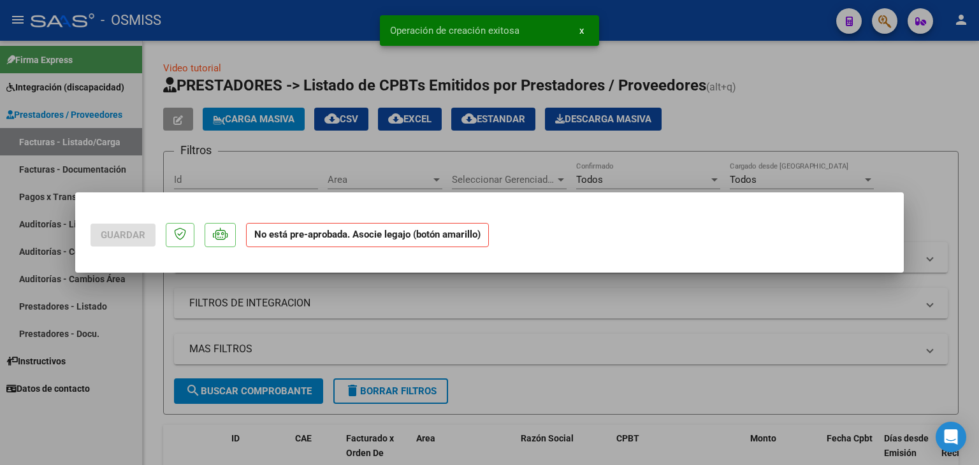
scroll to position [0, 0]
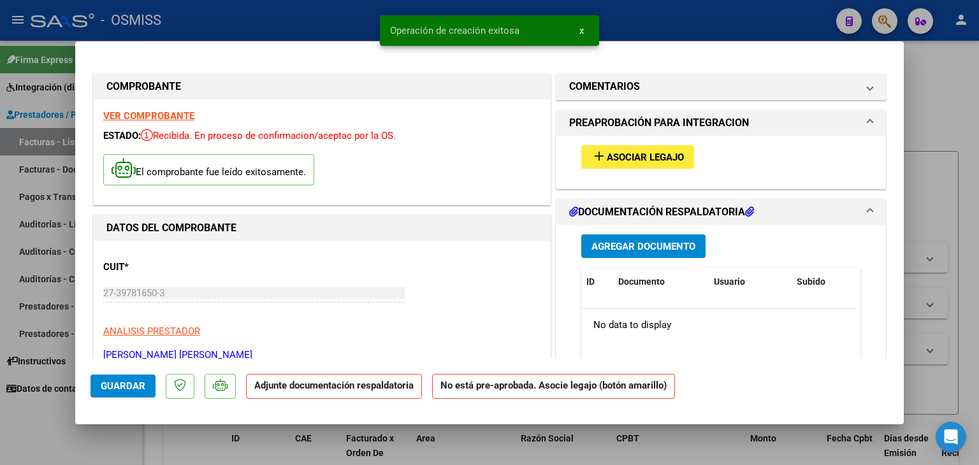
click at [634, 163] on span "Asociar Legajo" at bounding box center [645, 157] width 77 height 11
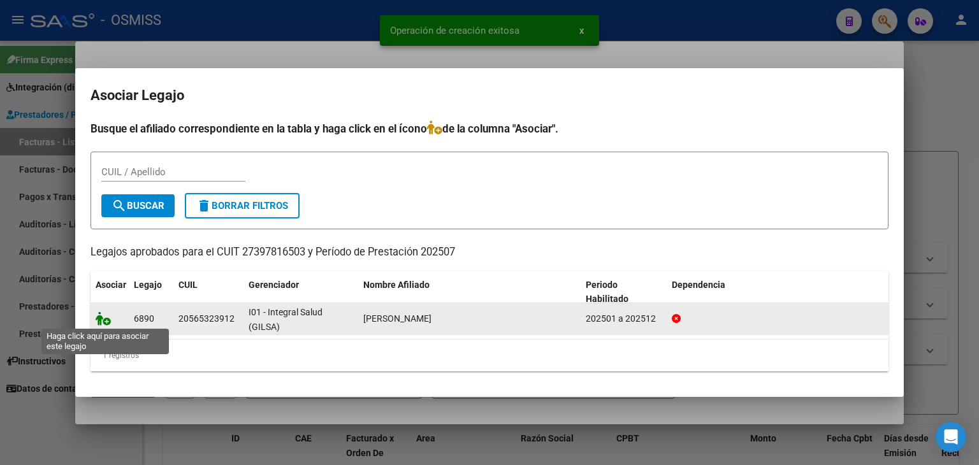
click at [103, 321] on icon at bounding box center [103, 319] width 15 height 14
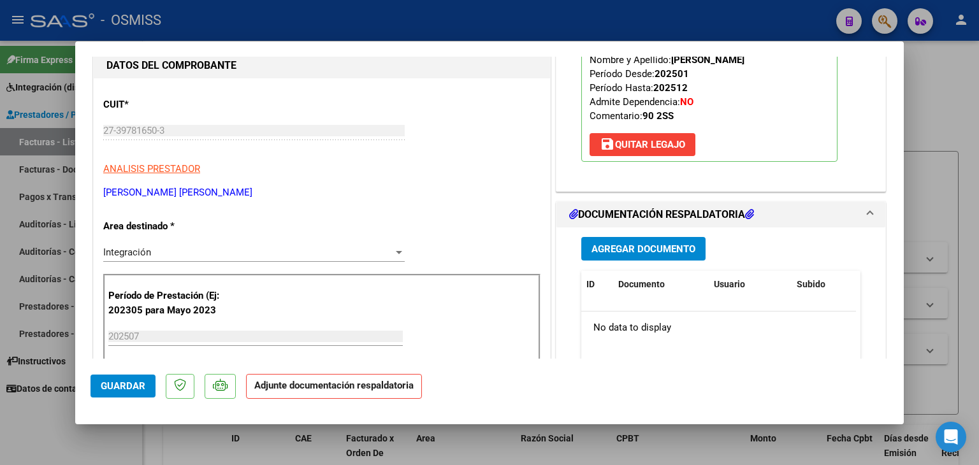
scroll to position [191, 0]
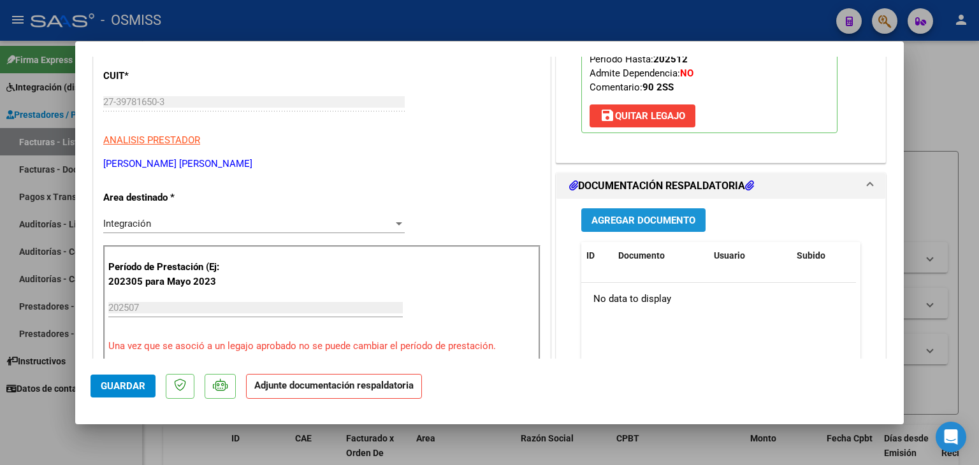
click at [641, 223] on span "Agregar Documento" at bounding box center [643, 220] width 104 height 11
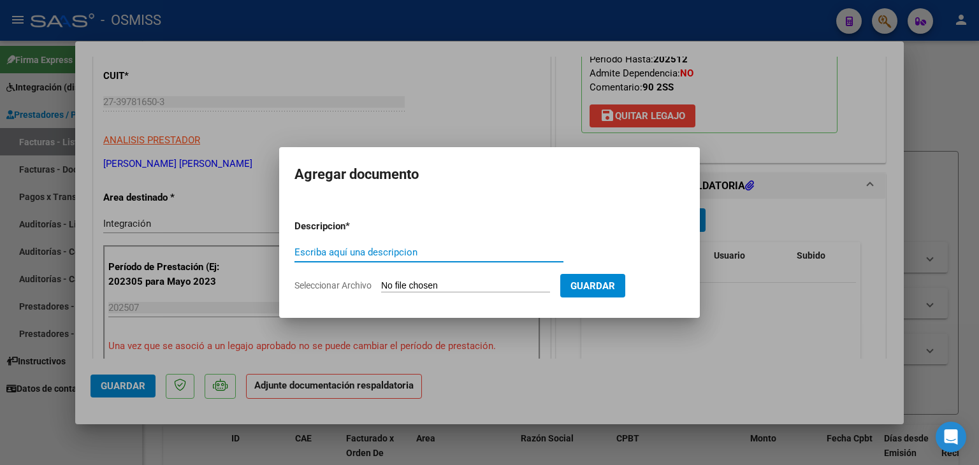
click at [440, 289] on input "Seleccionar Archivo" at bounding box center [465, 286] width 169 height 12
type input "C:\fakepath\planilla [PERSON_NAME]-1.pdf"
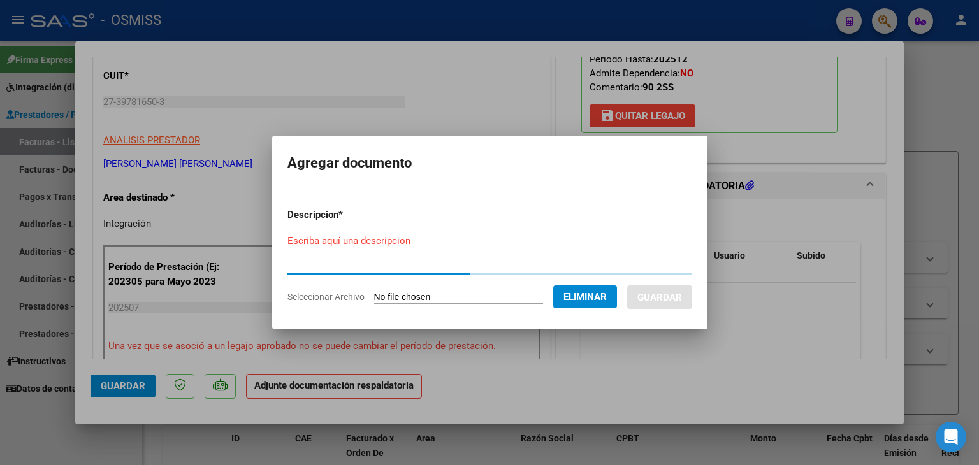
click at [468, 235] on input "Escriba aquí una descripcion" at bounding box center [426, 240] width 279 height 11
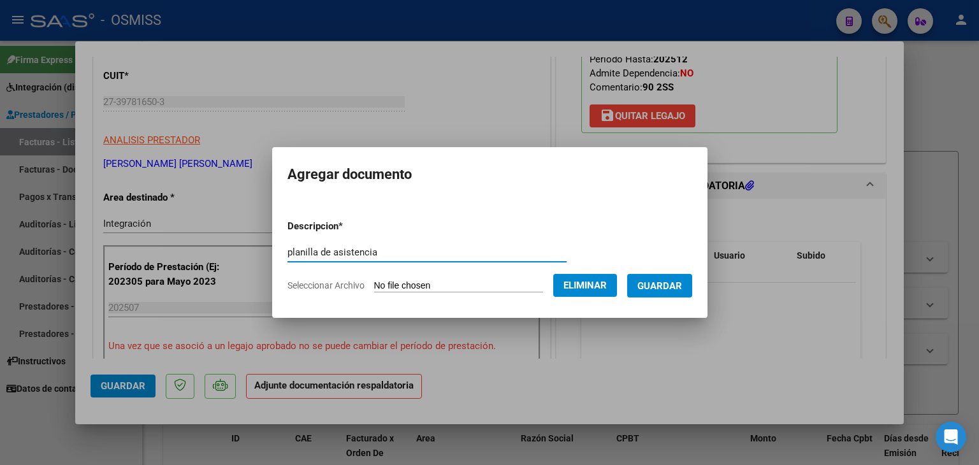
type input "planilla de asistencia"
click at [673, 291] on span "Guardar" at bounding box center [659, 285] width 45 height 11
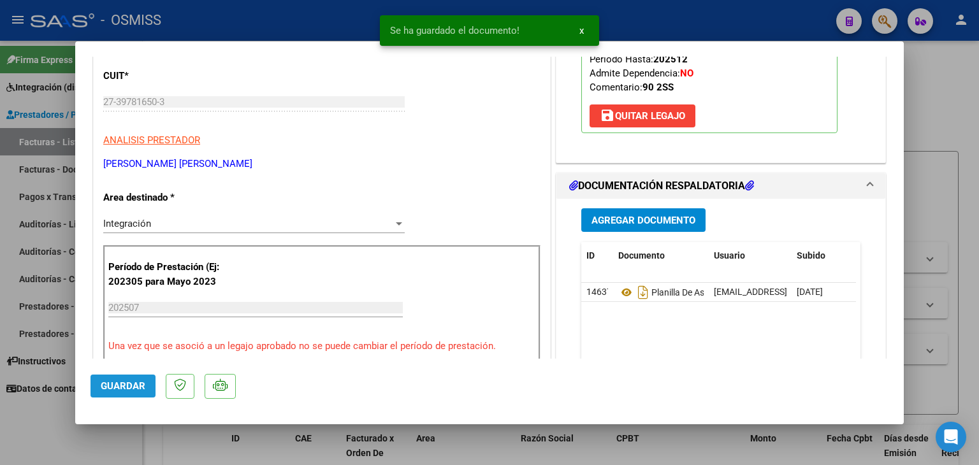
click at [133, 382] on span "Guardar" at bounding box center [123, 385] width 45 height 11
type input "$ 0,00"
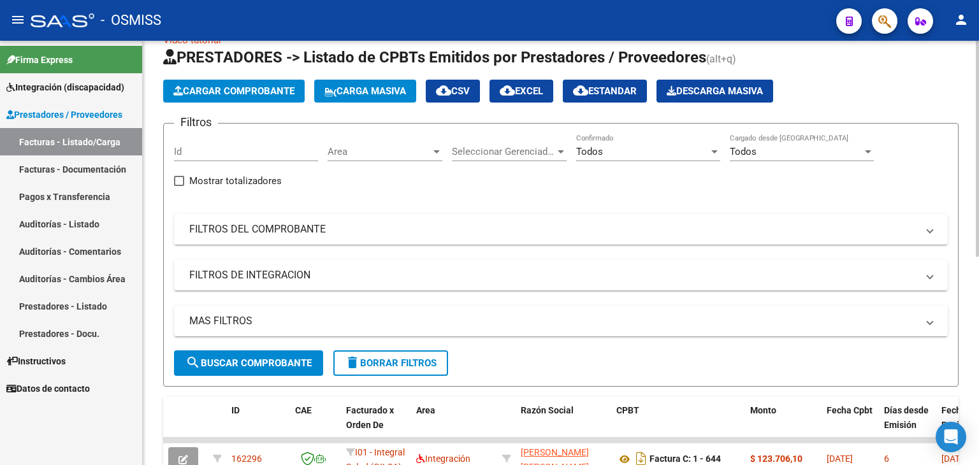
scroll to position [28, 0]
click at [238, 90] on span "Cargar Comprobante" at bounding box center [233, 90] width 121 height 11
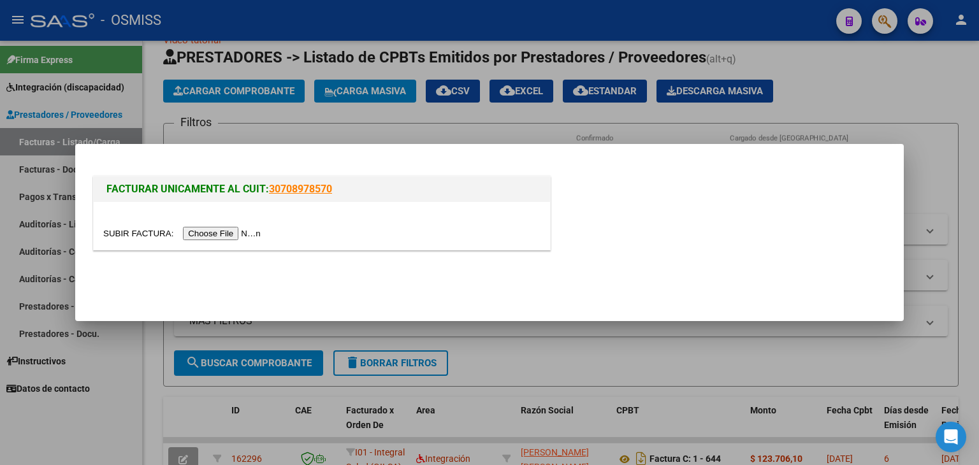
click at [214, 236] on input "file" at bounding box center [183, 233] width 161 height 13
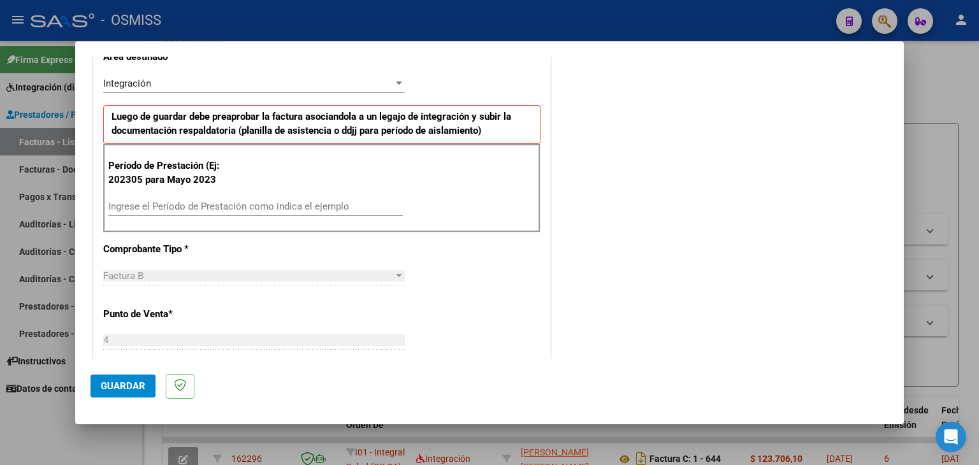
scroll to position [319, 0]
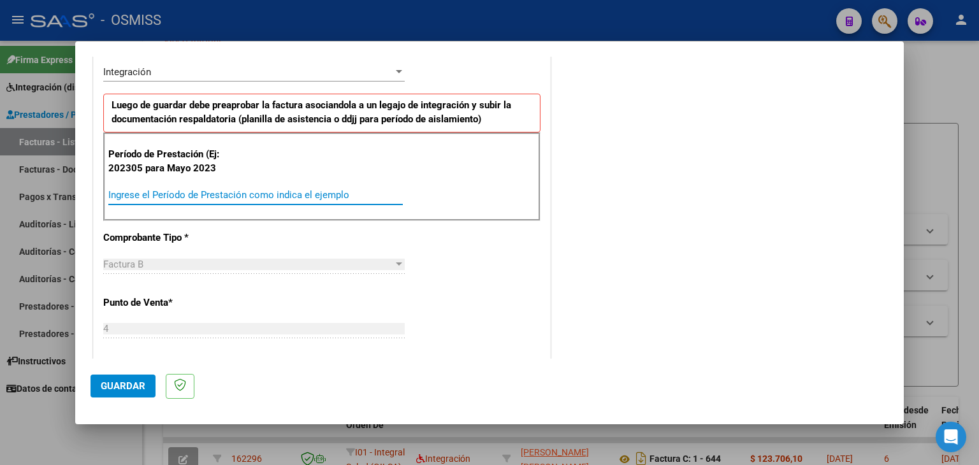
click at [250, 193] on input "Ingrese el Período de Prestación como indica el ejemplo" at bounding box center [255, 194] width 294 height 11
type input "202507"
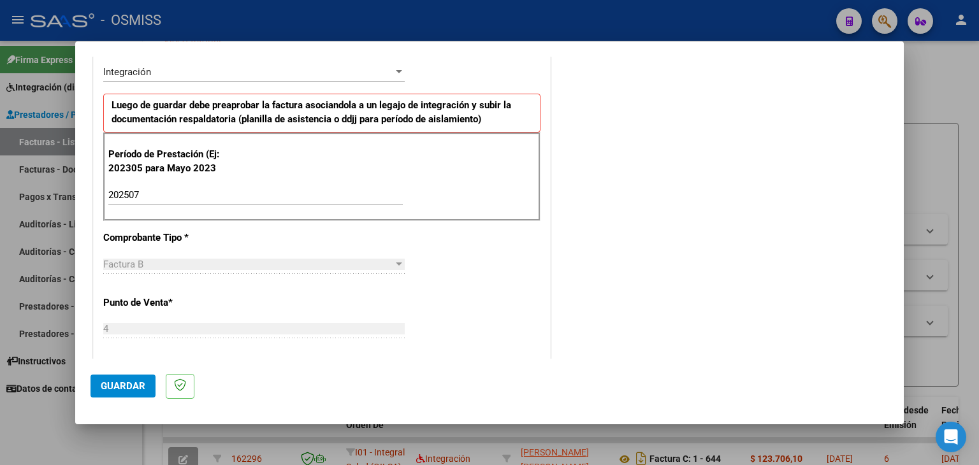
click at [430, 182] on div "Período de Prestación (Ej: 202305 para [DATE] 202507 Ingrese el Período de Pres…" at bounding box center [321, 177] width 437 height 89
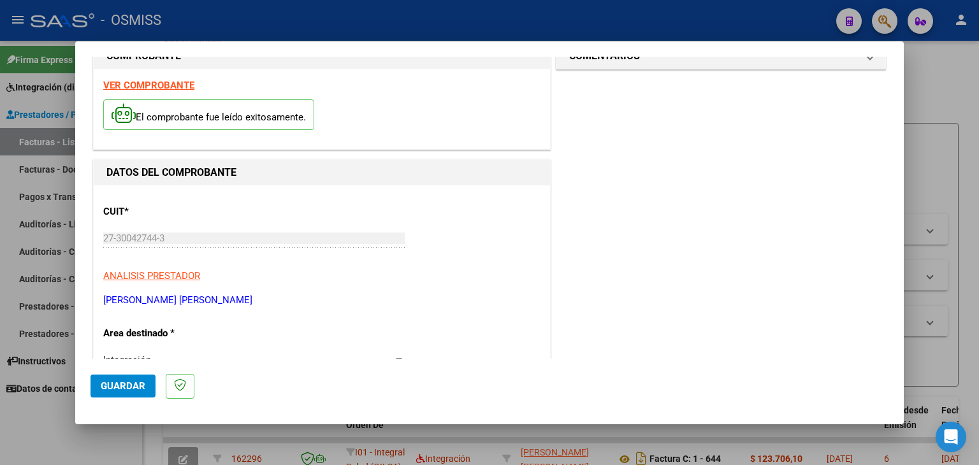
scroll to position [0, 0]
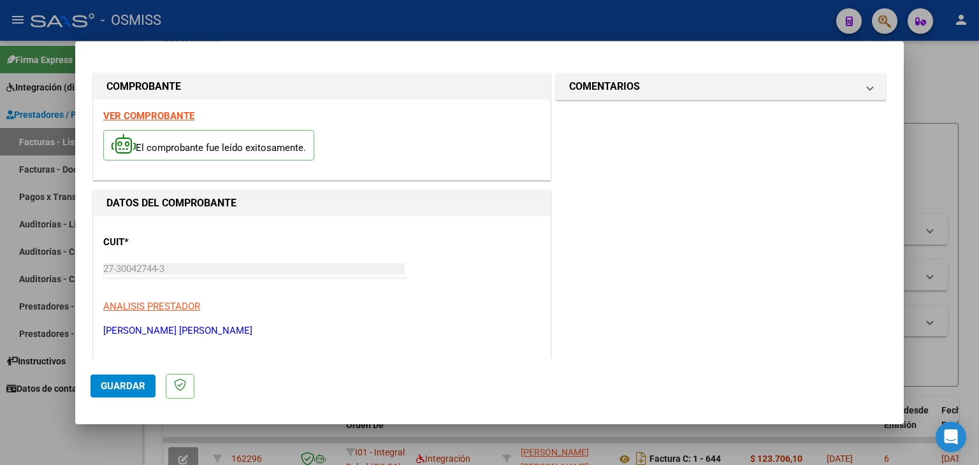
click at [176, 113] on strong "VER COMPROBANTE" at bounding box center [148, 115] width 91 height 11
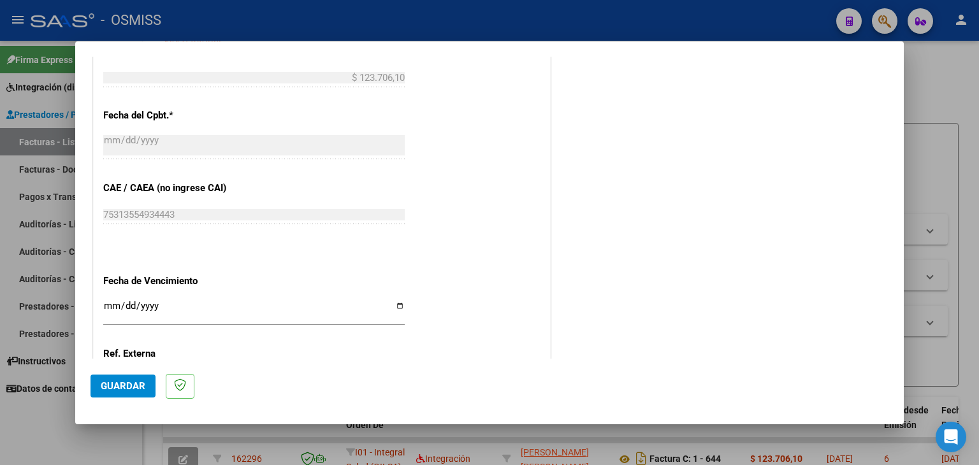
scroll to position [765, 0]
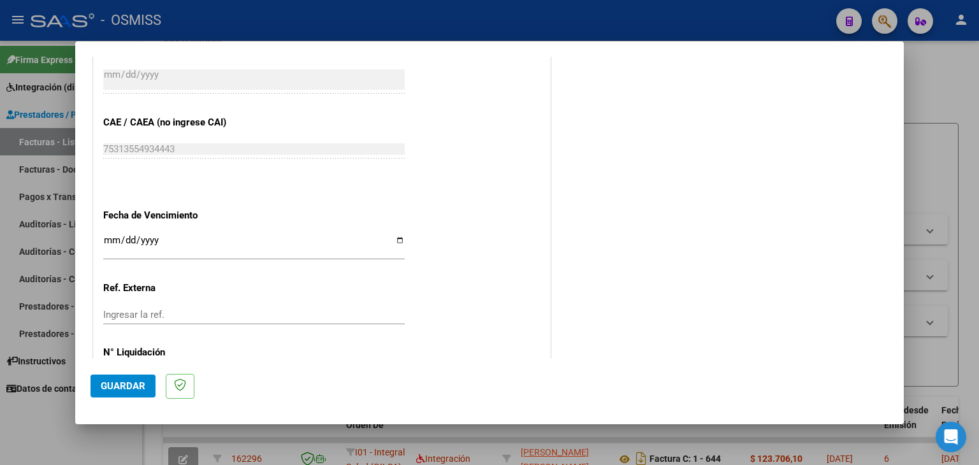
click at [122, 236] on input "Ingresar la fecha" at bounding box center [253, 245] width 301 height 20
click at [105, 236] on input "Ingresar la fecha" at bounding box center [253, 245] width 301 height 20
type input "[DATE]"
click at [135, 386] on span "Guardar" at bounding box center [123, 385] width 45 height 11
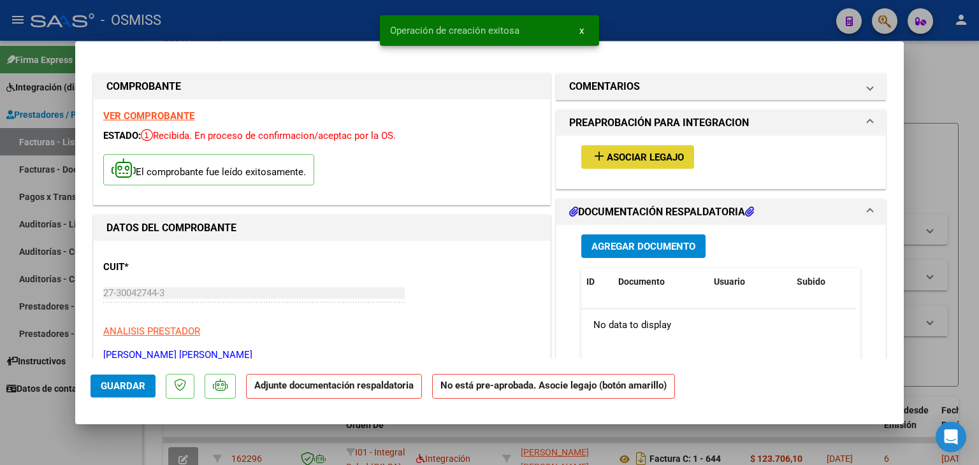
click at [660, 157] on span "Asociar Legajo" at bounding box center [645, 157] width 77 height 11
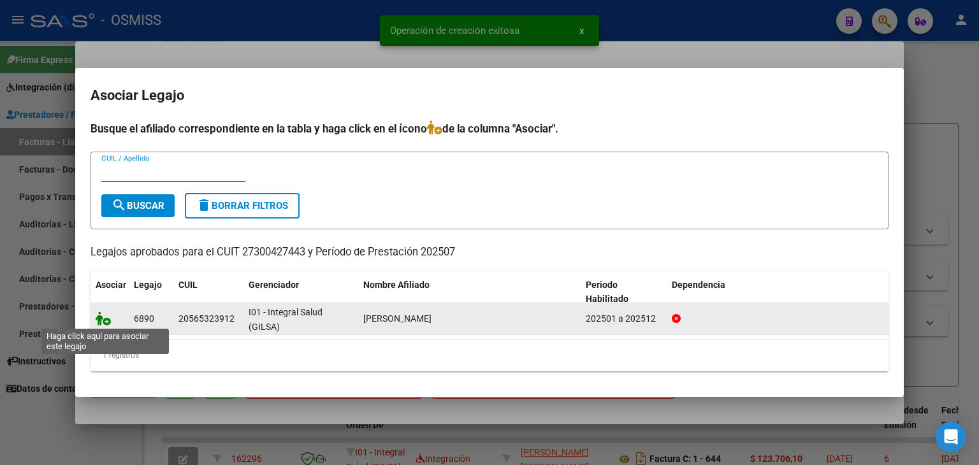
click at [97, 319] on icon at bounding box center [103, 319] width 15 height 14
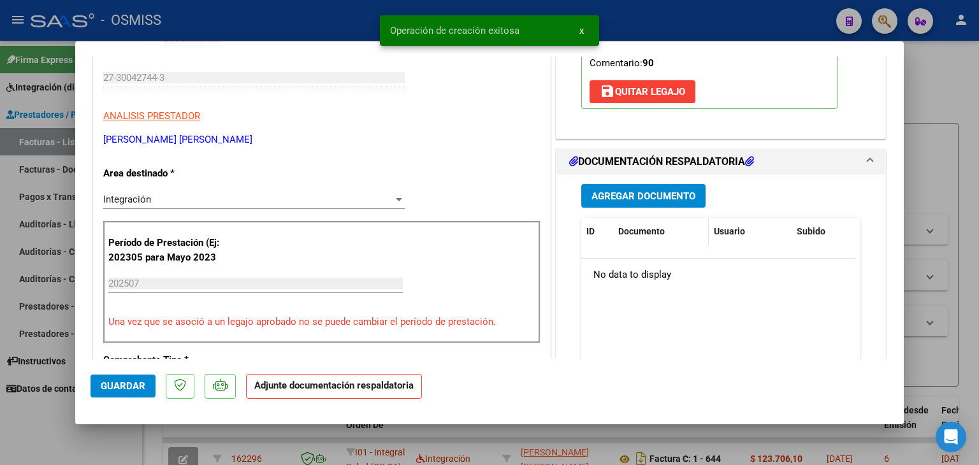
scroll to position [255, 0]
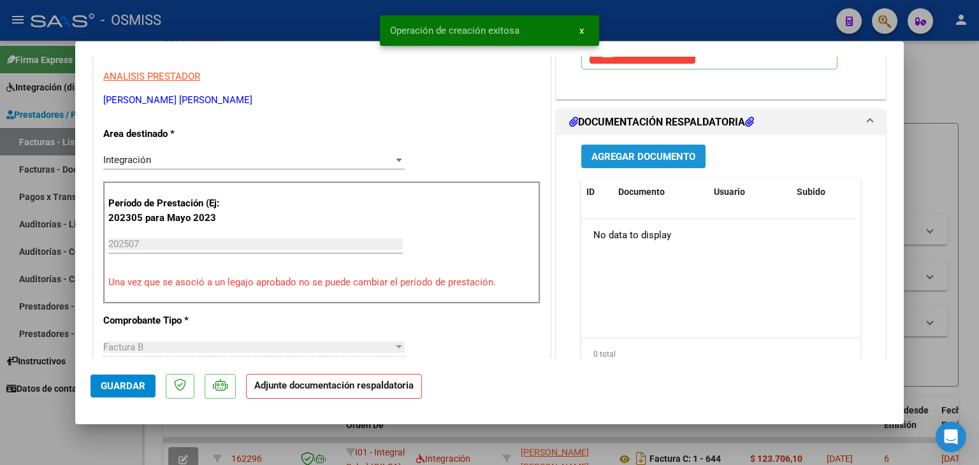
click at [690, 157] on button "Agregar Documento" at bounding box center [643, 157] width 124 height 24
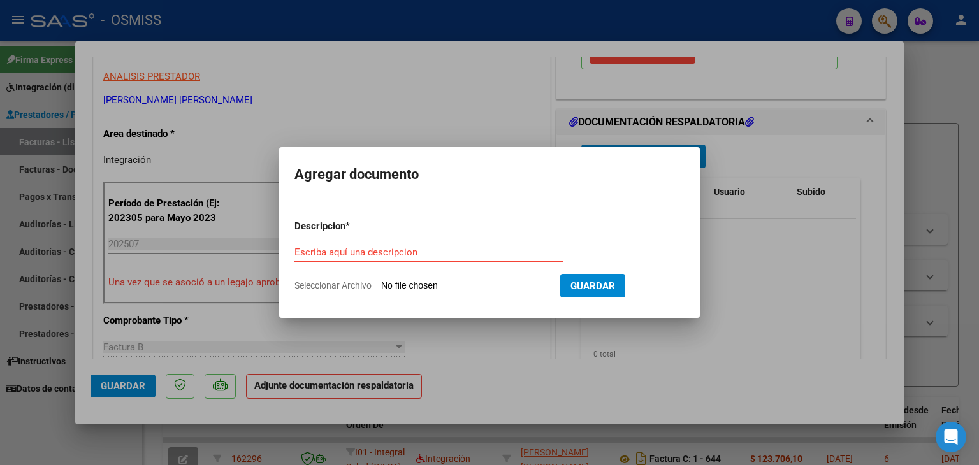
click at [441, 287] on input "Seleccionar Archivo" at bounding box center [465, 286] width 169 height 12
type input "C:\fakepath\ASISTENCIA JULIO-2.pdf"
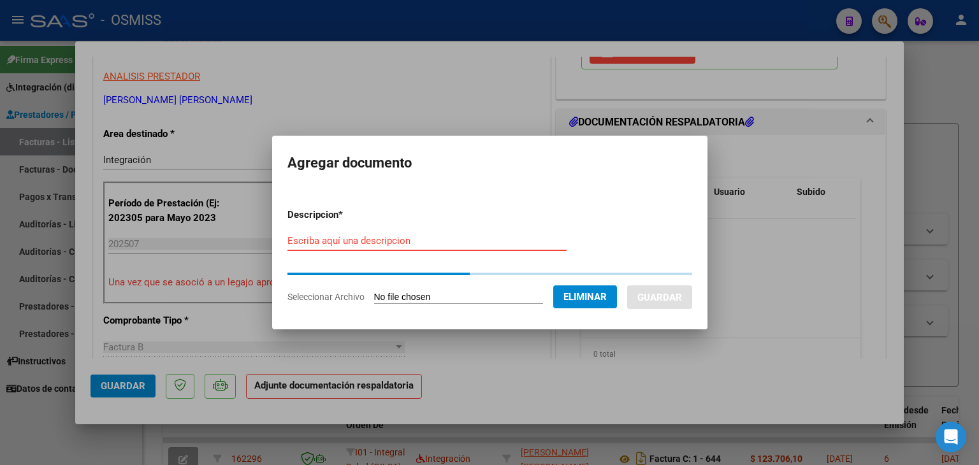
click at [365, 245] on input "Escriba aquí una descripcion" at bounding box center [426, 240] width 279 height 11
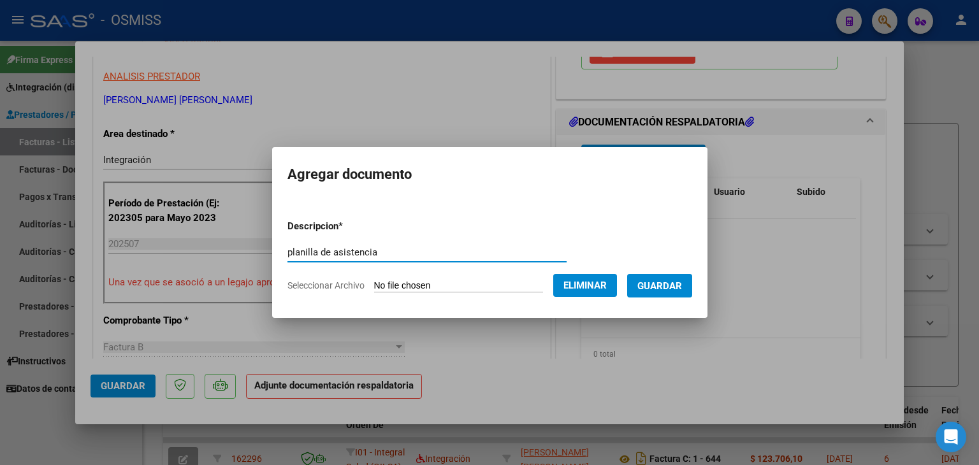
type input "planilla de asistencia"
click at [667, 285] on span "Guardar" at bounding box center [659, 285] width 45 height 11
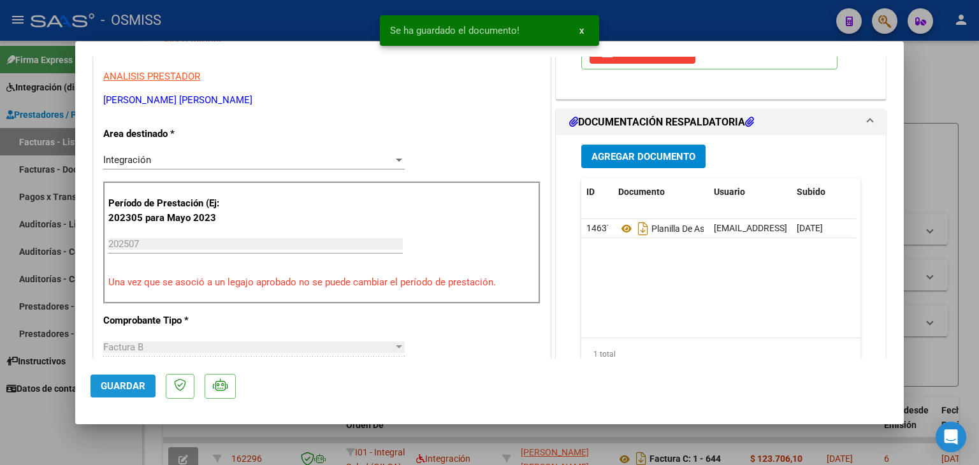
drag, startPoint x: 119, startPoint y: 383, endPoint x: 110, endPoint y: 364, distance: 21.4
click at [114, 372] on mat-dialog-actions "Guardar" at bounding box center [490, 384] width 798 height 50
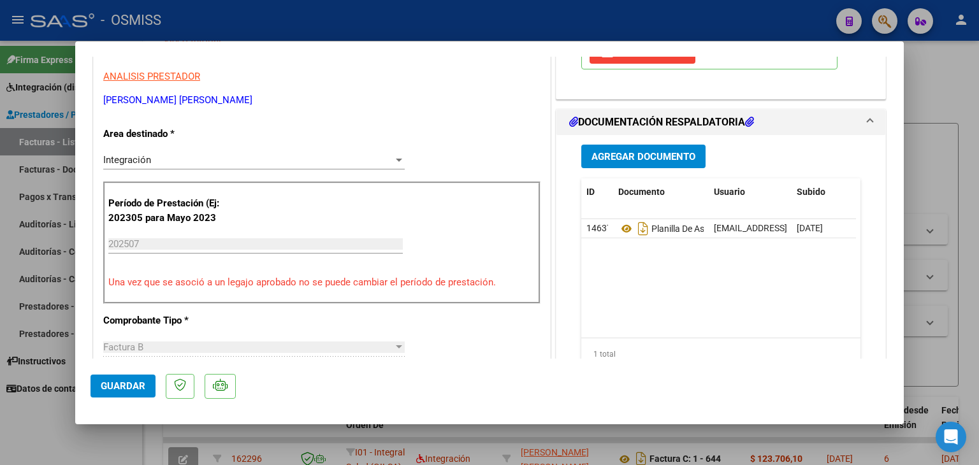
type input "$ 0,00"
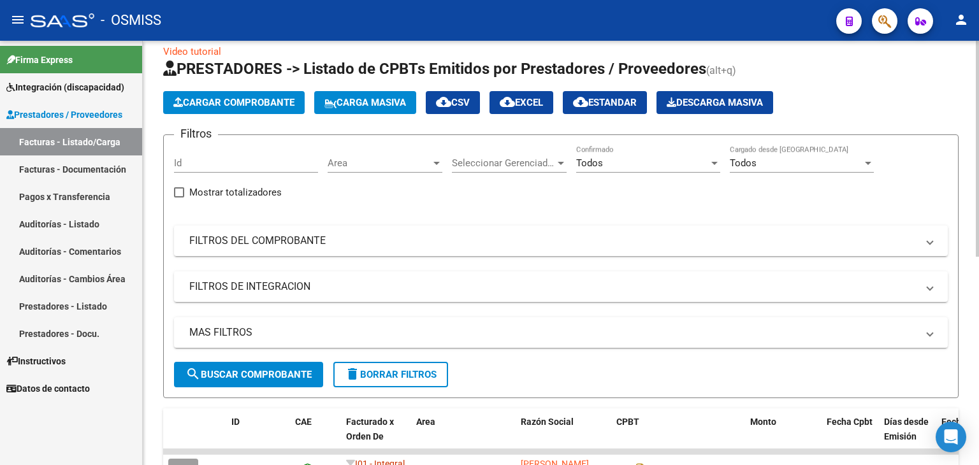
scroll to position [64, 0]
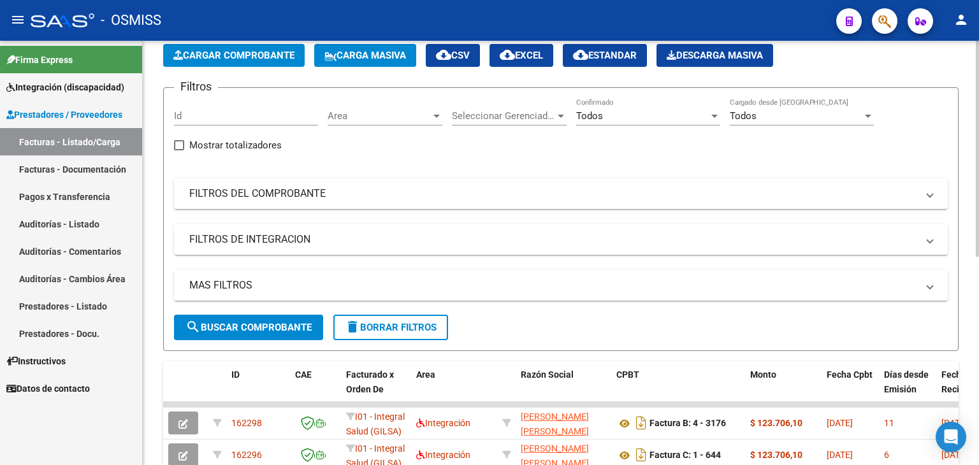
click at [222, 59] on span "Cargar Comprobante" at bounding box center [233, 55] width 121 height 11
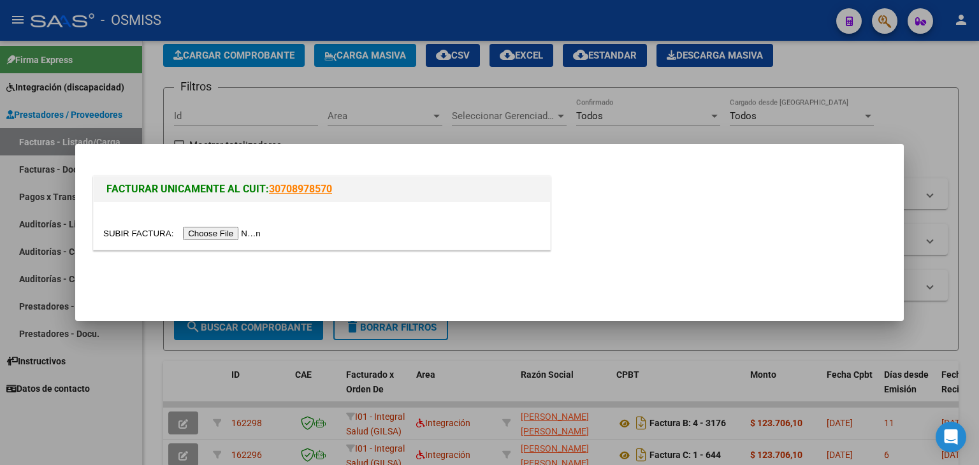
click at [240, 232] on input "file" at bounding box center [183, 233] width 161 height 13
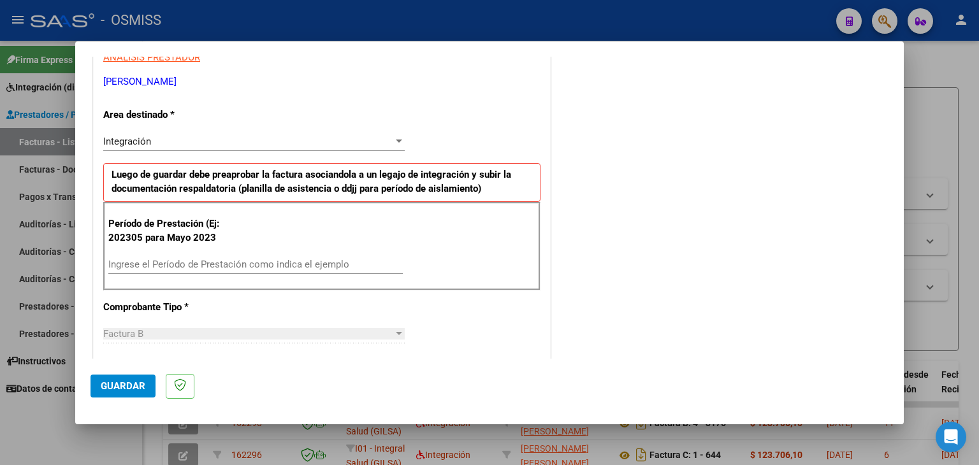
scroll to position [255, 0]
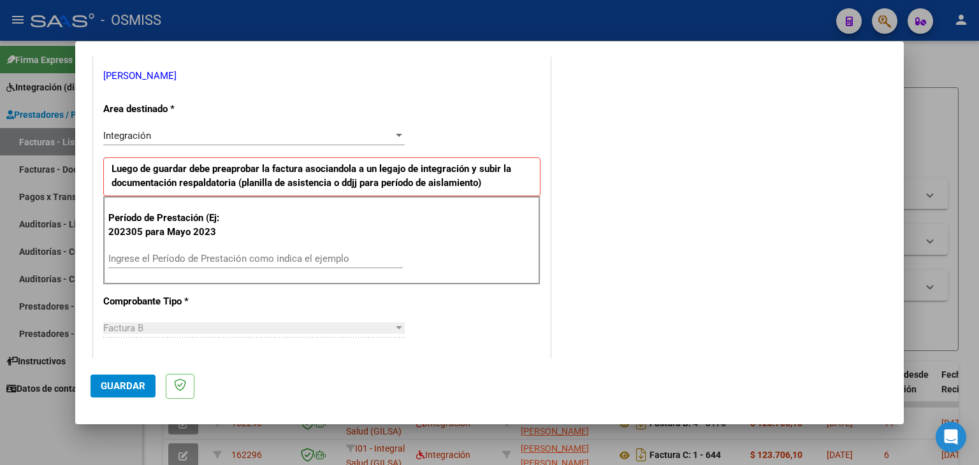
click at [221, 249] on div "Ingrese el Período de Prestación como indica el ejemplo" at bounding box center [255, 258] width 294 height 19
type input "202507"
click at [528, 330] on div "CUIT * 27-33303981-3 Ingresar CUIT ANALISIS PRESTADOR LARES [PERSON_NAME] Area …" at bounding box center [322, 440] width 456 height 959
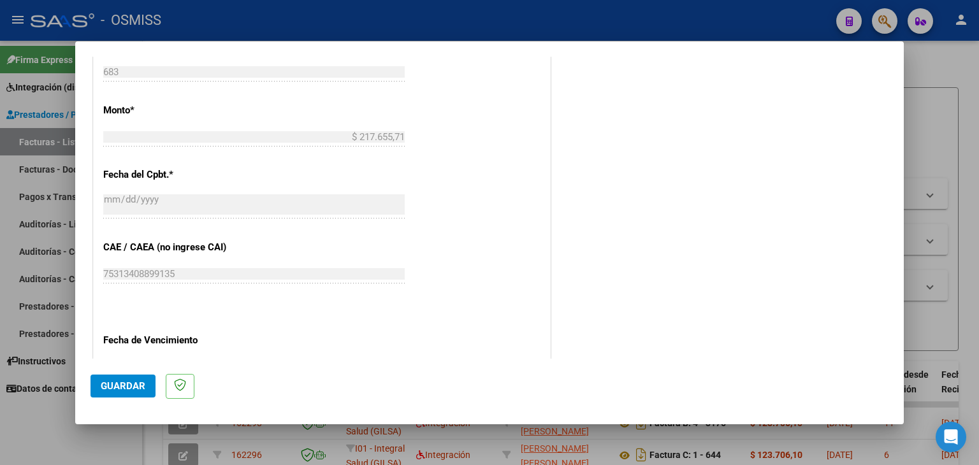
scroll to position [690, 0]
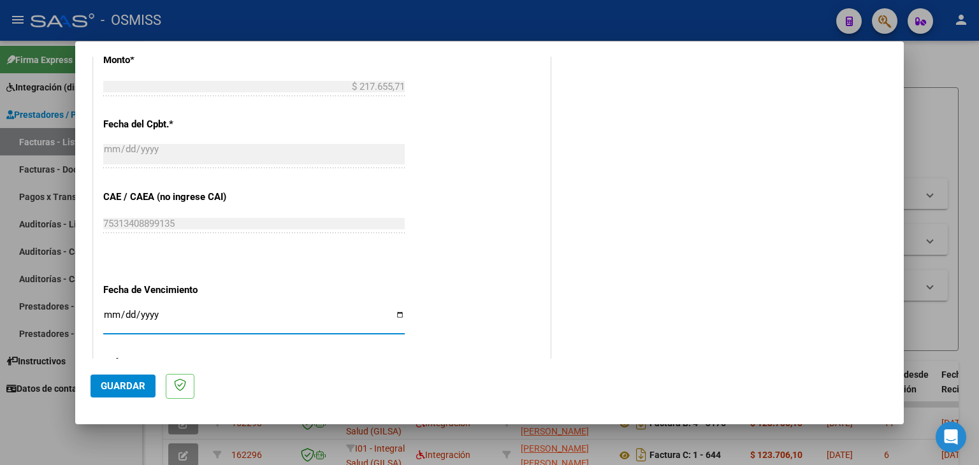
click at [103, 313] on input "Ingresar la fecha" at bounding box center [253, 320] width 301 height 20
type input "[DATE]"
click at [408, 281] on div "CUIT * 27-33303981-3 Ingresar CUIT ANALISIS PRESTADOR LARES [PERSON_NAME] Area …" at bounding box center [322, 5] width 456 height 959
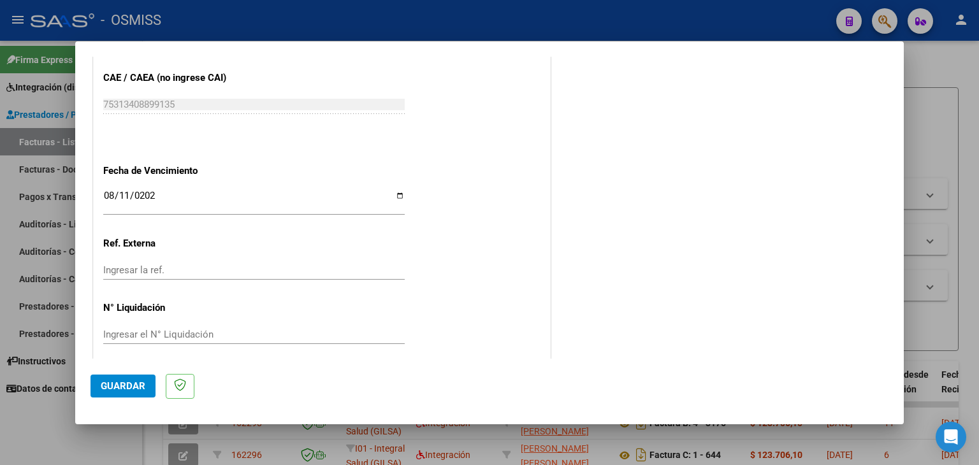
scroll to position [818, 0]
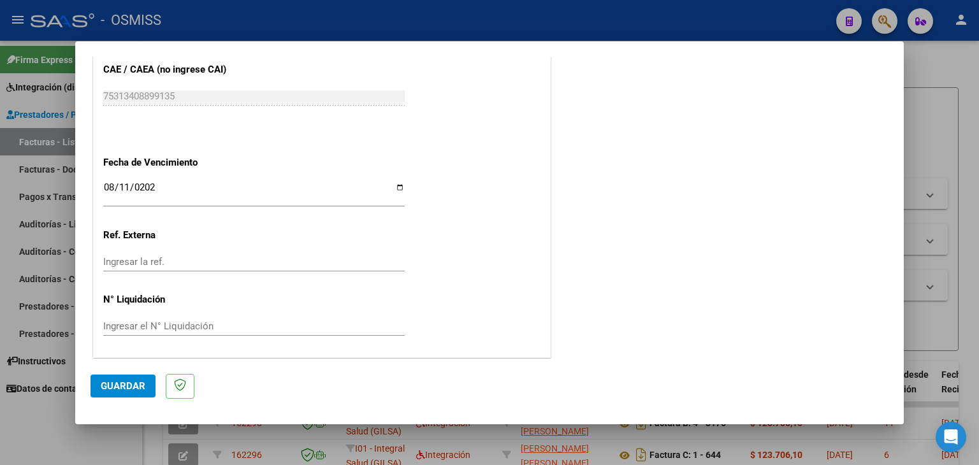
click at [126, 386] on span "Guardar" at bounding box center [123, 385] width 45 height 11
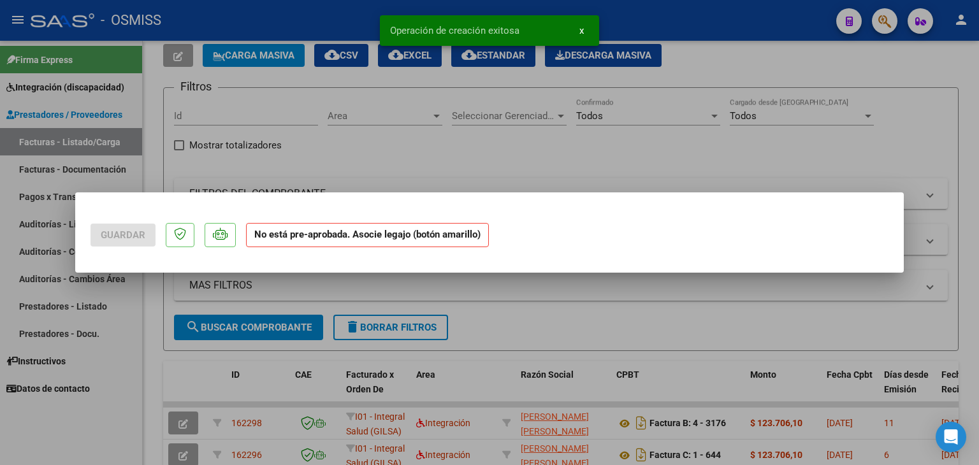
scroll to position [0, 0]
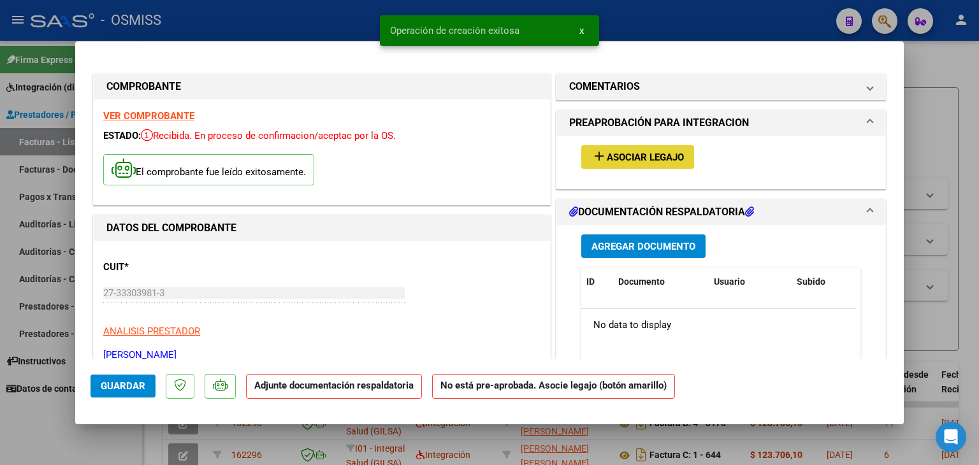
click at [625, 157] on span "Asociar Legajo" at bounding box center [645, 157] width 77 height 11
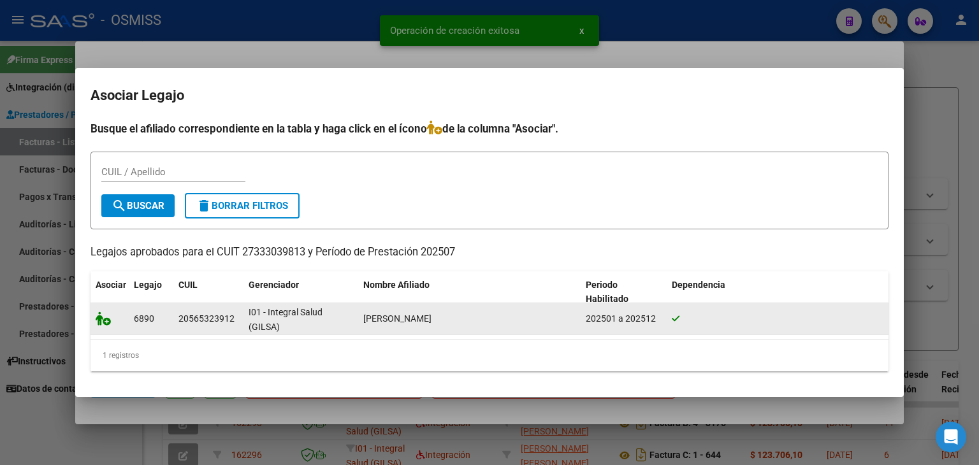
click at [96, 315] on datatable-body-cell at bounding box center [110, 318] width 38 height 31
click at [96, 315] on icon at bounding box center [103, 319] width 15 height 14
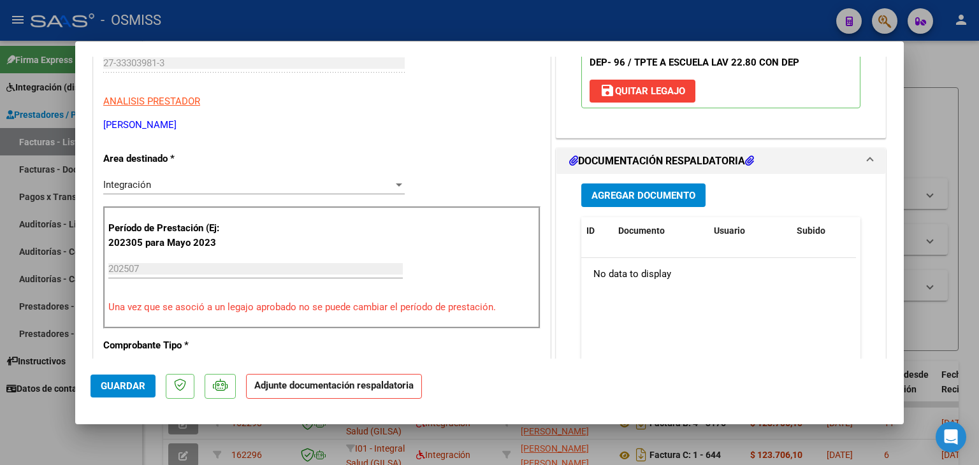
scroll to position [255, 0]
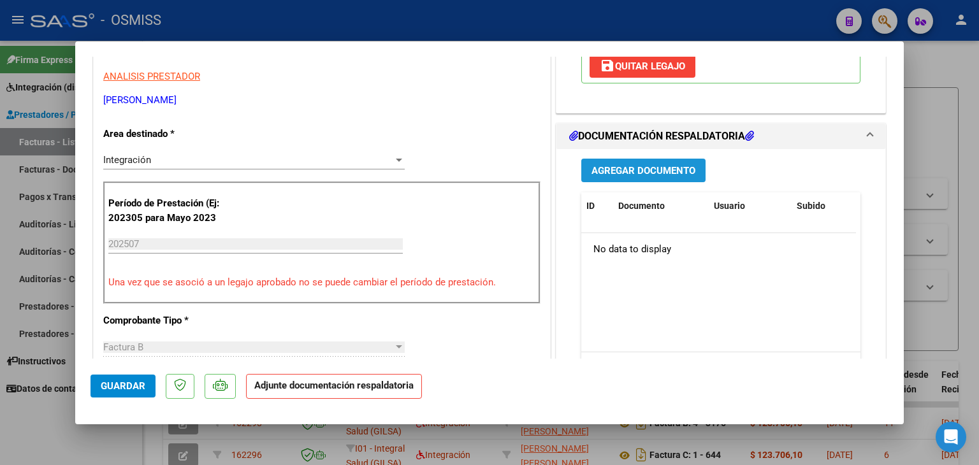
click at [630, 175] on span "Agregar Documento" at bounding box center [643, 170] width 104 height 11
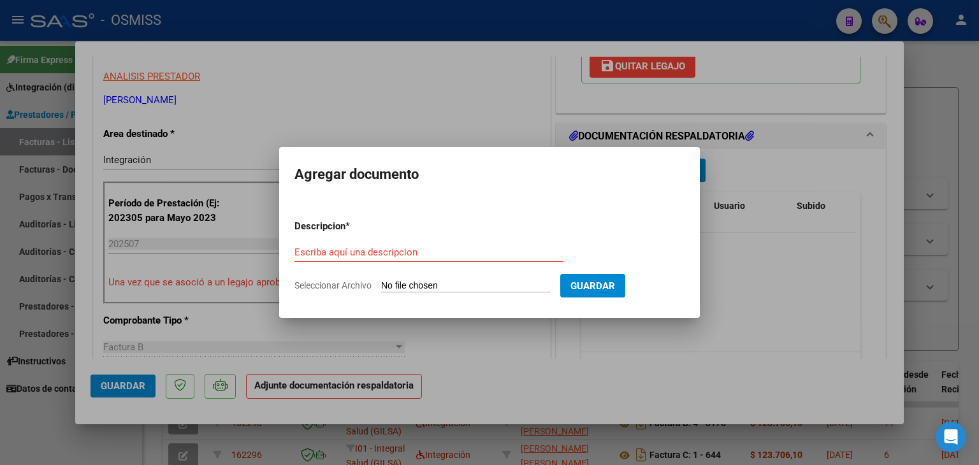
click at [444, 286] on input "Seleccionar Archivo" at bounding box center [465, 286] width 169 height 12
type input "C:\fakepath\asistencia 683.pdf"
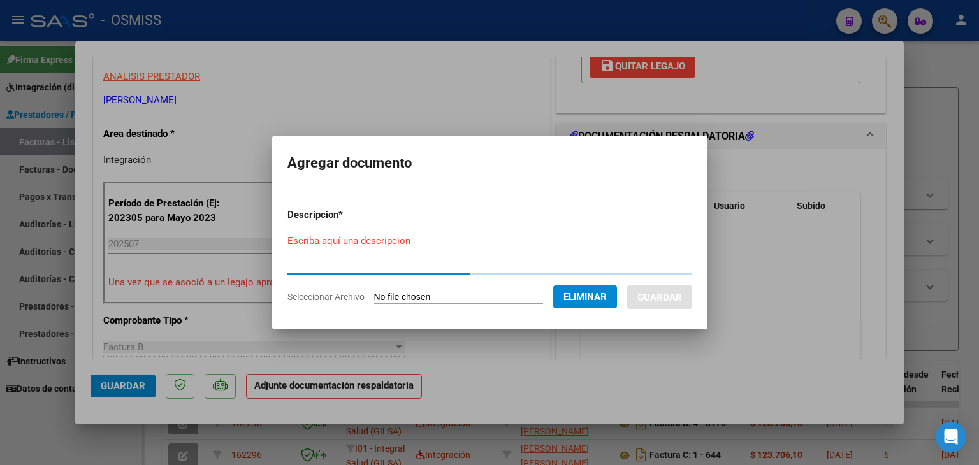
click at [333, 244] on div "Escriba aquí una descripcion" at bounding box center [426, 240] width 279 height 19
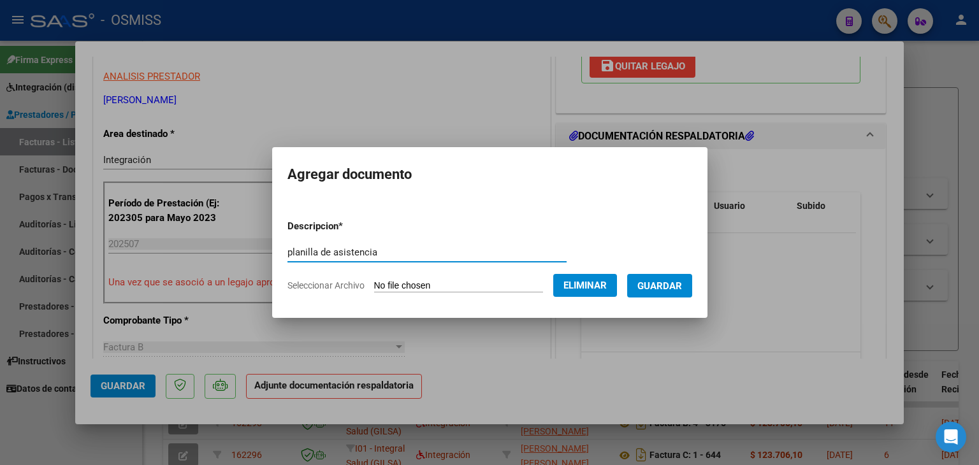
type input "planilla de asistencia"
click at [649, 286] on span "Guardar" at bounding box center [659, 285] width 45 height 11
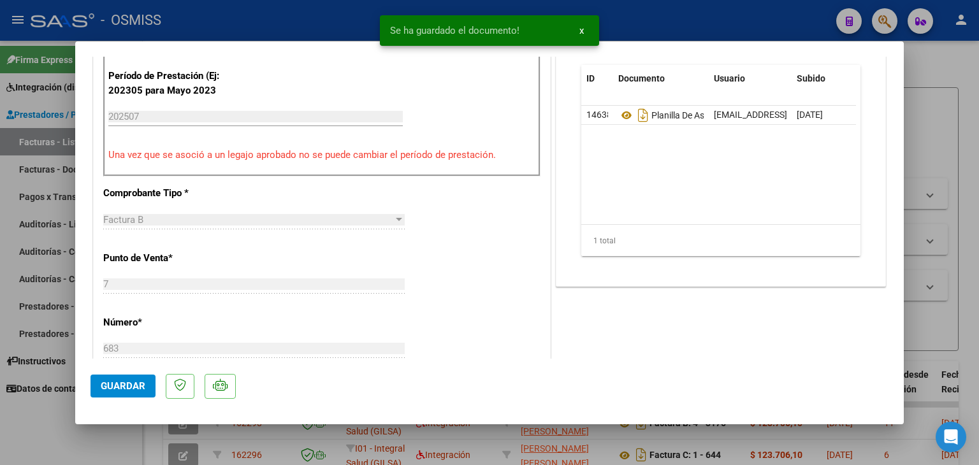
scroll to position [446, 0]
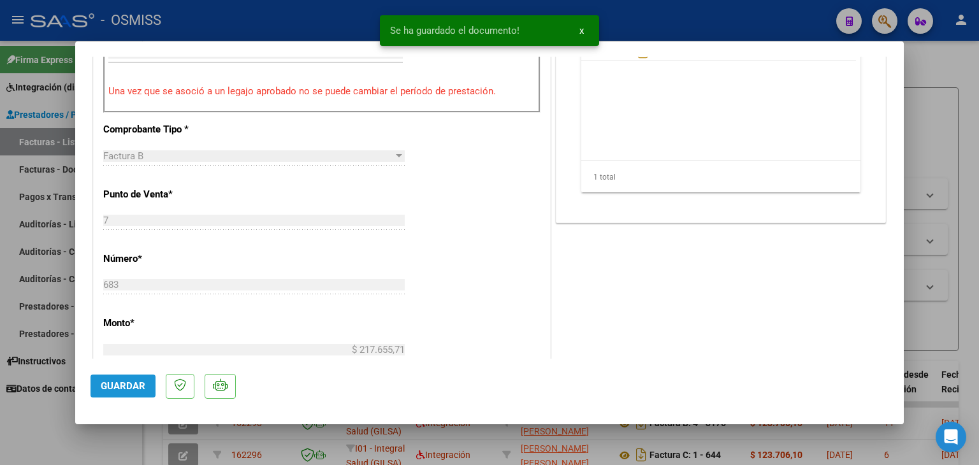
drag, startPoint x: 138, startPoint y: 386, endPoint x: 140, endPoint y: 370, distance: 16.1
click at [131, 380] on span "Guardar" at bounding box center [123, 385] width 45 height 11
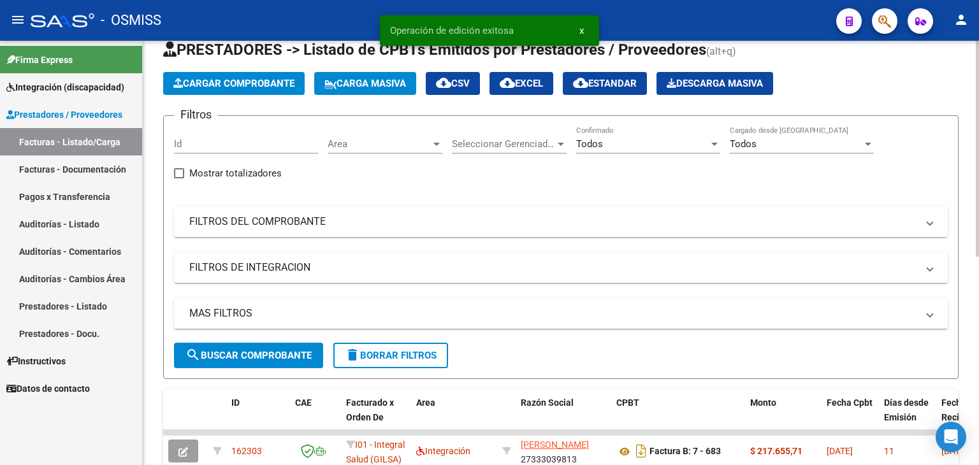
scroll to position [0, 0]
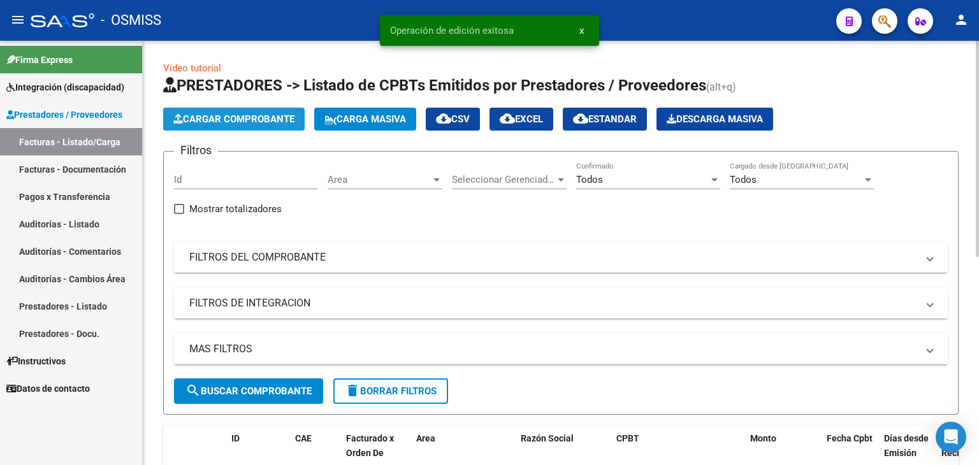
click at [241, 123] on span "Cargar Comprobante" at bounding box center [233, 118] width 121 height 11
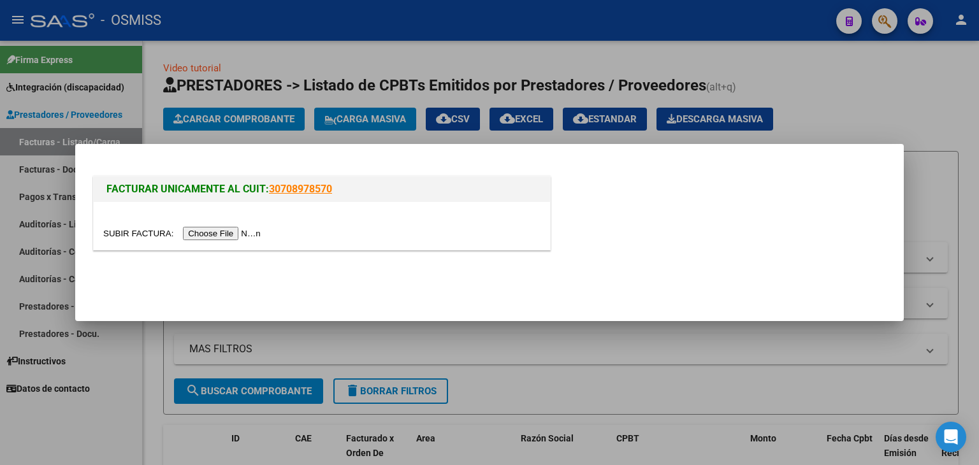
click at [245, 236] on input "file" at bounding box center [183, 233] width 161 height 13
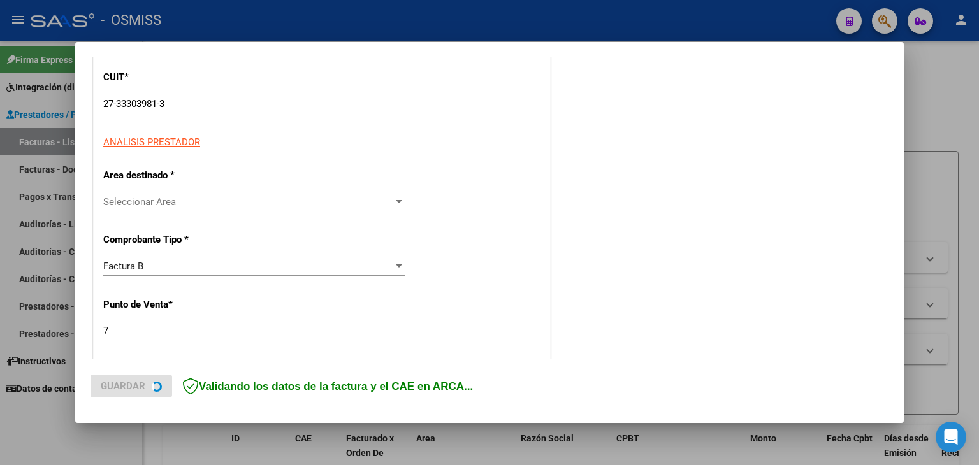
scroll to position [255, 0]
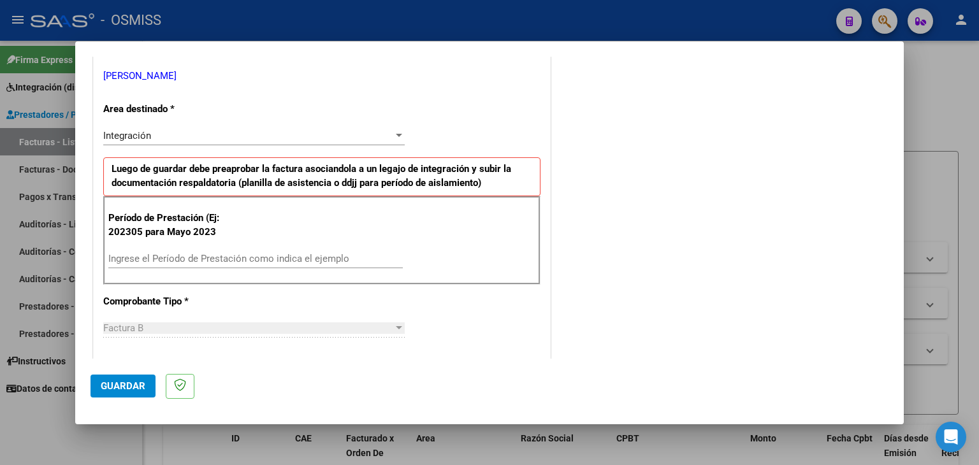
click at [173, 263] on input "Ingrese el Período de Prestación como indica el ejemplo" at bounding box center [255, 258] width 294 height 11
type input "202507"
click at [245, 243] on div "Período de Prestación (Ej: 202305 para [DATE] 202507 Ingrese el Período de Pres…" at bounding box center [321, 240] width 437 height 89
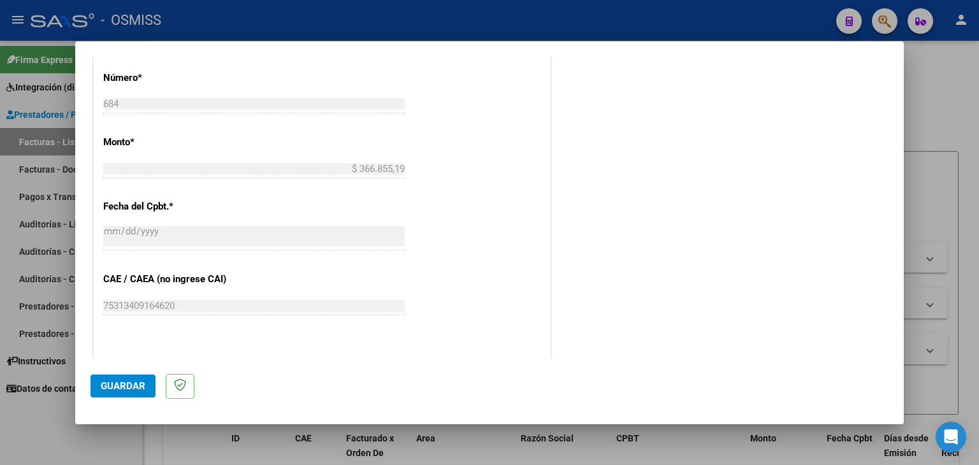
scroll to position [701, 0]
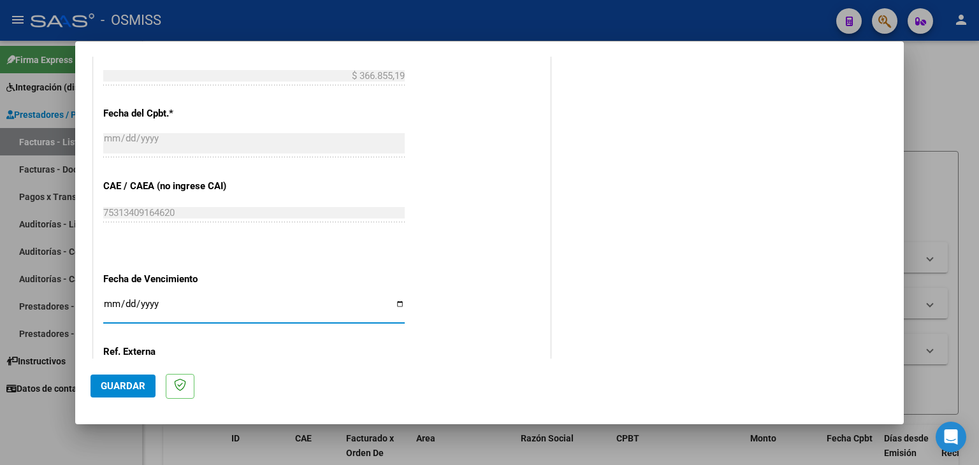
click at [113, 303] on input "Ingresar la fecha" at bounding box center [253, 309] width 301 height 20
type input "[DATE]"
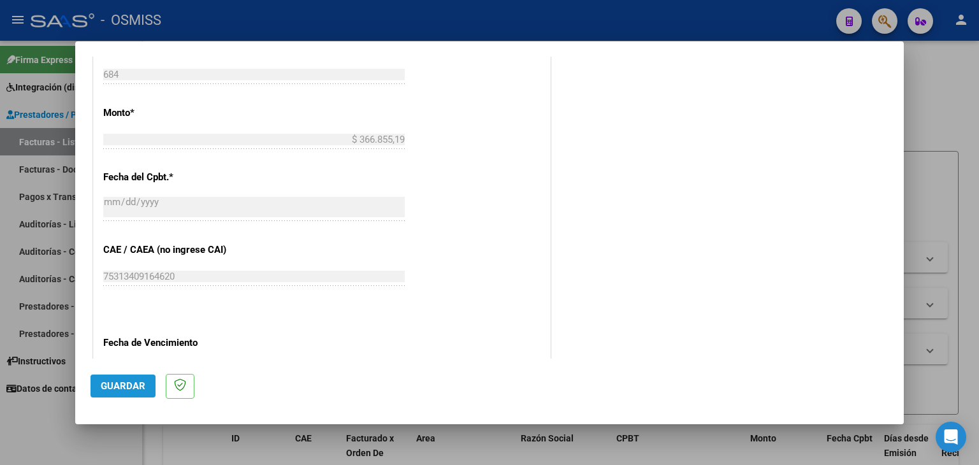
click at [119, 391] on span "Guardar" at bounding box center [123, 385] width 45 height 11
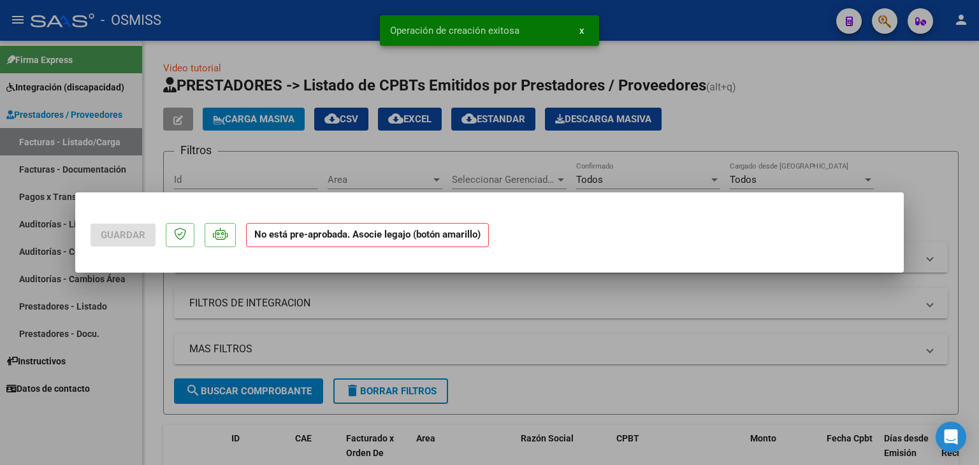
scroll to position [0, 0]
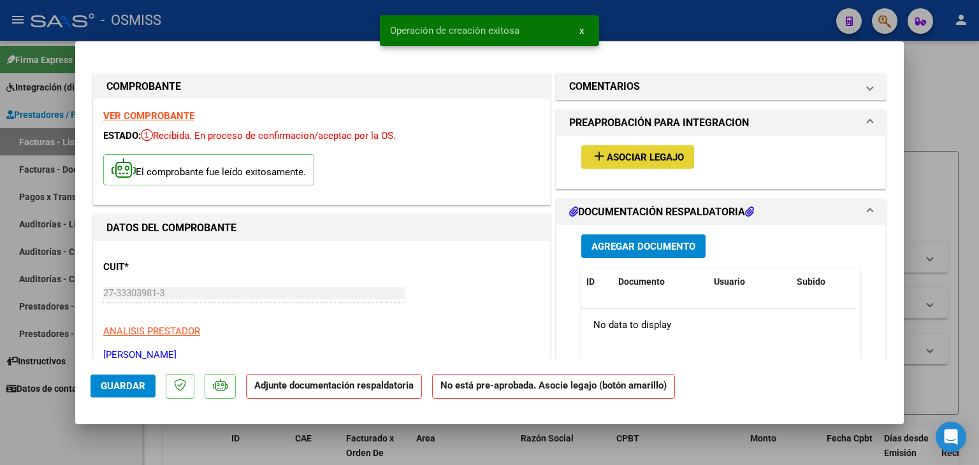
click at [643, 157] on span "Asociar Legajo" at bounding box center [645, 157] width 77 height 11
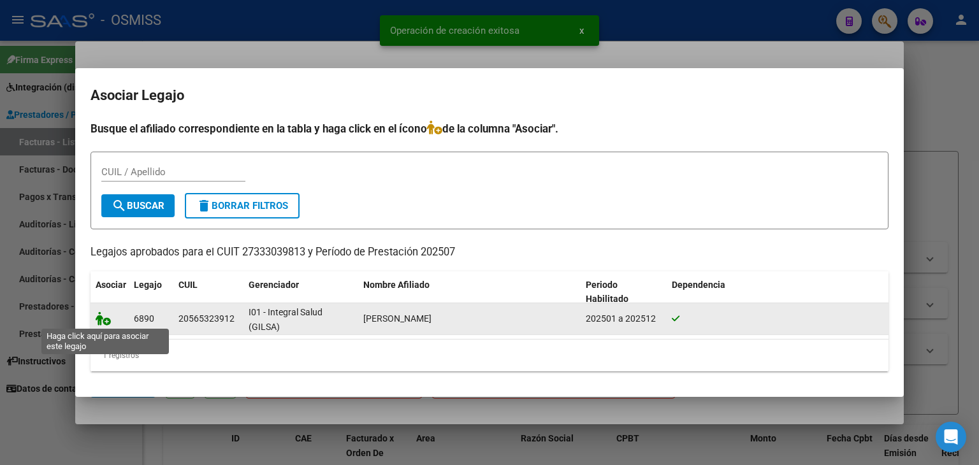
click at [105, 323] on icon at bounding box center [103, 319] width 15 height 14
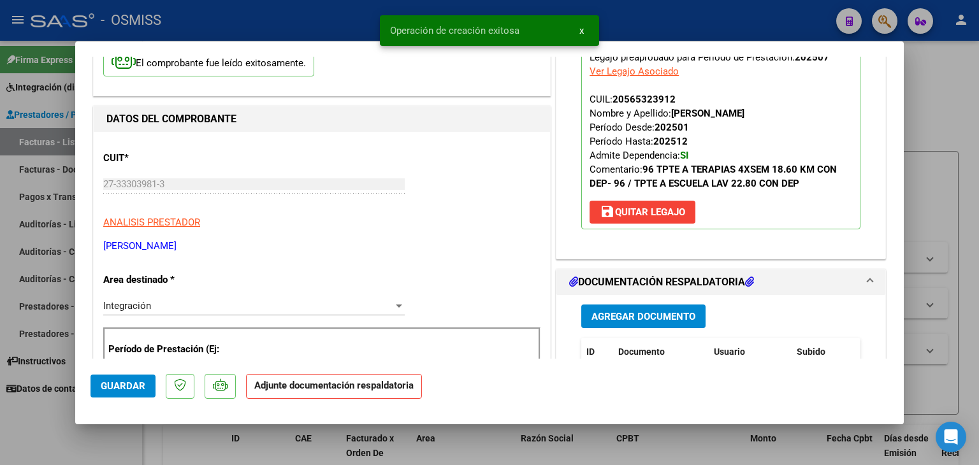
scroll to position [127, 0]
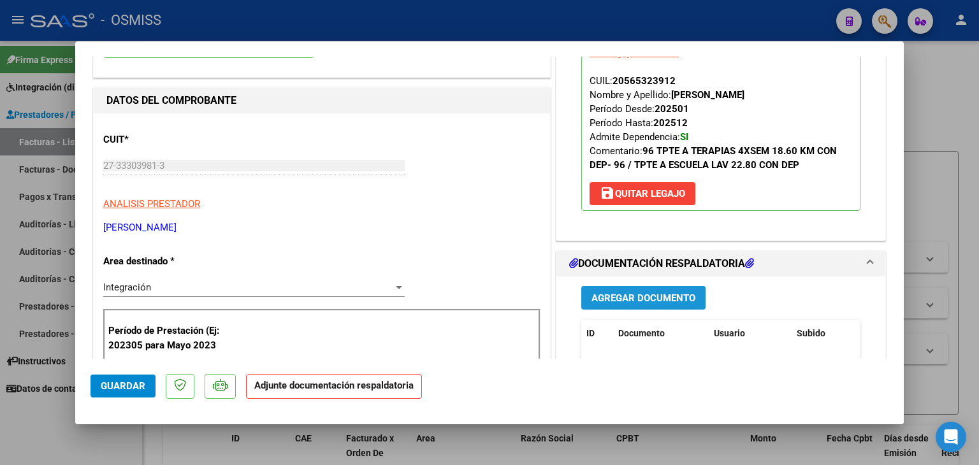
click at [669, 293] on span "Agregar Documento" at bounding box center [643, 298] width 104 height 11
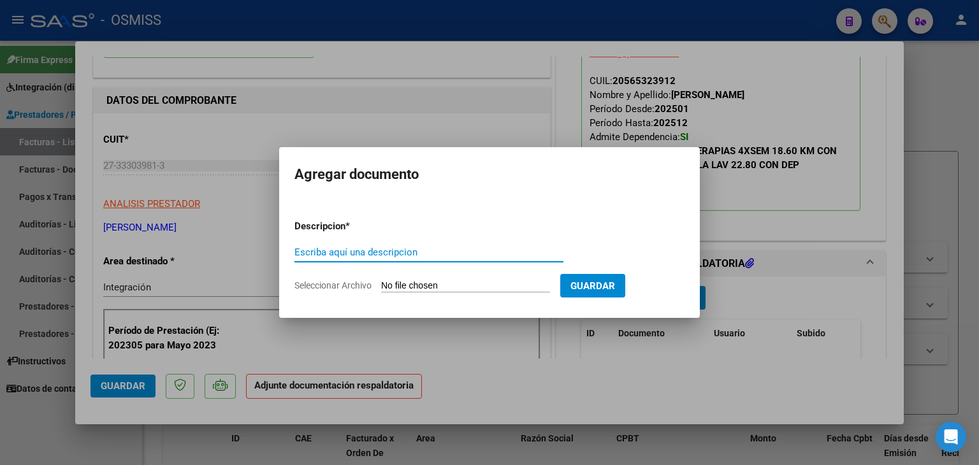
click at [426, 290] on input "Seleccionar Archivo" at bounding box center [465, 286] width 169 height 12
type input "C:\fakepath\asistencia 684.pdf"
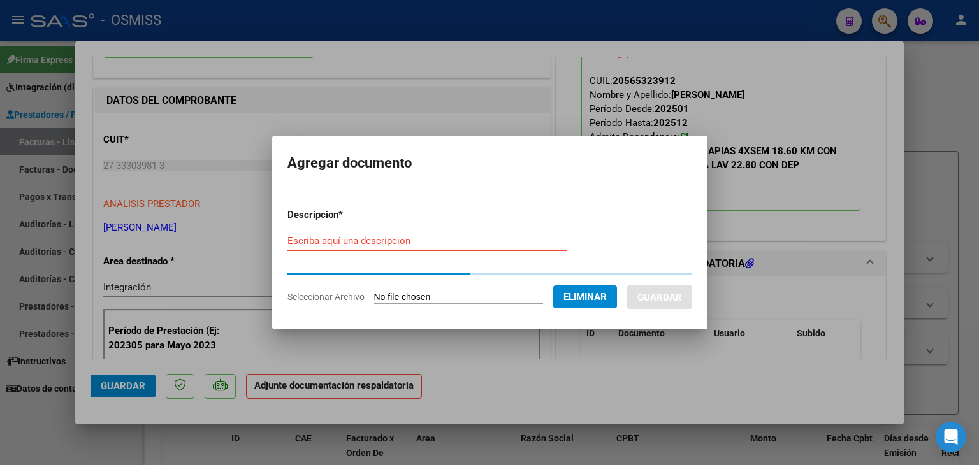
click at [321, 238] on form "Descripcion * Escriba aquí una descripcion Seleccionar Archivo Eliminar Guardar" at bounding box center [489, 256] width 405 height 116
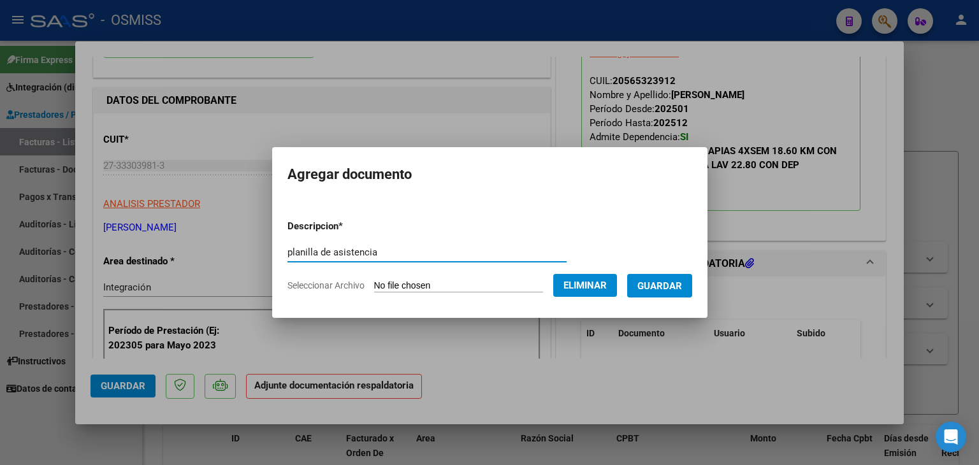
type input "planilla de asistencia"
click at [670, 289] on span "Guardar" at bounding box center [659, 285] width 45 height 11
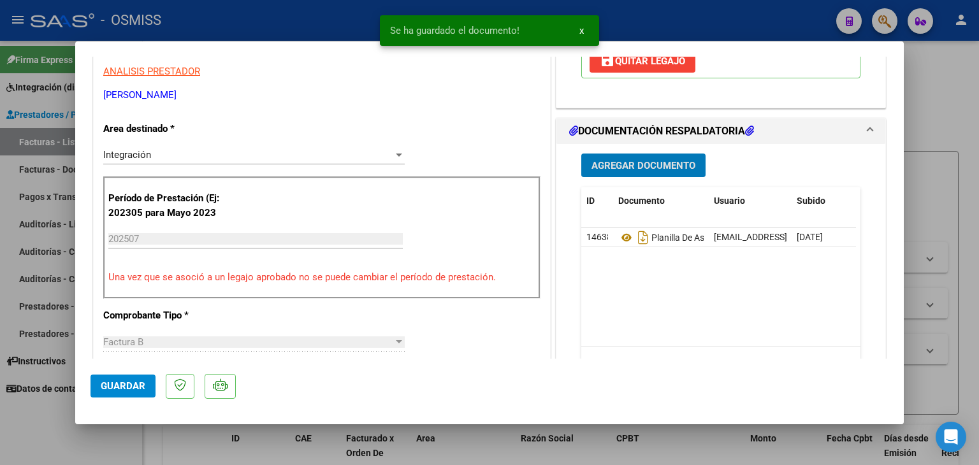
scroll to position [319, 0]
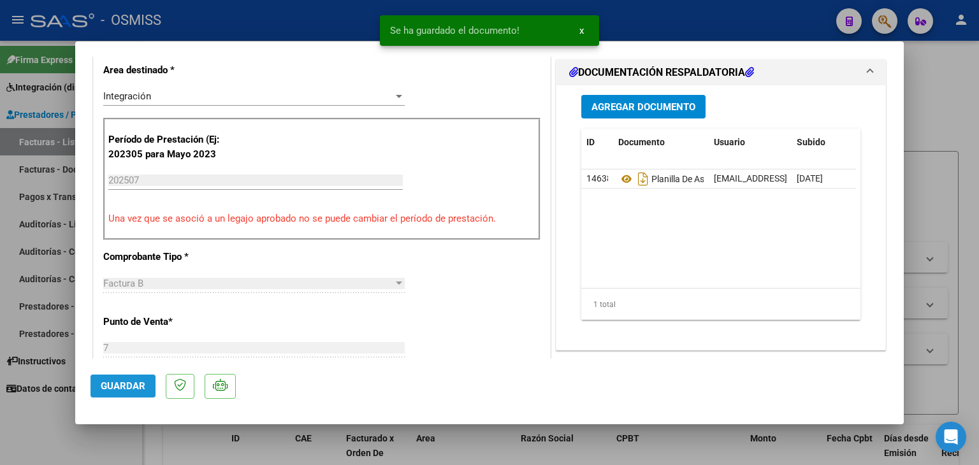
click at [107, 386] on span "Guardar" at bounding box center [123, 385] width 45 height 11
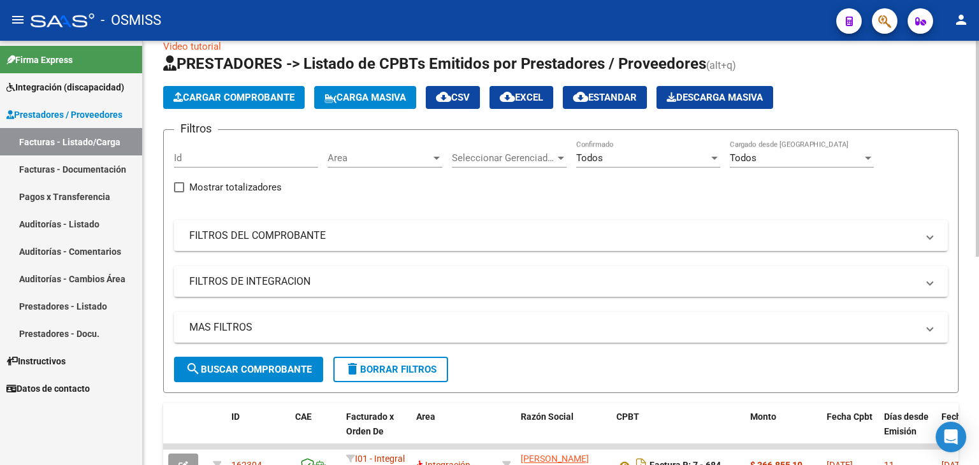
scroll to position [0, 0]
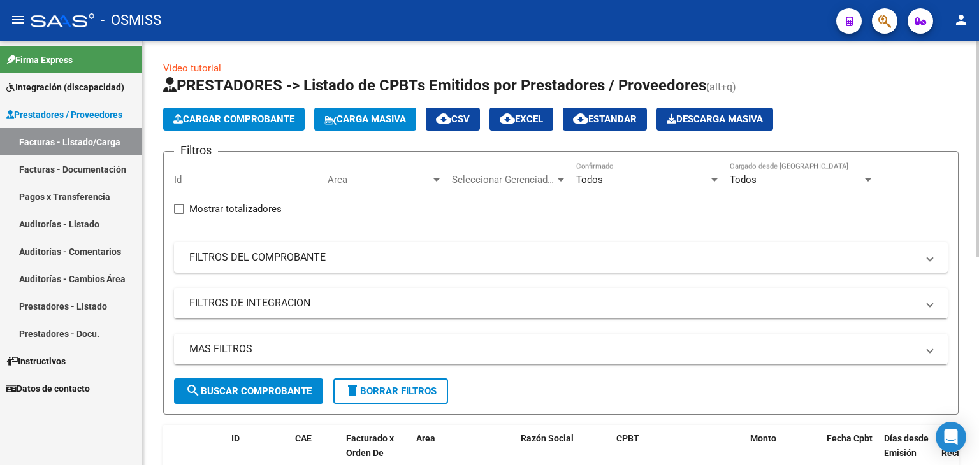
click at [231, 120] on span "Cargar Comprobante" at bounding box center [233, 118] width 121 height 11
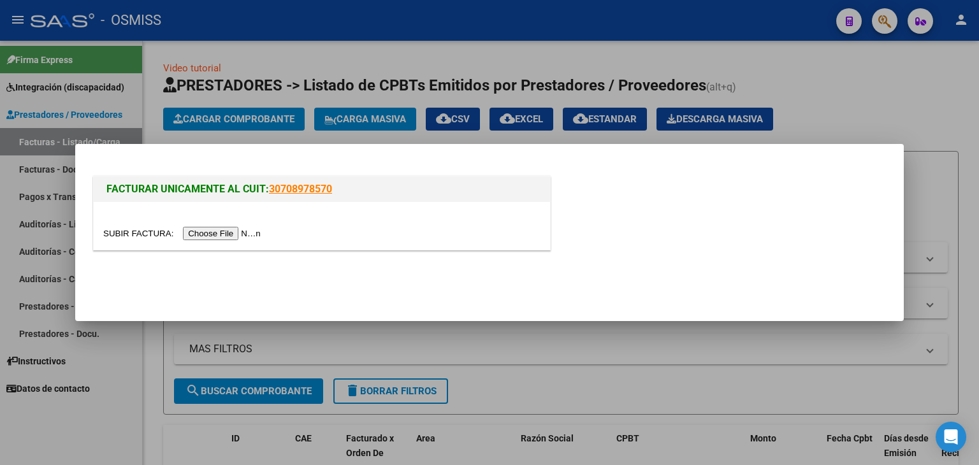
click at [229, 235] on input "file" at bounding box center [183, 233] width 161 height 13
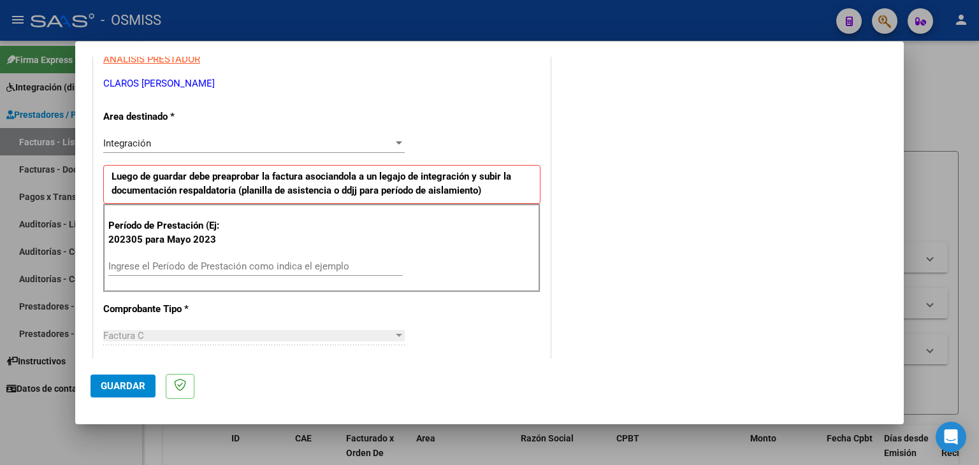
scroll to position [255, 0]
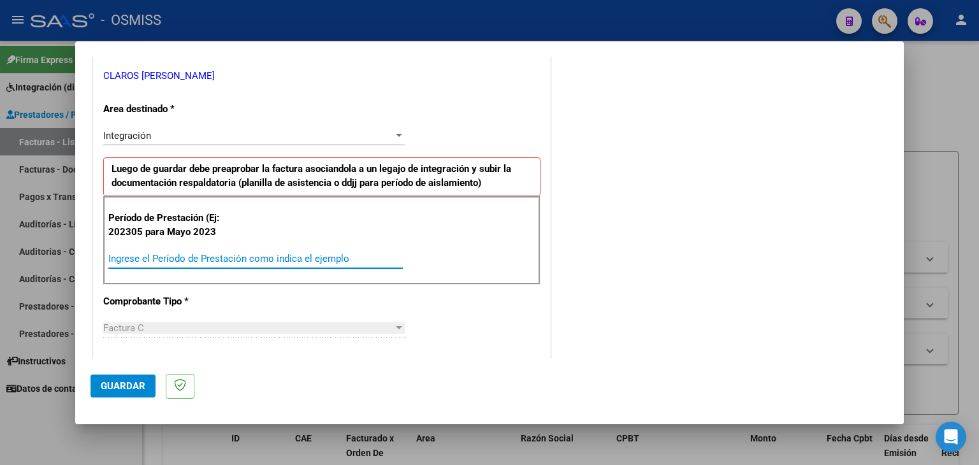
click at [246, 254] on input "Ingrese el Período de Prestación como indica el ejemplo" at bounding box center [255, 258] width 294 height 11
type input "202507"
click at [568, 275] on div "COMENTARIOS Comentarios del Prestador / Gerenciador:" at bounding box center [720, 370] width 335 height 1108
click at [424, 256] on div "Período de Prestación (Ej: 202305 para [DATE] 202507 Ingrese el Período de Pres…" at bounding box center [321, 240] width 437 height 89
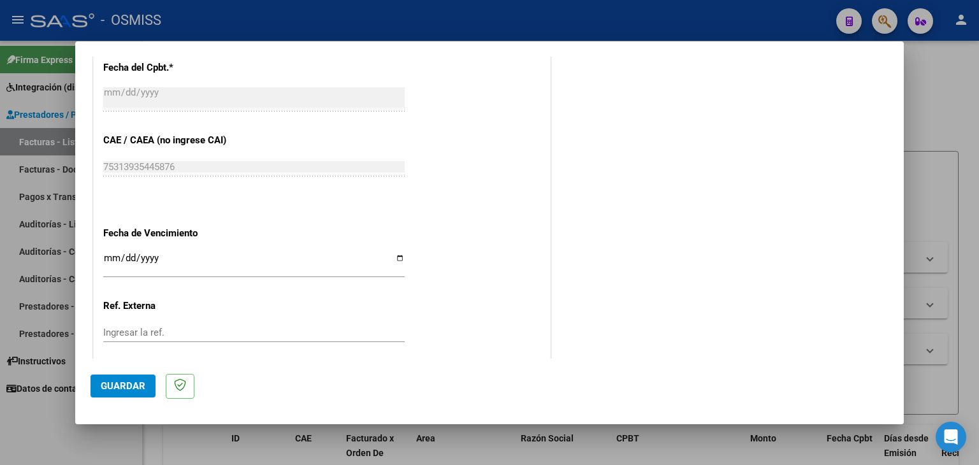
scroll to position [765, 0]
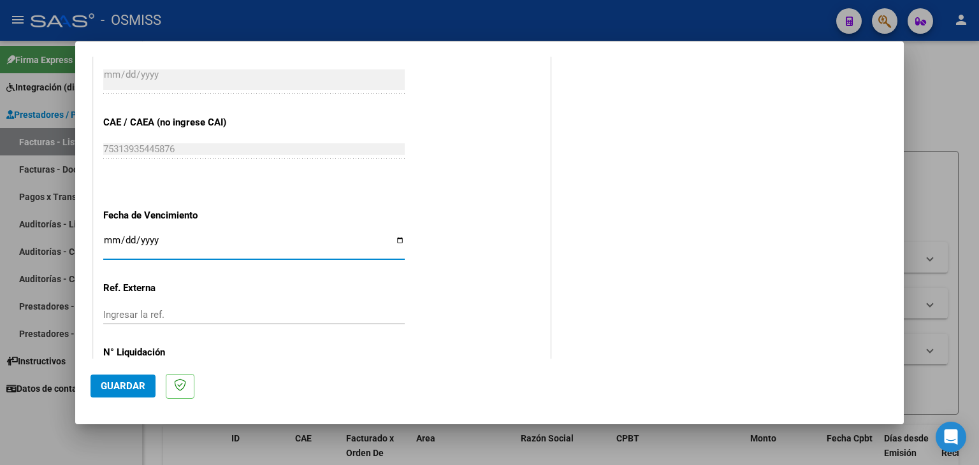
click at [107, 240] on input "Ingresar la fecha" at bounding box center [253, 245] width 301 height 20
type input "[DATE]"
click at [134, 386] on span "Guardar" at bounding box center [123, 385] width 45 height 11
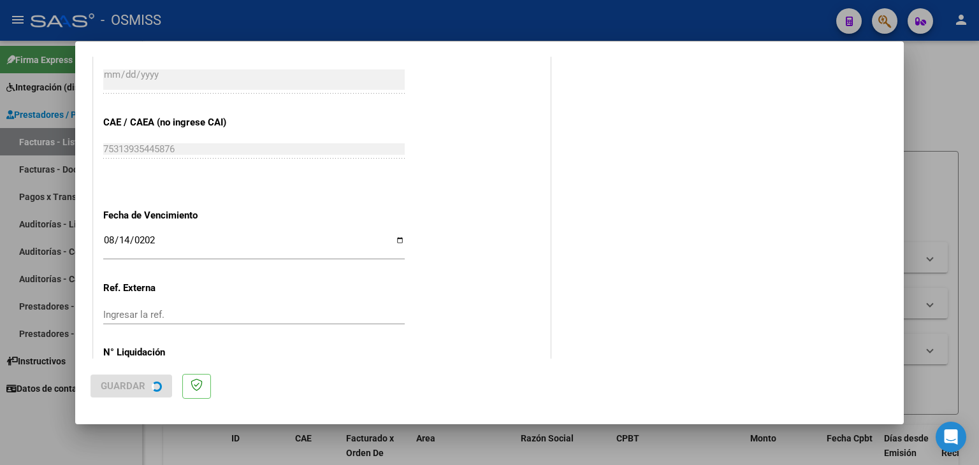
scroll to position [0, 0]
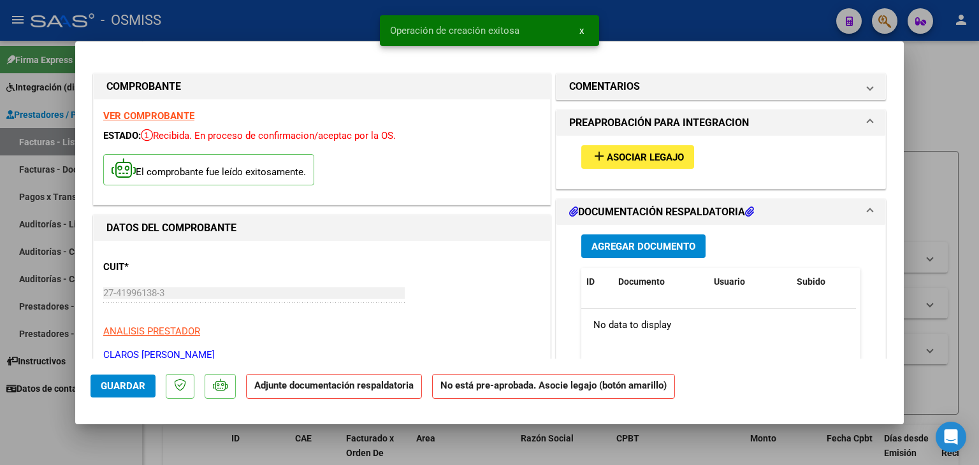
click at [642, 146] on button "add Asociar Legajo" at bounding box center [637, 157] width 113 height 24
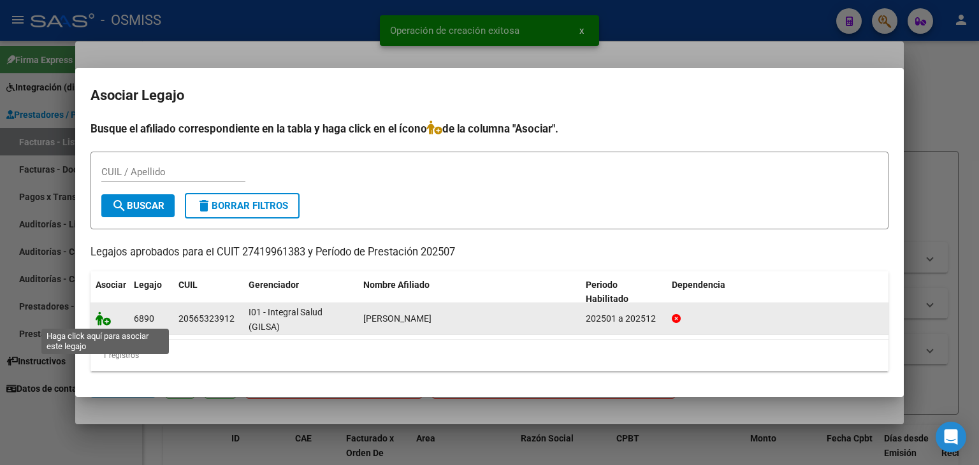
click at [107, 317] on icon at bounding box center [103, 319] width 15 height 14
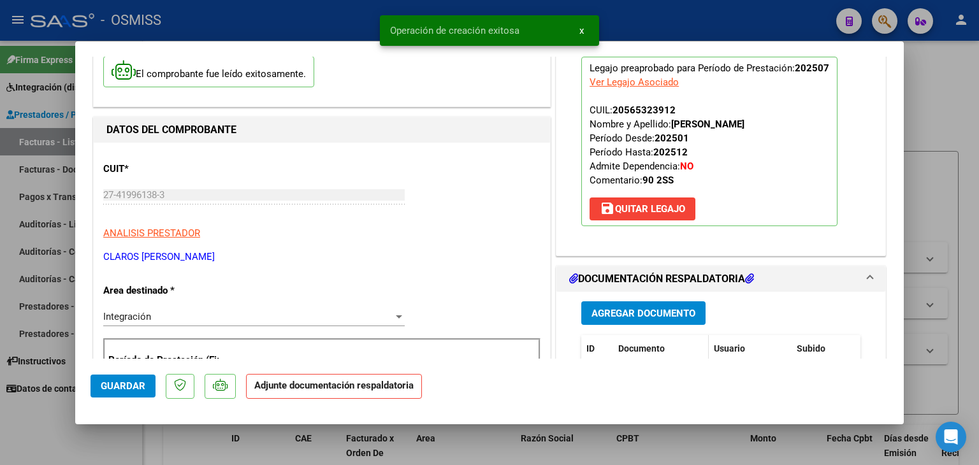
scroll to position [127, 0]
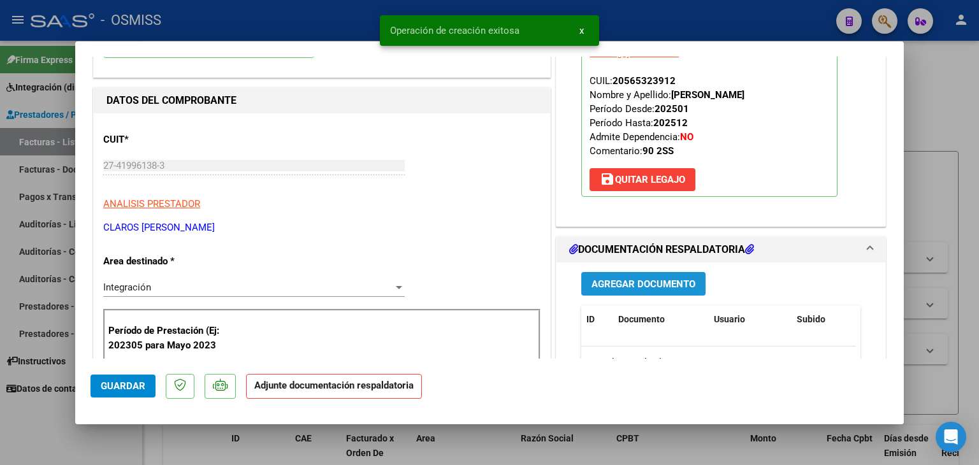
click at [635, 287] on span "Agregar Documento" at bounding box center [643, 284] width 104 height 11
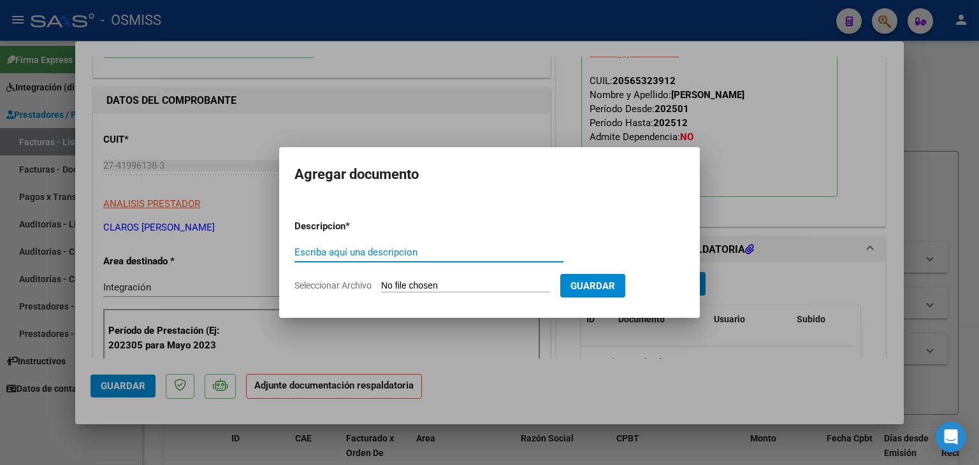
click at [426, 291] on input "Seleccionar Archivo" at bounding box center [465, 286] width 169 height 12
type input "C:\fakepath\ASISTENCIA [PERSON_NAME].pdf"
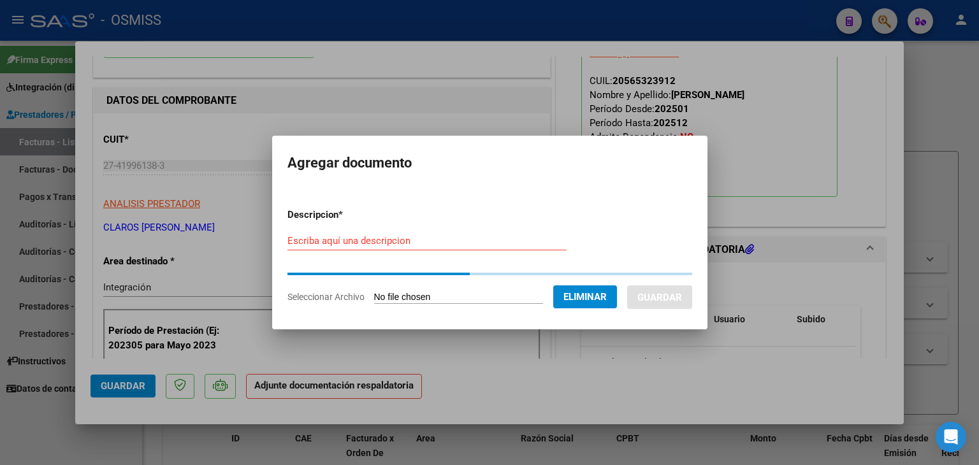
click at [470, 240] on input "Escriba aquí una descripcion" at bounding box center [426, 240] width 279 height 11
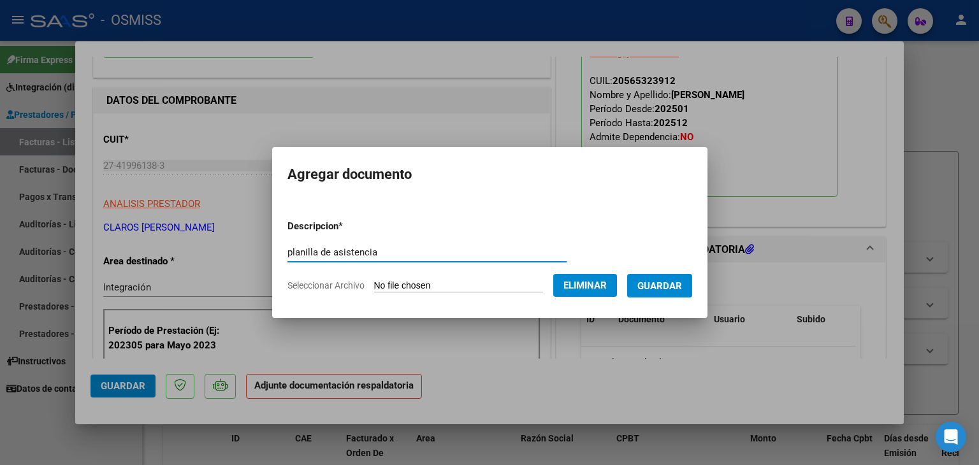
type input "planilla de asistencia"
click at [658, 287] on span "Guardar" at bounding box center [659, 285] width 45 height 11
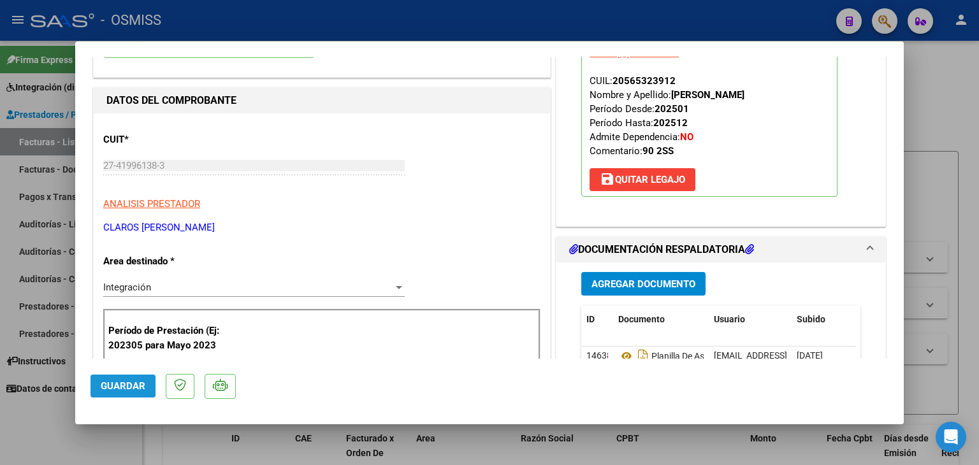
click at [135, 393] on button "Guardar" at bounding box center [123, 386] width 65 height 23
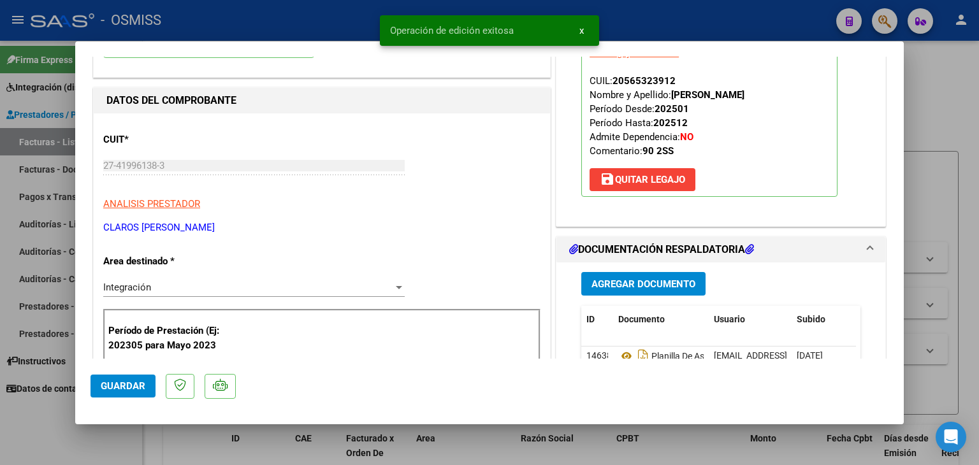
type input "$ 0,00"
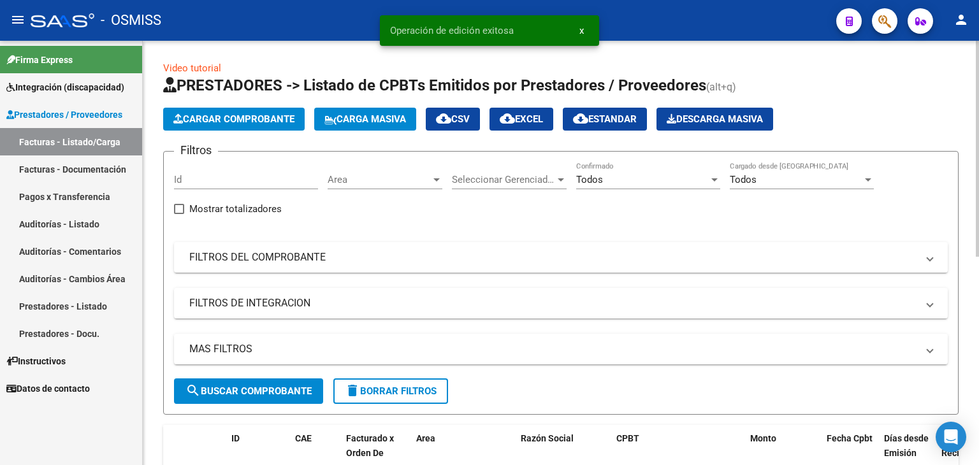
click at [248, 119] on span "Cargar Comprobante" at bounding box center [233, 118] width 121 height 11
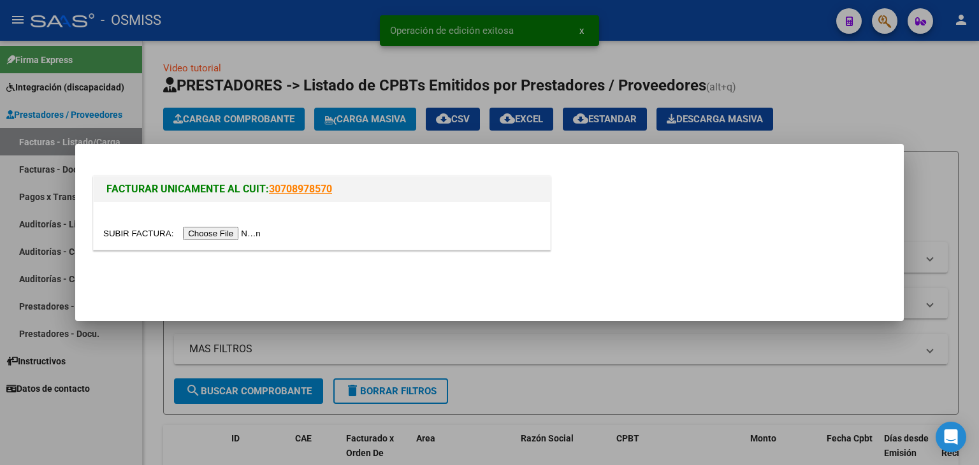
click at [211, 230] on input "file" at bounding box center [183, 233] width 161 height 13
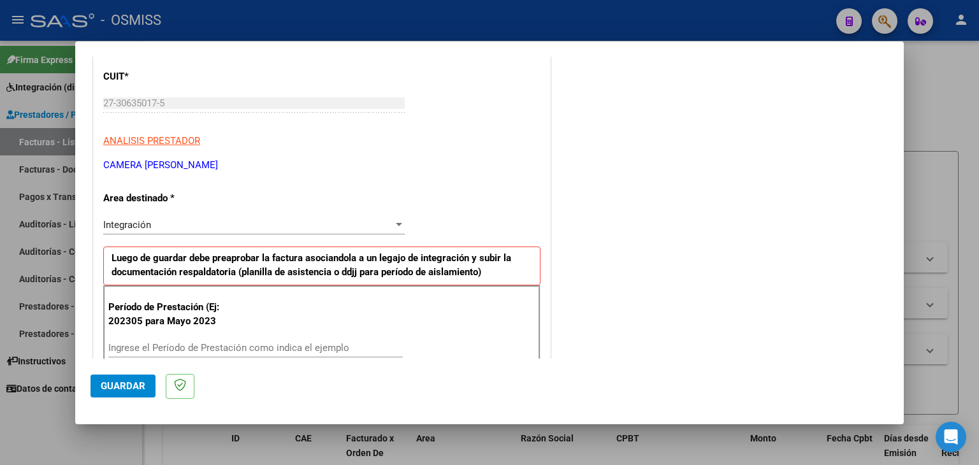
scroll to position [191, 0]
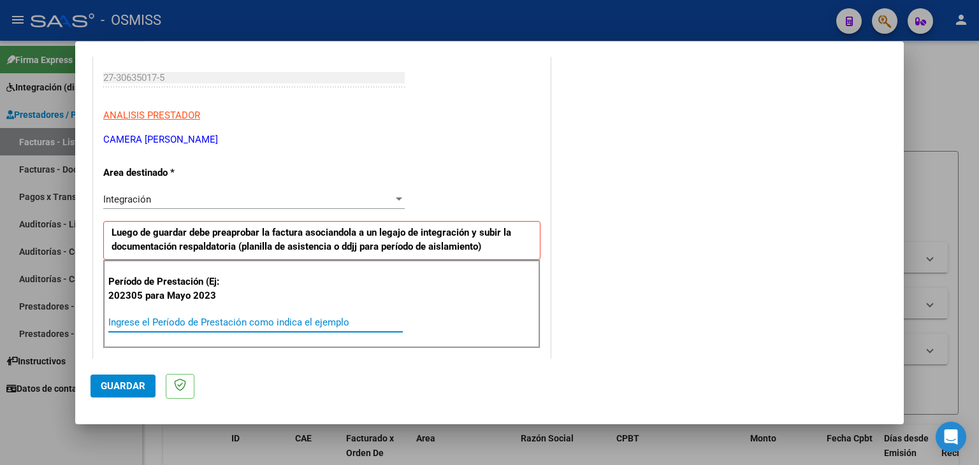
click at [301, 326] on input "Ingrese el Período de Prestación como indica el ejemplo" at bounding box center [255, 322] width 294 height 11
type input "202507"
click at [199, 302] on div "Período de Prestación (Ej: 202305 para [DATE] 202507 Ingrese el Período de Pres…" at bounding box center [321, 304] width 437 height 89
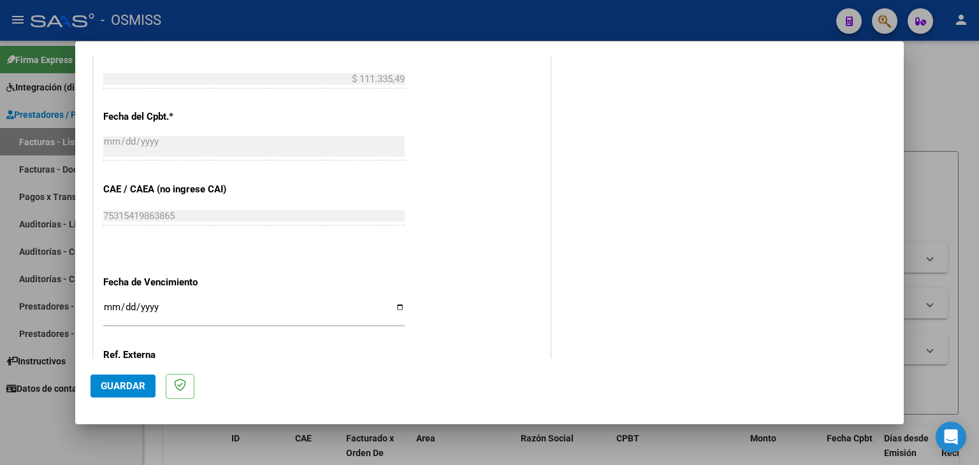
scroll to position [701, 0]
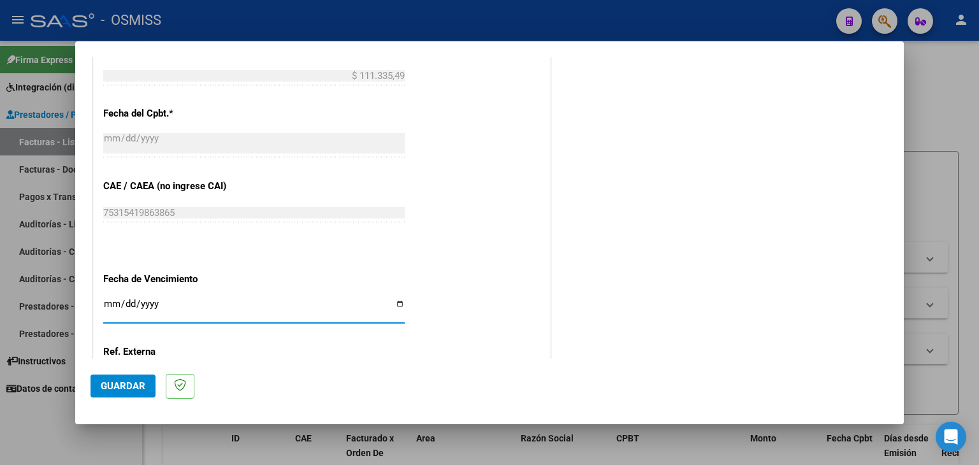
click at [106, 303] on input "Ingresar la fecha" at bounding box center [253, 309] width 301 height 20
type input "[DATE]"
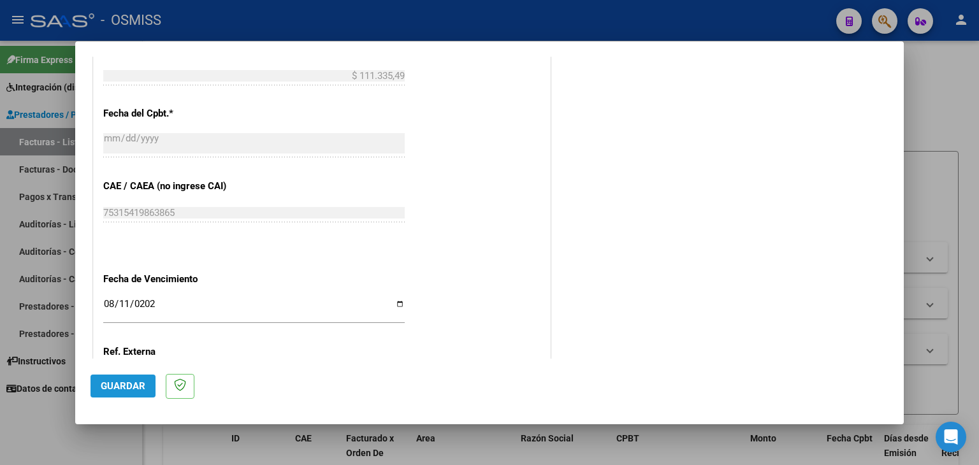
click at [117, 383] on span "Guardar" at bounding box center [123, 385] width 45 height 11
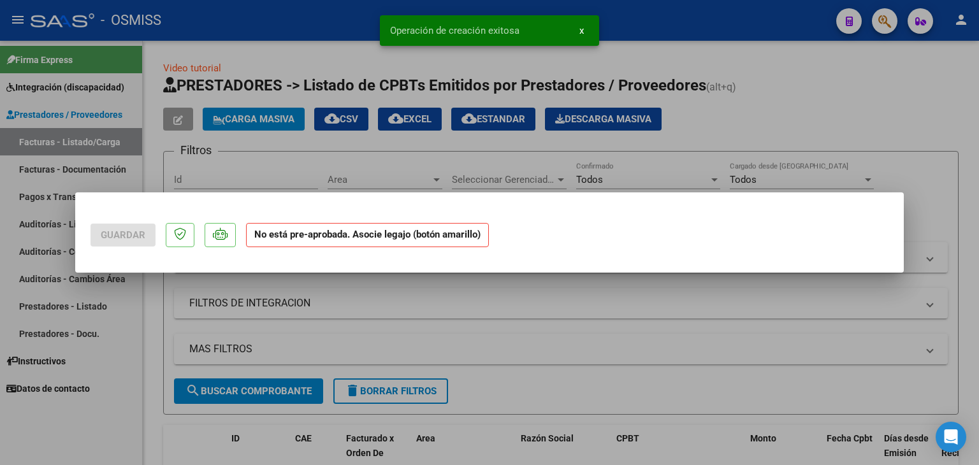
scroll to position [0, 0]
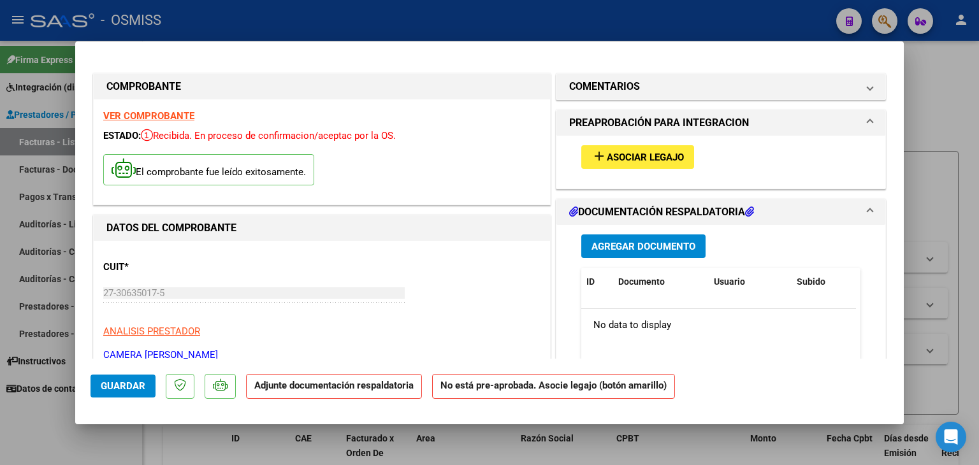
click at [628, 159] on span "Asociar Legajo" at bounding box center [645, 157] width 77 height 11
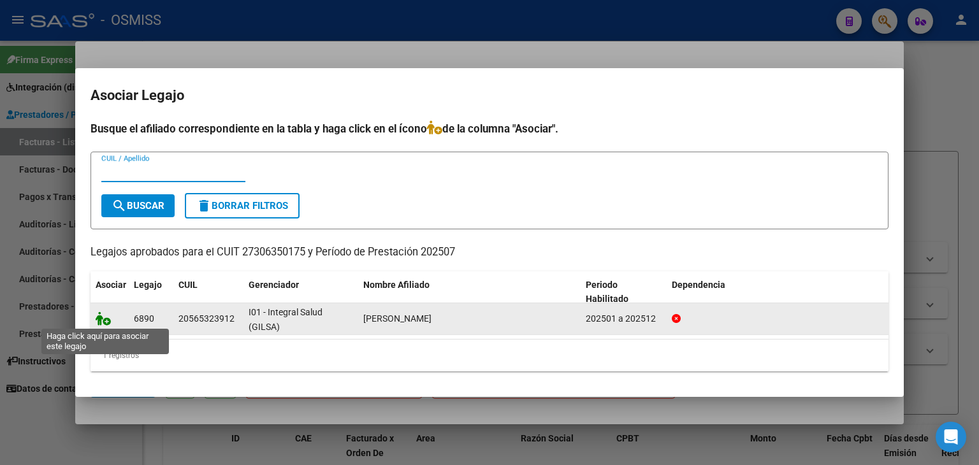
click at [102, 319] on icon at bounding box center [103, 319] width 15 height 14
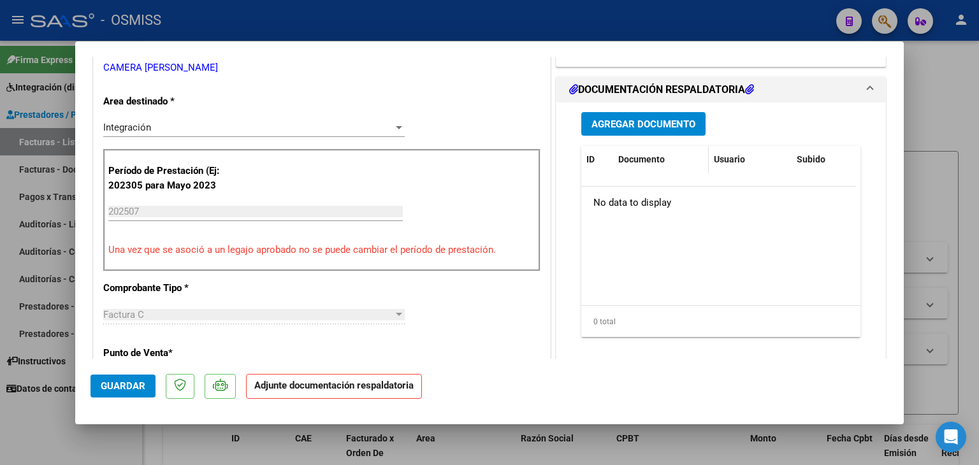
scroll to position [319, 0]
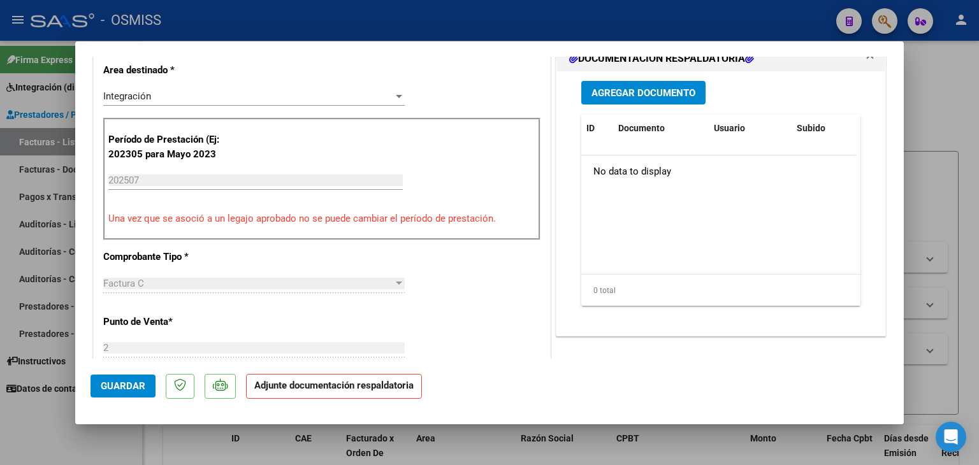
click at [653, 103] on div "Agregar Documento ID Documento Usuario Subido Acción No data to display 0 total…" at bounding box center [721, 198] width 298 height 254
click at [653, 89] on span "Agregar Documento" at bounding box center [643, 92] width 104 height 11
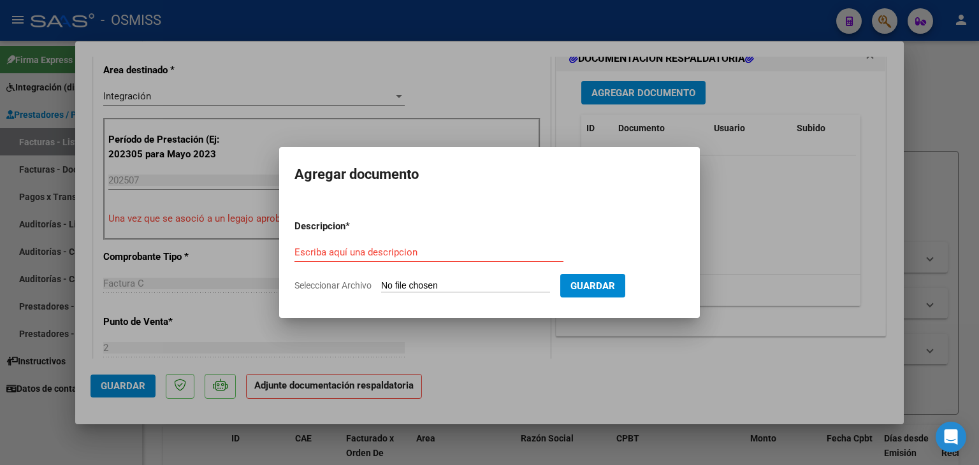
click at [441, 286] on input "Seleccionar Archivo" at bounding box center [465, 286] width 169 height 12
type input "C:\fakepath\[PERSON_NAME]-Julio-Asistencia.pdf"
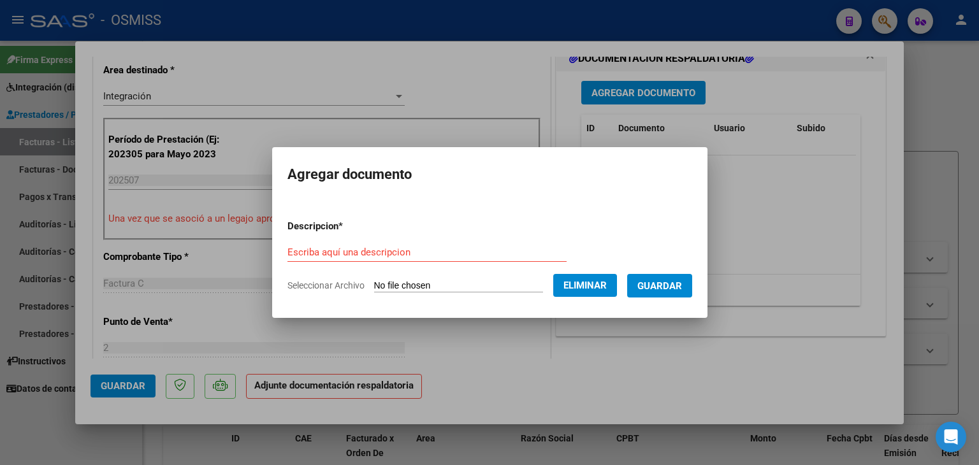
click at [335, 252] on input "Escriba aquí una descripcion" at bounding box center [426, 252] width 279 height 11
type input "planilla de asistencia"
click at [655, 287] on span "Guardar" at bounding box center [659, 285] width 45 height 11
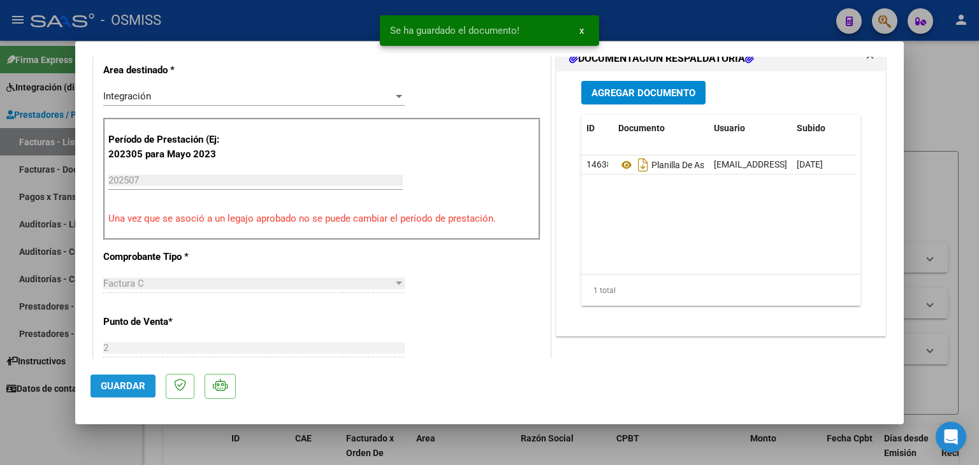
click at [111, 388] on span "Guardar" at bounding box center [123, 385] width 45 height 11
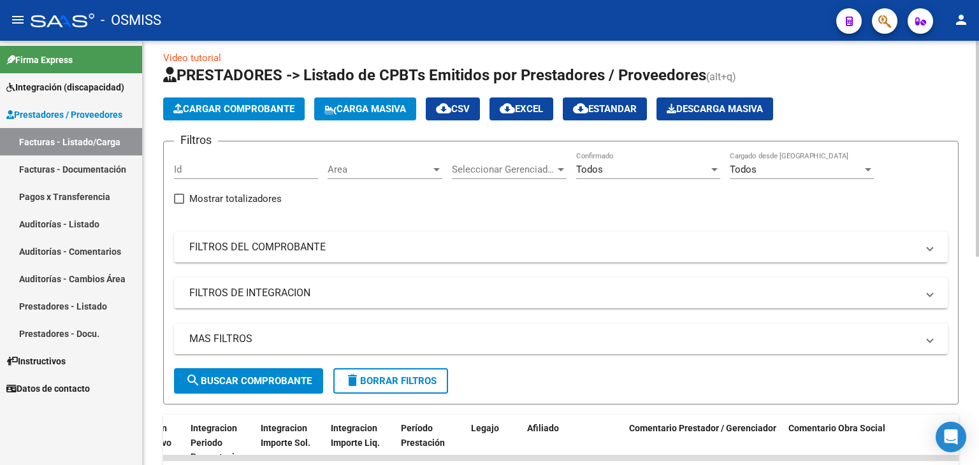
scroll to position [0, 0]
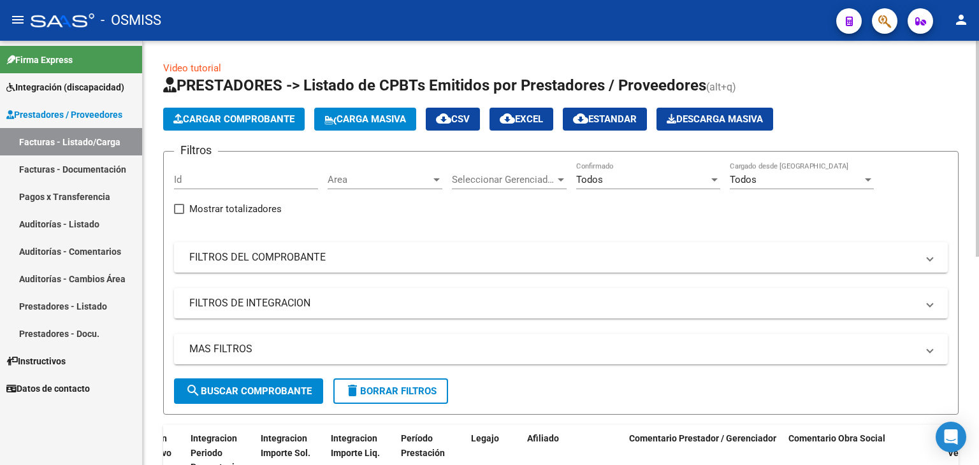
click at [240, 114] on span "Cargar Comprobante" at bounding box center [233, 118] width 121 height 11
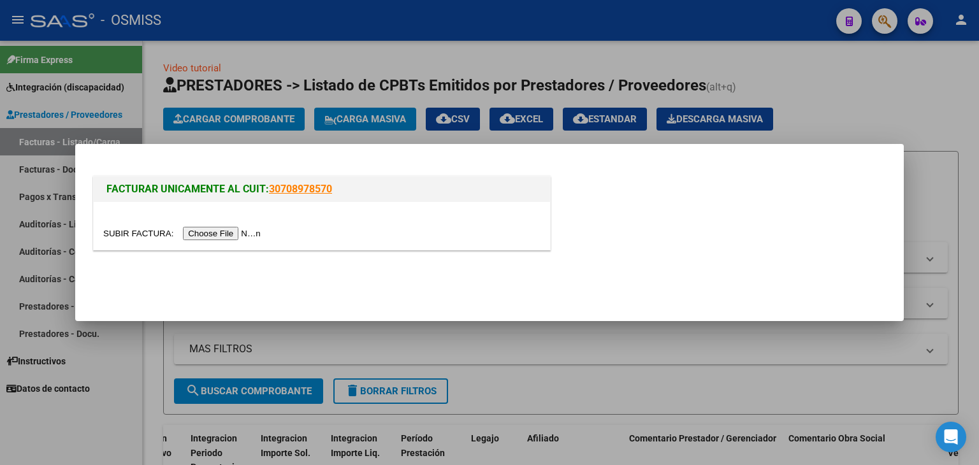
click at [215, 231] on input "file" at bounding box center [183, 233] width 161 height 13
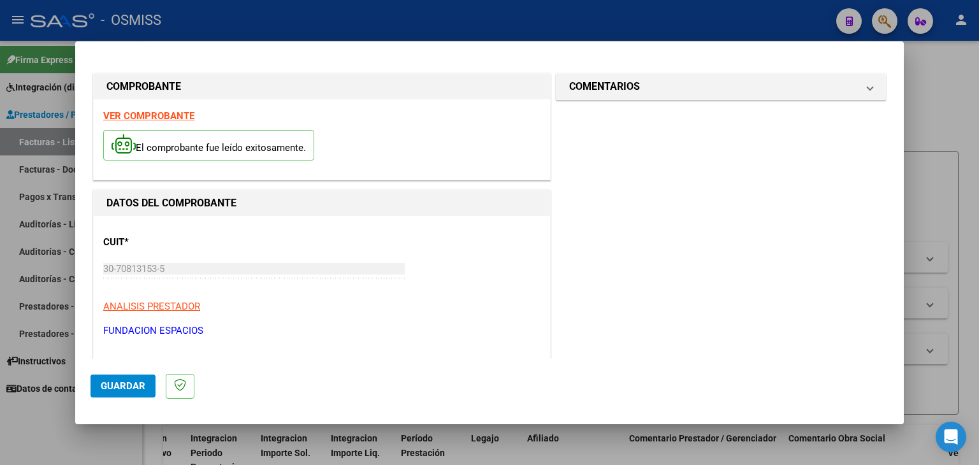
click at [182, 115] on strong "VER COMPROBANTE" at bounding box center [148, 115] width 91 height 11
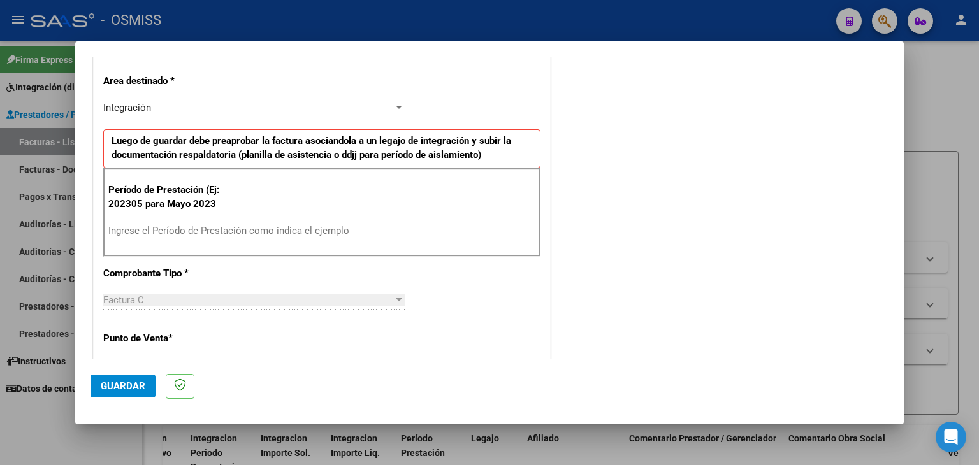
scroll to position [319, 0]
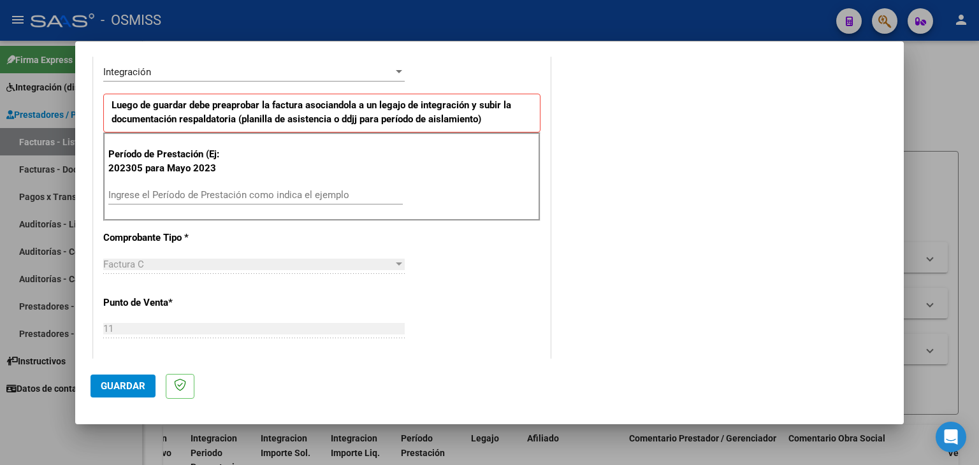
click at [166, 204] on div "Ingrese el Período de Prestación como indica el ejemplo" at bounding box center [255, 200] width 294 height 31
click at [166, 190] on input "Ingrese el Período de Prestación como indica el ejemplo" at bounding box center [255, 194] width 294 height 11
type input "202507"
click at [428, 282] on div "CUIT * 30-70813153-5 Ingresar CUIT ANALISIS PRESTADOR FUNDACION ESPACIOS ARCA P…" at bounding box center [322, 376] width 456 height 959
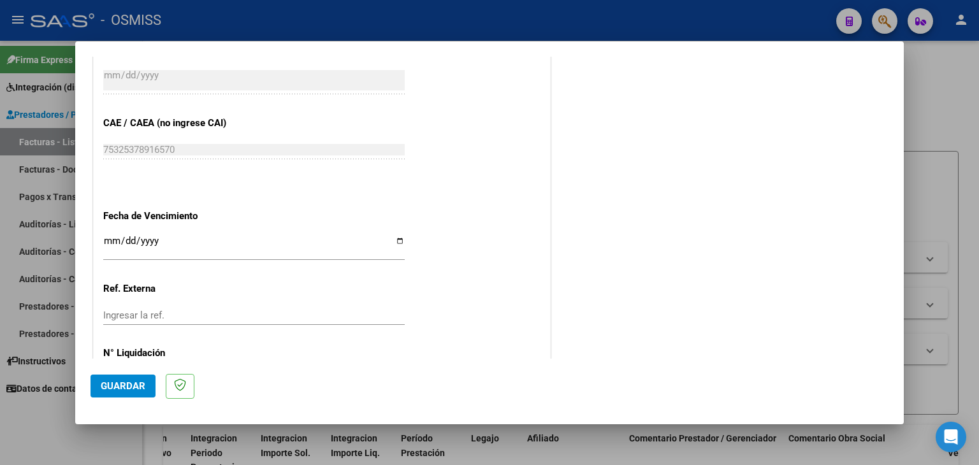
scroll to position [765, 0]
click at [112, 240] on input "Ingresar la fecha" at bounding box center [253, 245] width 301 height 20
type input "[DATE]"
click at [115, 393] on button "Guardar" at bounding box center [123, 386] width 65 height 23
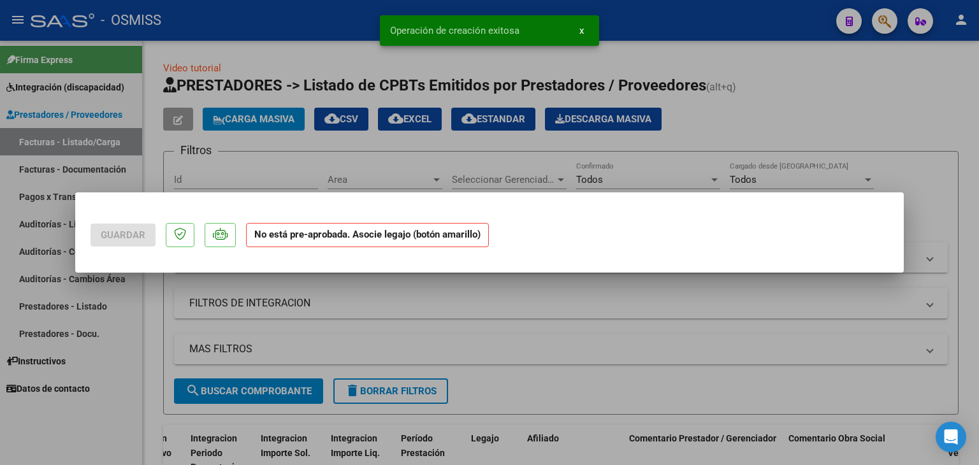
scroll to position [0, 0]
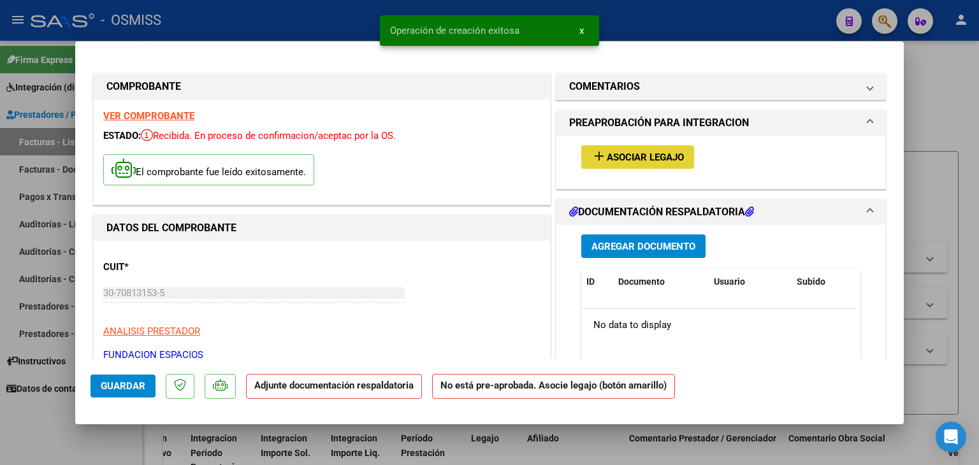
click at [648, 159] on span "Asociar Legajo" at bounding box center [645, 157] width 77 height 11
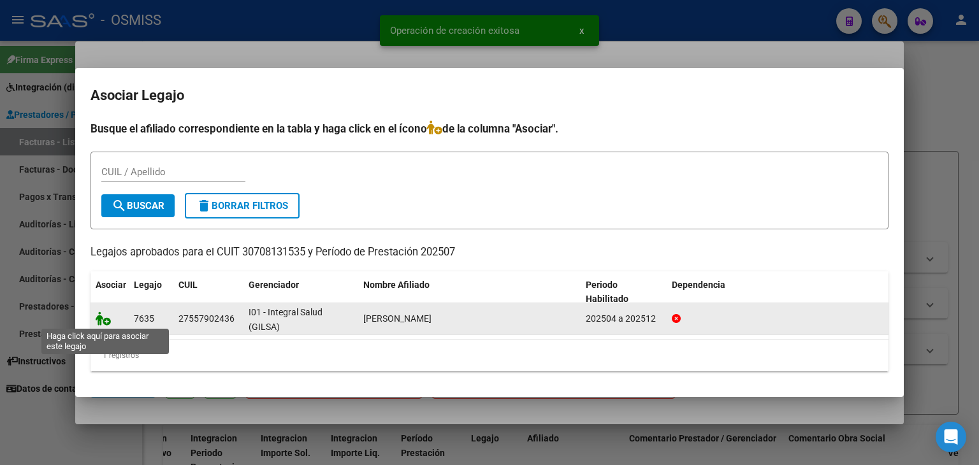
click at [102, 316] on icon at bounding box center [103, 319] width 15 height 14
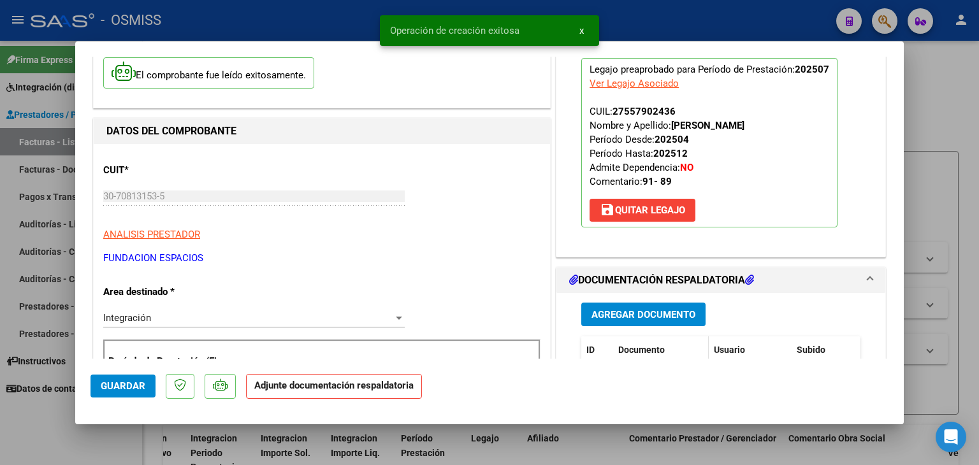
scroll to position [127, 0]
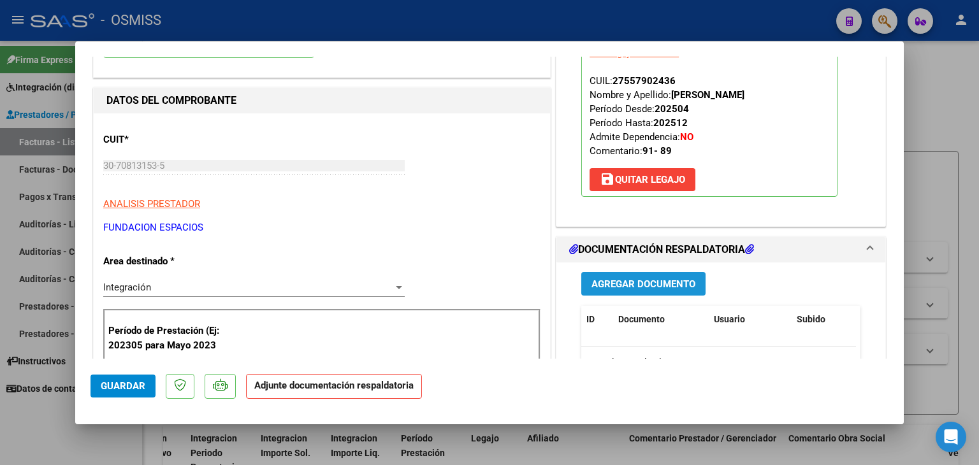
click at [661, 289] on button "Agregar Documento" at bounding box center [643, 284] width 124 height 24
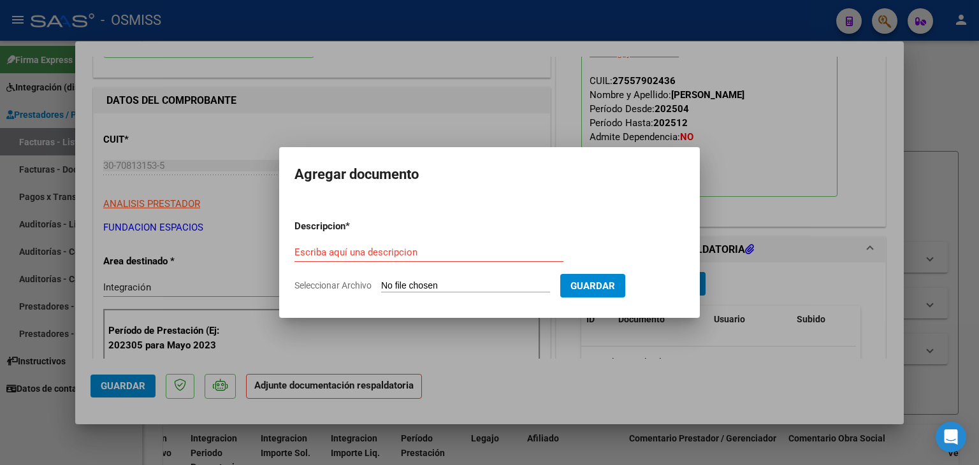
click at [482, 287] on input "Seleccionar Archivo" at bounding box center [465, 286] width 169 height 12
type input "C:\fakepath\PLANILLA ASIST REHAB.pdf"
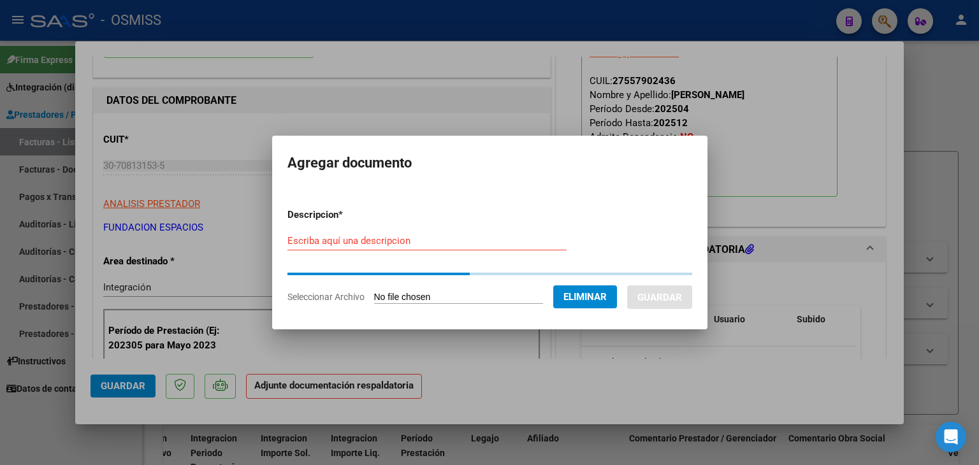
click at [370, 238] on form "Descripcion * Escriba aquí una descripcion Seleccionar Archivo Eliminar Guardar" at bounding box center [489, 256] width 405 height 116
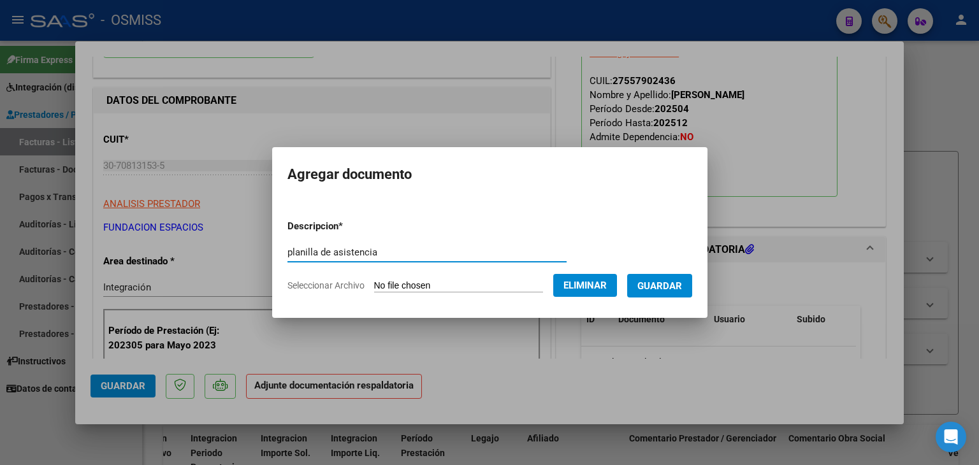
type input "planilla de asistencia"
click at [670, 281] on span "Guardar" at bounding box center [659, 285] width 45 height 11
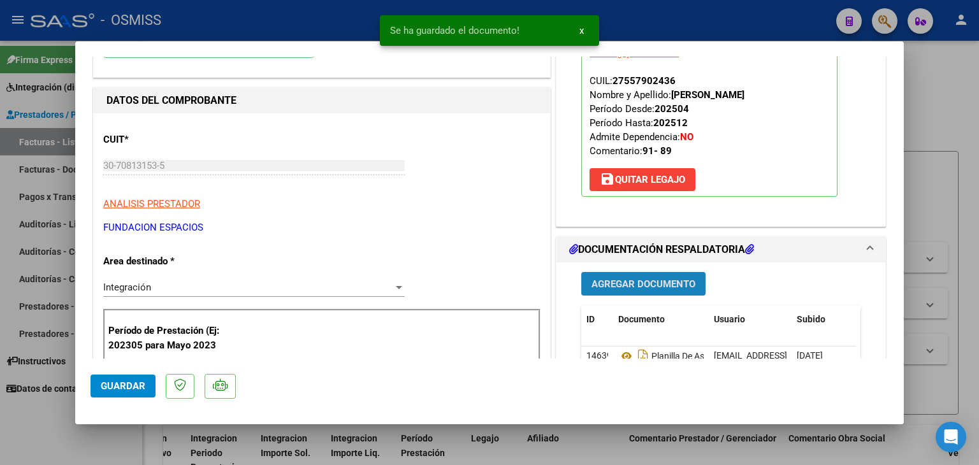
click at [662, 286] on span "Agregar Documento" at bounding box center [643, 284] width 104 height 11
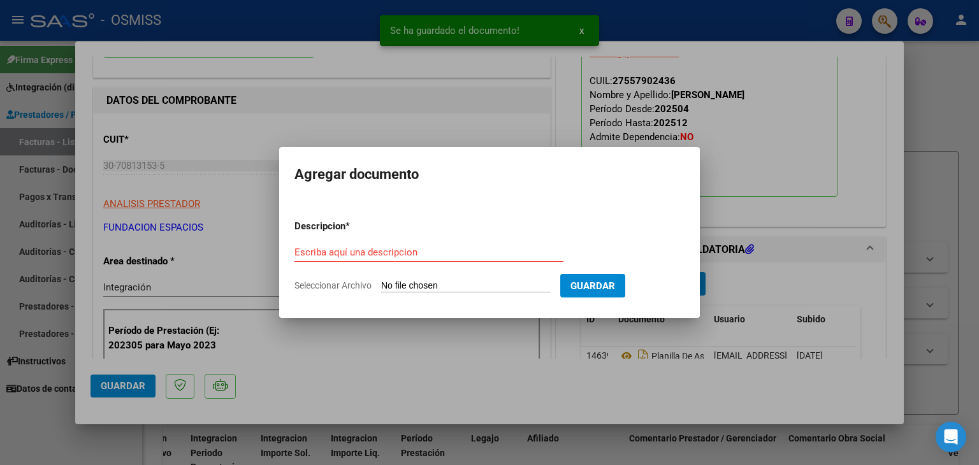
click at [440, 284] on input "Seleccionar Archivo" at bounding box center [465, 286] width 169 height 12
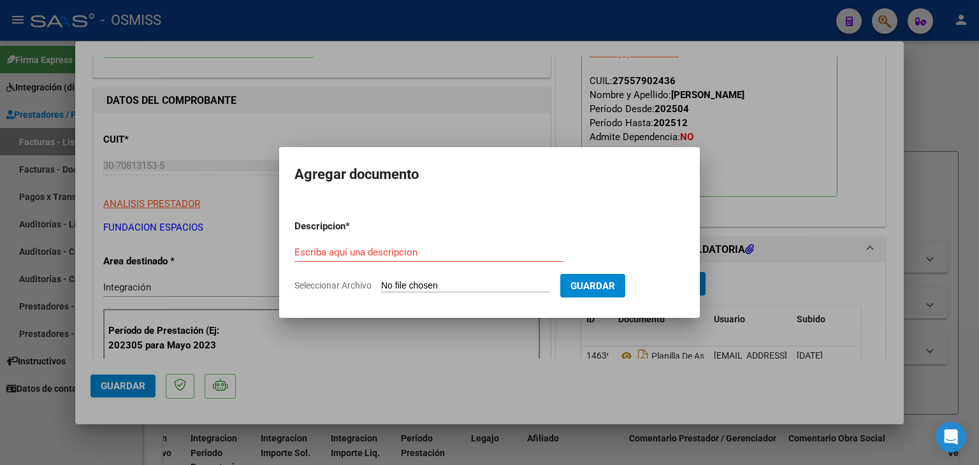
type input "C:\fakepath\INFORME SEMESTRAL FONOAUDIOLOGIA.pdf"
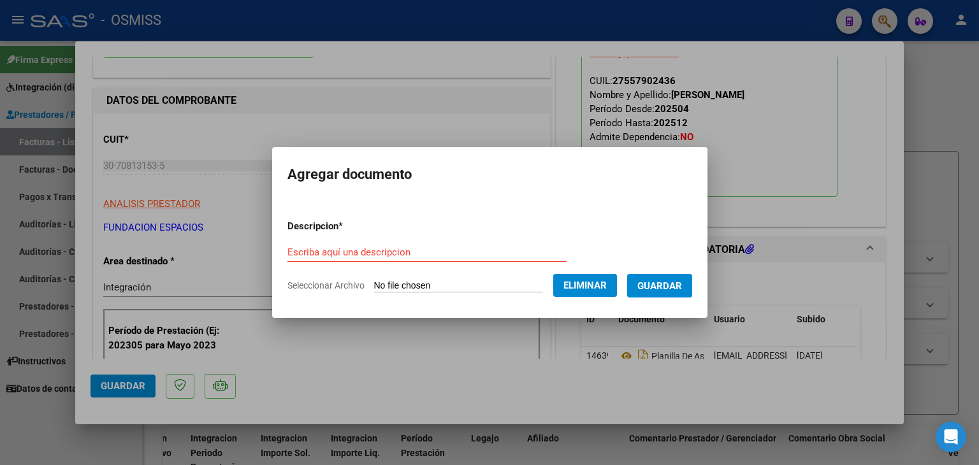
click at [401, 247] on input "Escriba aquí una descripcion" at bounding box center [426, 252] width 279 height 11
type input "informe fonoaudiologia"
click at [682, 286] on span "Guardar" at bounding box center [659, 285] width 45 height 11
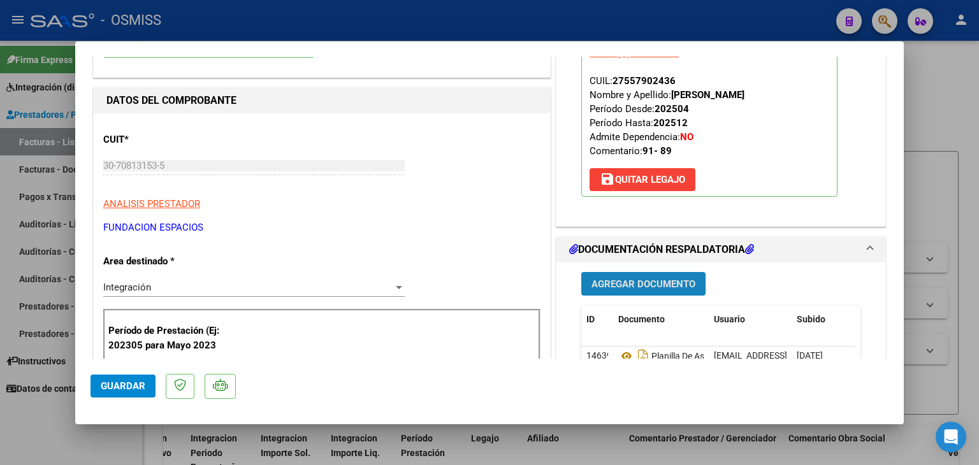
click at [628, 286] on span "Agregar Documento" at bounding box center [643, 284] width 104 height 11
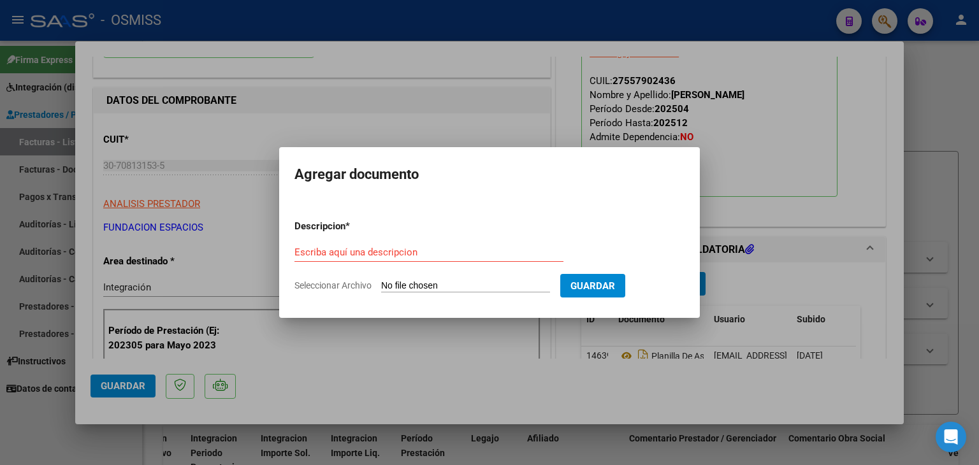
click at [412, 288] on input "Seleccionar Archivo" at bounding box center [465, 286] width 169 height 12
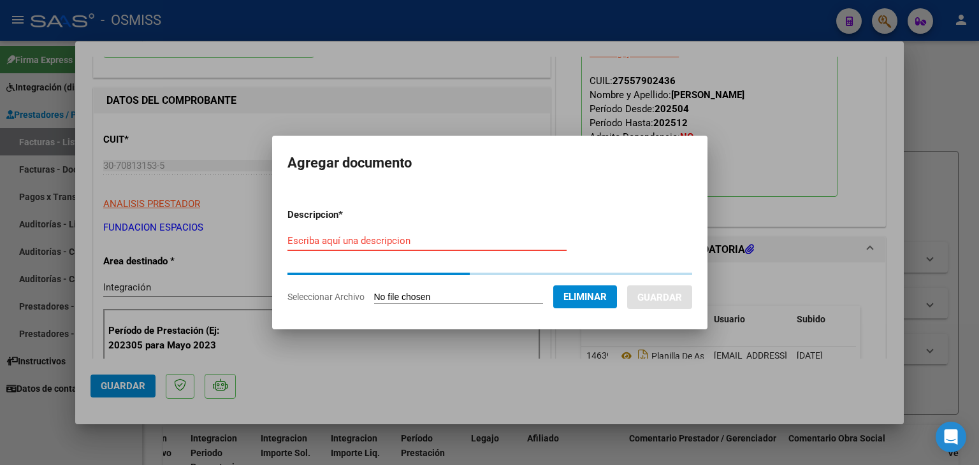
click at [411, 243] on input "Escriba aquí una descripcion" at bounding box center [426, 240] width 279 height 11
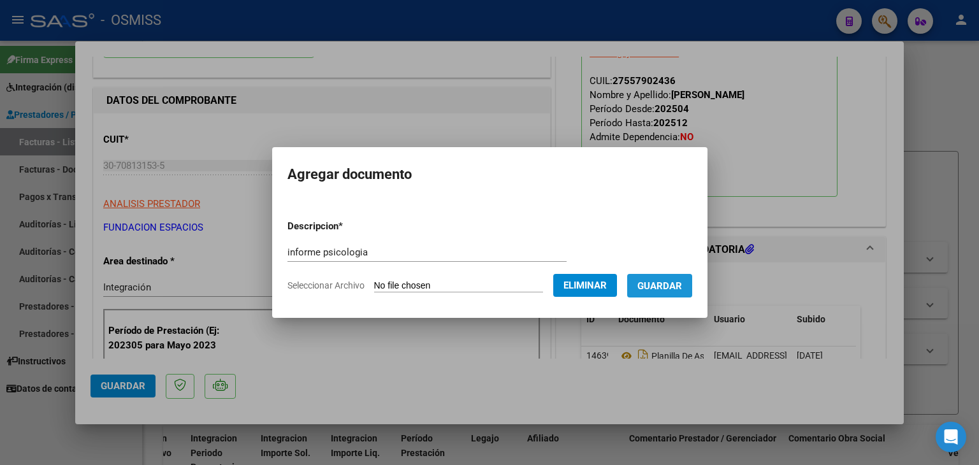
click at [665, 279] on button "Guardar" at bounding box center [659, 286] width 65 height 24
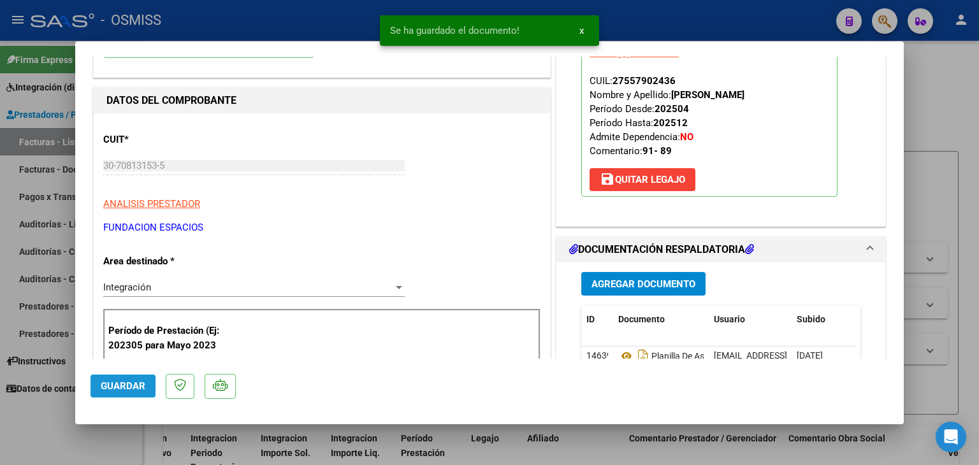
click at [140, 386] on span "Guardar" at bounding box center [123, 385] width 45 height 11
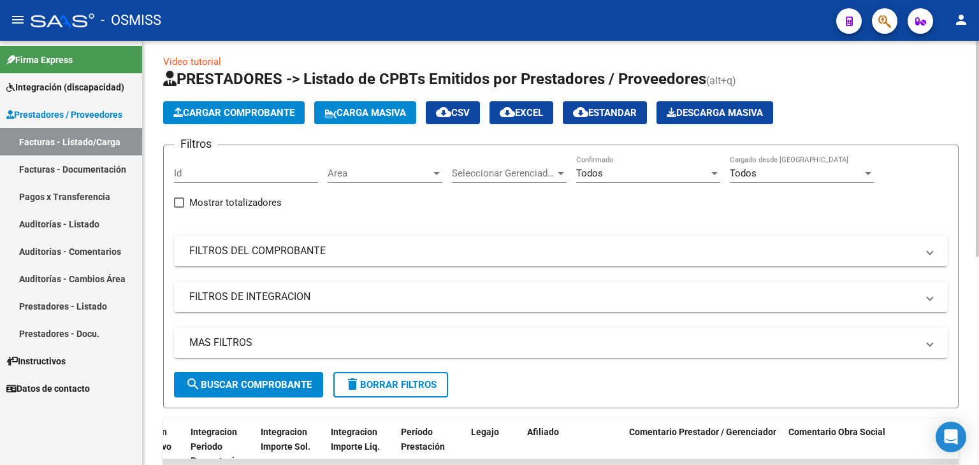
scroll to position [0, 0]
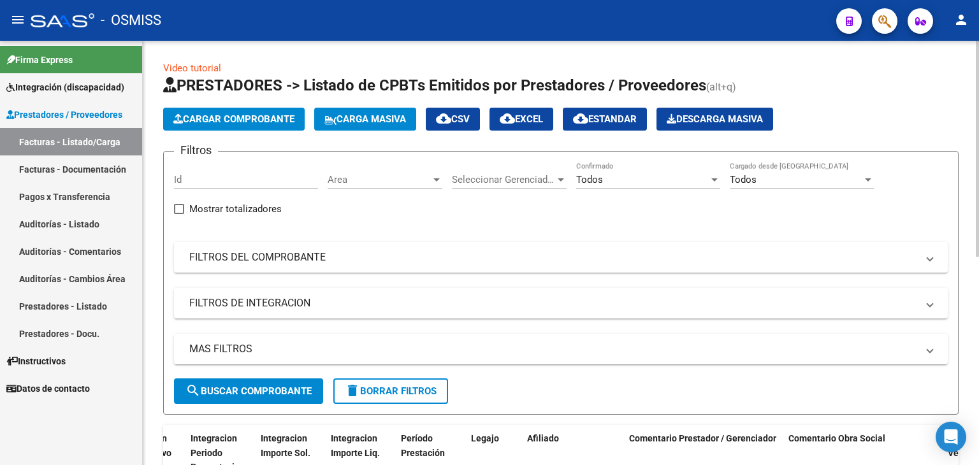
click at [234, 120] on span "Cargar Comprobante" at bounding box center [233, 118] width 121 height 11
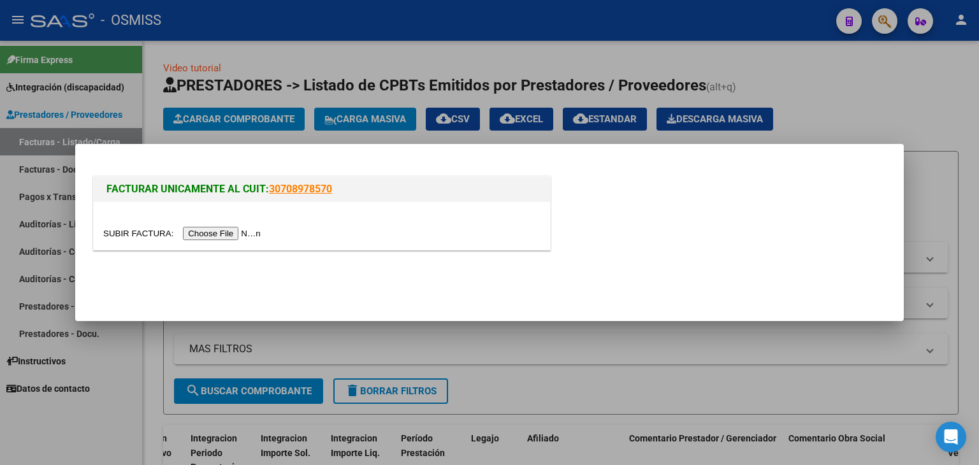
click at [229, 231] on input "file" at bounding box center [183, 233] width 161 height 13
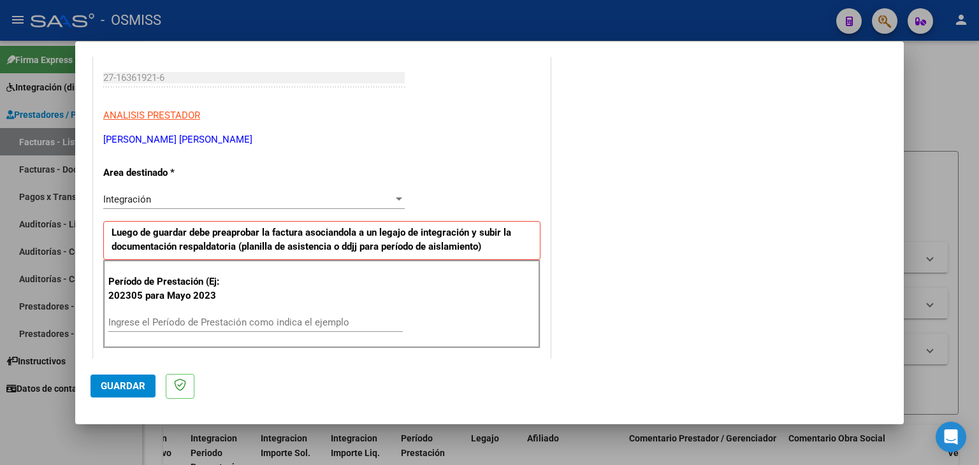
scroll to position [191, 0]
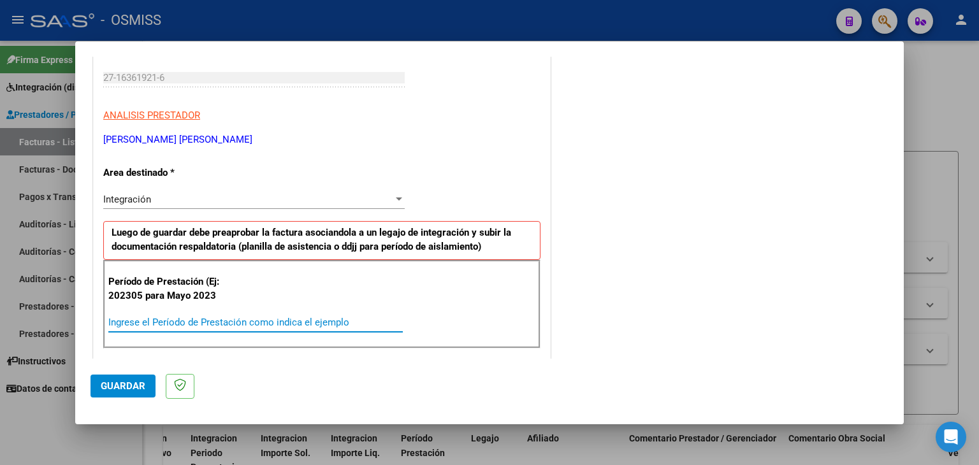
click at [209, 318] on input "Ingrese el Período de Prestación como indica el ejemplo" at bounding box center [255, 322] width 294 height 11
click at [220, 327] on div "202507 Ingrese el Período de Prestación como indica el ejemplo" at bounding box center [255, 322] width 294 height 19
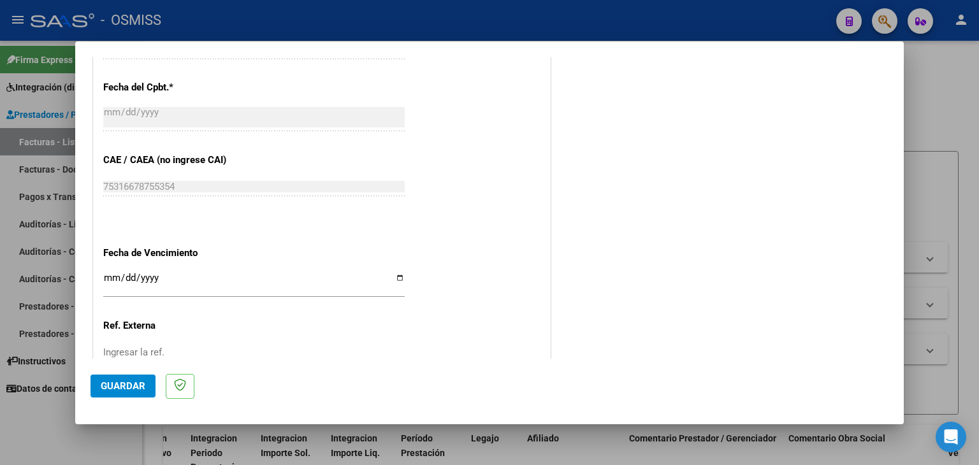
scroll to position [765, 0]
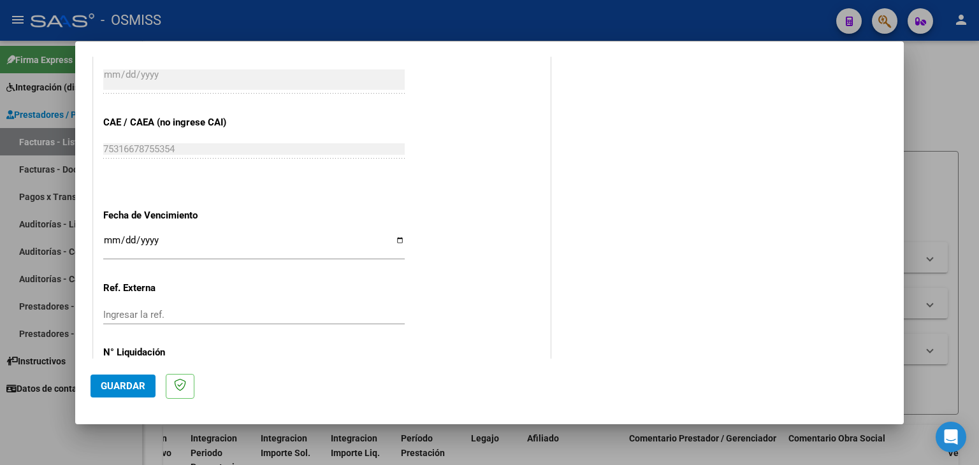
click at [111, 245] on input "Ingresar la fecha" at bounding box center [253, 245] width 301 height 20
click at [138, 389] on span "Guardar" at bounding box center [123, 385] width 45 height 11
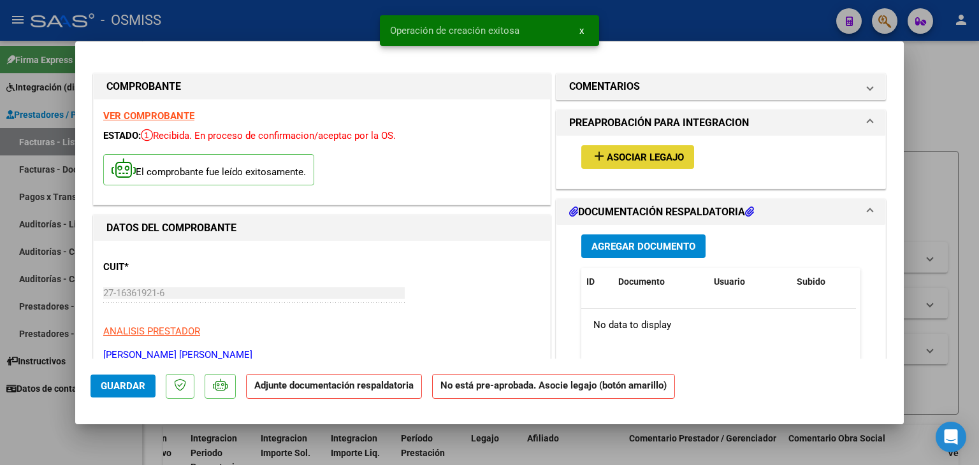
click at [632, 161] on span "Asociar Legajo" at bounding box center [645, 157] width 77 height 11
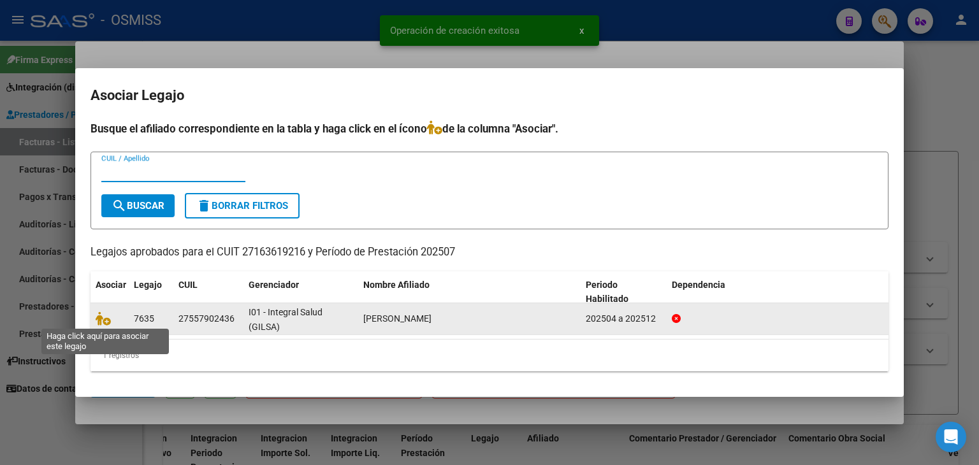
click at [112, 317] on span at bounding box center [105, 319] width 19 height 10
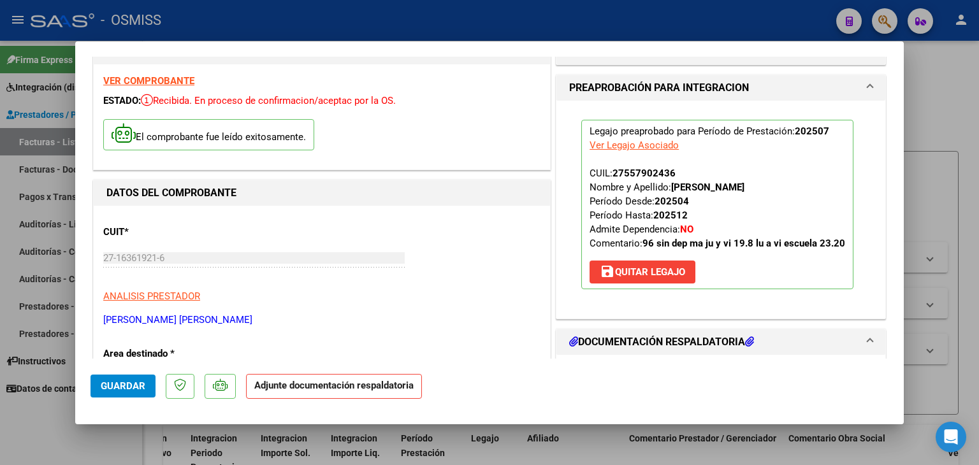
scroll to position [64, 0]
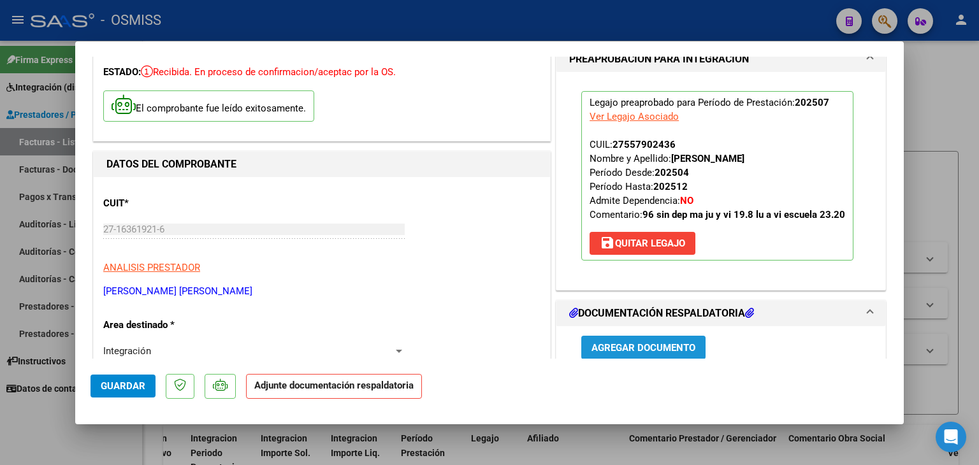
click at [640, 342] on span "Agregar Documento" at bounding box center [643, 347] width 104 height 11
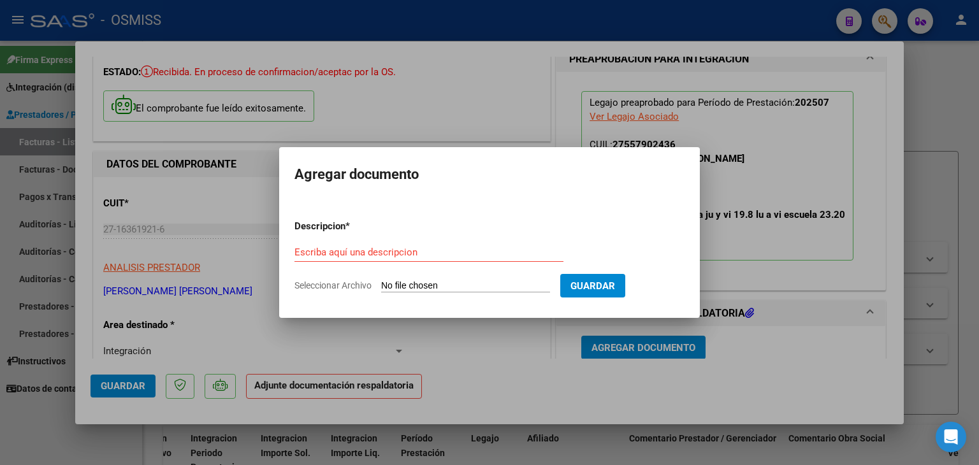
click at [441, 286] on input "Seleccionar Archivo" at bounding box center [465, 286] width 169 height 12
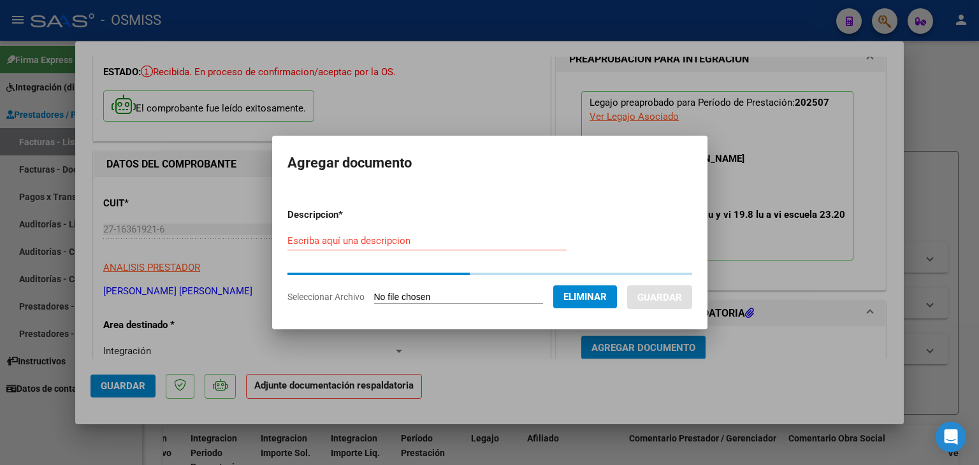
click at [333, 240] on input "Escriba aquí una descripcion" at bounding box center [426, 240] width 279 height 11
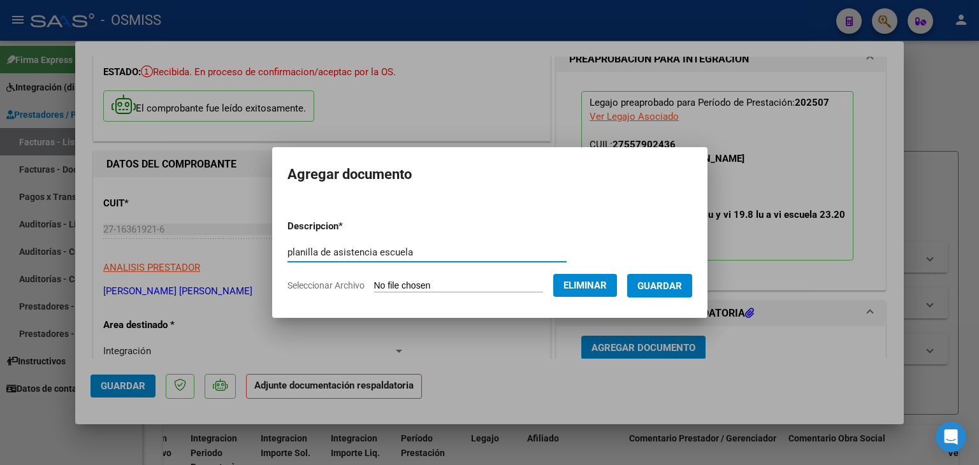
click at [682, 283] on span "Guardar" at bounding box center [659, 285] width 45 height 11
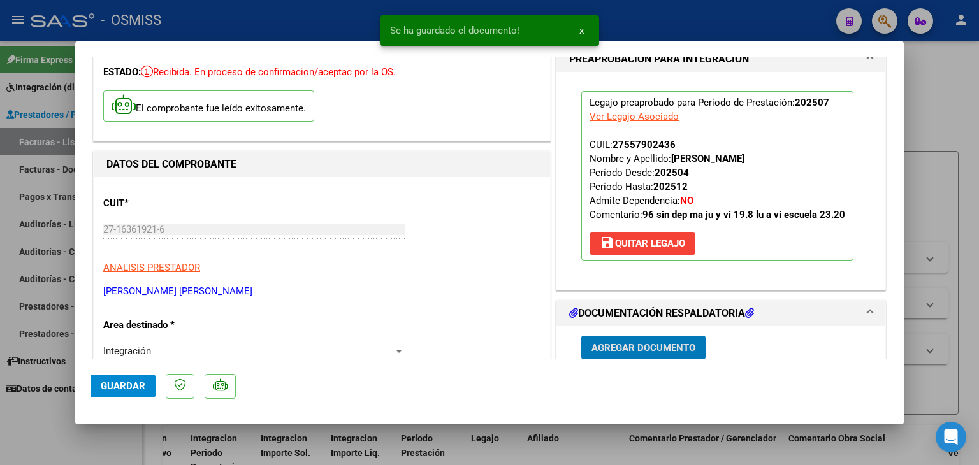
click at [639, 346] on span "Agregar Documento" at bounding box center [643, 347] width 104 height 11
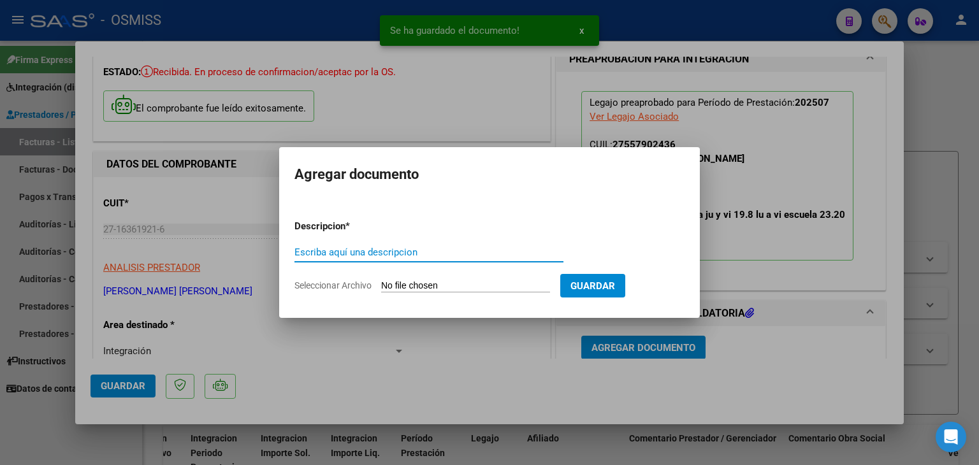
click at [465, 287] on input "Seleccionar Archivo" at bounding box center [465, 286] width 169 height 12
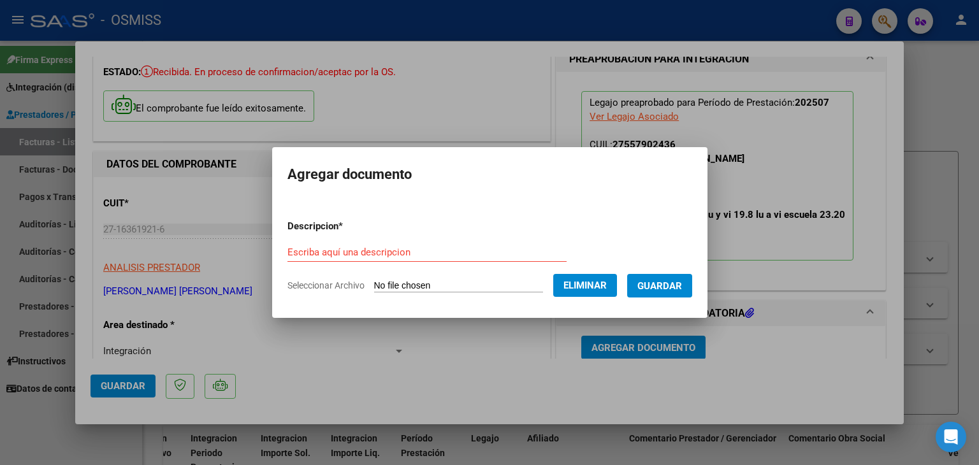
click at [351, 240] on form "Descripcion * Escriba aquí una descripcion Seleccionar Archivo Eliminar Guardar" at bounding box center [489, 256] width 405 height 93
click at [373, 252] on input "Escriba aquí una descripcion" at bounding box center [426, 252] width 279 height 11
click at [651, 284] on span "Guardar" at bounding box center [659, 285] width 45 height 11
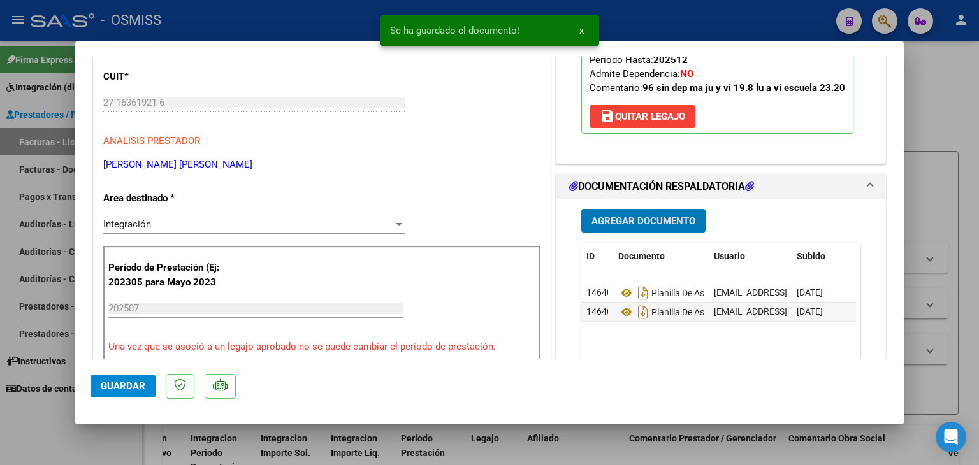
scroll to position [191, 0]
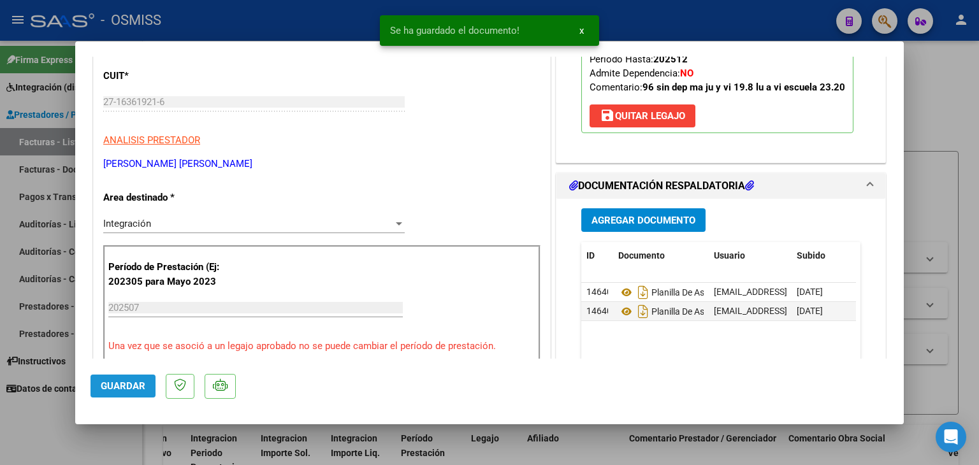
click at [125, 391] on span "Guardar" at bounding box center [123, 385] width 45 height 11
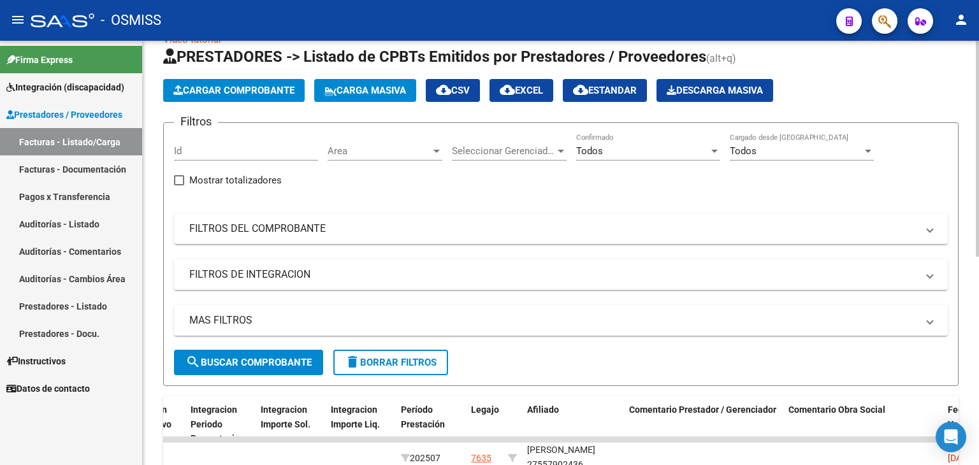
scroll to position [0, 0]
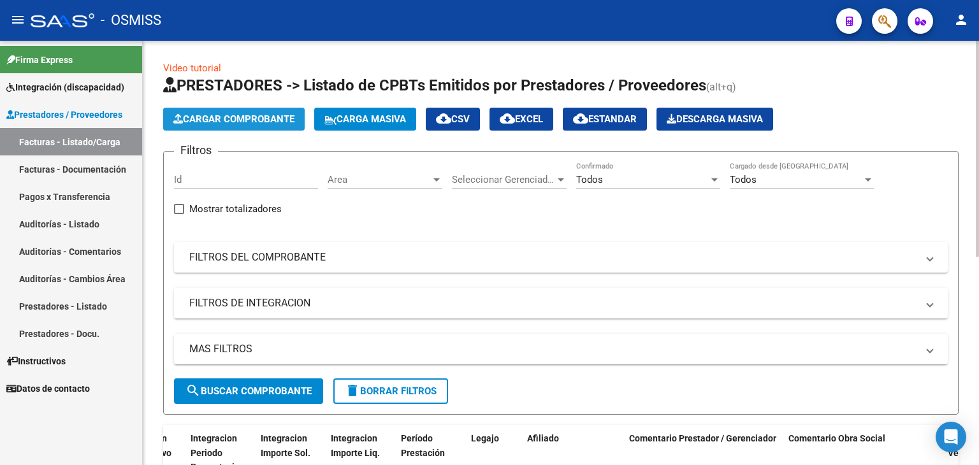
click at [252, 119] on span "Cargar Comprobante" at bounding box center [233, 118] width 121 height 11
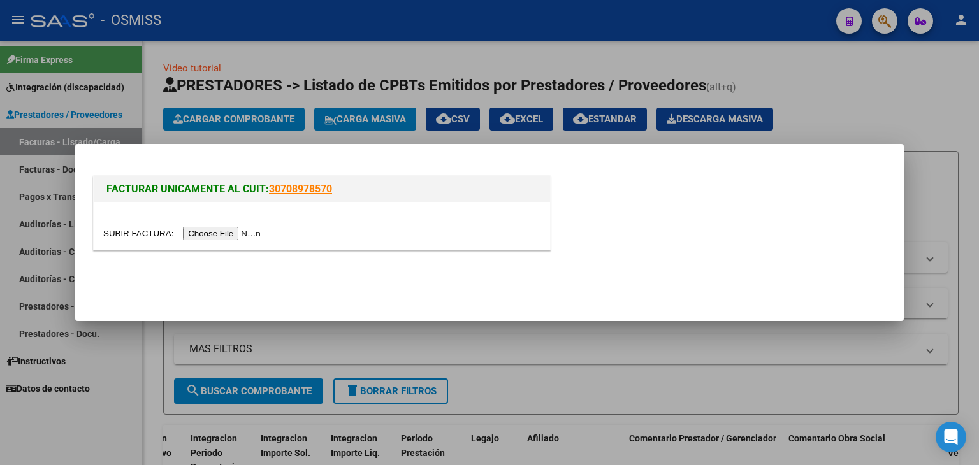
click at [249, 230] on input "file" at bounding box center [183, 233] width 161 height 13
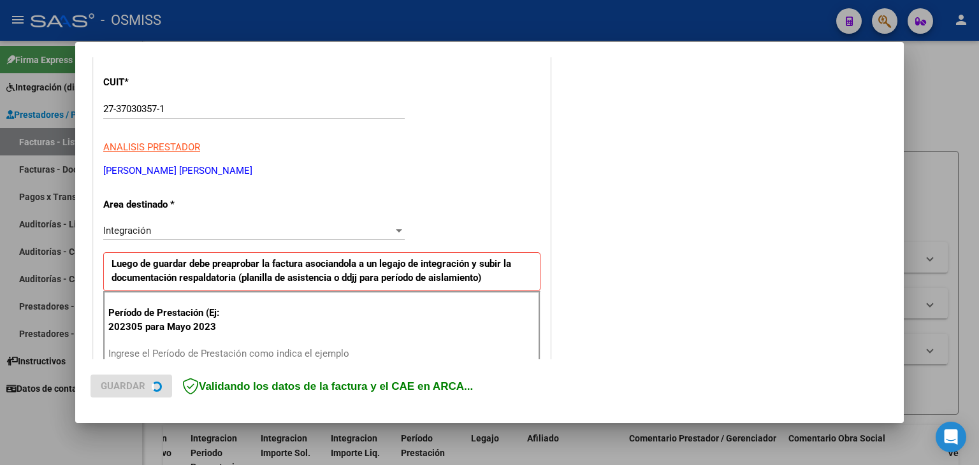
scroll to position [191, 0]
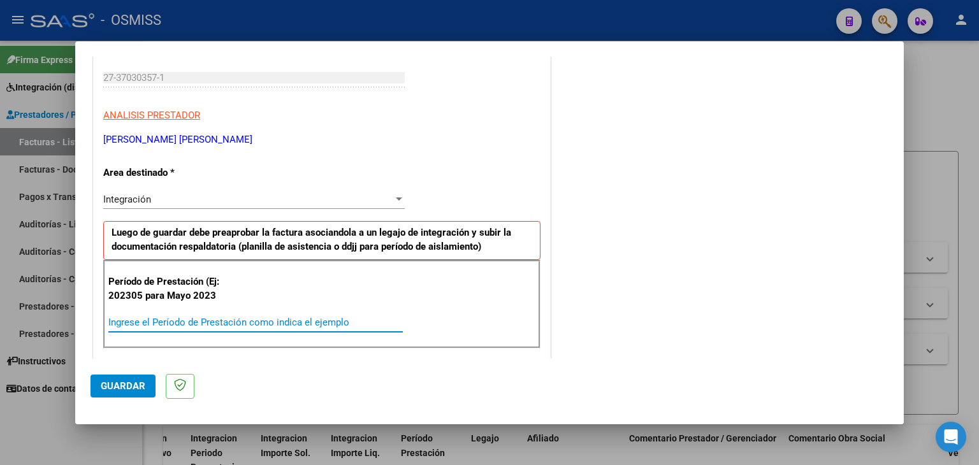
click at [260, 320] on input "Ingrese el Período de Prestación como indica el ejemplo" at bounding box center [255, 322] width 294 height 11
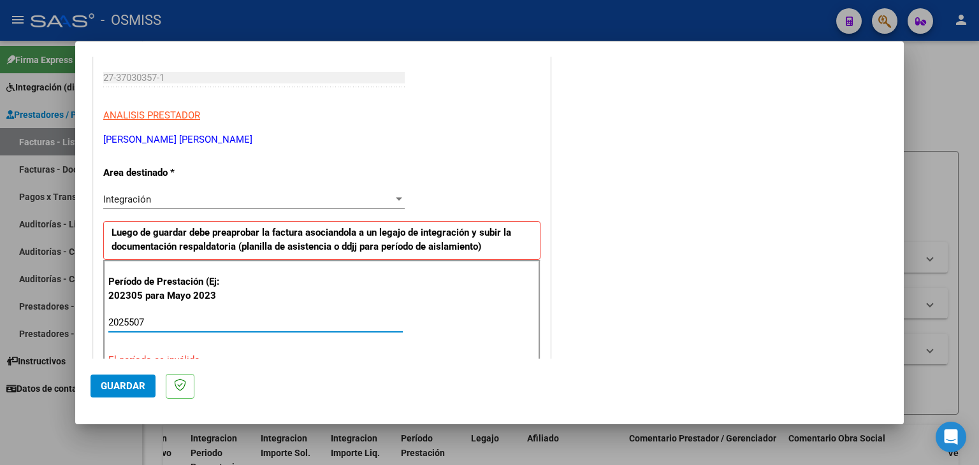
click at [133, 317] on input "2025507" at bounding box center [255, 322] width 294 height 11
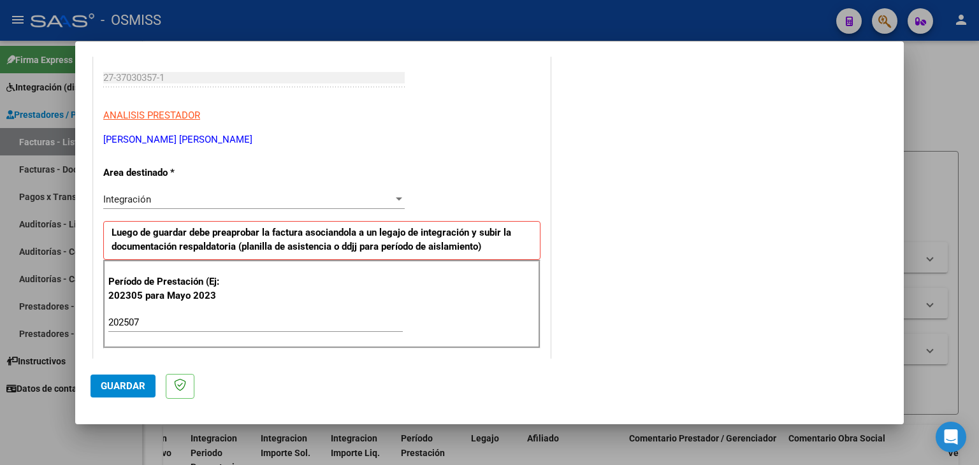
click at [191, 341] on div "202507 Ingrese el Período de Prestación como indica el ejemplo" at bounding box center [255, 328] width 294 height 31
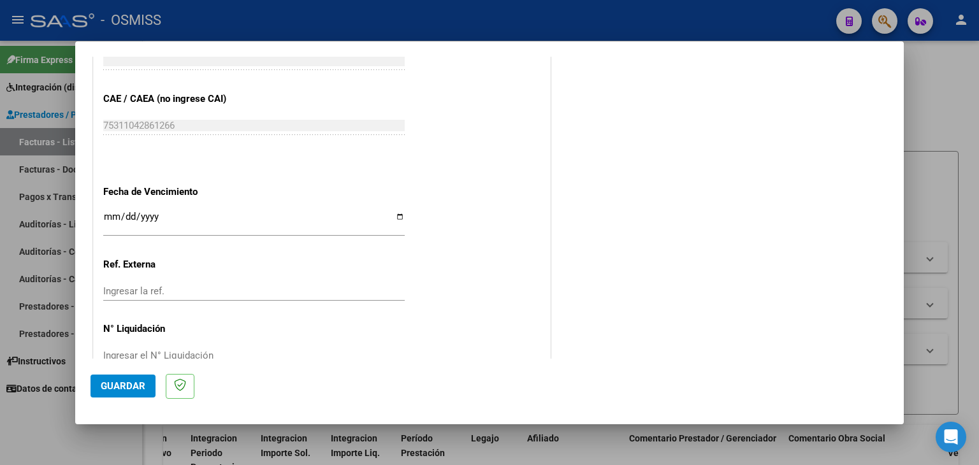
scroll to position [818, 0]
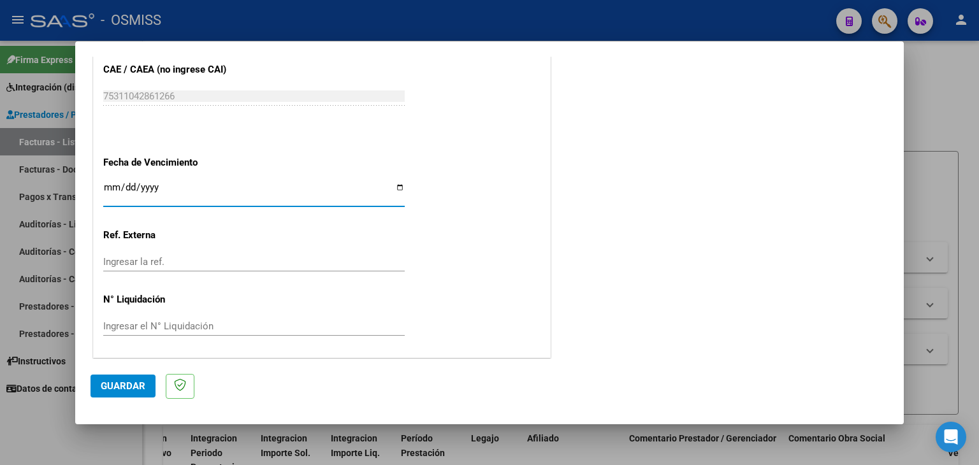
click at [112, 187] on input "Ingresar la fecha" at bounding box center [253, 192] width 301 height 20
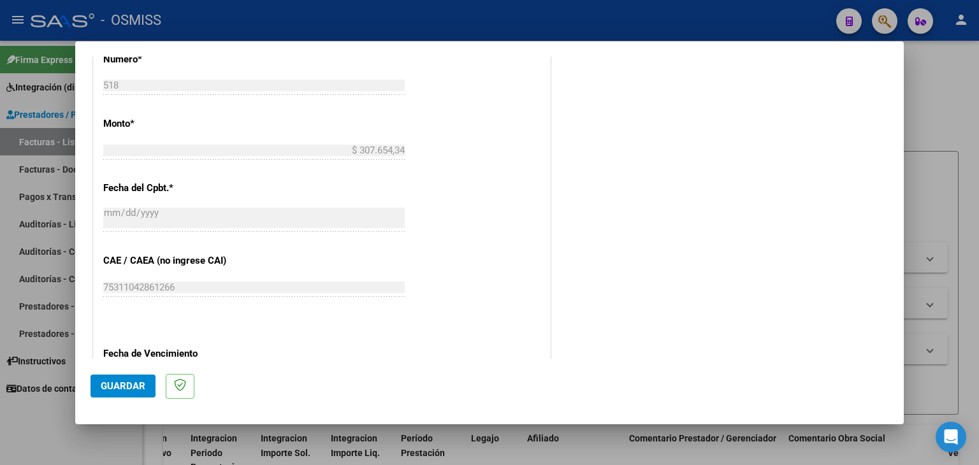
scroll to position [796, 0]
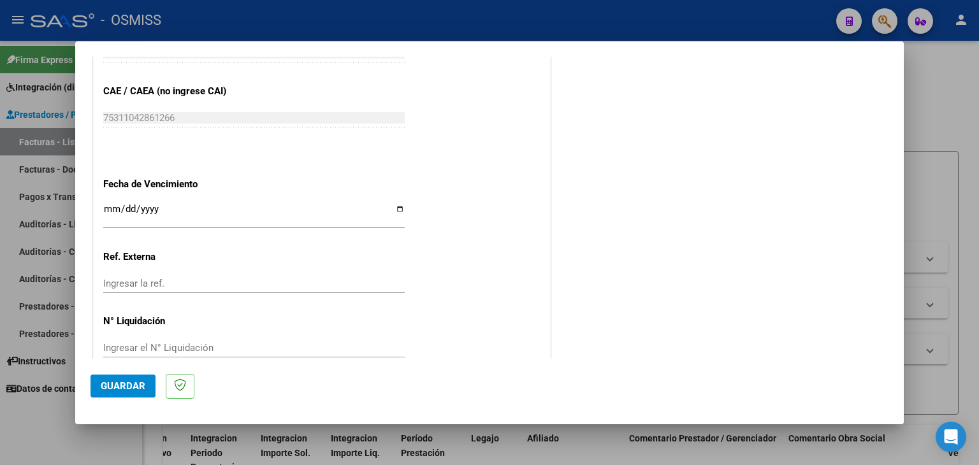
click at [115, 388] on span "Guardar" at bounding box center [123, 385] width 45 height 11
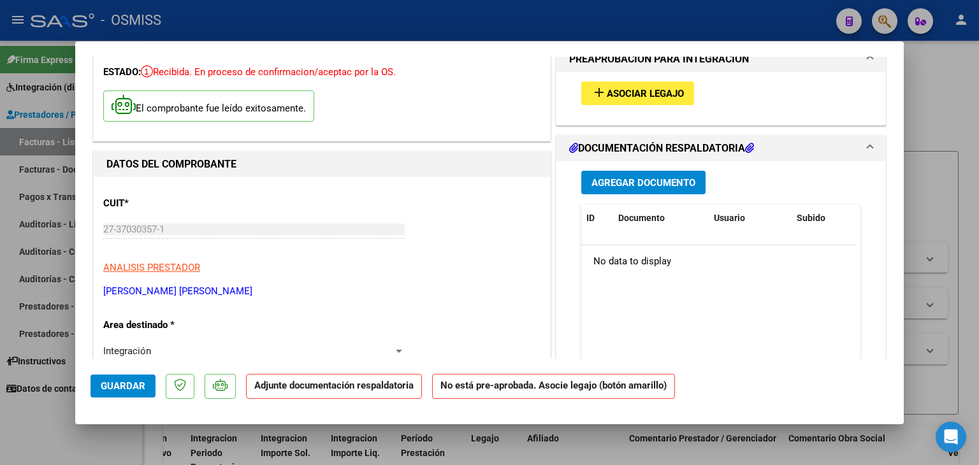
scroll to position [0, 0]
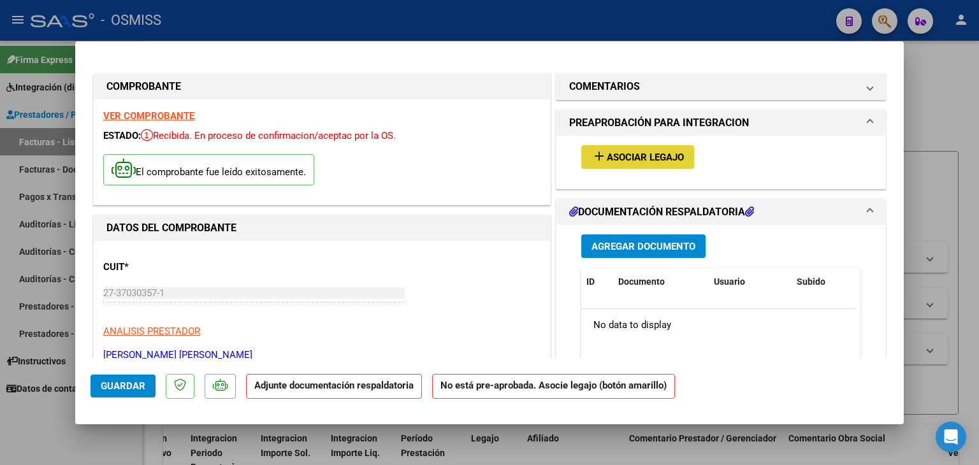
click at [631, 154] on span "Asociar Legajo" at bounding box center [645, 157] width 77 height 11
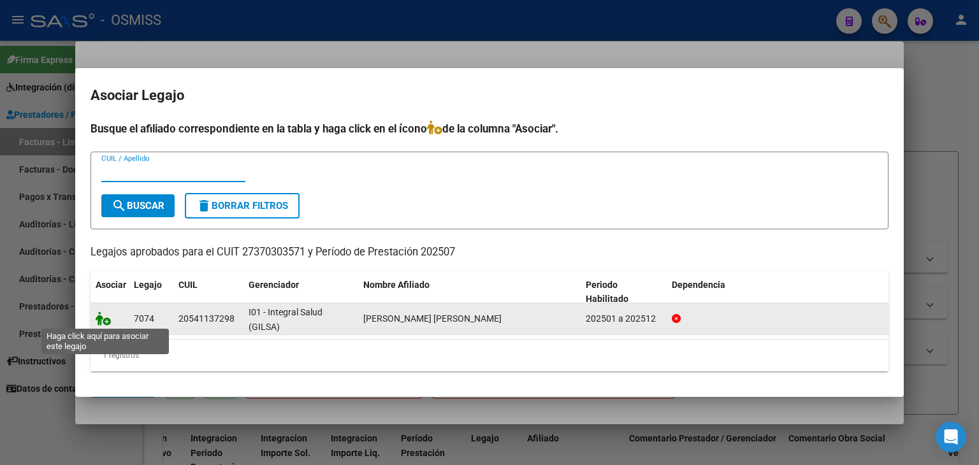
click at [104, 321] on icon at bounding box center [103, 319] width 15 height 14
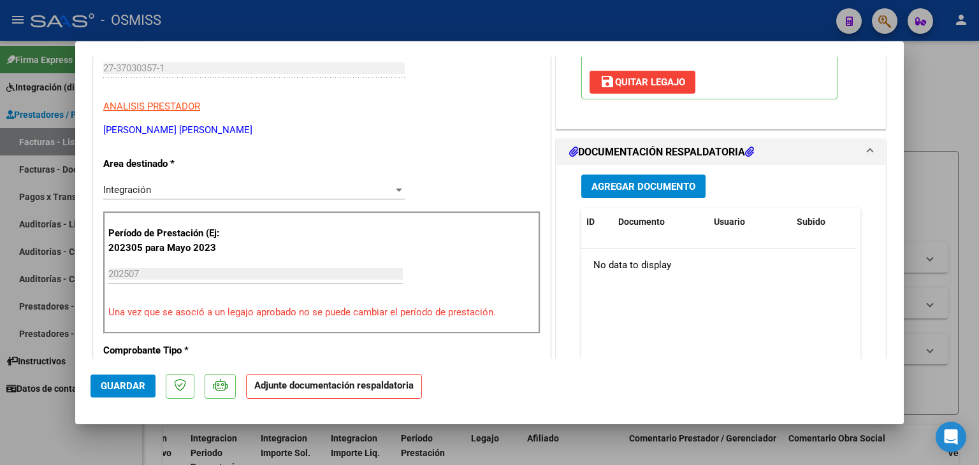
scroll to position [255, 0]
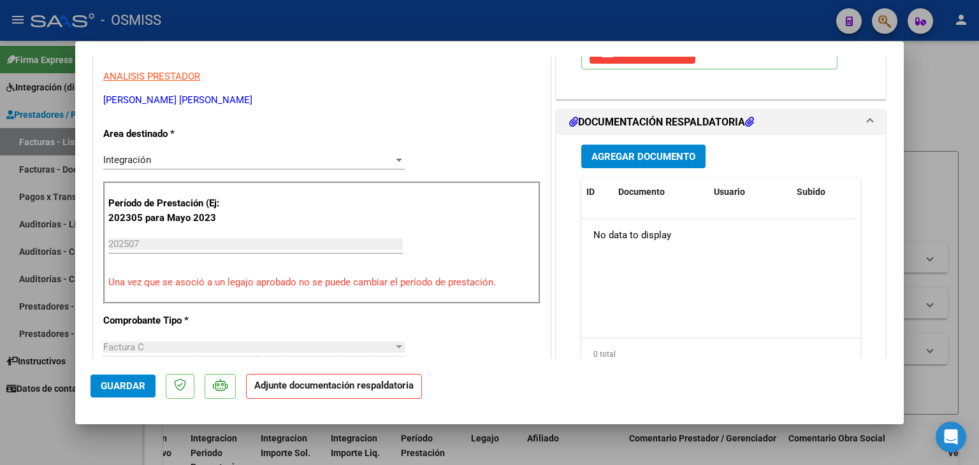
click at [660, 163] on span "Agregar Documento" at bounding box center [643, 156] width 104 height 11
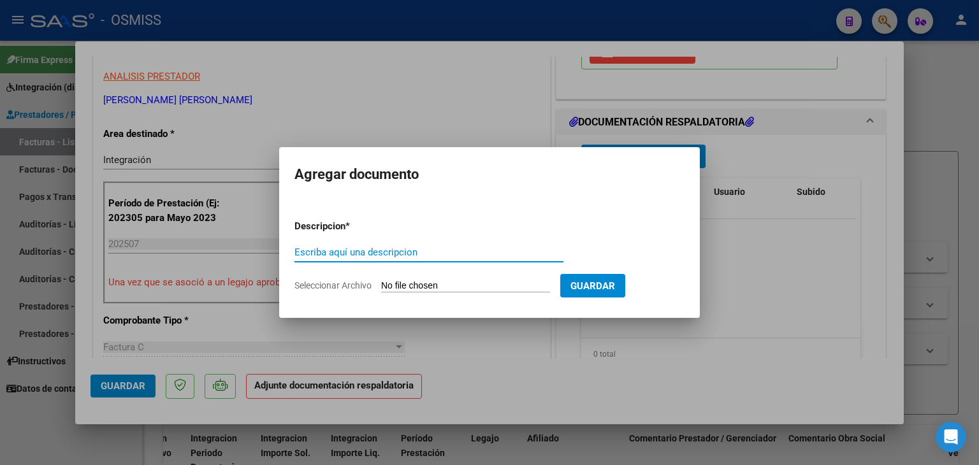
click at [428, 289] on input "Seleccionar Archivo" at bounding box center [465, 286] width 169 height 12
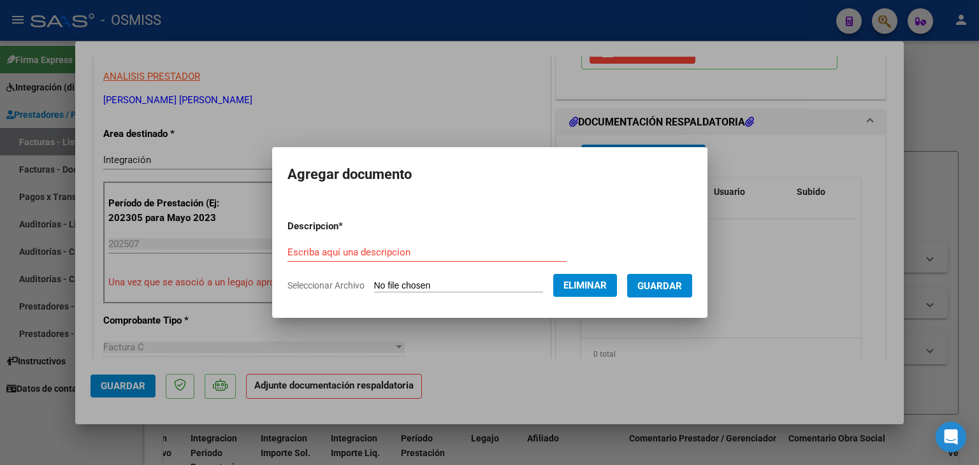
click at [311, 253] on input "Escriba aquí una descripcion" at bounding box center [426, 252] width 279 height 11
click at [667, 286] on span "Guardar" at bounding box center [659, 285] width 45 height 11
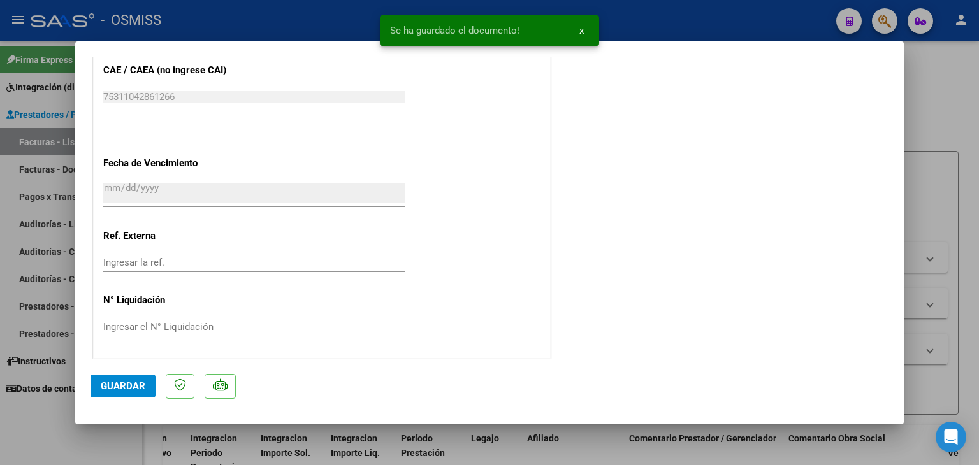
scroll to position [837, 0]
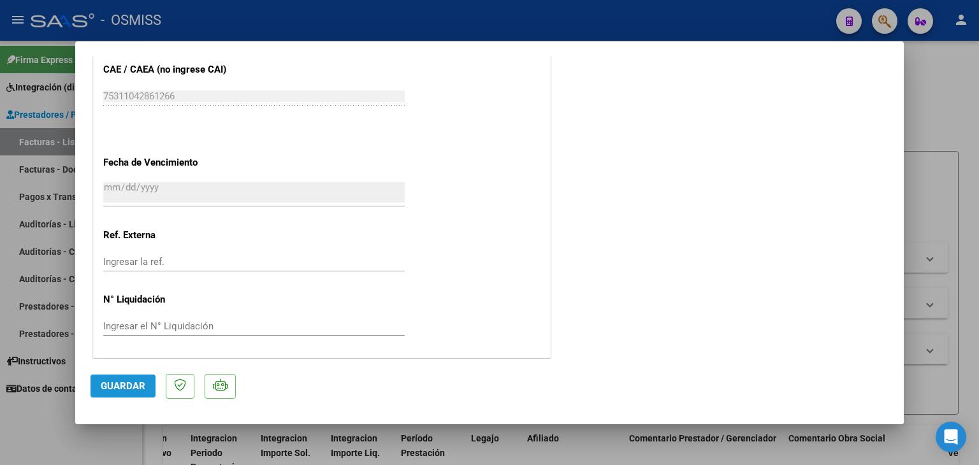
click at [114, 377] on button "Guardar" at bounding box center [123, 386] width 65 height 23
click at [124, 383] on span "Guardar" at bounding box center [123, 385] width 45 height 11
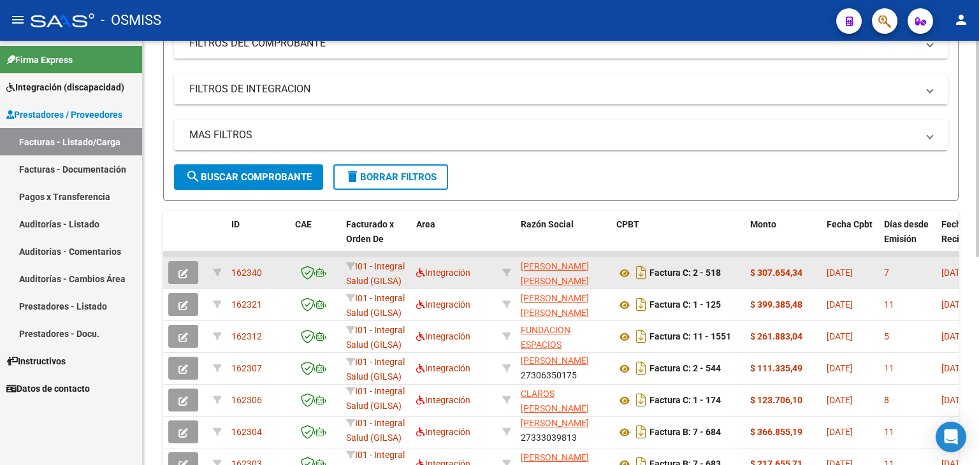
scroll to position [191, 0]
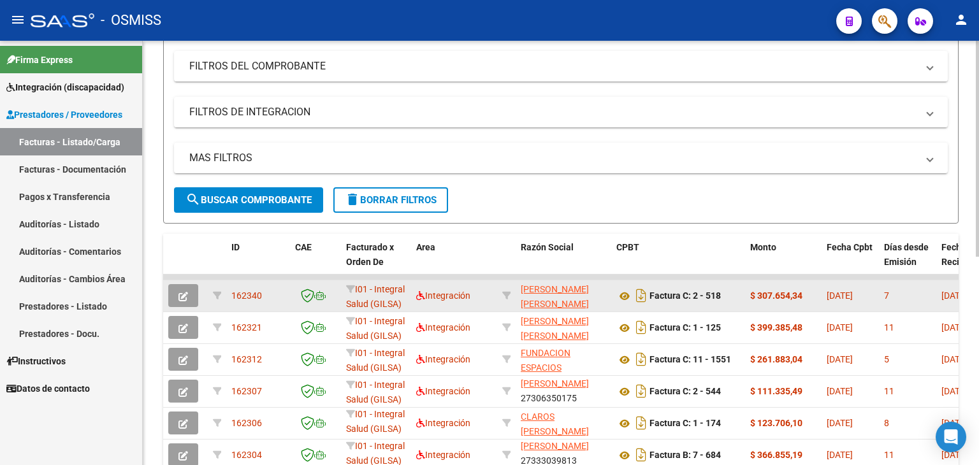
click at [182, 294] on icon "button" at bounding box center [183, 297] width 10 height 10
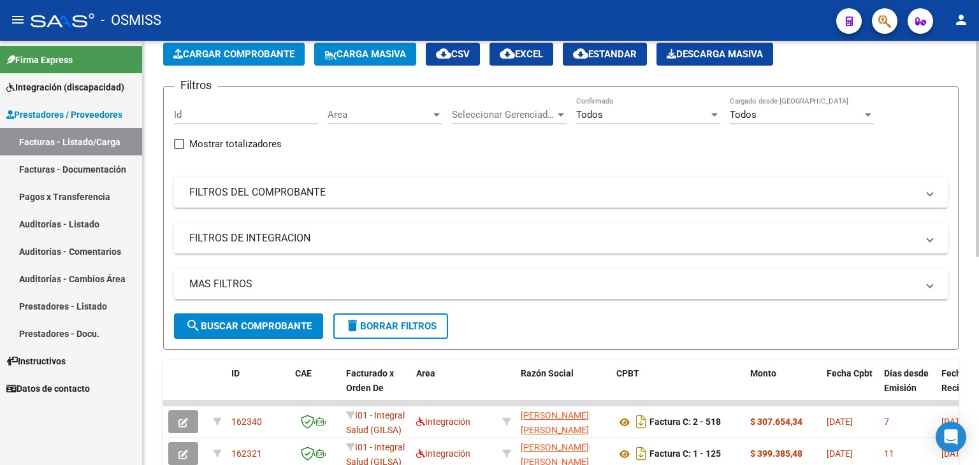
scroll to position [64, 0]
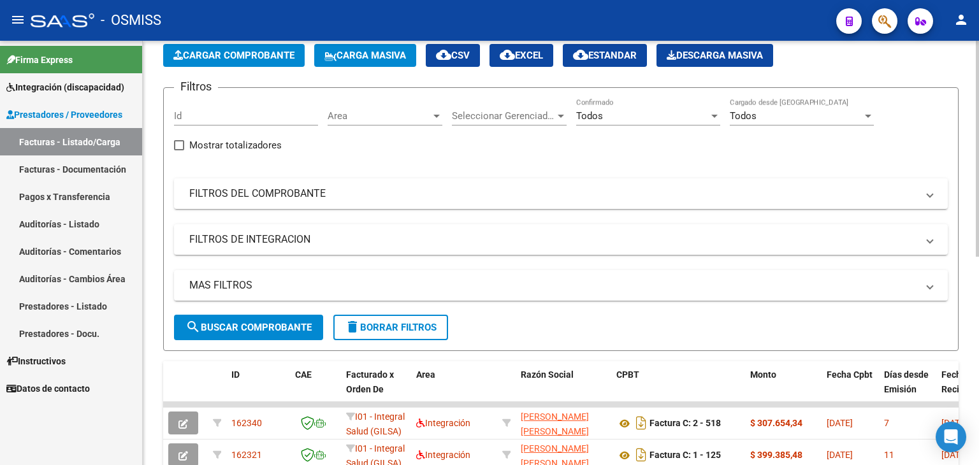
click at [252, 61] on button "Cargar Comprobante" at bounding box center [233, 55] width 141 height 23
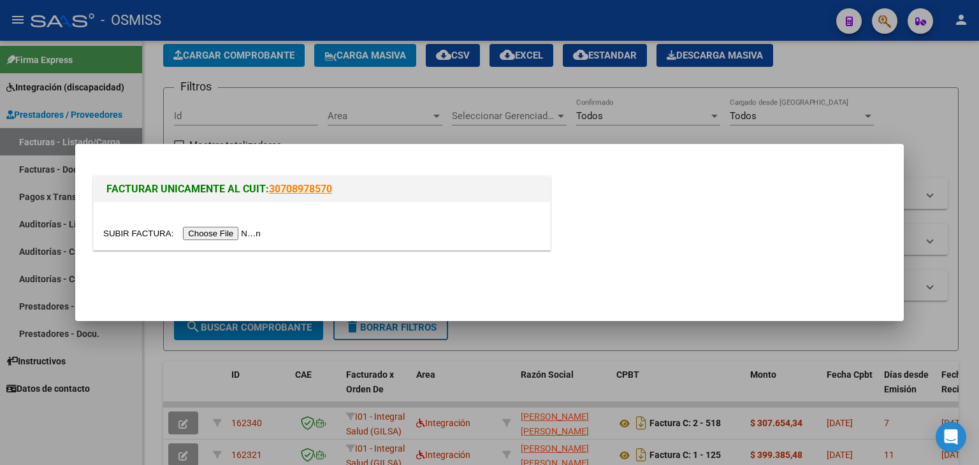
click at [230, 232] on input "file" at bounding box center [183, 233] width 161 height 13
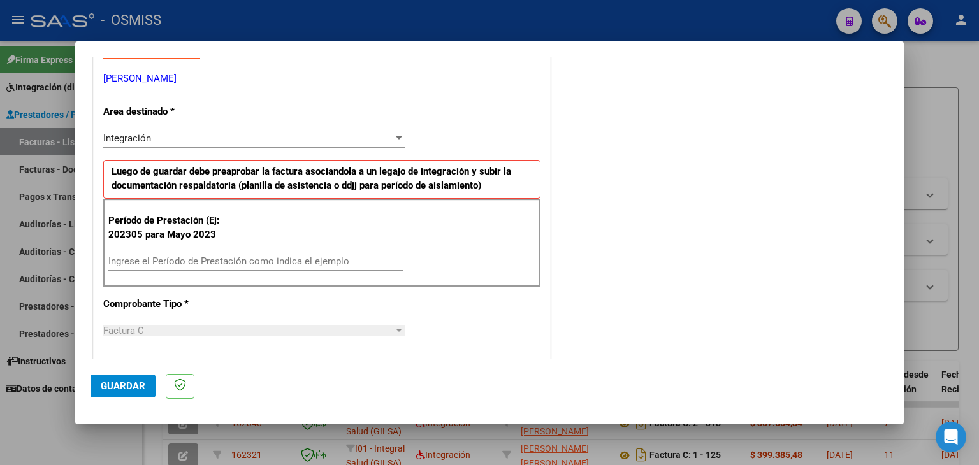
scroll to position [255, 0]
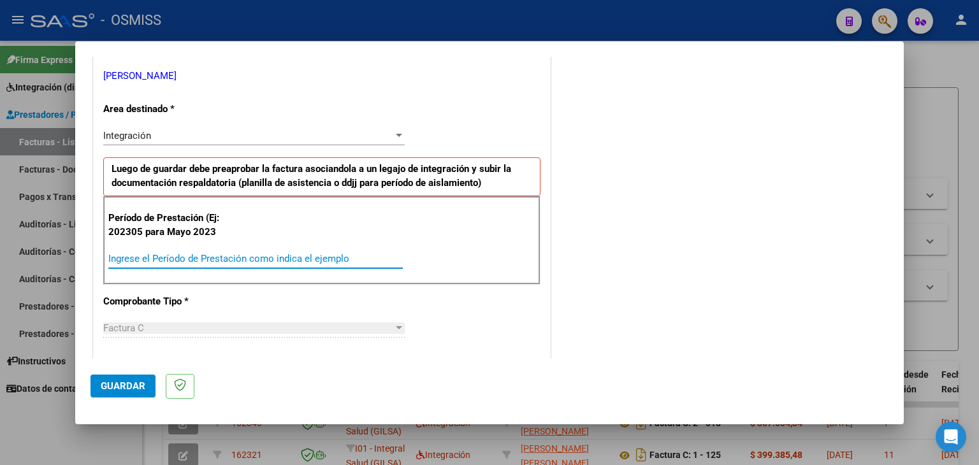
drag, startPoint x: 263, startPoint y: 258, endPoint x: 265, endPoint y: 251, distance: 7.5
click at [258, 253] on input "Ingrese el Período de Prestación como indica el ejemplo" at bounding box center [255, 258] width 294 height 11
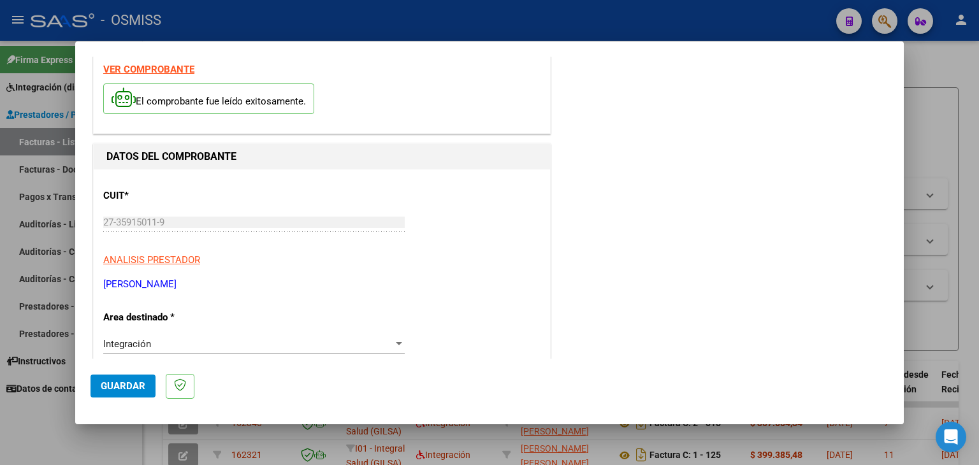
scroll to position [0, 0]
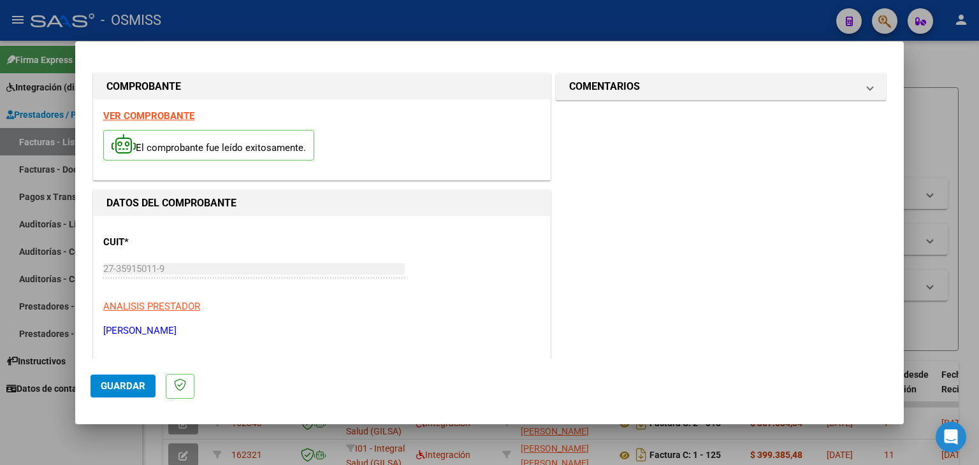
click at [168, 110] on strong "VER COMPROBANTE" at bounding box center [148, 115] width 91 height 11
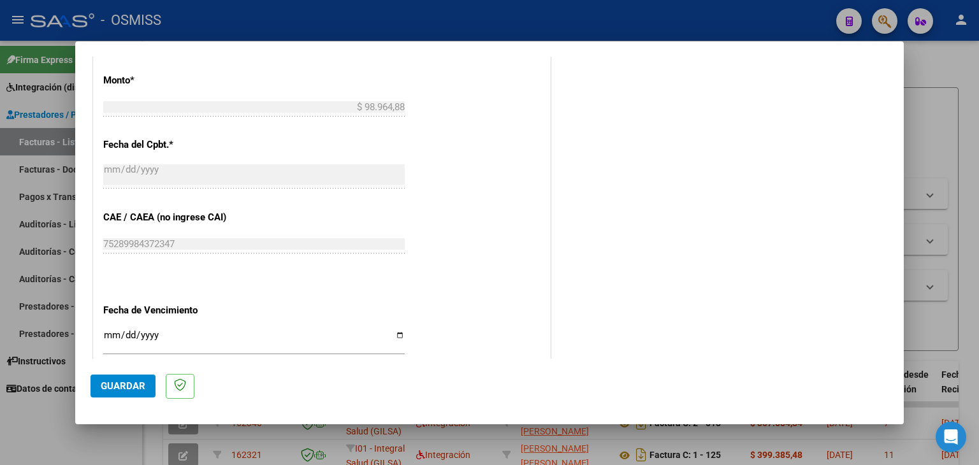
scroll to position [701, 0]
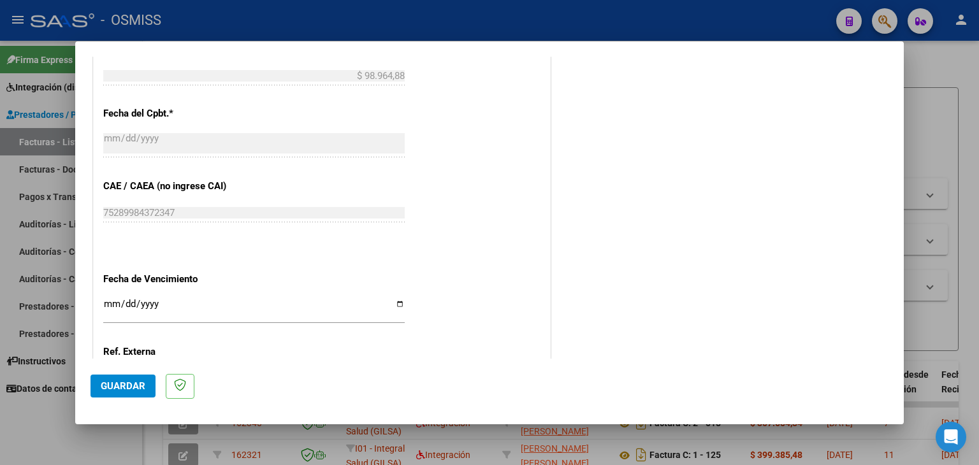
click at [110, 305] on input "Ingresar la fecha" at bounding box center [253, 309] width 301 height 20
click at [124, 388] on span "Guardar" at bounding box center [123, 385] width 45 height 11
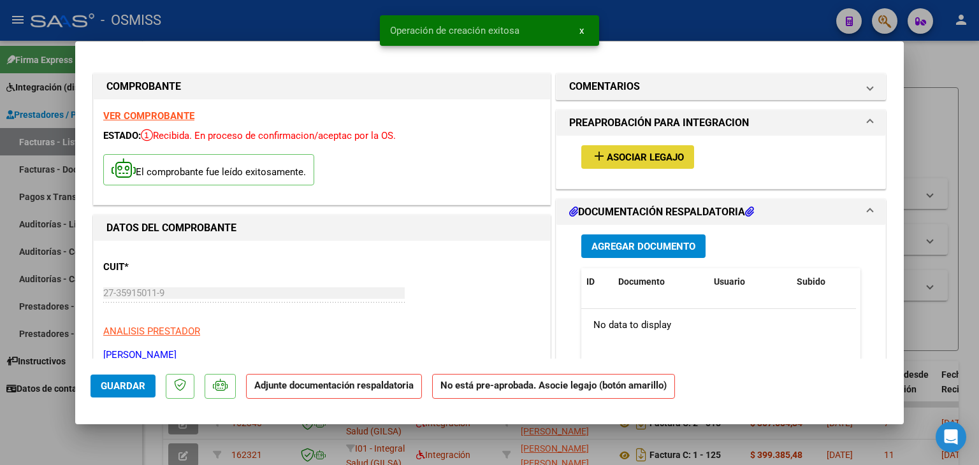
click at [643, 155] on span "Asociar Legajo" at bounding box center [645, 157] width 77 height 11
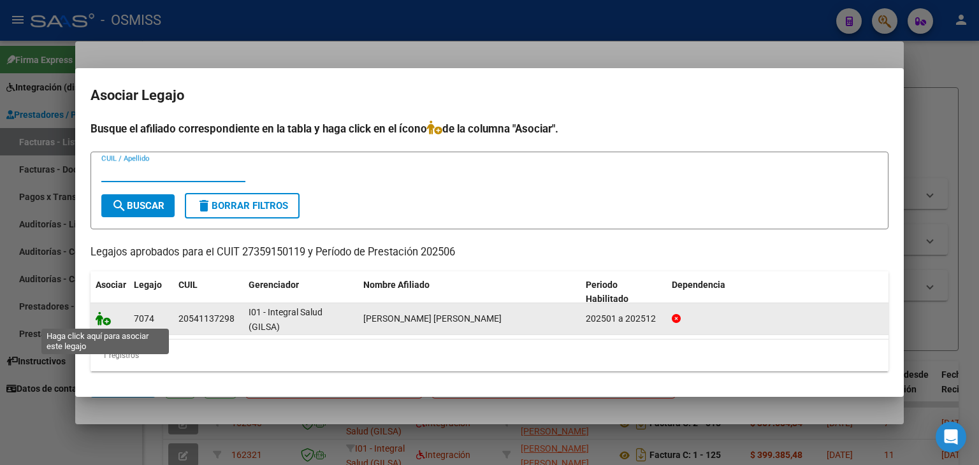
click at [103, 321] on icon at bounding box center [103, 319] width 15 height 14
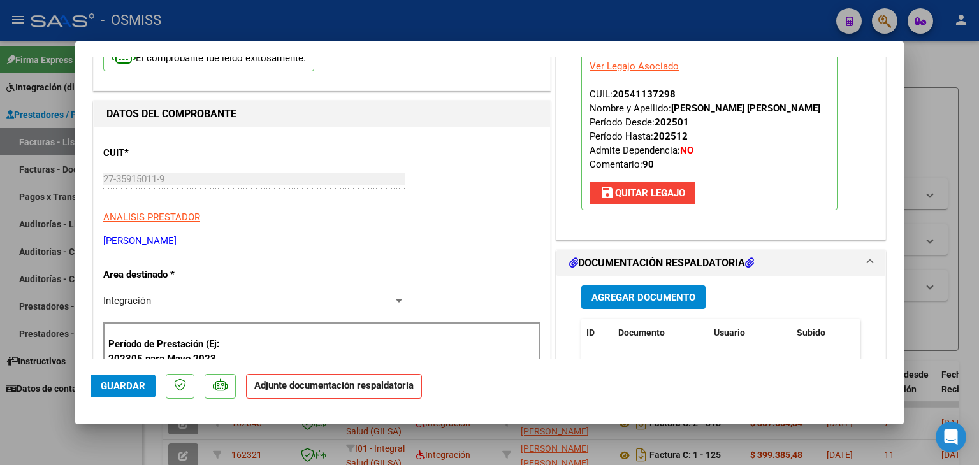
scroll to position [127, 0]
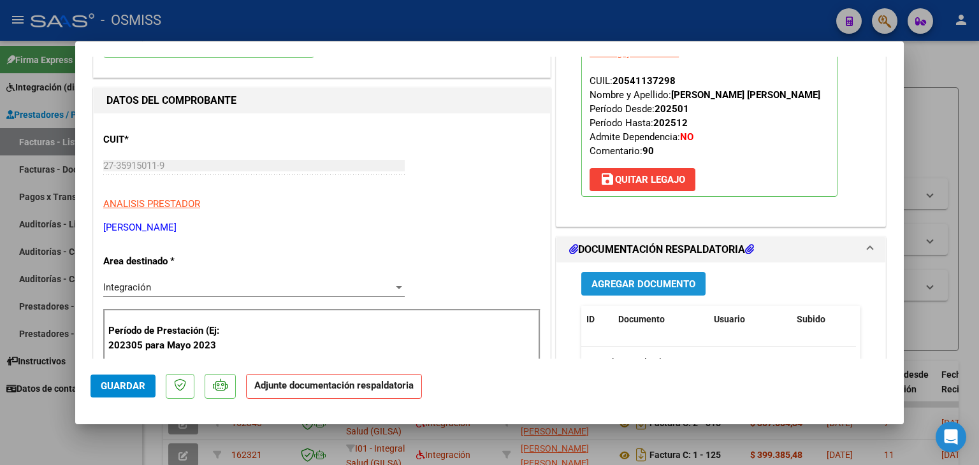
click at [633, 290] on span "Agregar Documento" at bounding box center [643, 284] width 104 height 11
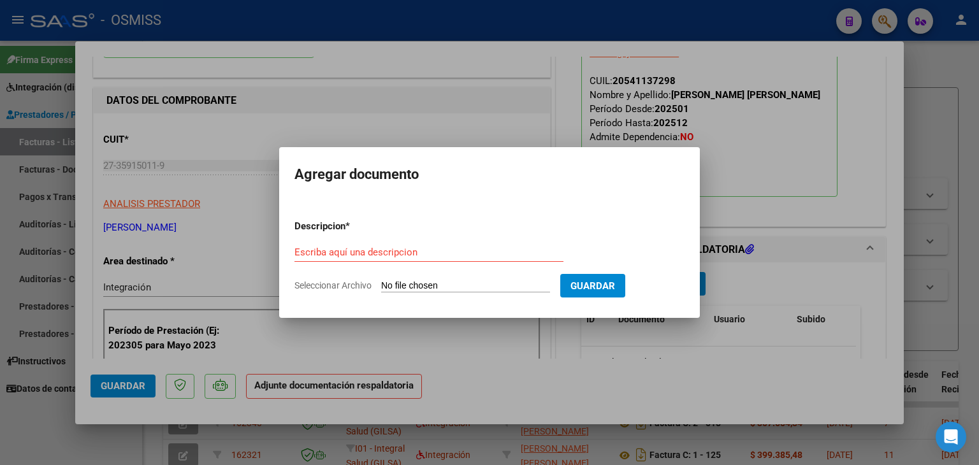
click at [440, 284] on input "Seleccionar Archivo" at bounding box center [465, 286] width 169 height 12
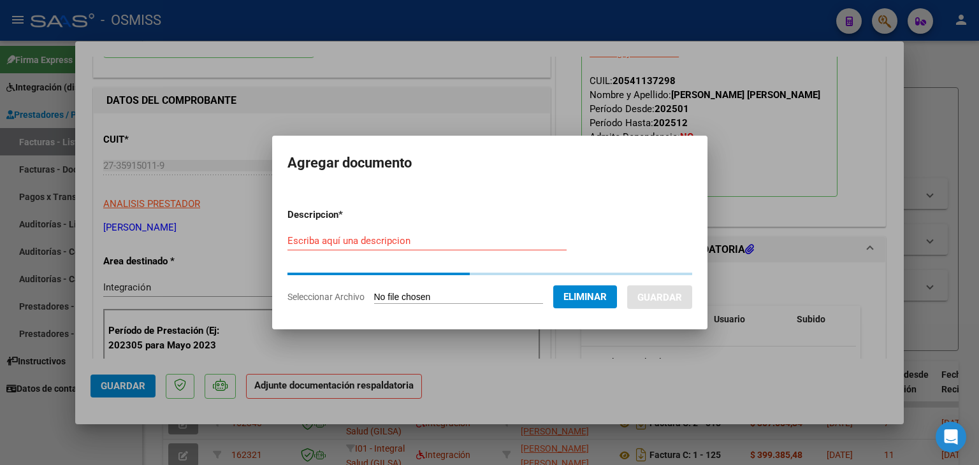
click at [388, 241] on input "Escriba aquí una descripcion" at bounding box center [426, 240] width 279 height 11
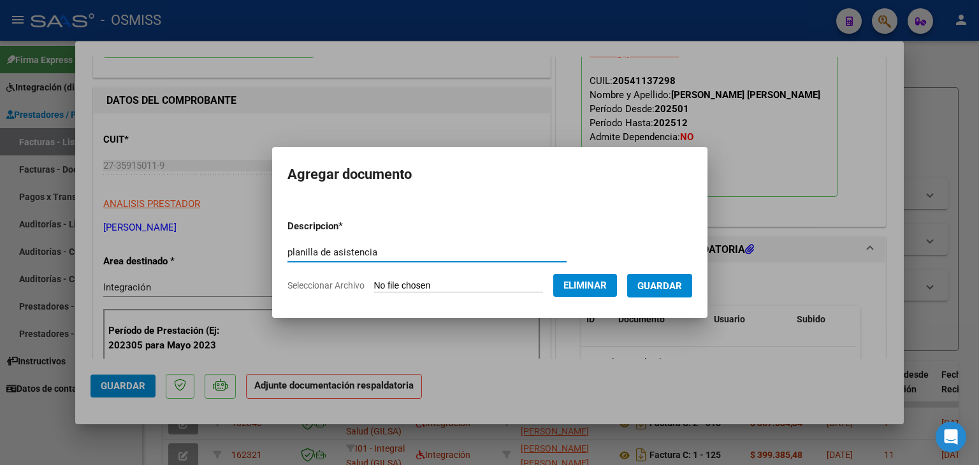
click at [682, 286] on span "Guardar" at bounding box center [659, 285] width 45 height 11
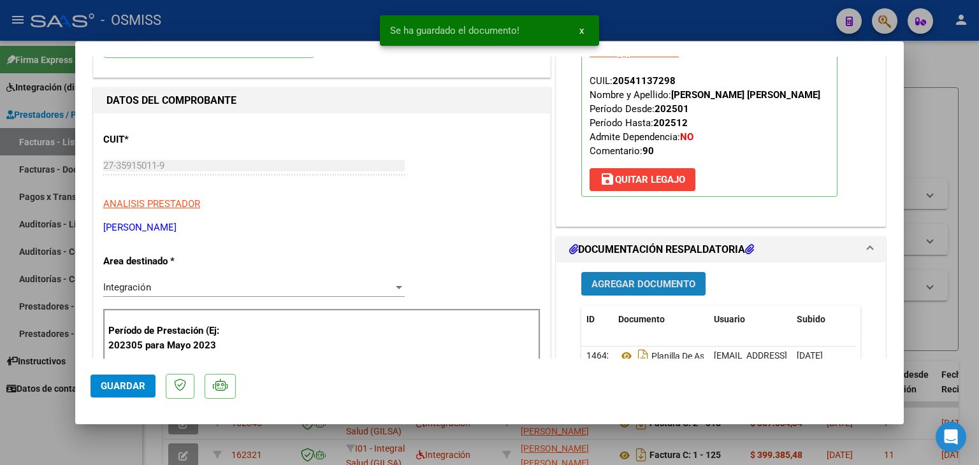
click at [655, 296] on button "Agregar Documento" at bounding box center [643, 284] width 124 height 24
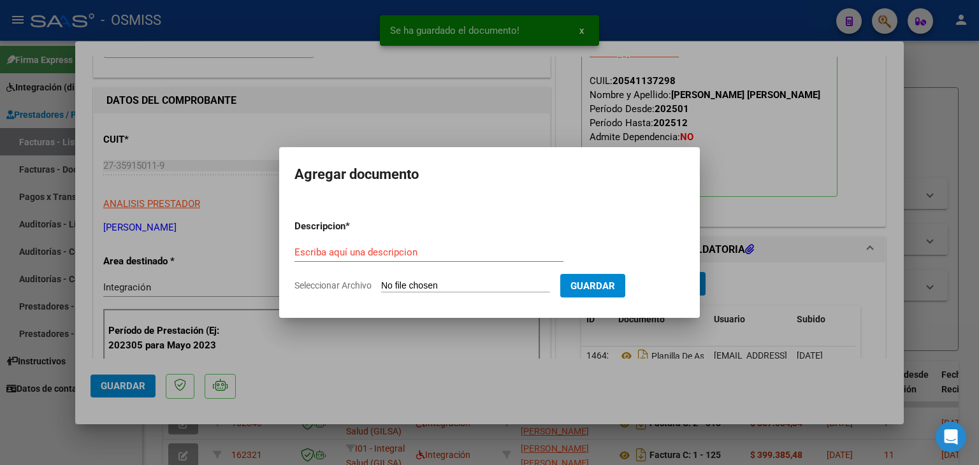
click at [477, 280] on app-file-uploader "Seleccionar Archivo" at bounding box center [427, 285] width 266 height 11
click at [478, 284] on input "Seleccionar Archivo" at bounding box center [465, 286] width 169 height 12
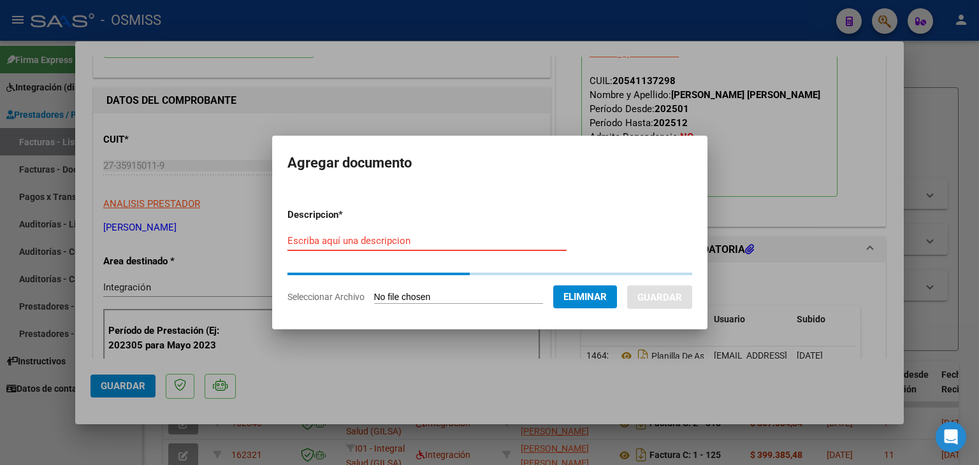
click at [368, 240] on input "Escriba aquí una descripcion" at bounding box center [426, 240] width 279 height 11
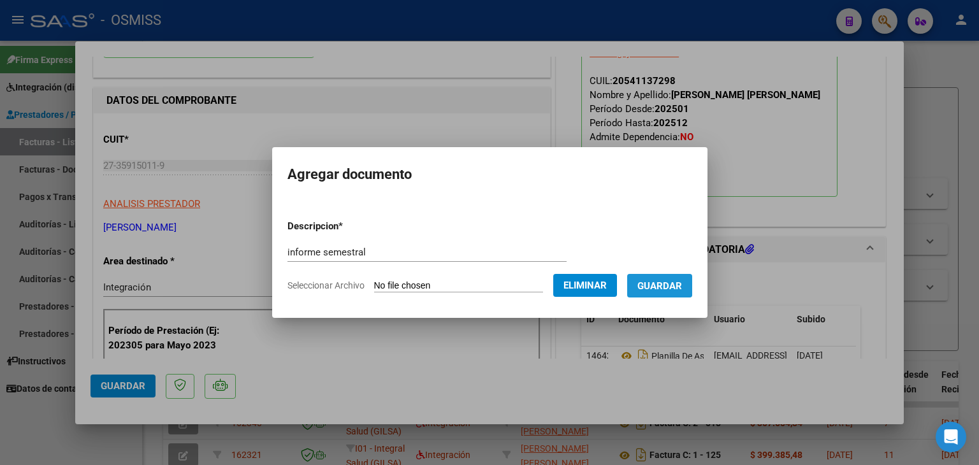
click at [661, 280] on span "Guardar" at bounding box center [659, 285] width 45 height 11
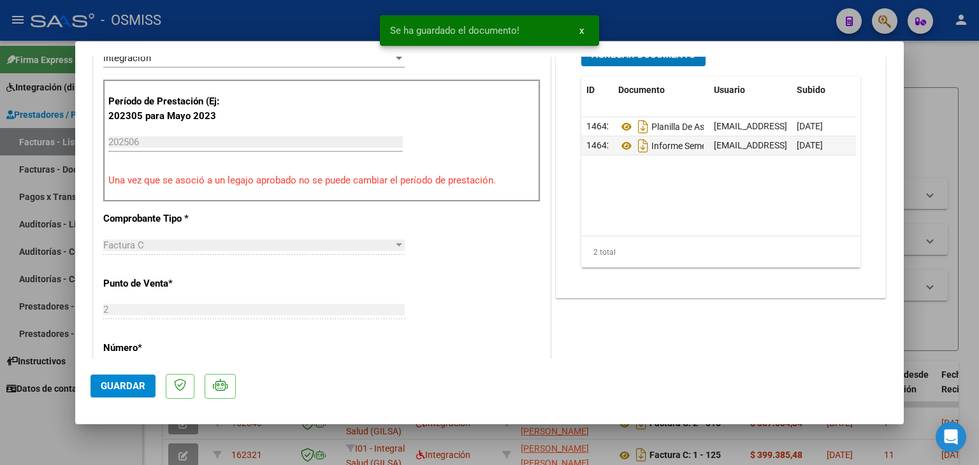
scroll to position [382, 0]
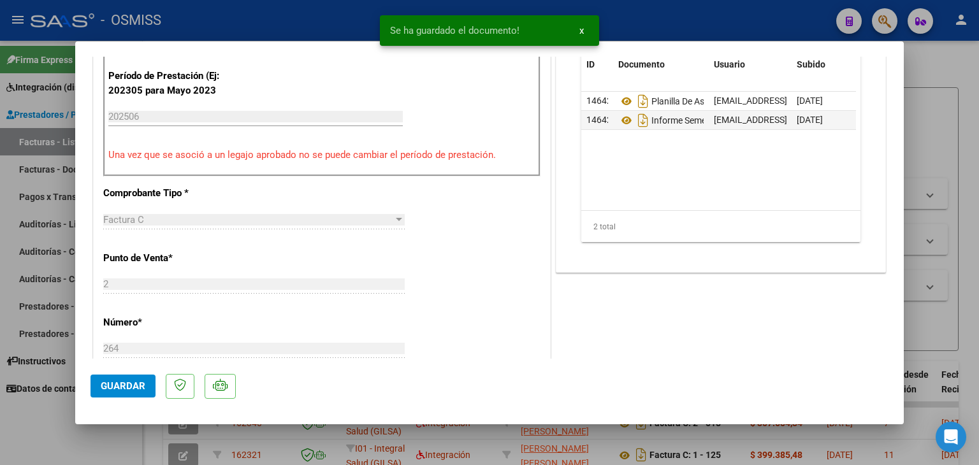
click at [129, 391] on span "Guardar" at bounding box center [123, 385] width 45 height 11
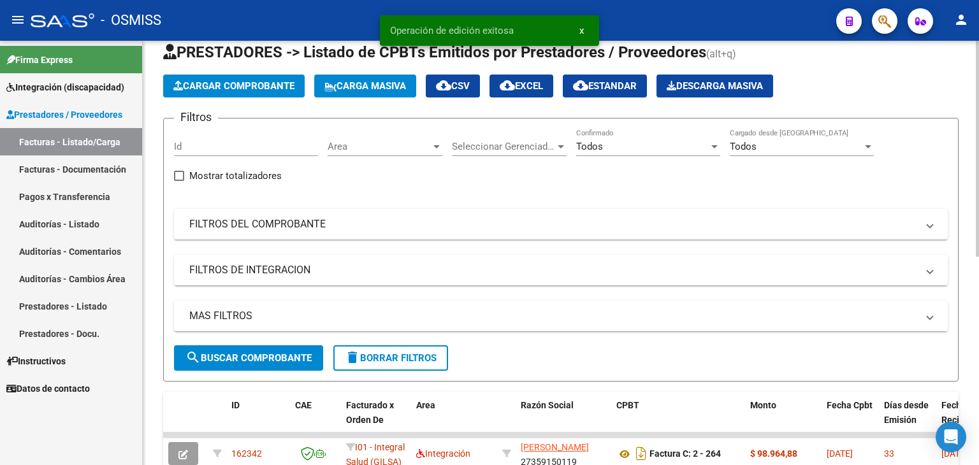
scroll to position [64, 0]
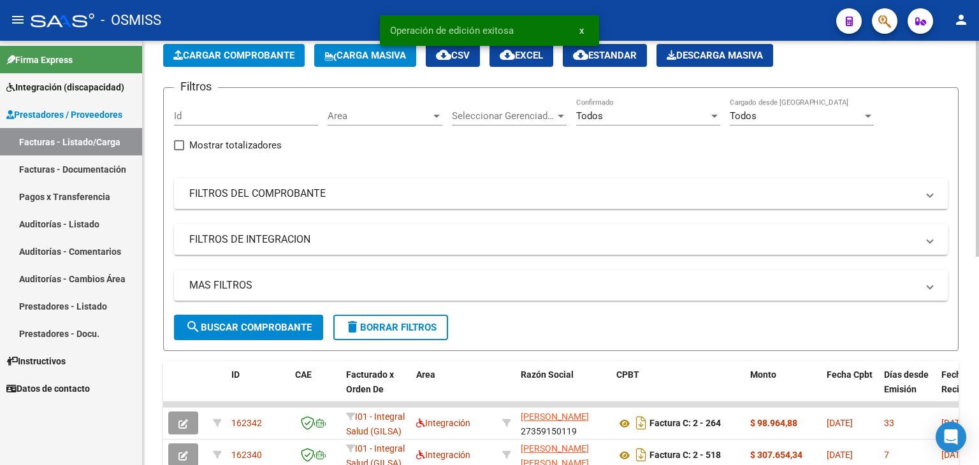
click at [264, 62] on button "Cargar Comprobante" at bounding box center [233, 55] width 141 height 23
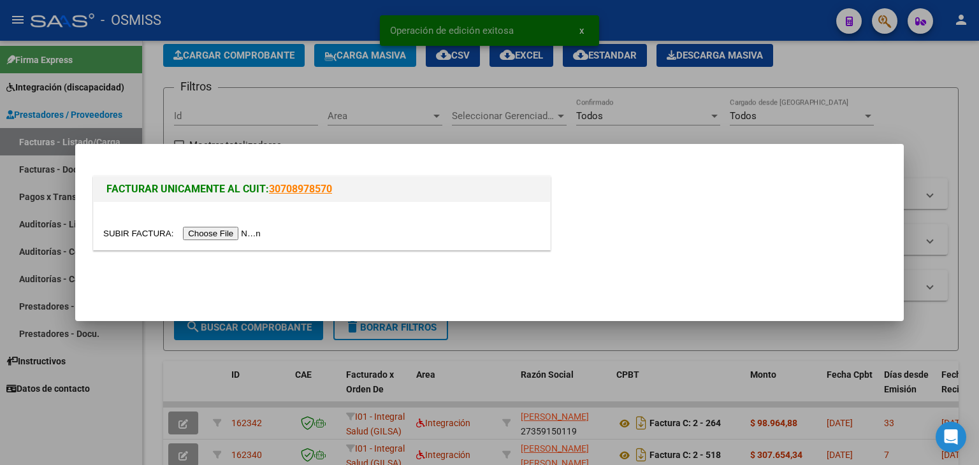
click at [240, 236] on input "file" at bounding box center [183, 233] width 161 height 13
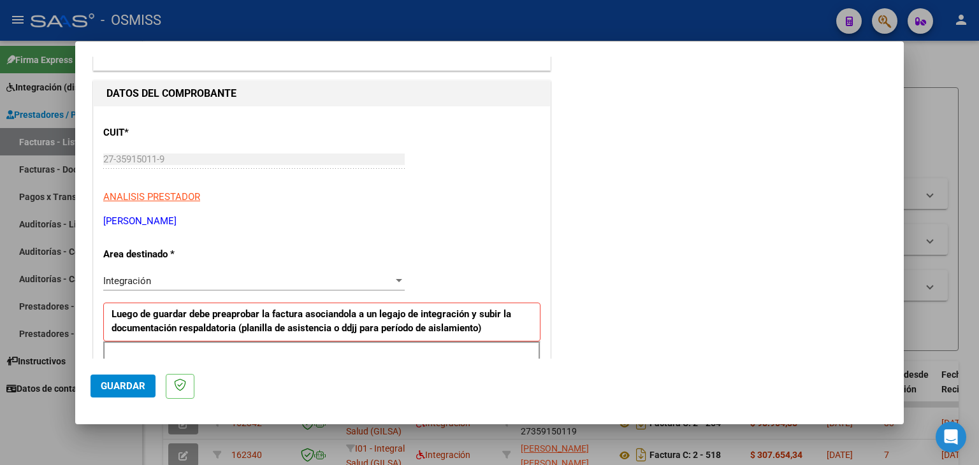
scroll to position [191, 0]
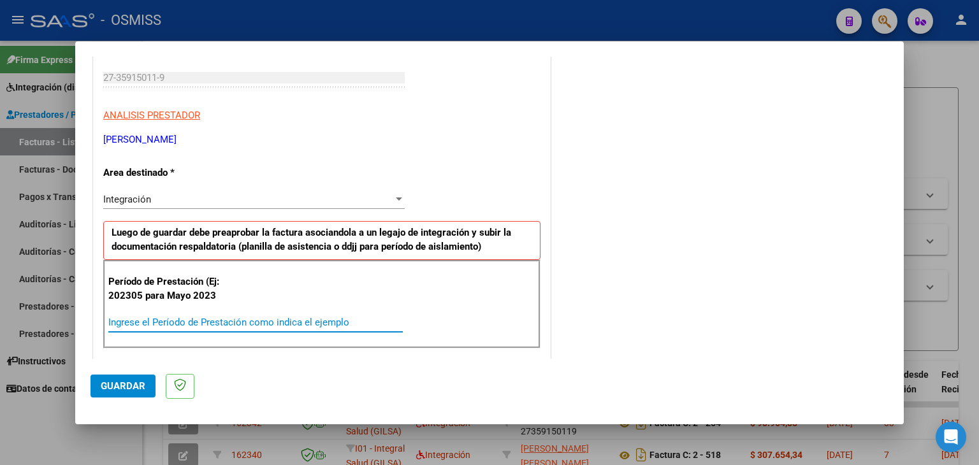
click at [235, 317] on input "Ingrese el Período de Prestación como indica el ejemplo" at bounding box center [255, 322] width 294 height 11
click at [343, 319] on input "202507" at bounding box center [255, 322] width 294 height 11
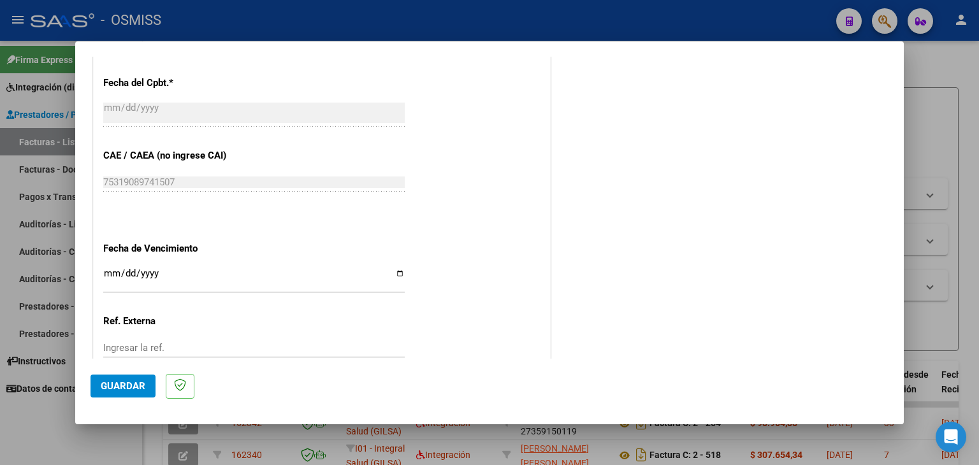
scroll to position [701, 0]
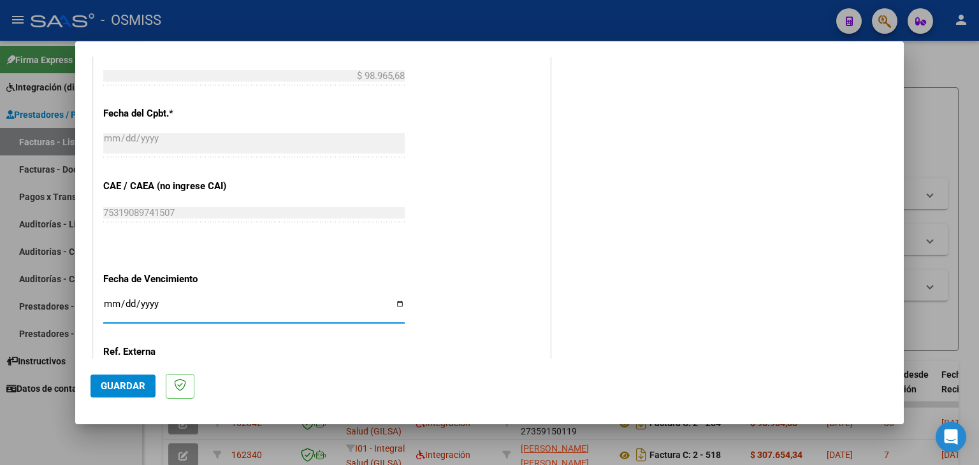
click at [103, 301] on input "Ingresar la fecha" at bounding box center [253, 309] width 301 height 20
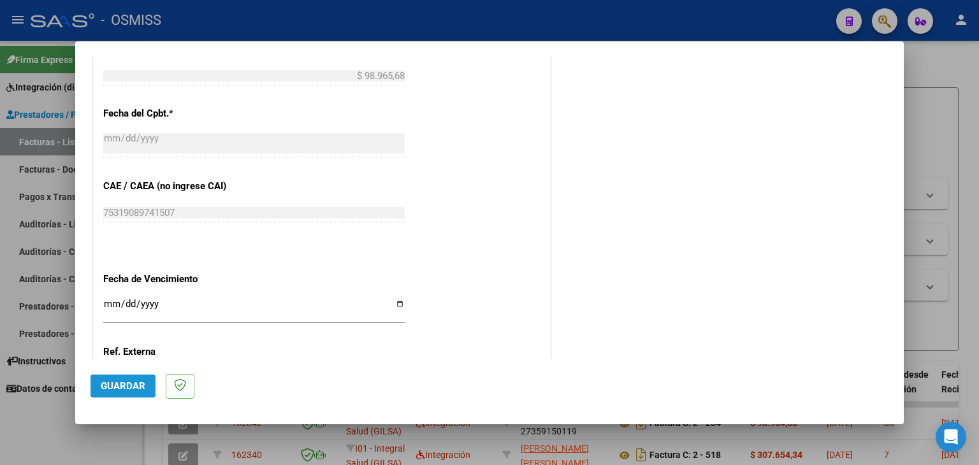
click at [108, 391] on span "Guardar" at bounding box center [123, 385] width 45 height 11
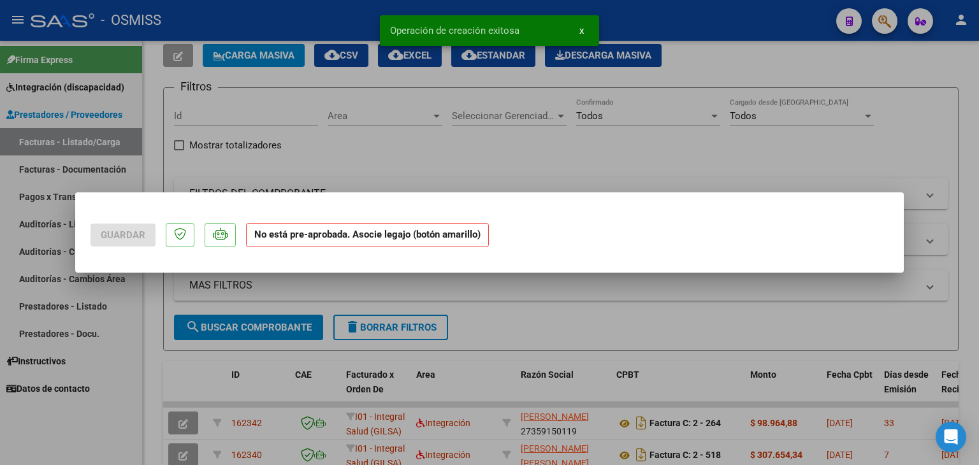
scroll to position [0, 0]
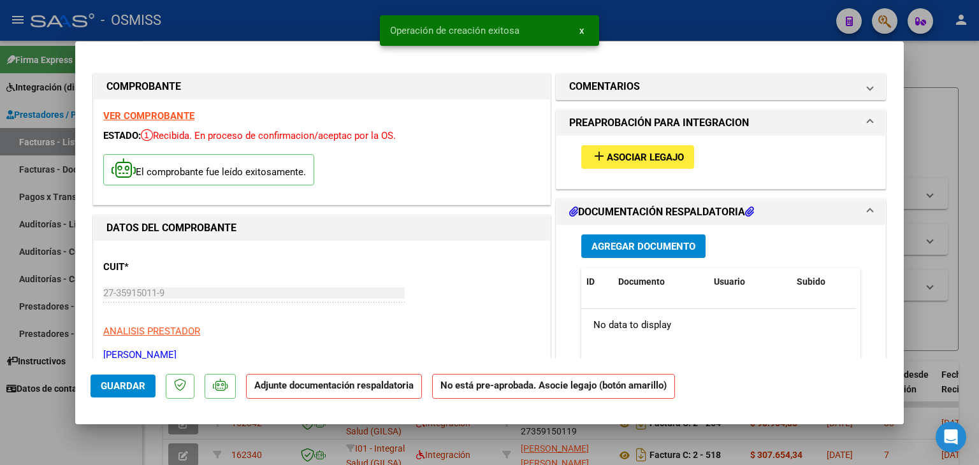
click at [620, 157] on span "Asociar Legajo" at bounding box center [645, 157] width 77 height 11
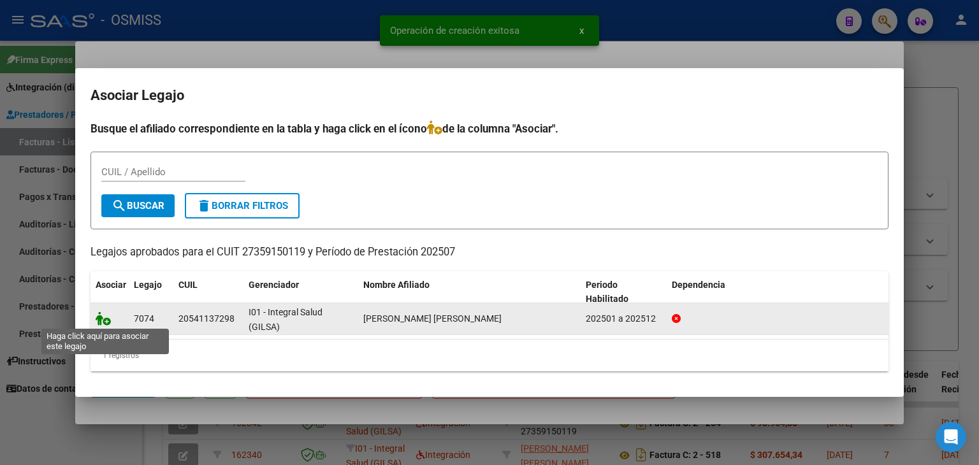
click at [105, 317] on icon at bounding box center [103, 319] width 15 height 14
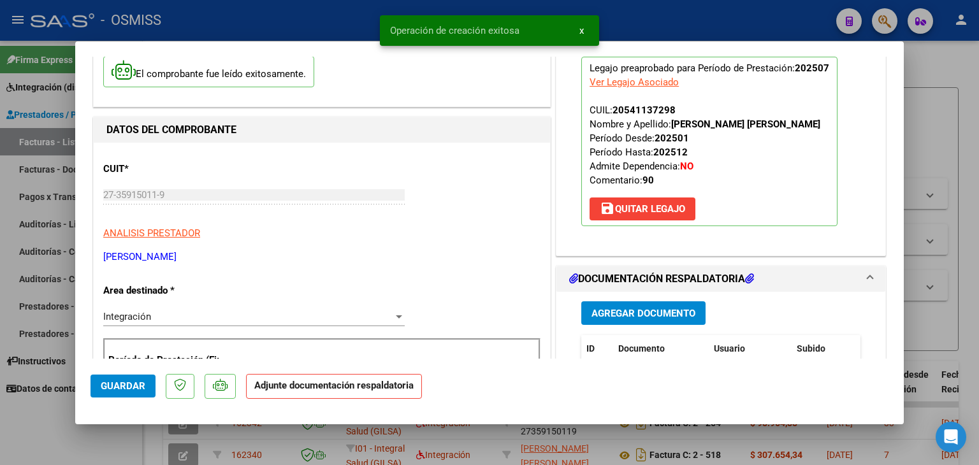
scroll to position [127, 0]
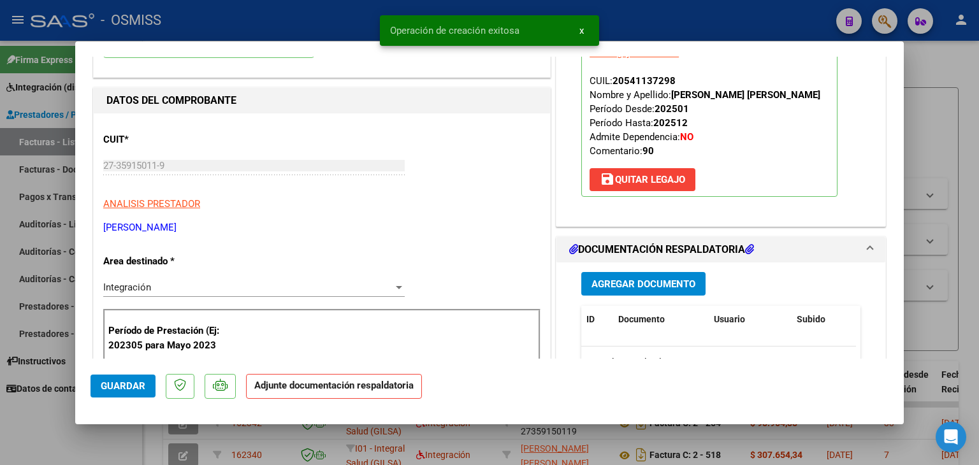
click at [618, 296] on button "Agregar Documento" at bounding box center [643, 284] width 124 height 24
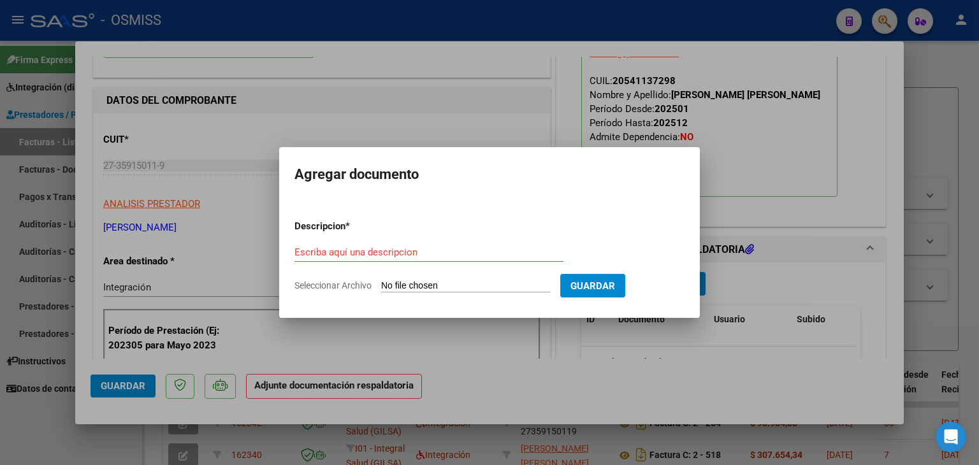
click at [415, 294] on form "Descripcion * Escriba aquí una descripcion Seleccionar Archivo Guardar" at bounding box center [489, 256] width 390 height 93
click at [413, 286] on input "Seleccionar Archivo" at bounding box center [465, 286] width 169 height 12
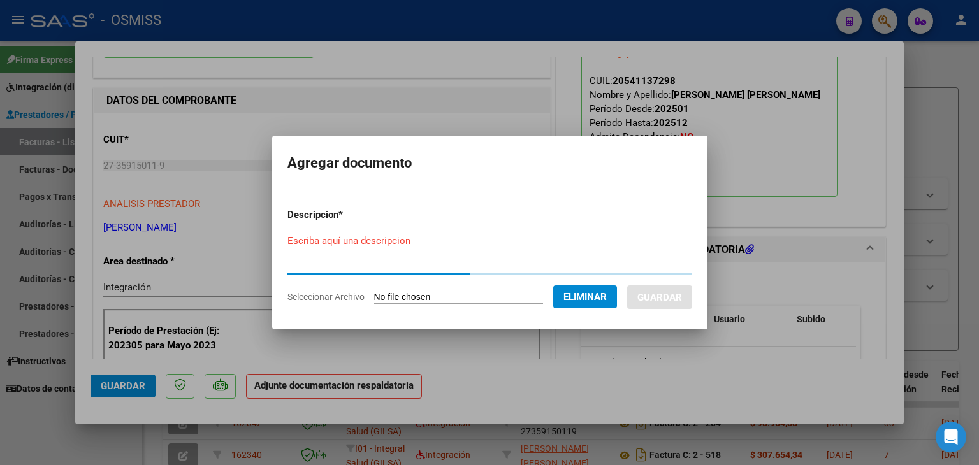
click at [425, 231] on div "Escriba aquí una descripcion" at bounding box center [426, 240] width 279 height 19
click at [424, 236] on form "Descripcion * Escriba aquí una descripcion Seleccionar Archivo Eliminar Guardar" at bounding box center [489, 256] width 405 height 116
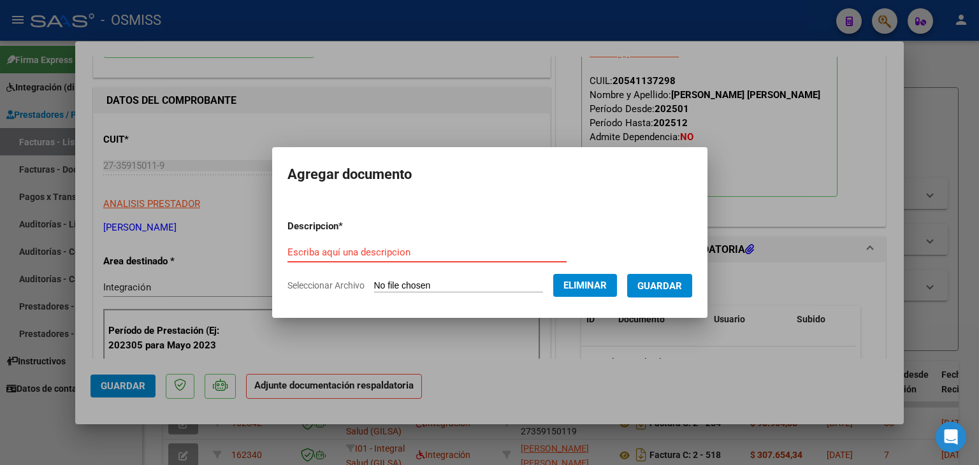
click at [427, 257] on input "Escriba aquí una descripcion" at bounding box center [426, 252] width 279 height 11
click at [674, 282] on span "Guardar" at bounding box center [659, 285] width 45 height 11
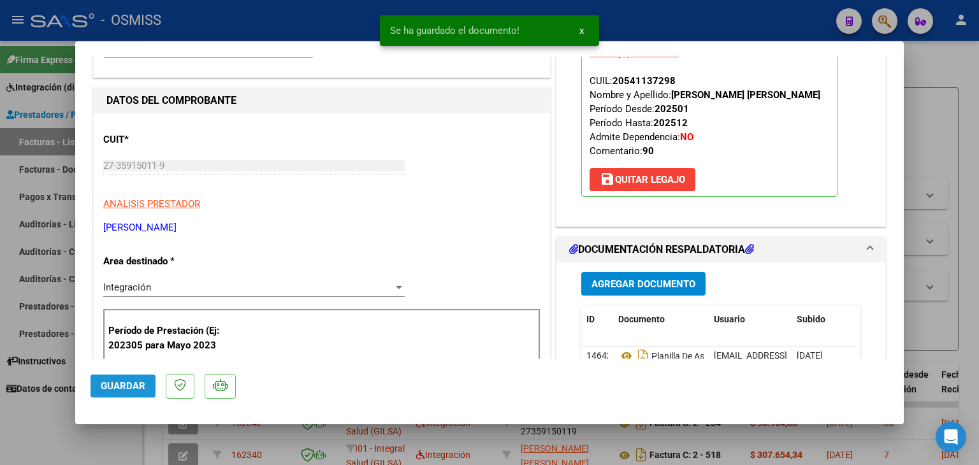
click at [114, 390] on span "Guardar" at bounding box center [123, 385] width 45 height 11
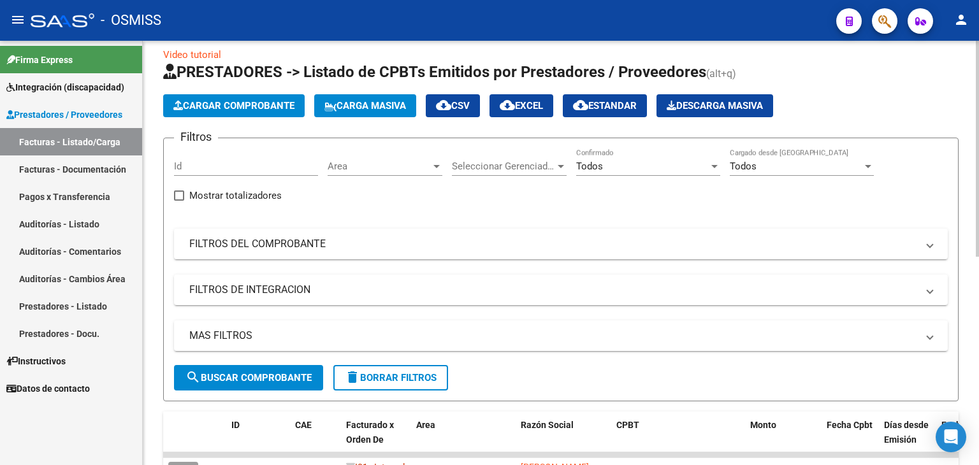
scroll to position [0, 0]
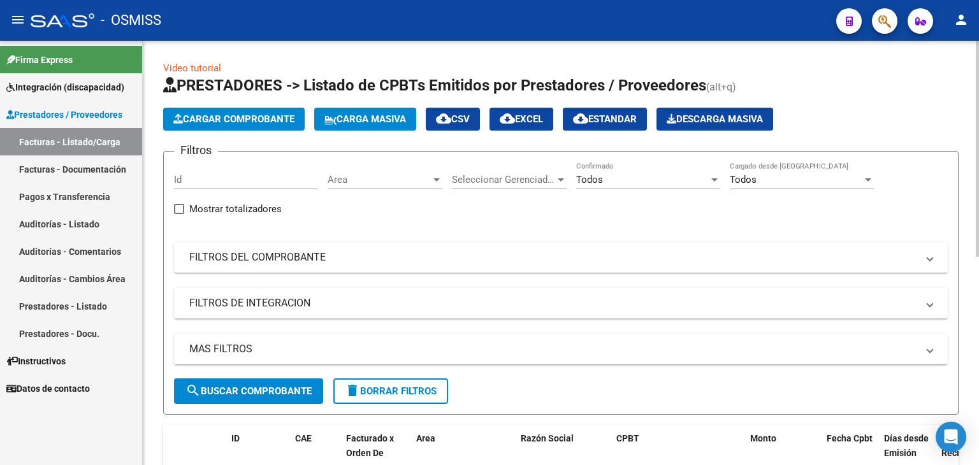
click at [246, 121] on span "Cargar Comprobante" at bounding box center [233, 118] width 121 height 11
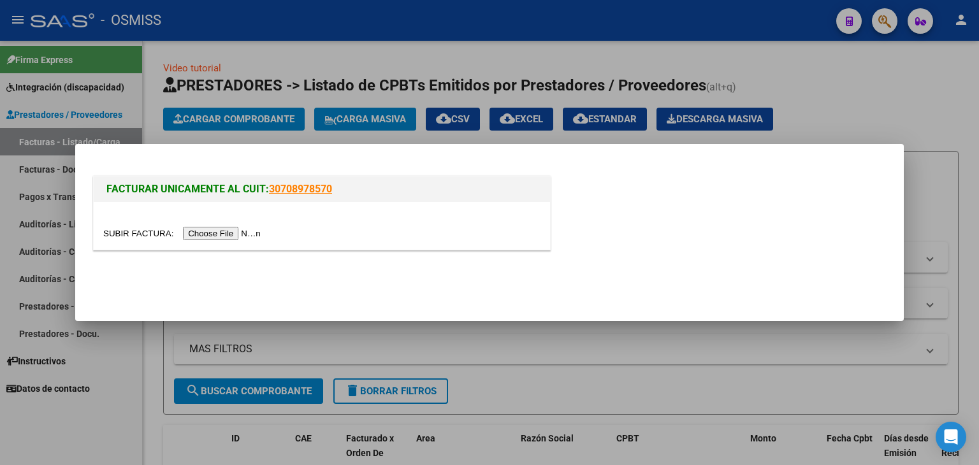
click at [237, 233] on input "file" at bounding box center [183, 233] width 161 height 13
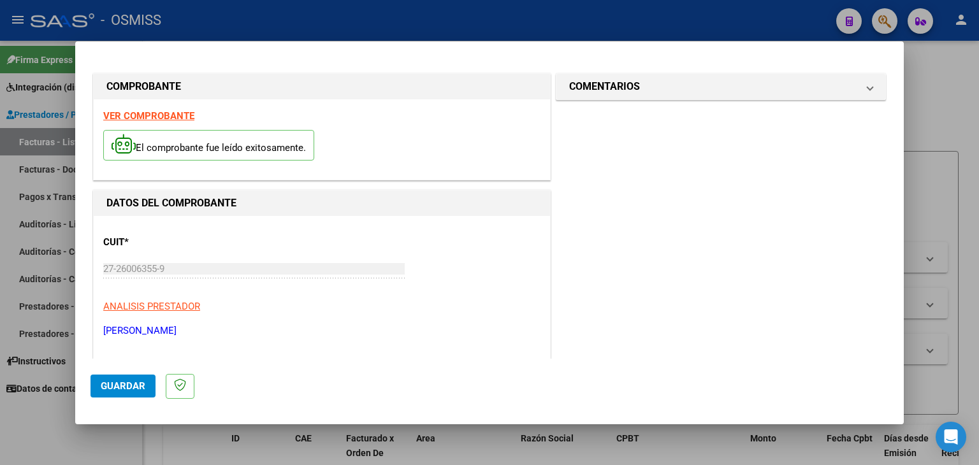
click at [155, 115] on strong "VER COMPROBANTE" at bounding box center [148, 115] width 91 height 11
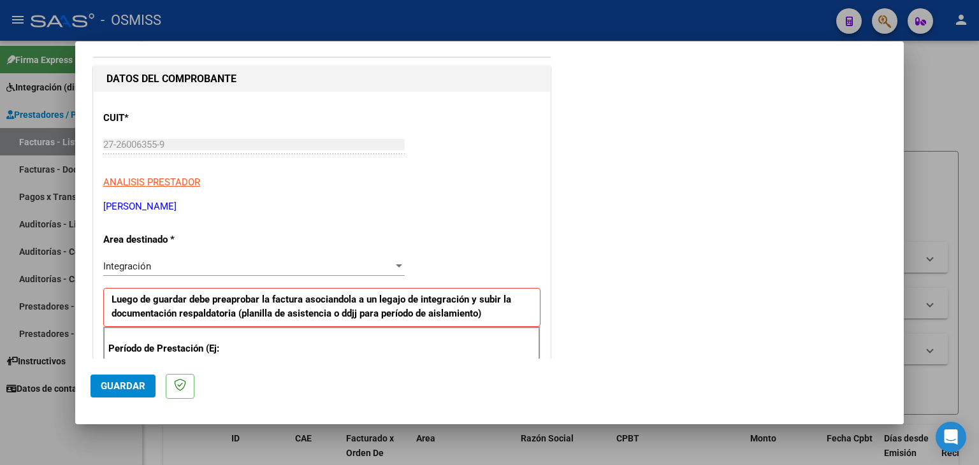
scroll to position [191, 0]
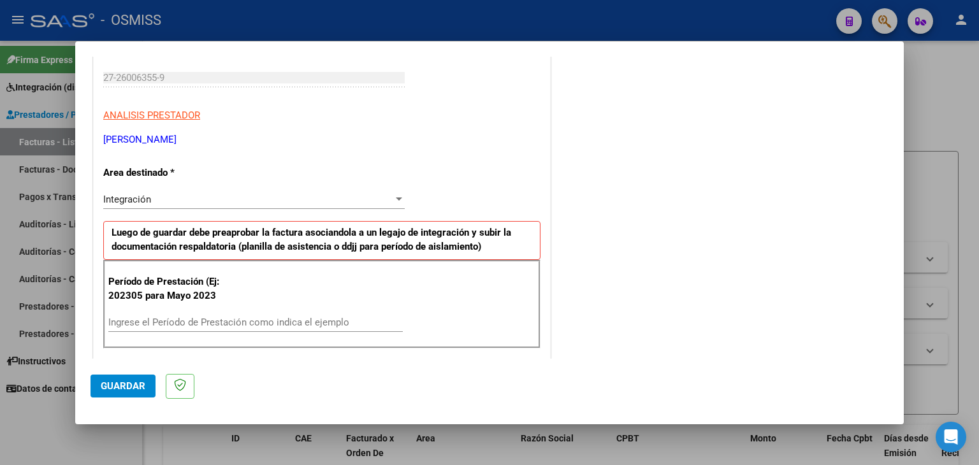
click at [189, 314] on div "Ingrese el Período de Prestación como indica el ejemplo" at bounding box center [255, 322] width 294 height 19
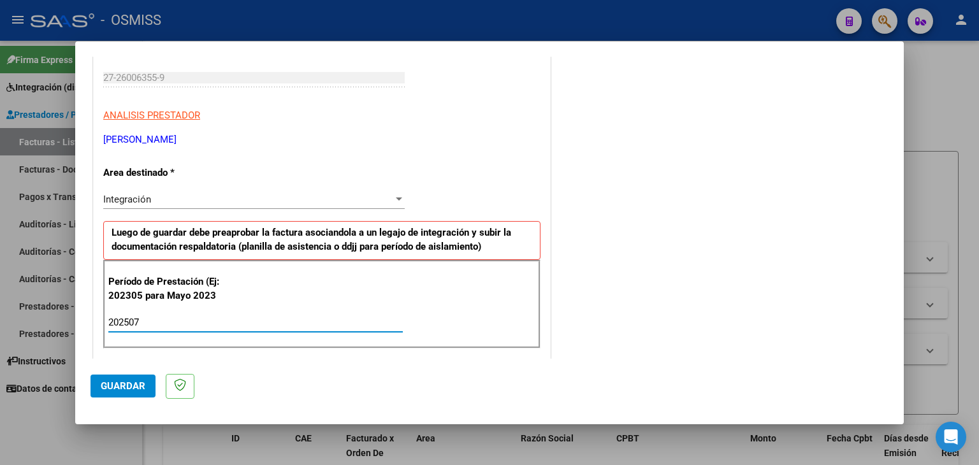
click at [180, 317] on input "202507" at bounding box center [255, 322] width 294 height 11
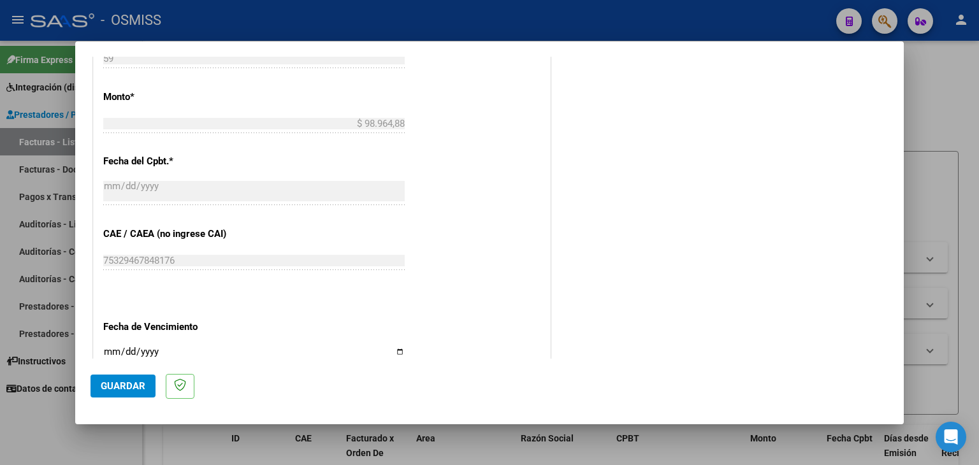
scroll to position [701, 0]
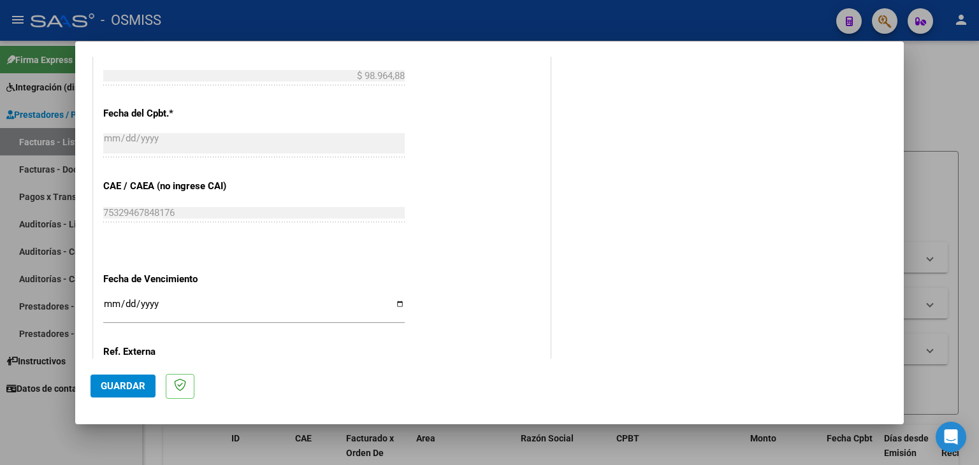
click at [110, 302] on input "Ingresar la fecha" at bounding box center [253, 309] width 301 height 20
click at [105, 389] on span "Guardar" at bounding box center [123, 385] width 45 height 11
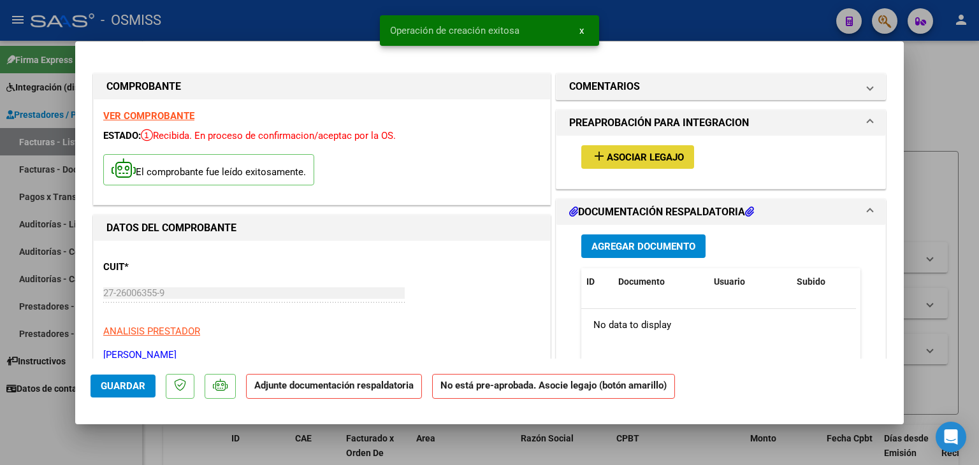
click at [630, 164] on button "add Asociar Legajo" at bounding box center [637, 157] width 113 height 24
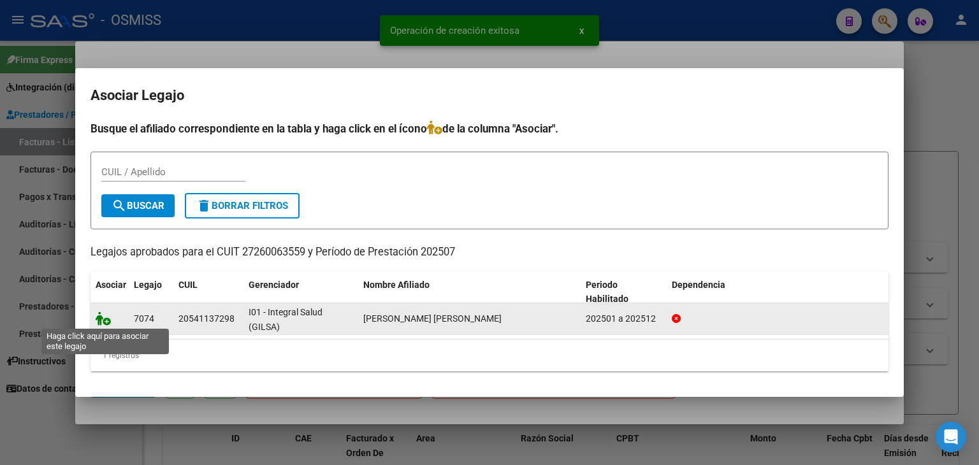
click at [102, 320] on icon at bounding box center [103, 319] width 15 height 14
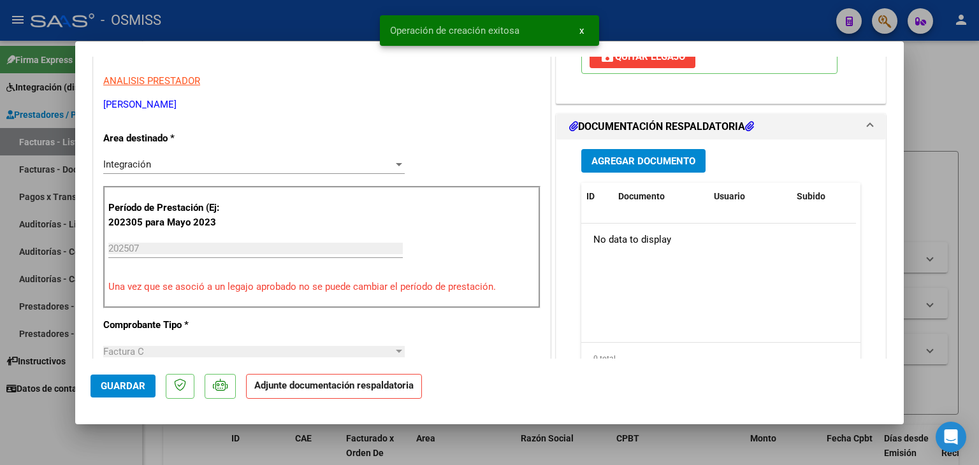
scroll to position [319, 0]
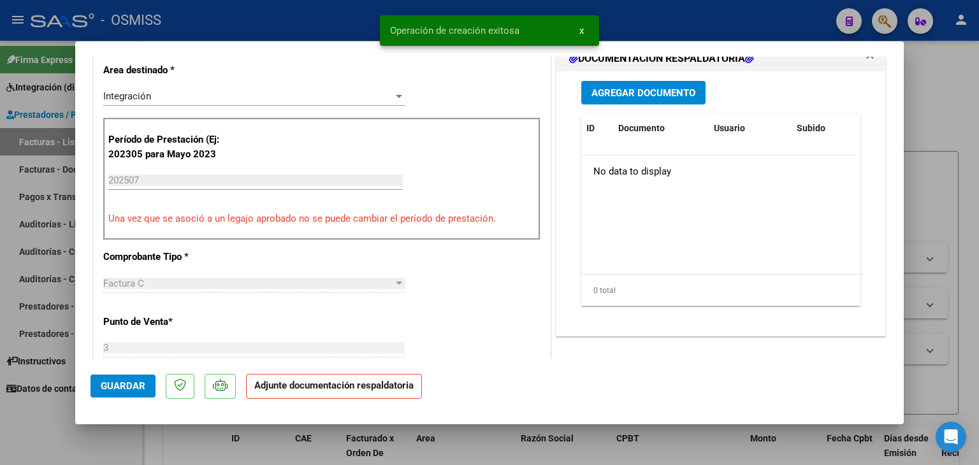
click at [634, 99] on span "Agregar Documento" at bounding box center [643, 92] width 104 height 11
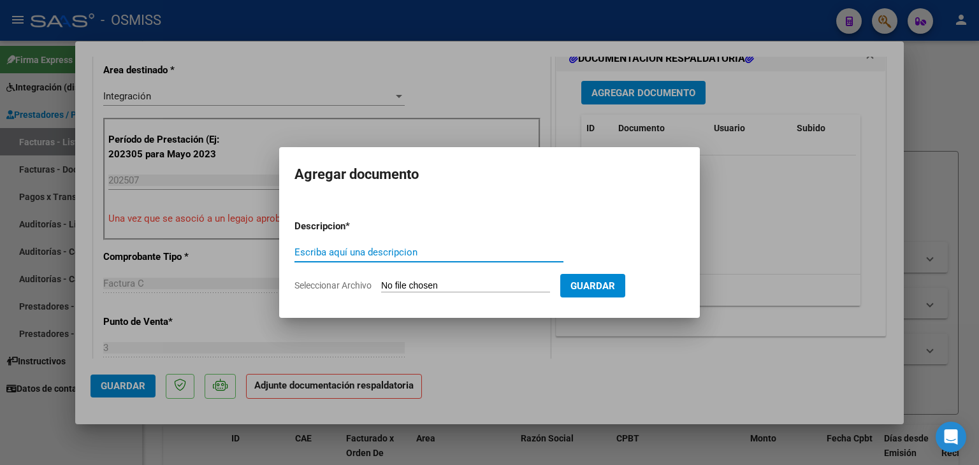
click at [407, 281] on input "Seleccionar Archivo" at bounding box center [465, 286] width 169 height 12
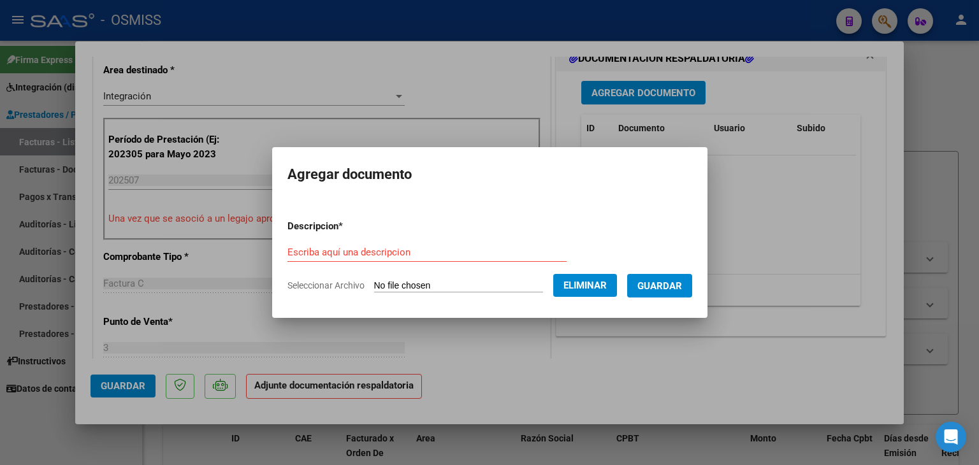
click at [352, 239] on form "Descripcion * Escriba aquí una descripcion Seleccionar Archivo Eliminar Guardar" at bounding box center [489, 256] width 405 height 93
click at [360, 256] on input "Escriba aquí una descripcion" at bounding box center [426, 252] width 279 height 11
click at [682, 286] on span "Guardar" at bounding box center [659, 285] width 45 height 11
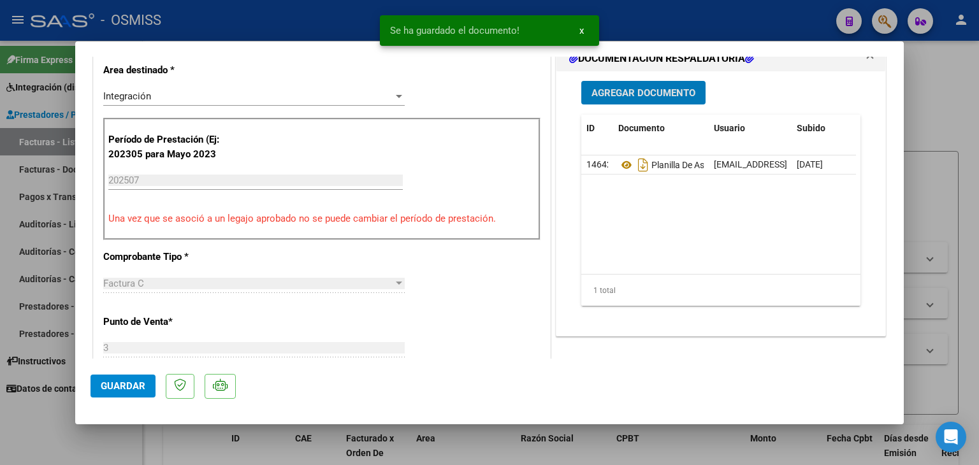
click at [127, 389] on span "Guardar" at bounding box center [123, 385] width 45 height 11
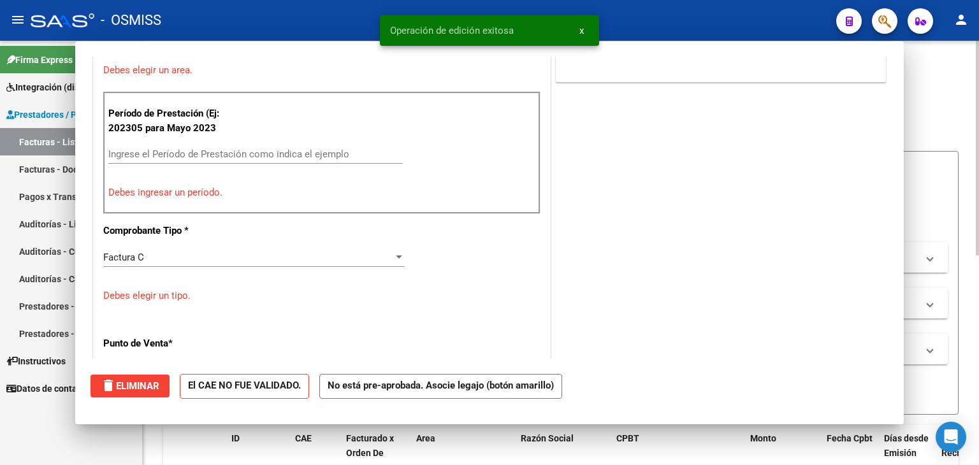
scroll to position [0, 0]
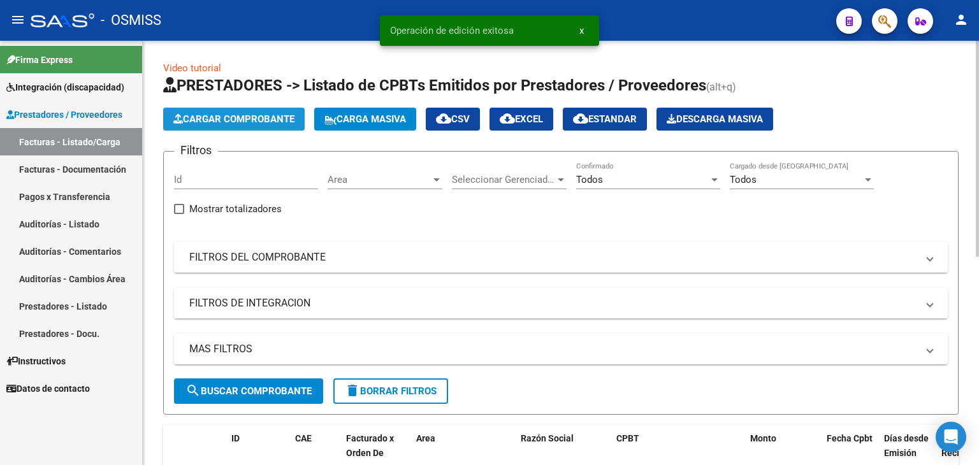
click at [197, 119] on span "Cargar Comprobante" at bounding box center [233, 118] width 121 height 11
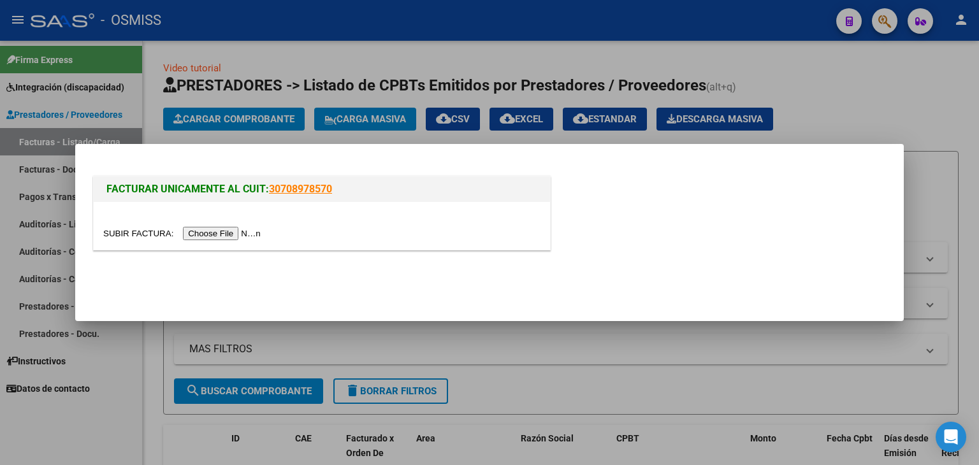
click at [214, 231] on input "file" at bounding box center [183, 233] width 161 height 13
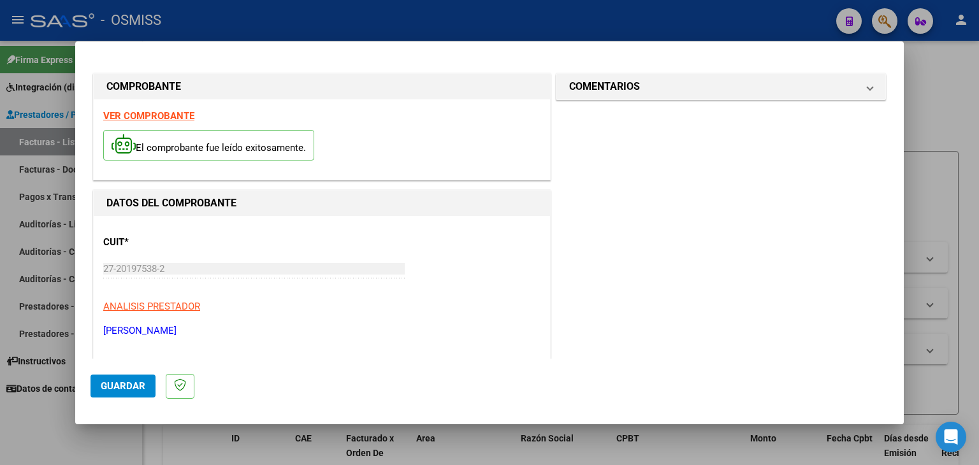
click at [184, 118] on strong "VER COMPROBANTE" at bounding box center [148, 115] width 91 height 11
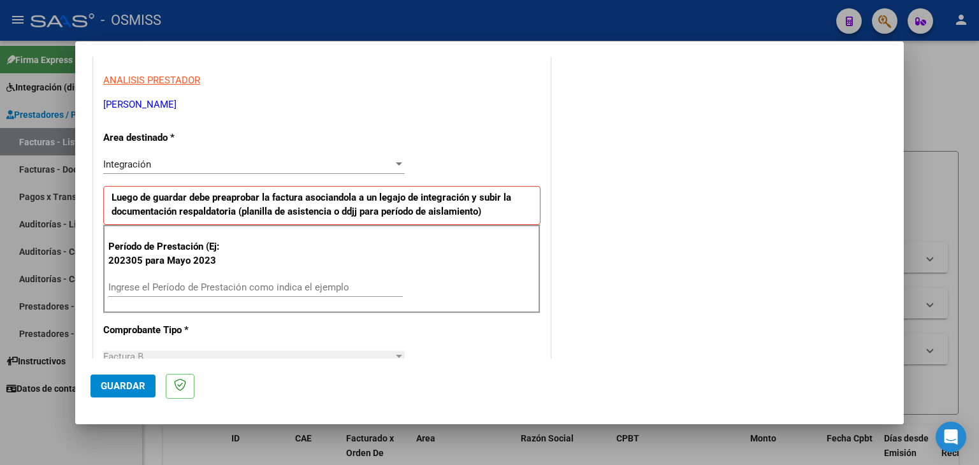
scroll to position [255, 0]
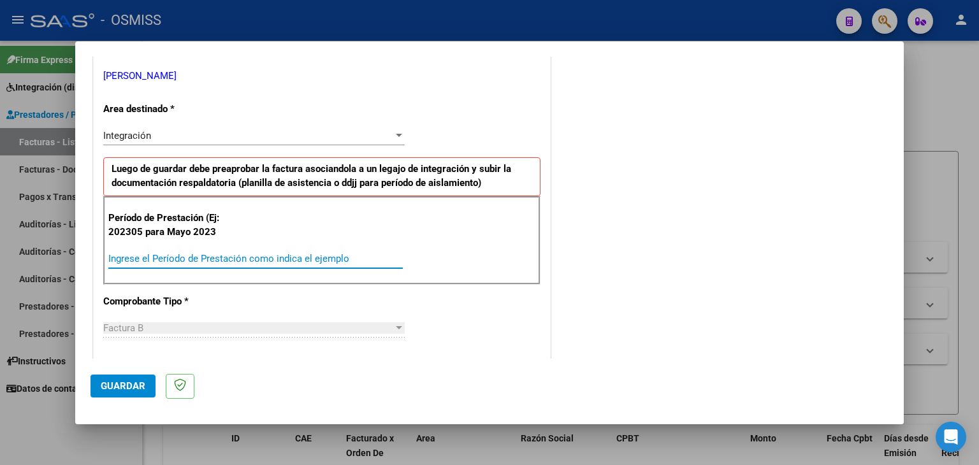
click at [148, 253] on input "Ingrese el Período de Prestación como indica el ejemplo" at bounding box center [255, 258] width 294 height 11
click at [148, 253] on input "202507" at bounding box center [255, 258] width 294 height 11
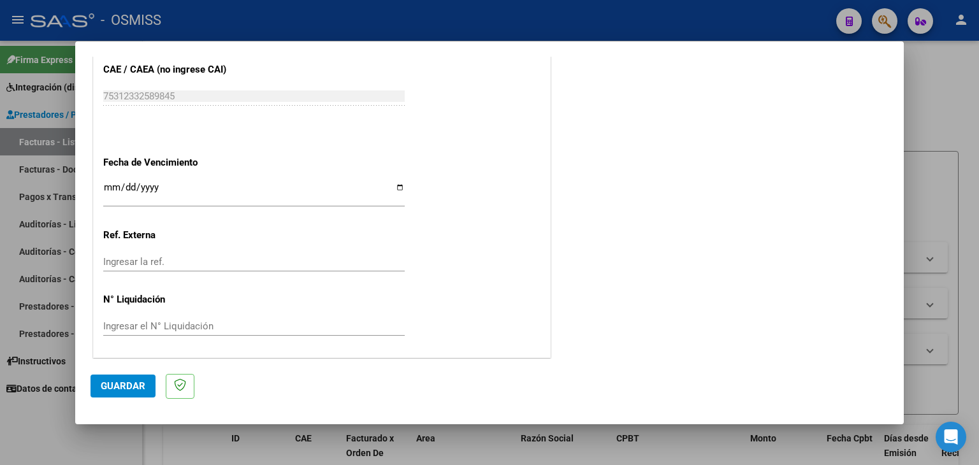
scroll to position [754, 0]
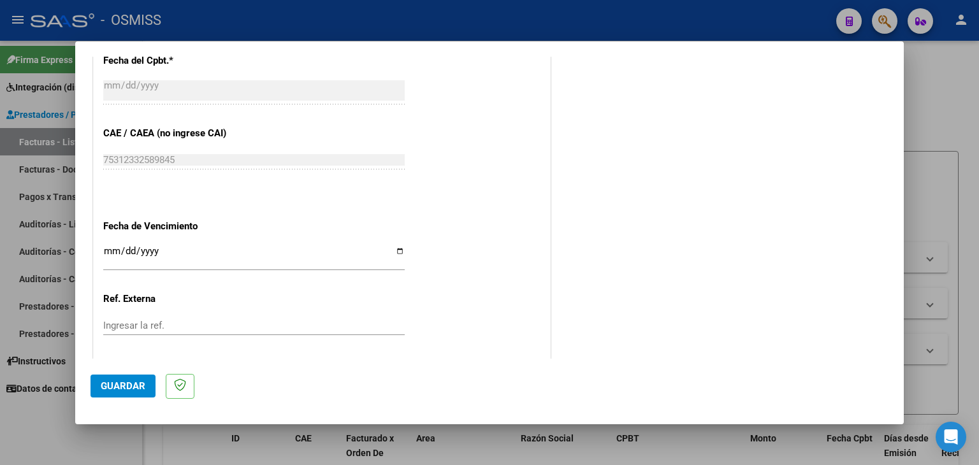
drag, startPoint x: 111, startPoint y: 248, endPoint x: 94, endPoint y: 246, distance: 16.7
click at [105, 248] on input "Ingresar la fecha" at bounding box center [253, 256] width 301 height 20
click at [126, 388] on span "Guardar" at bounding box center [123, 385] width 45 height 11
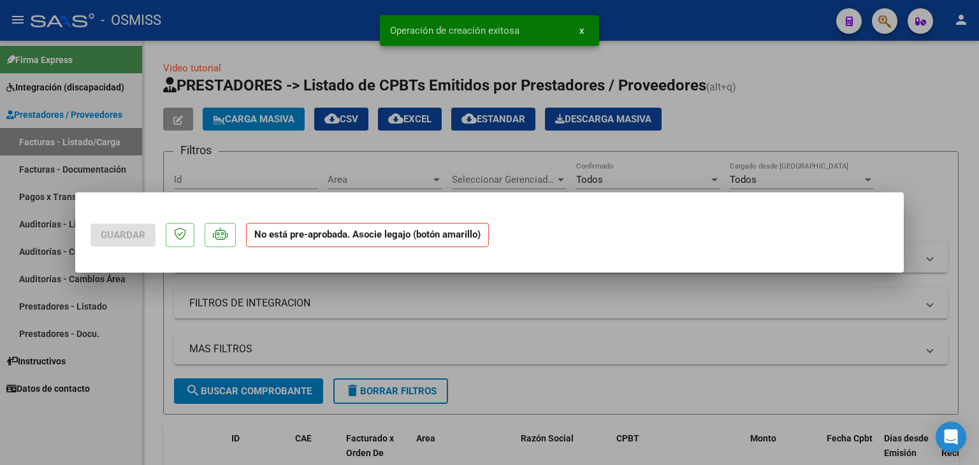
scroll to position [0, 0]
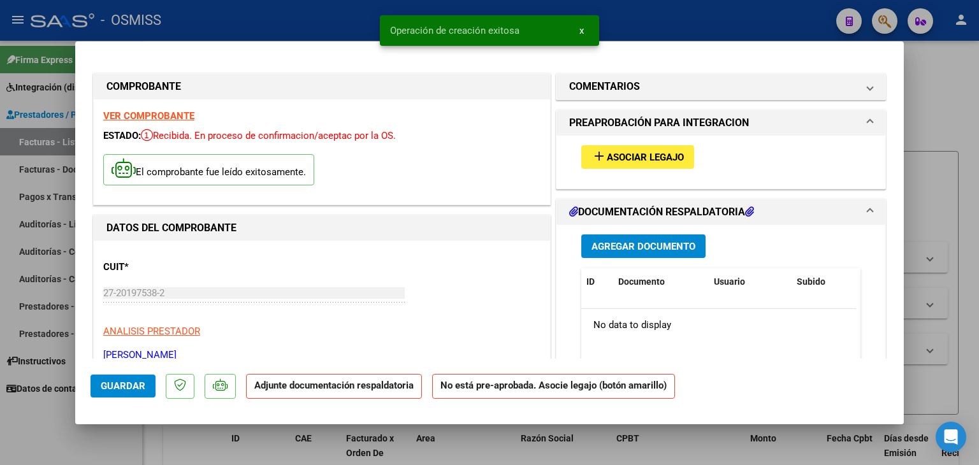
click at [618, 165] on button "add Asociar Legajo" at bounding box center [637, 157] width 113 height 24
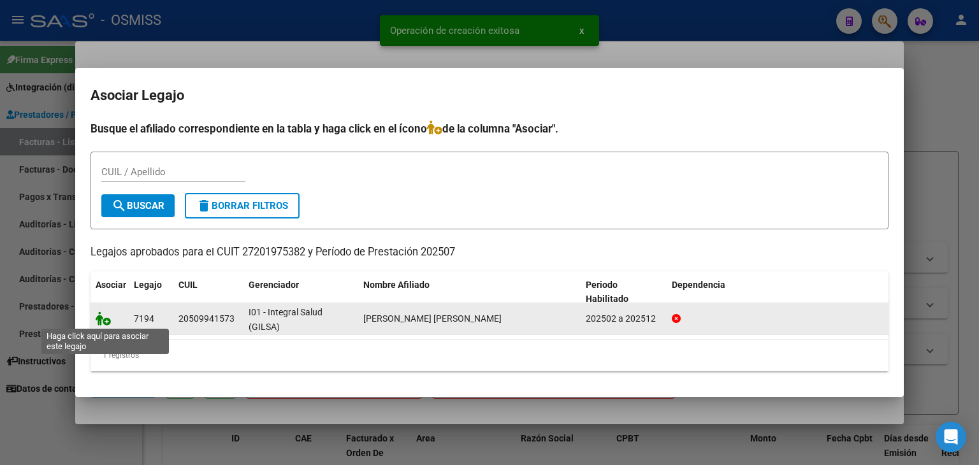
click at [96, 318] on icon at bounding box center [103, 319] width 15 height 14
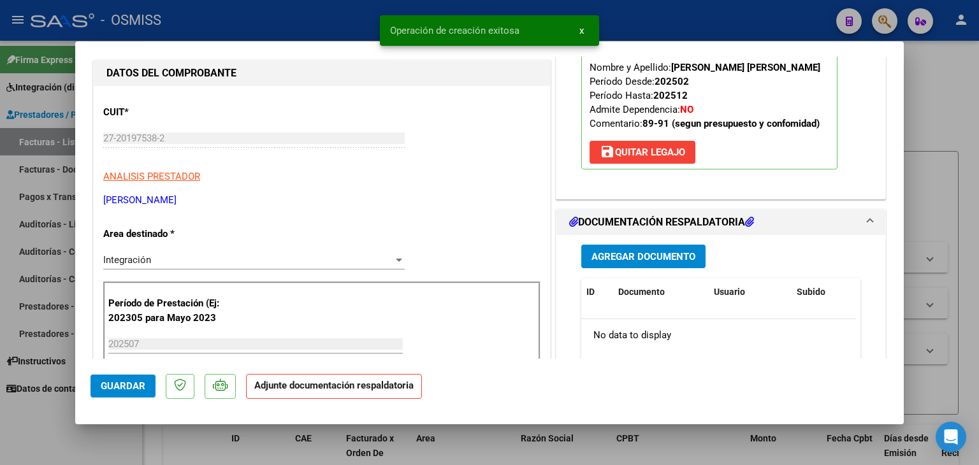
scroll to position [191, 0]
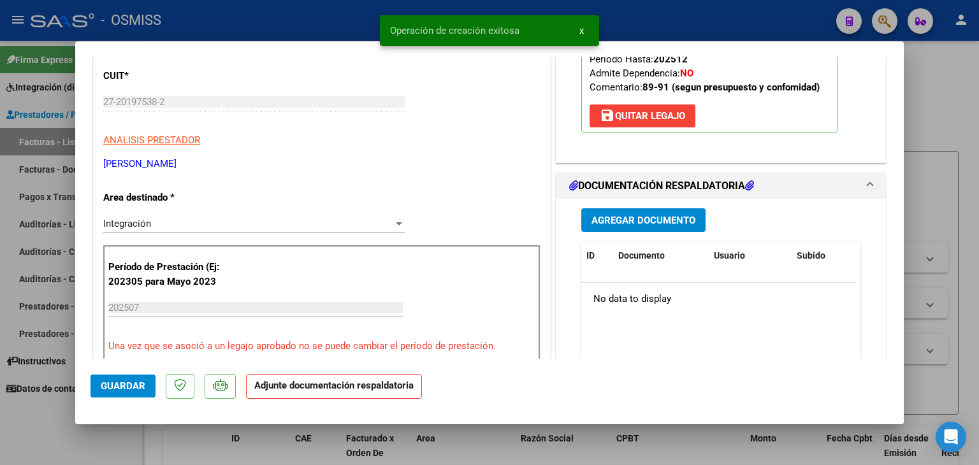
click at [651, 215] on span "Agregar Documento" at bounding box center [643, 220] width 104 height 11
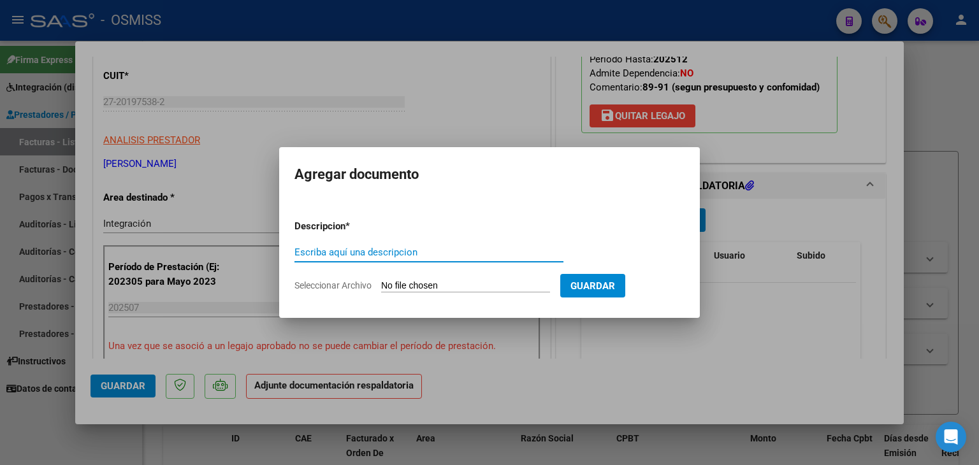
click at [439, 282] on input "Seleccionar Archivo" at bounding box center [465, 286] width 169 height 12
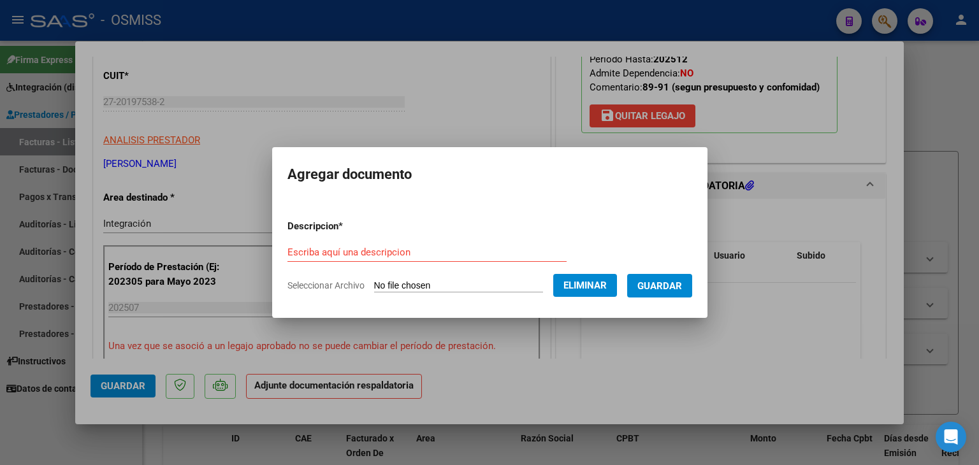
click at [347, 238] on form "Descripcion * Escriba aquí una descripcion Seleccionar Archivo Eliminar Guardar" at bounding box center [489, 256] width 405 height 93
click at [367, 245] on div "Escriba aquí una descripcion" at bounding box center [426, 252] width 279 height 19
click at [373, 247] on input "Escriba aquí una descripcion" at bounding box center [426, 252] width 279 height 11
drag, startPoint x: 660, startPoint y: 290, endPoint x: 661, endPoint y: 304, distance: 14.1
click at [658, 291] on span "Guardar" at bounding box center [659, 285] width 45 height 11
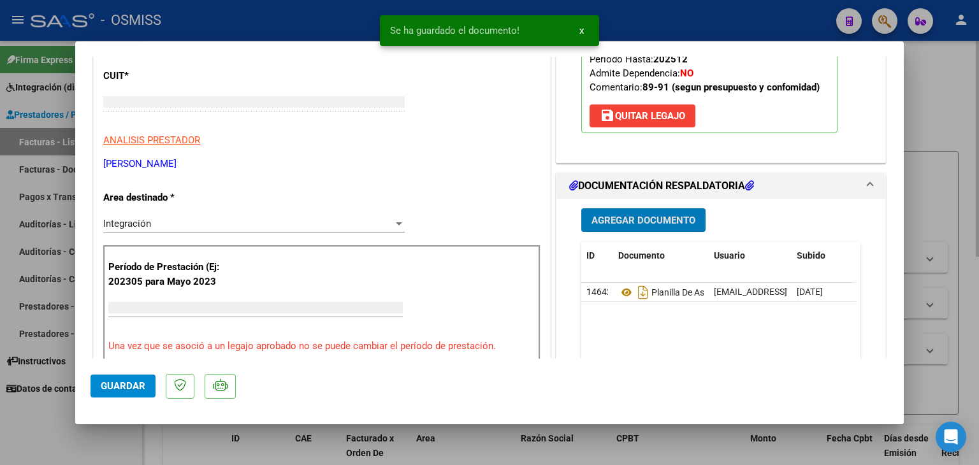
scroll to position [152, 0]
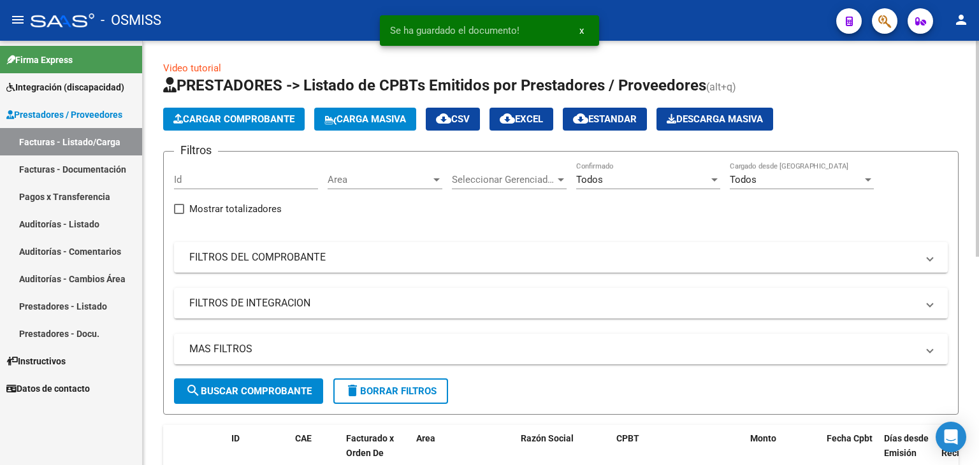
click at [215, 113] on span "Cargar Comprobante" at bounding box center [233, 118] width 121 height 11
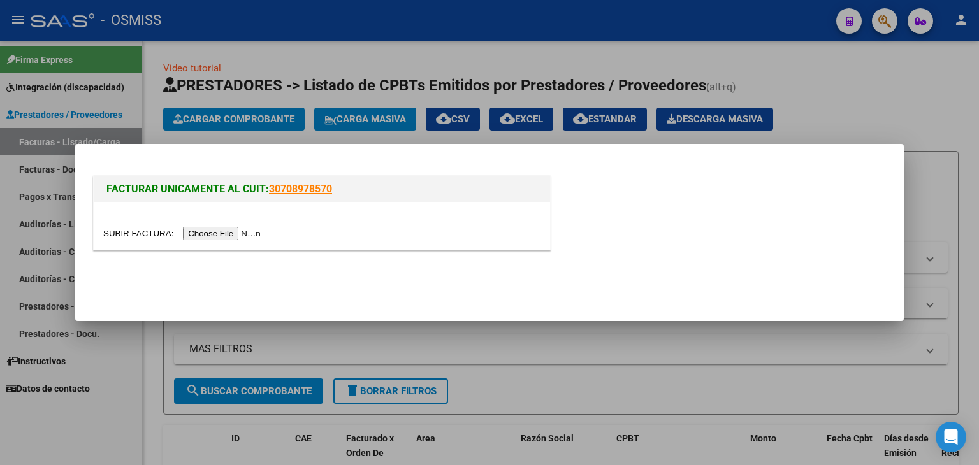
click at [255, 226] on div at bounding box center [321, 233] width 437 height 15
click at [245, 239] on input "file" at bounding box center [183, 233] width 161 height 13
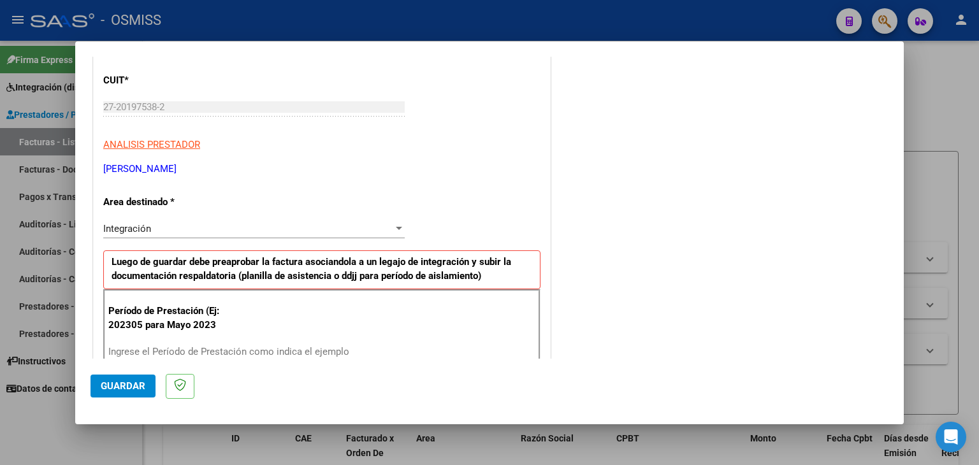
scroll to position [191, 0]
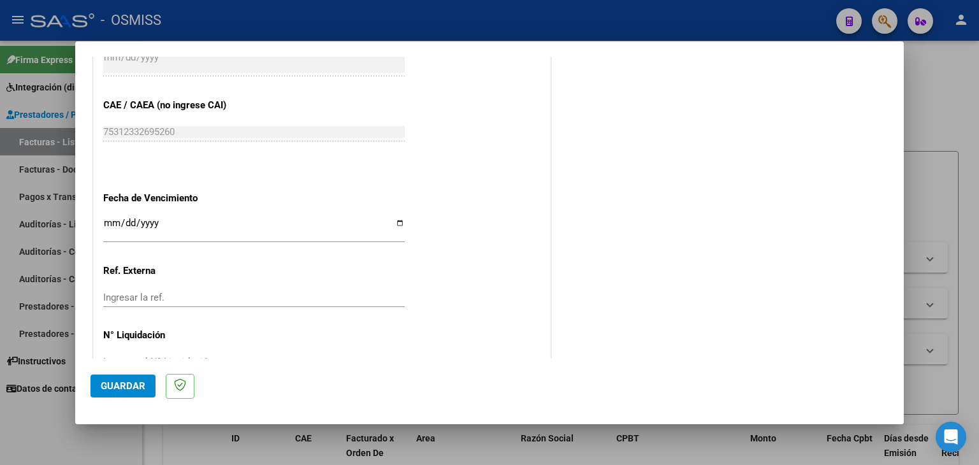
scroll to position [754, 0]
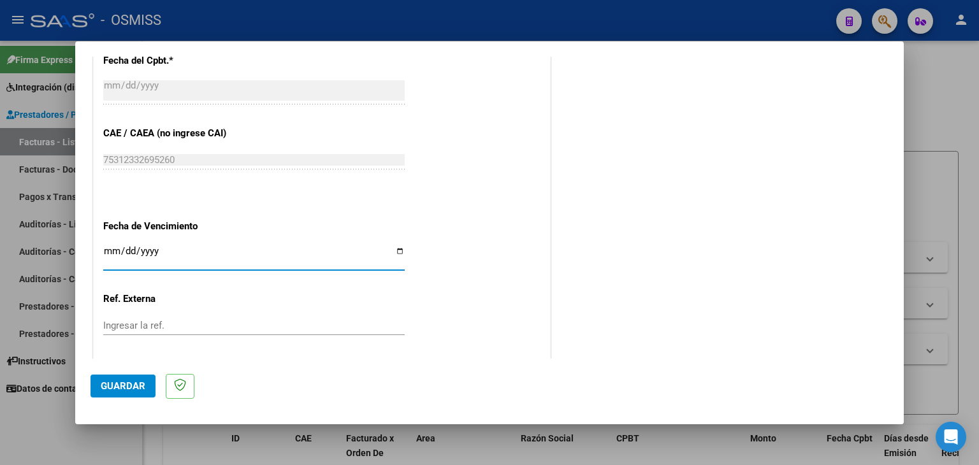
click at [110, 248] on input "Ingresar la fecha" at bounding box center [253, 256] width 301 height 20
type input "[DATE]"
click at [112, 392] on button "Guardar" at bounding box center [123, 386] width 65 height 23
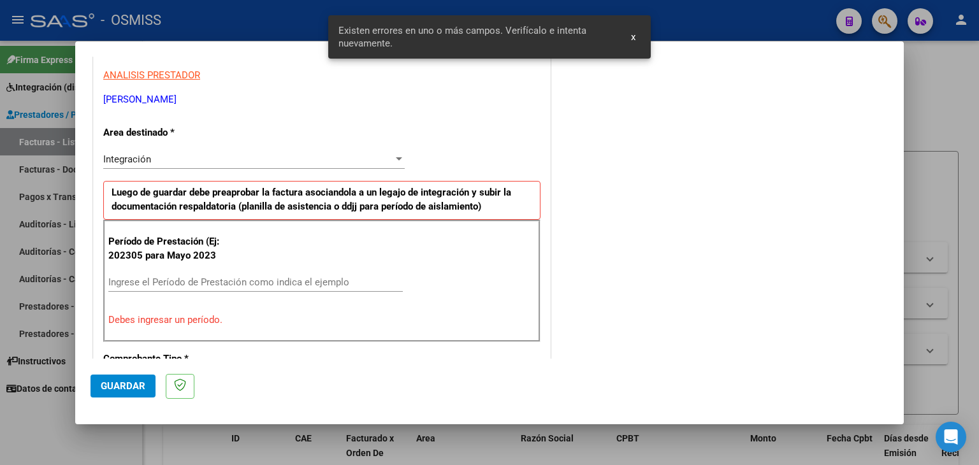
scroll to position [228, 0]
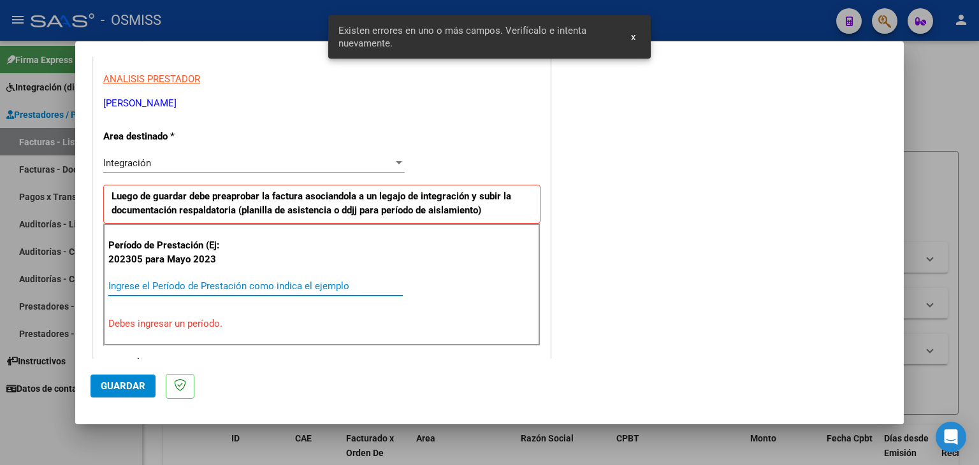
click at [171, 282] on input "Ingrese el Período de Prestación como indica el ejemplo" at bounding box center [255, 285] width 294 height 11
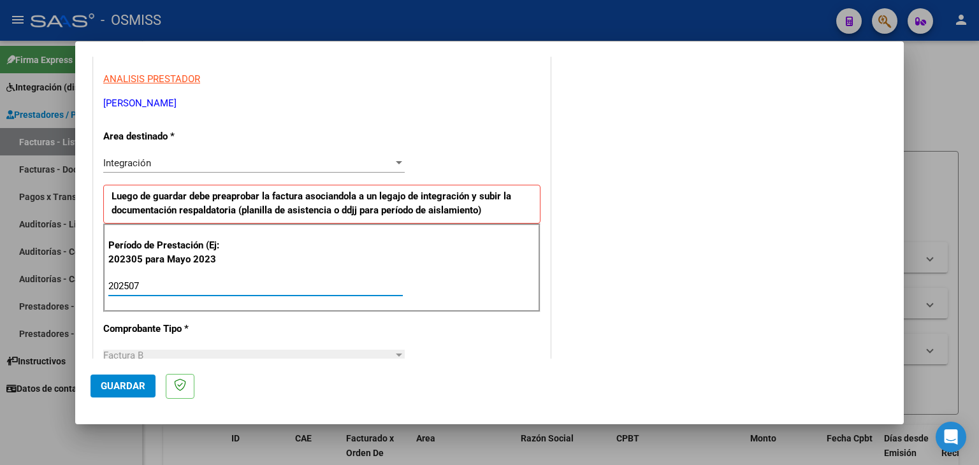
type input "202507"
click at [130, 382] on span "Guardar" at bounding box center [123, 385] width 45 height 11
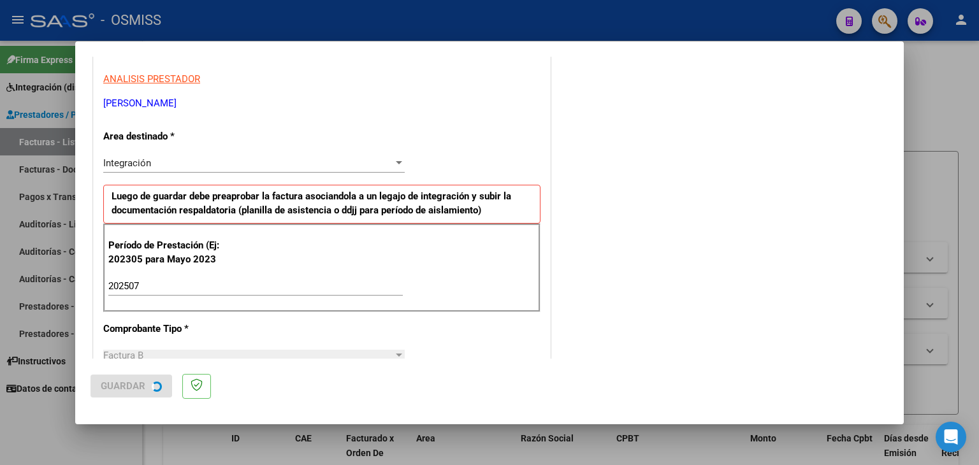
scroll to position [0, 0]
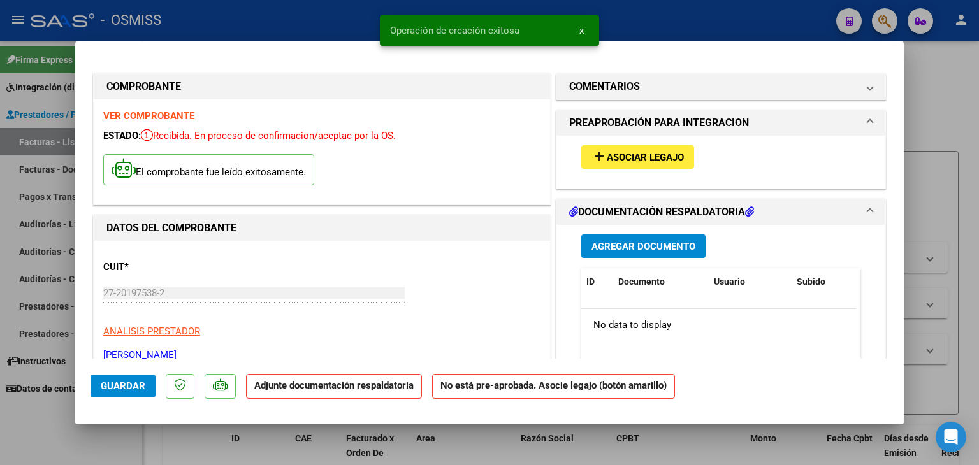
click at [637, 164] on button "add Asociar Legajo" at bounding box center [637, 157] width 113 height 24
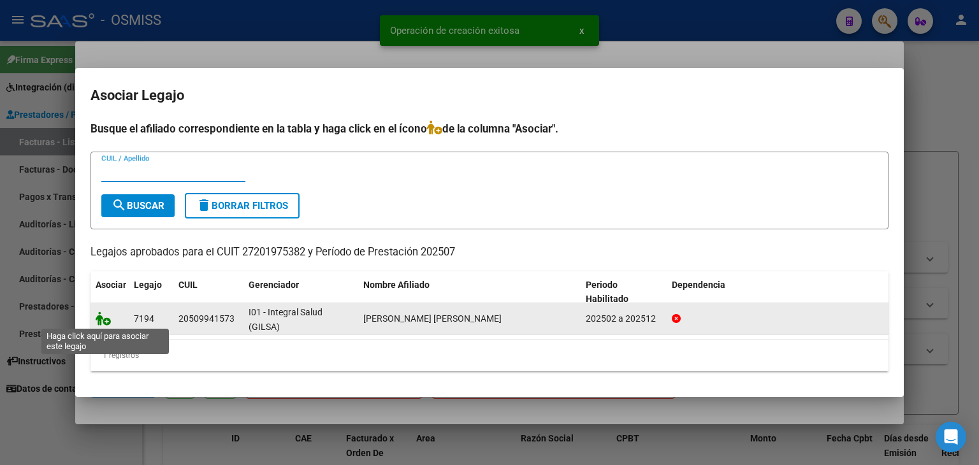
click at [105, 313] on icon at bounding box center [103, 319] width 15 height 14
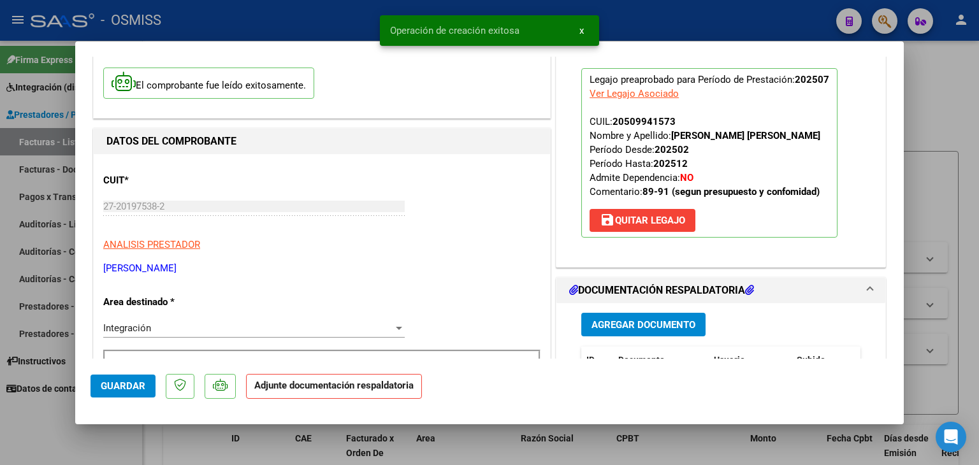
scroll to position [255, 0]
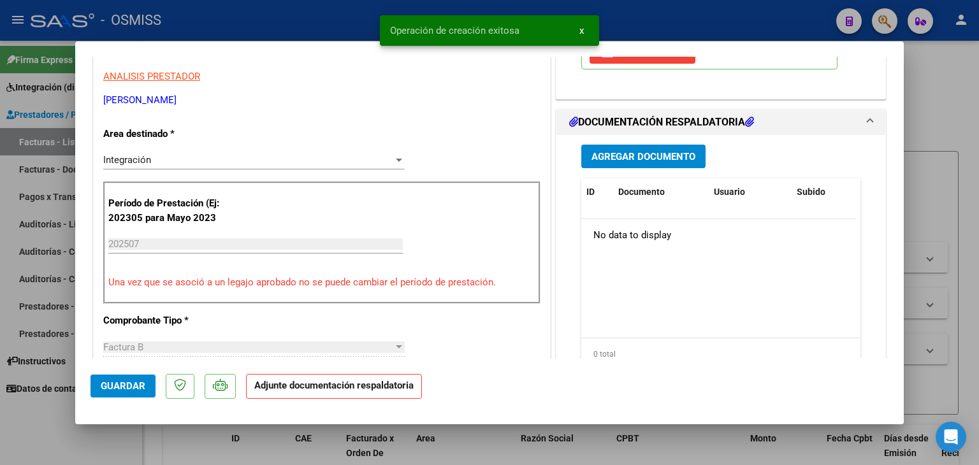
click at [637, 157] on span "Agregar Documento" at bounding box center [643, 156] width 104 height 11
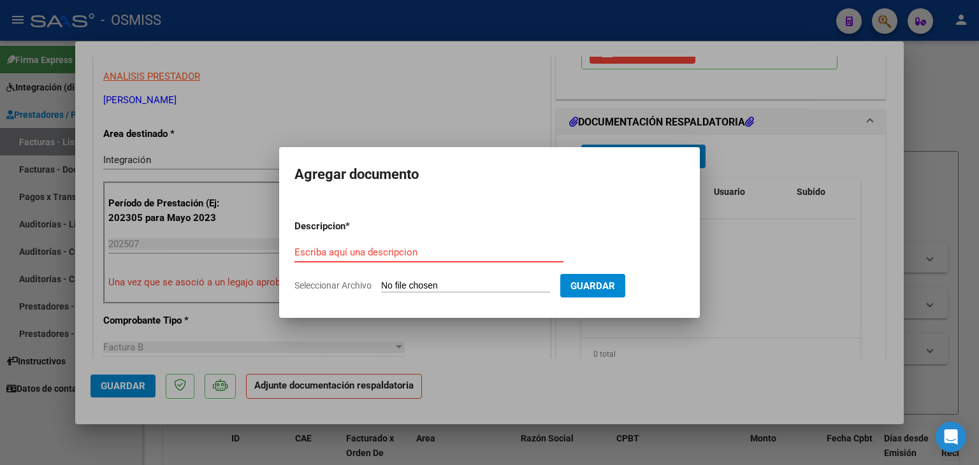
click at [414, 280] on app-file-uploader "Seleccionar Archivo" at bounding box center [427, 285] width 266 height 11
click at [417, 287] on input "Seleccionar Archivo" at bounding box center [465, 286] width 169 height 12
type input "C:\fakepath\RAMIREZ MIS 2.pdf"
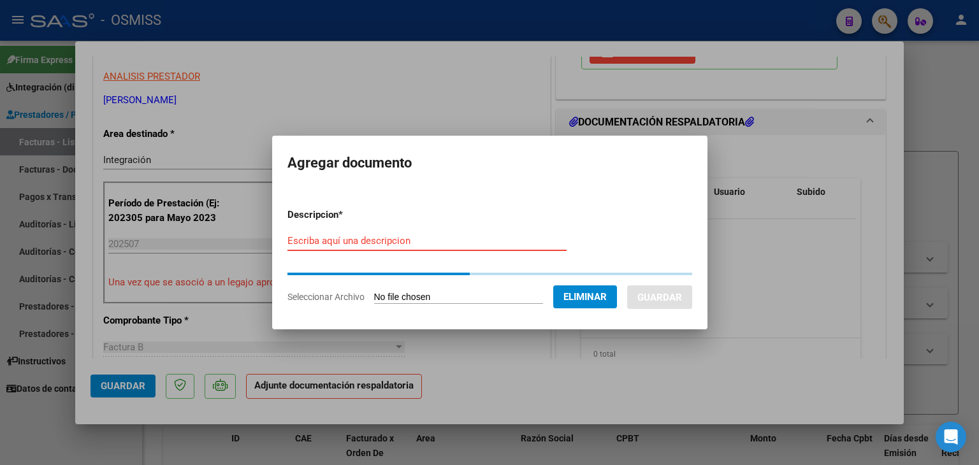
click at [417, 238] on input "Escriba aquí una descripcion" at bounding box center [426, 240] width 279 height 11
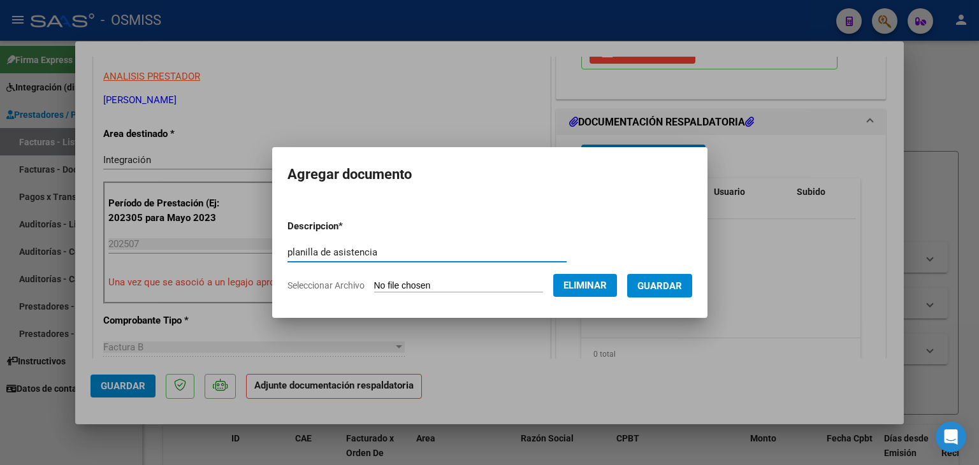
type input "planilla de asistencia"
click at [670, 287] on span "Guardar" at bounding box center [659, 285] width 45 height 11
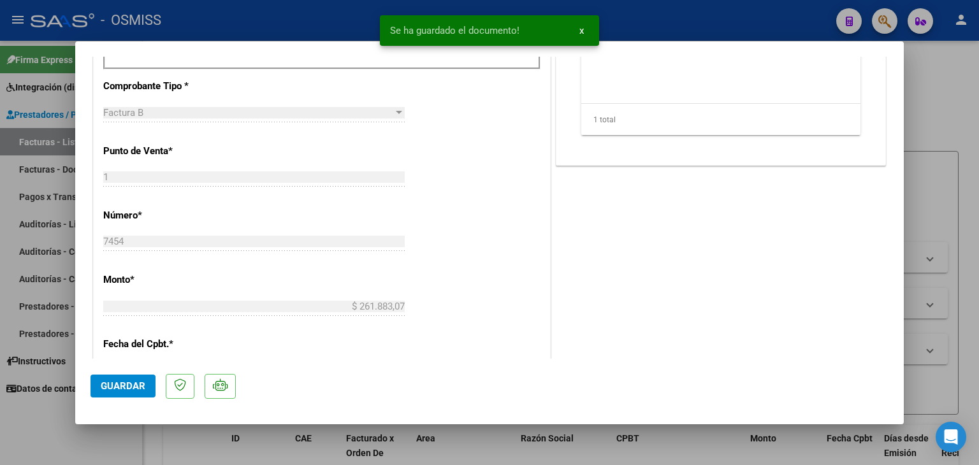
scroll to position [574, 0]
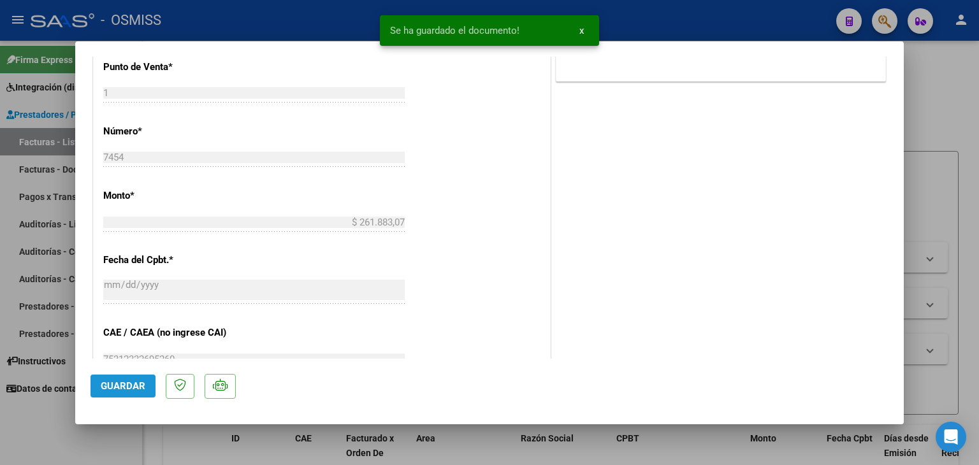
click at [135, 384] on span "Guardar" at bounding box center [123, 385] width 45 height 11
type input "$ 0,00"
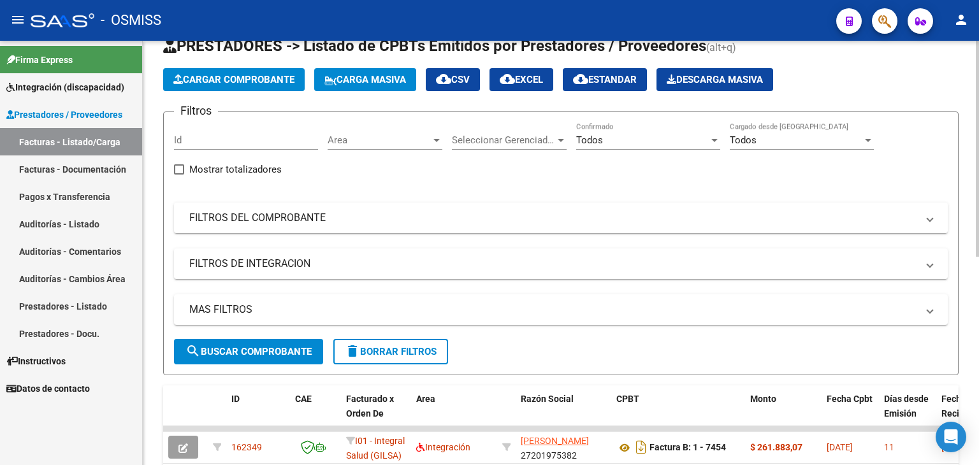
scroll to position [28, 0]
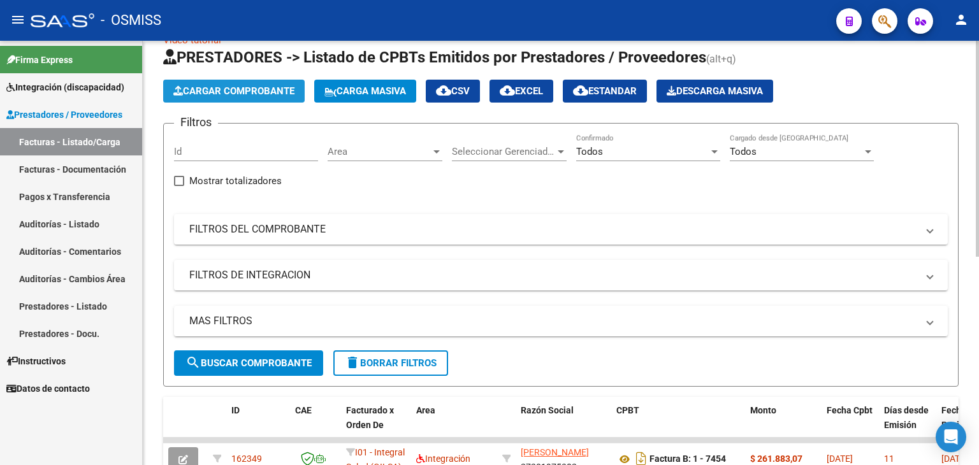
click at [241, 87] on span "Cargar Comprobante" at bounding box center [233, 90] width 121 height 11
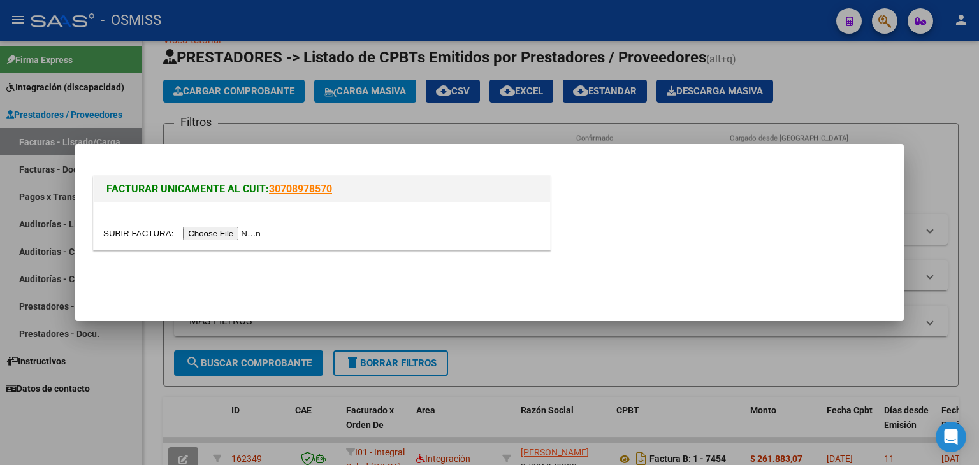
click at [234, 231] on input "file" at bounding box center [183, 233] width 161 height 13
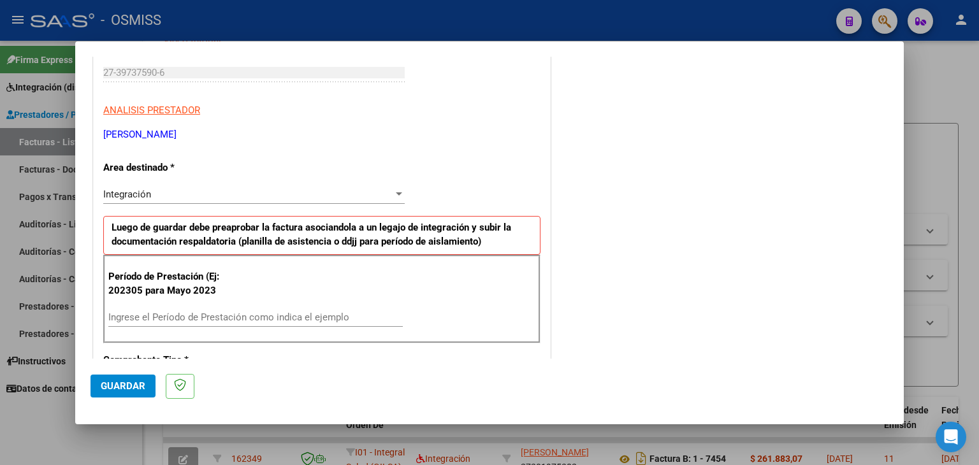
scroll to position [319, 0]
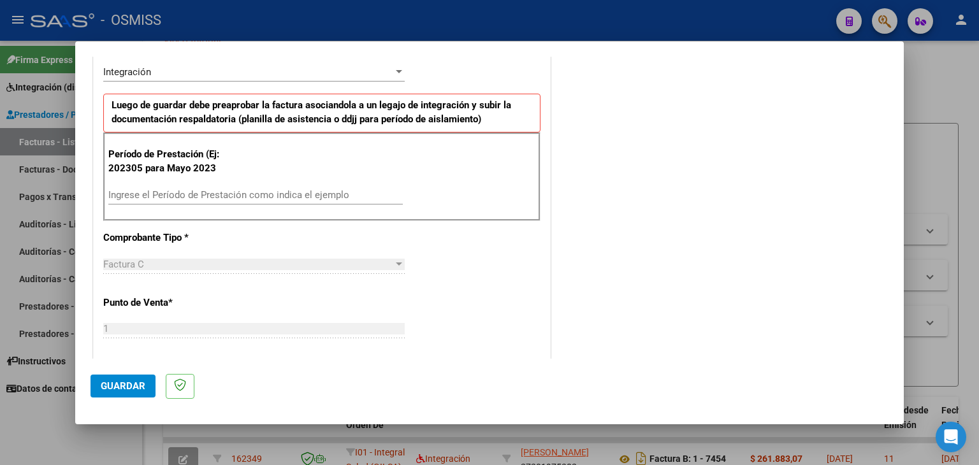
click at [232, 179] on div "Período de Prestación (Ej: 202305 para Mayo 2023 Ingrese el Período de Prestaci…" at bounding box center [321, 177] width 437 height 89
click at [232, 192] on input "Ingrese el Período de Prestación como indica el ejemplo" at bounding box center [255, 194] width 294 height 11
type input "202507"
click at [431, 248] on div "CUIT * 27-39737590-6 Ingresar CUIT ANALISIS PRESTADOR MASNYJ MARIA VICTORIA ARC…" at bounding box center [322, 376] width 456 height 959
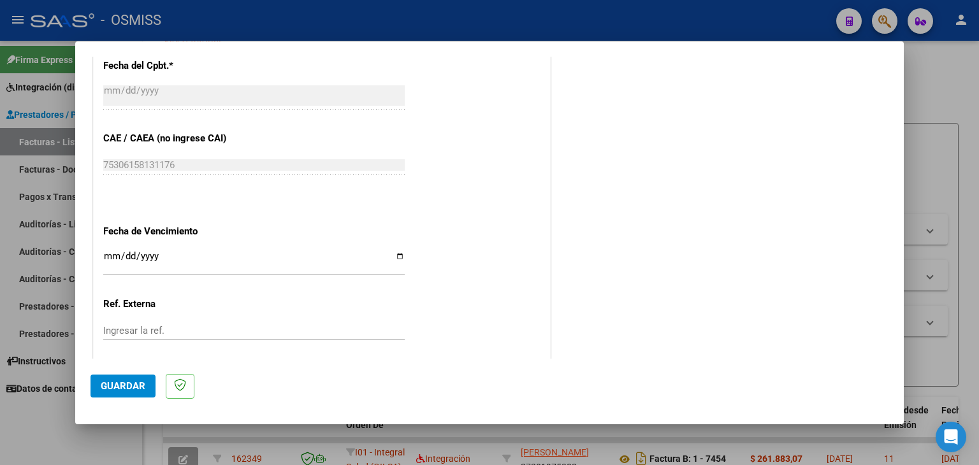
scroll to position [765, 0]
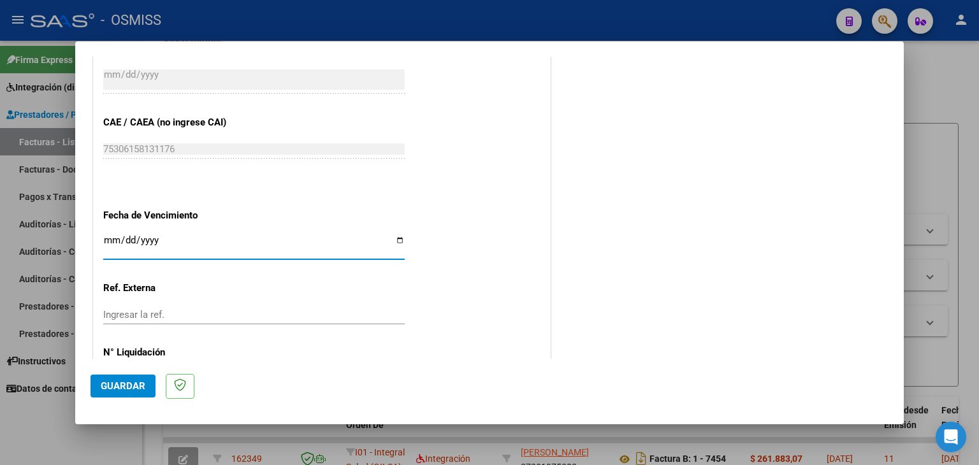
click at [105, 235] on input "Ingresar la fecha" at bounding box center [253, 245] width 301 height 20
type input "[DATE]"
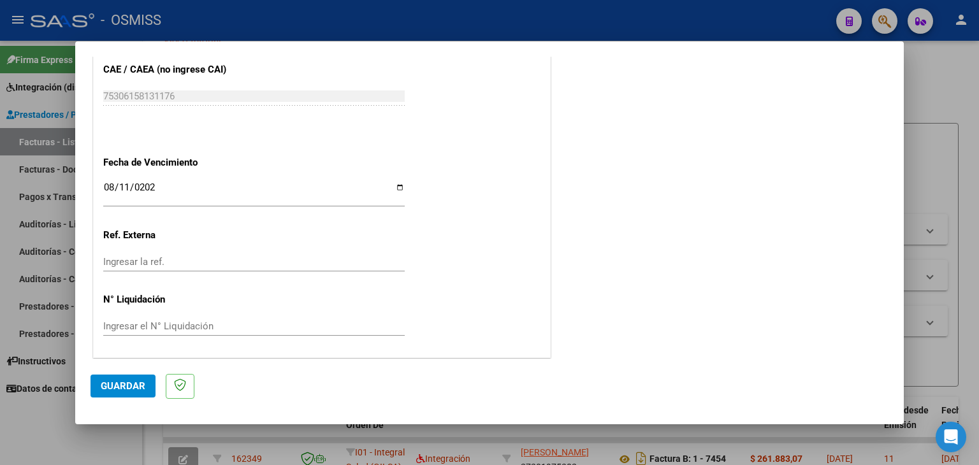
scroll to position [754, 0]
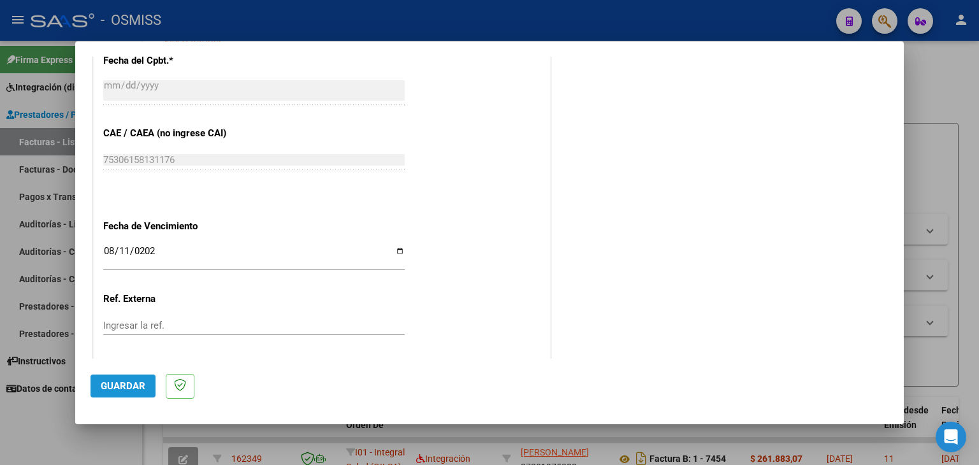
click at [120, 377] on button "Guardar" at bounding box center [123, 386] width 65 height 23
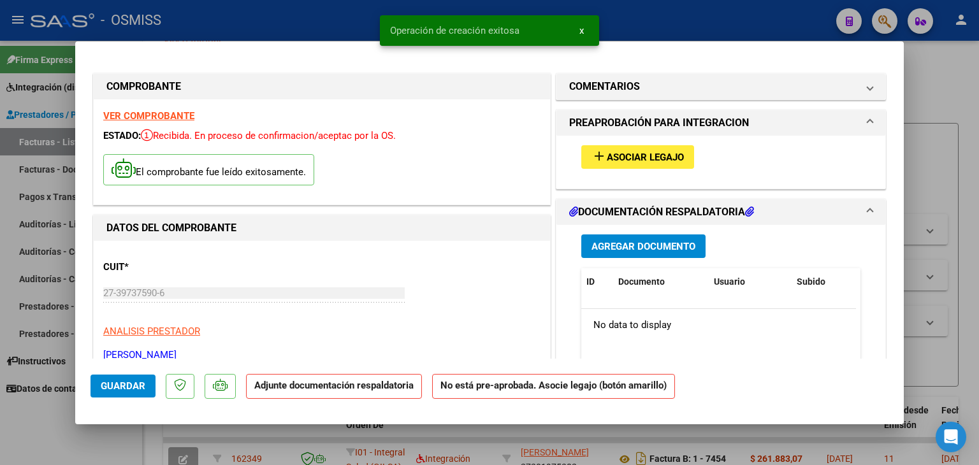
click at [635, 164] on button "add Asociar Legajo" at bounding box center [637, 157] width 113 height 24
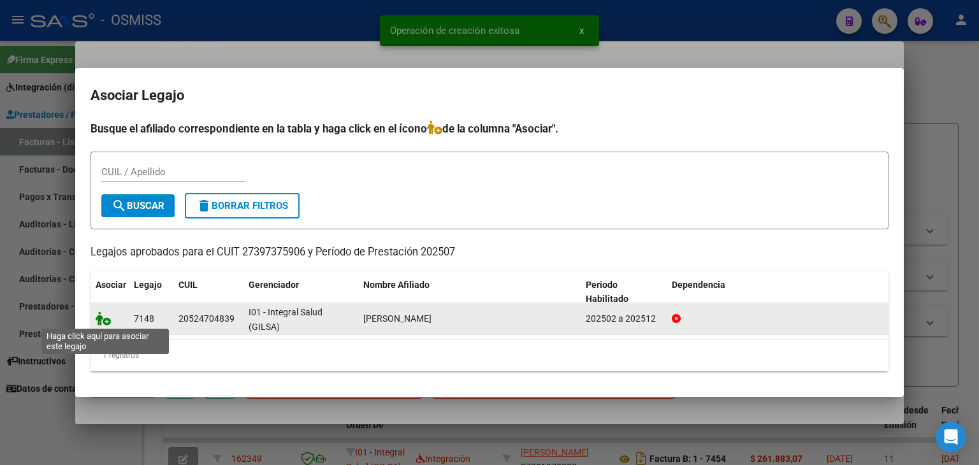
click at [97, 319] on icon at bounding box center [103, 319] width 15 height 14
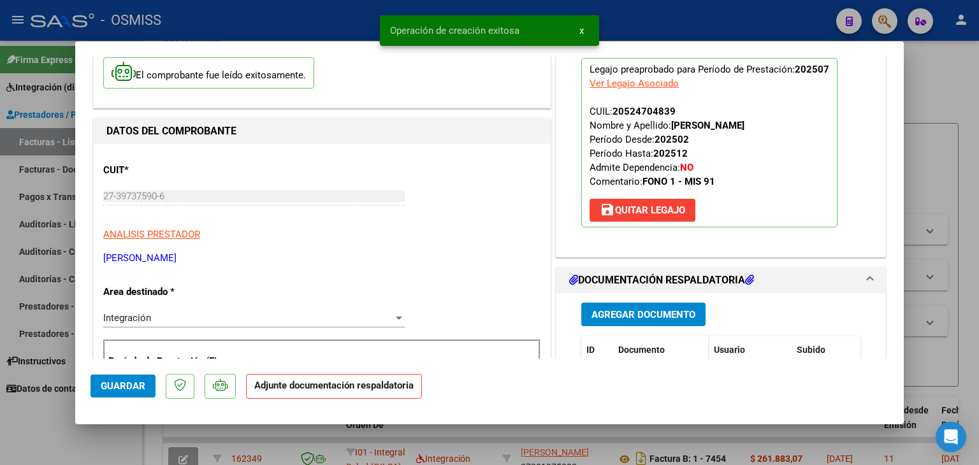
scroll to position [127, 0]
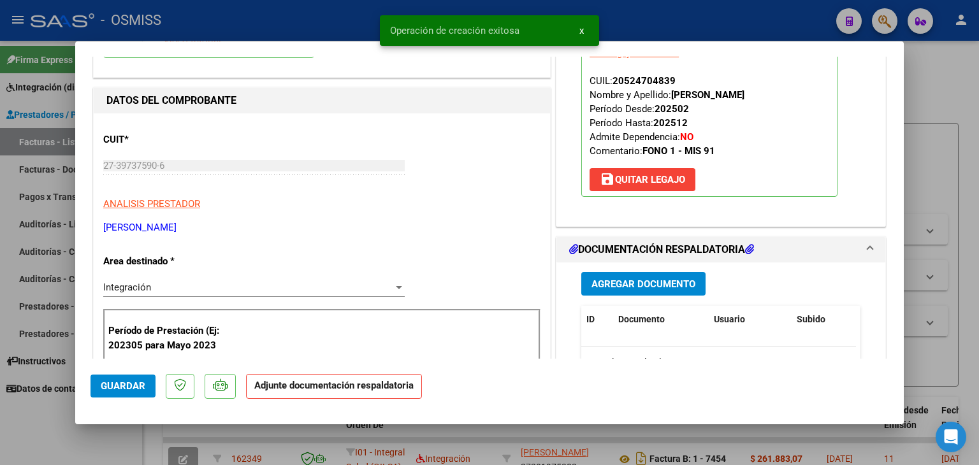
click at [648, 284] on span "Agregar Documento" at bounding box center [643, 284] width 104 height 11
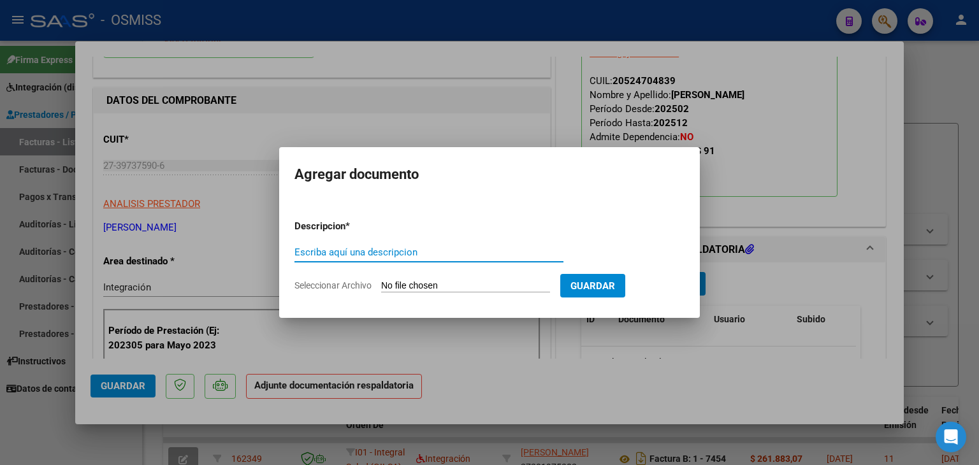
click at [420, 286] on input "Seleccionar Archivo" at bounding box center [465, 286] width 169 height 12
type input "C:\fakepath\Asistencia Romeo julio .pdf"
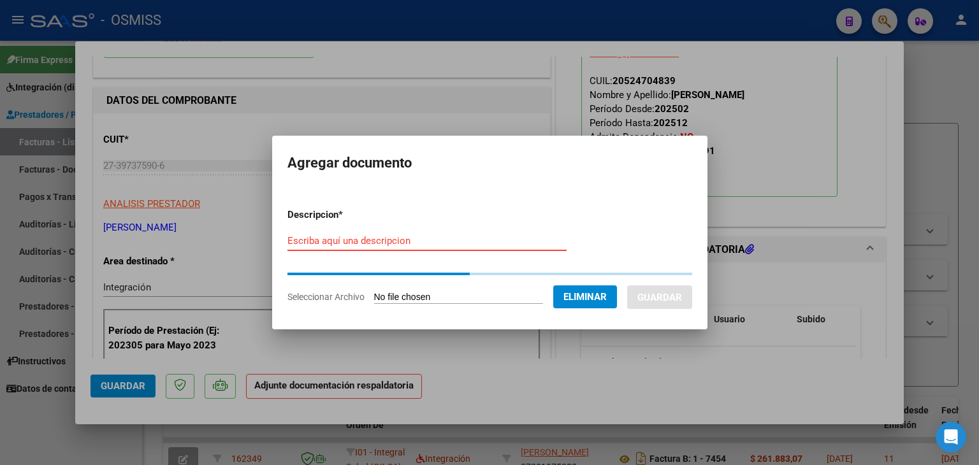
click at [398, 236] on form "Descripcion * Escriba aquí una descripcion Seleccionar Archivo Eliminar Guardar" at bounding box center [489, 256] width 405 height 116
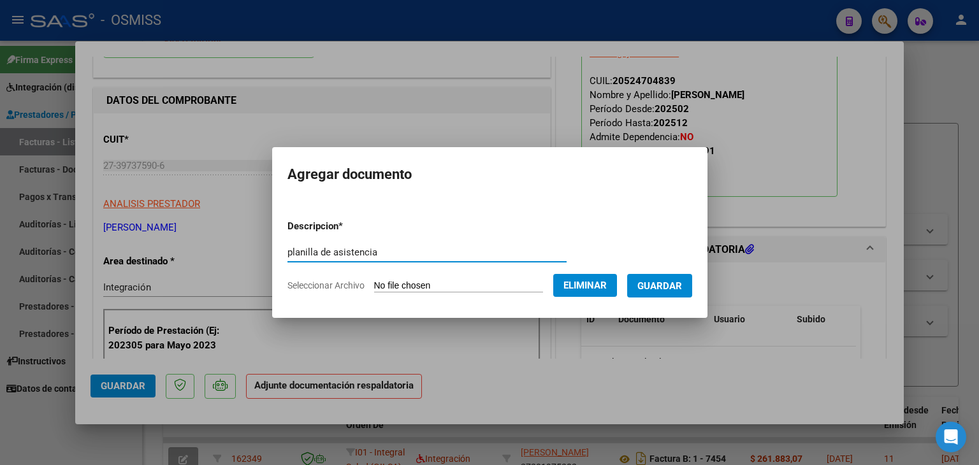
type input "planilla de asistencia"
click at [672, 279] on button "Guardar" at bounding box center [659, 286] width 65 height 24
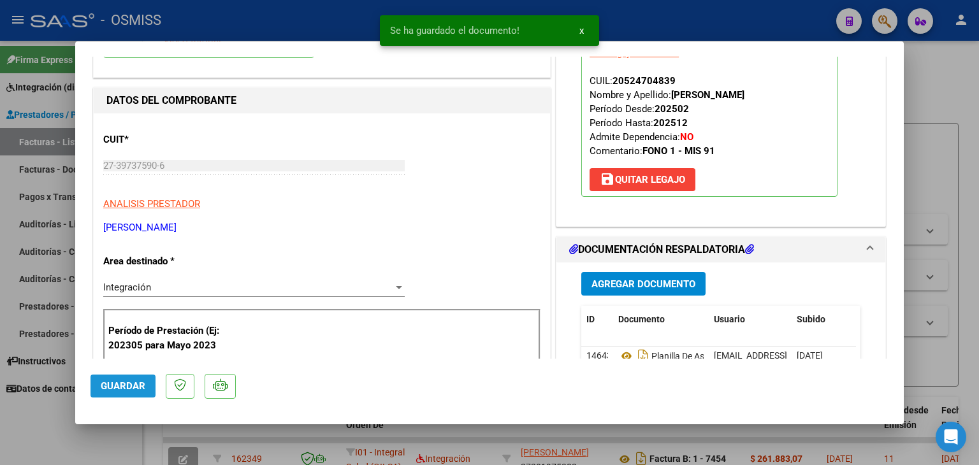
drag, startPoint x: 107, startPoint y: 388, endPoint x: 105, endPoint y: 366, distance: 21.2
click at [106, 386] on span "Guardar" at bounding box center [123, 385] width 45 height 11
click at [115, 391] on span "Guardar" at bounding box center [123, 385] width 45 height 11
type input "$ 0,00"
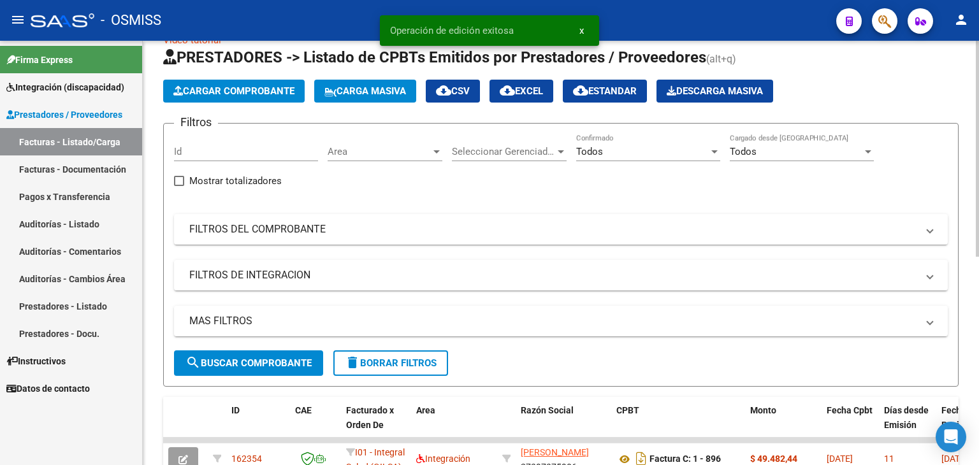
click at [243, 95] on span "Cargar Comprobante" at bounding box center [233, 90] width 121 height 11
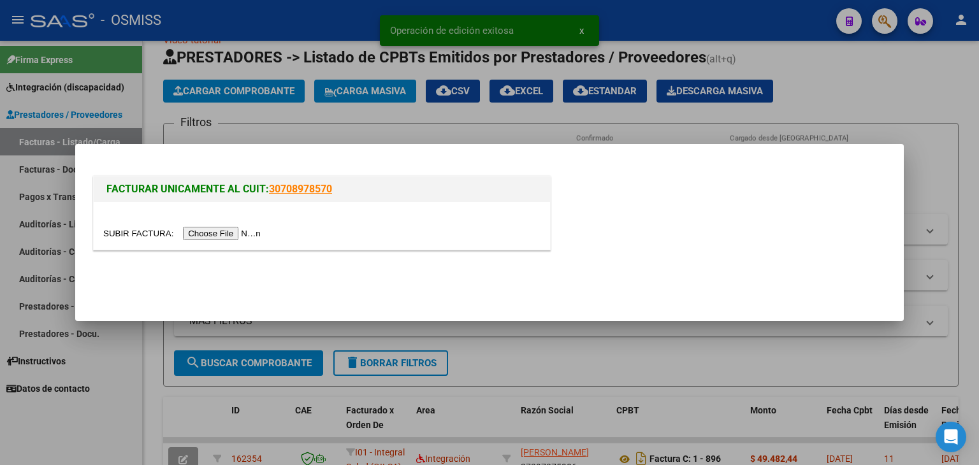
click at [248, 235] on input "file" at bounding box center [183, 233] width 161 height 13
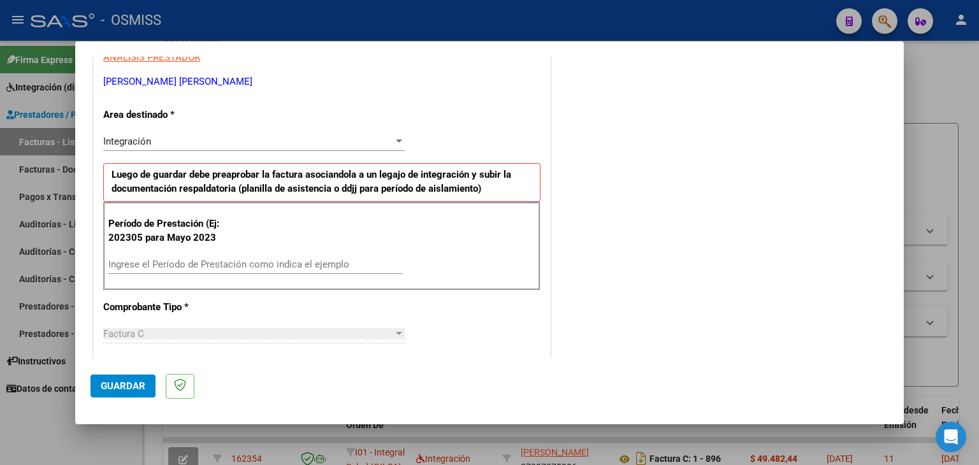
scroll to position [255, 0]
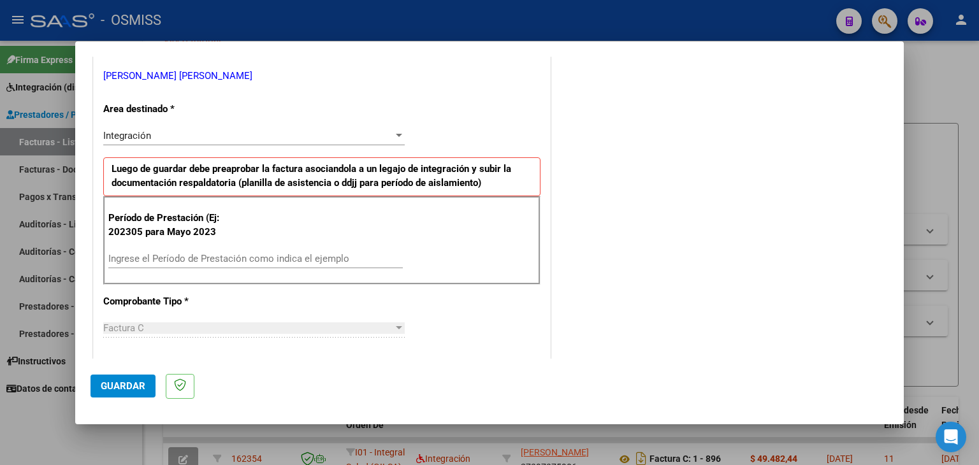
drag, startPoint x: 172, startPoint y: 267, endPoint x: 178, endPoint y: 261, distance: 8.6
click at [175, 263] on div "Ingrese el Período de Prestación como indica el ejemplo" at bounding box center [255, 264] width 294 height 31
click at [178, 258] on input "Ingrese el Período de Prestación como indica el ejemplo" at bounding box center [255, 258] width 294 height 11
type input "202507"
click at [428, 273] on div "Período de Prestación (Ej: 202305 para [DATE] 202507 Ingrese el Período de Pres…" at bounding box center [321, 240] width 437 height 89
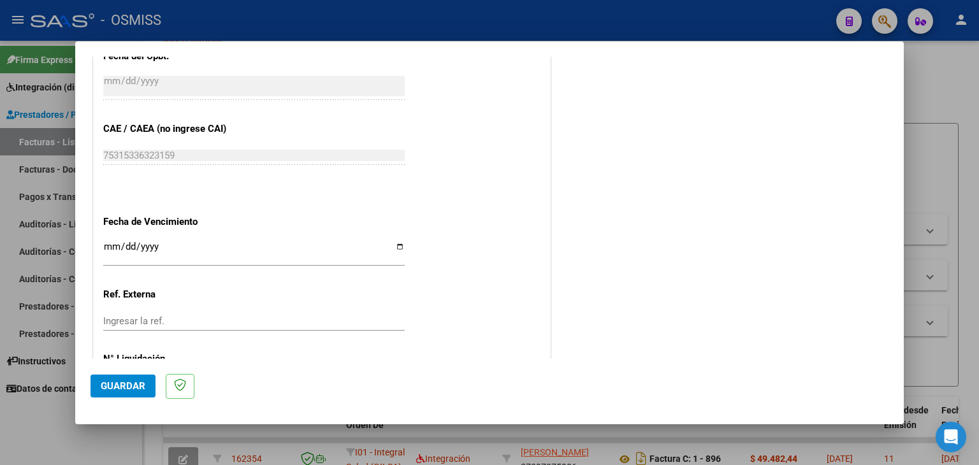
scroll to position [765, 0]
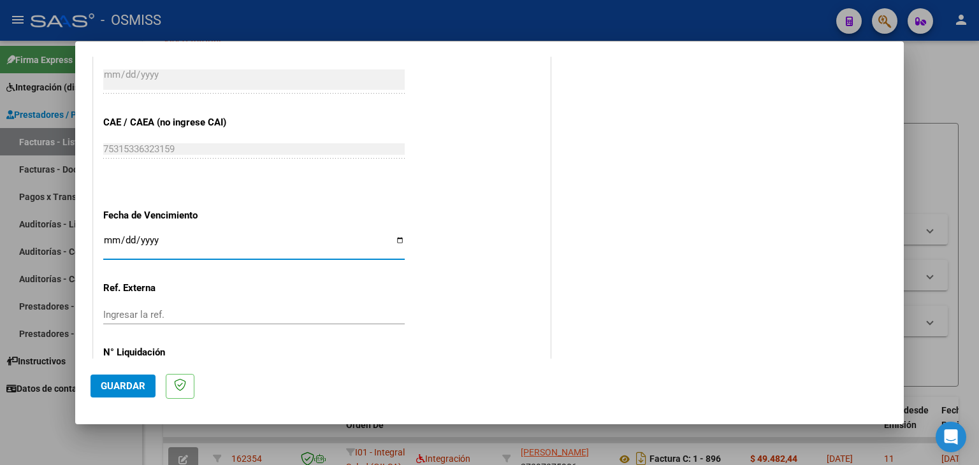
click at [112, 235] on input "Ingresar la fecha" at bounding box center [253, 245] width 301 height 20
type input "[DATE]"
click at [138, 382] on span "Guardar" at bounding box center [123, 385] width 45 height 11
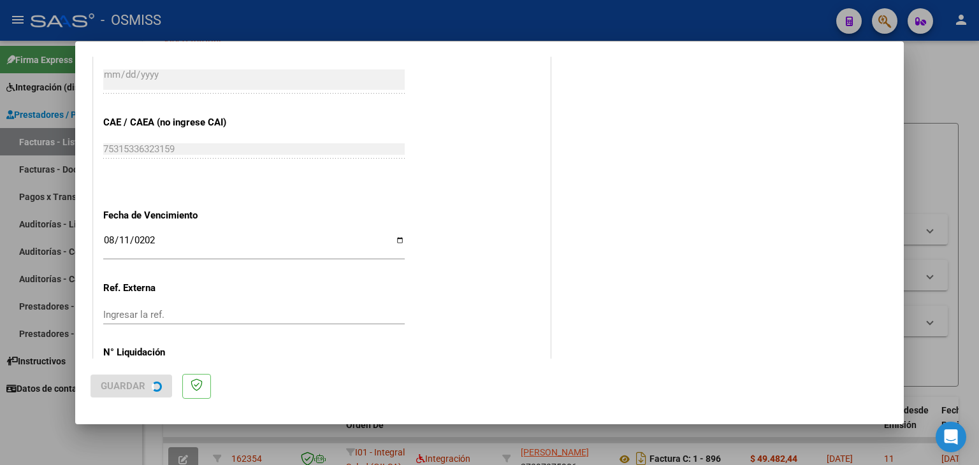
scroll to position [0, 0]
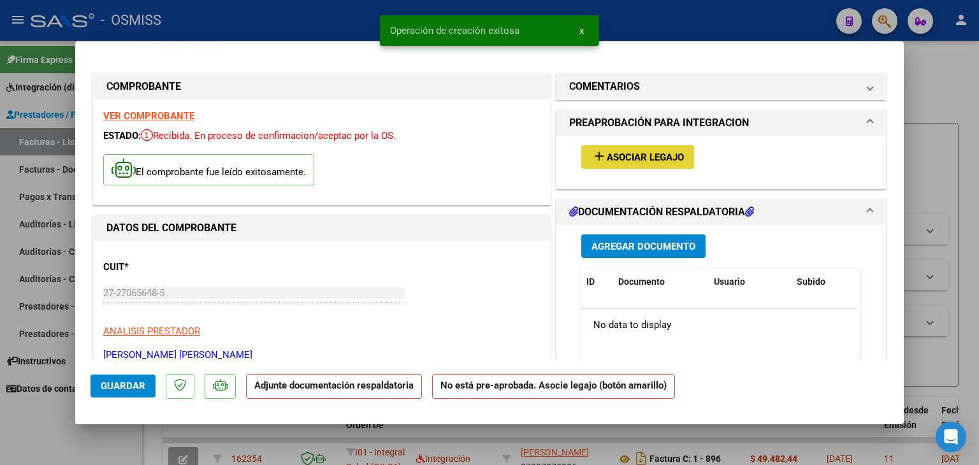
click at [616, 164] on button "add Asociar Legajo" at bounding box center [637, 157] width 113 height 24
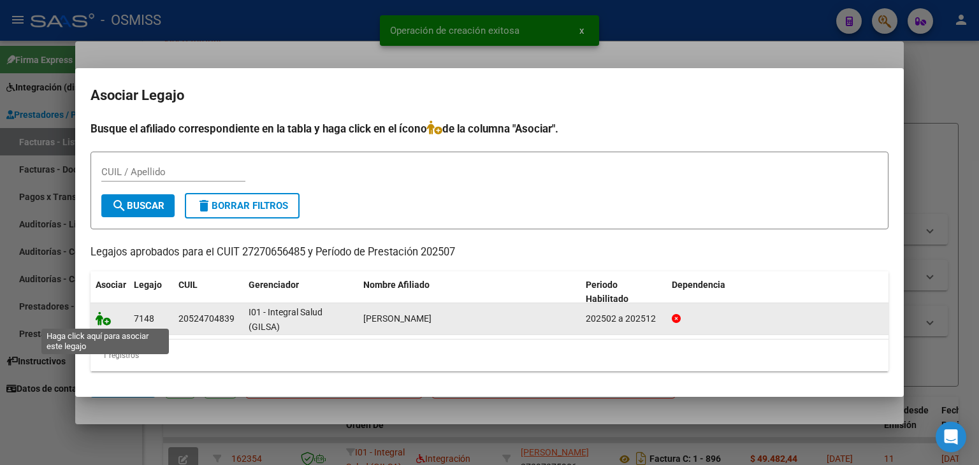
click at [97, 319] on icon at bounding box center [103, 319] width 15 height 14
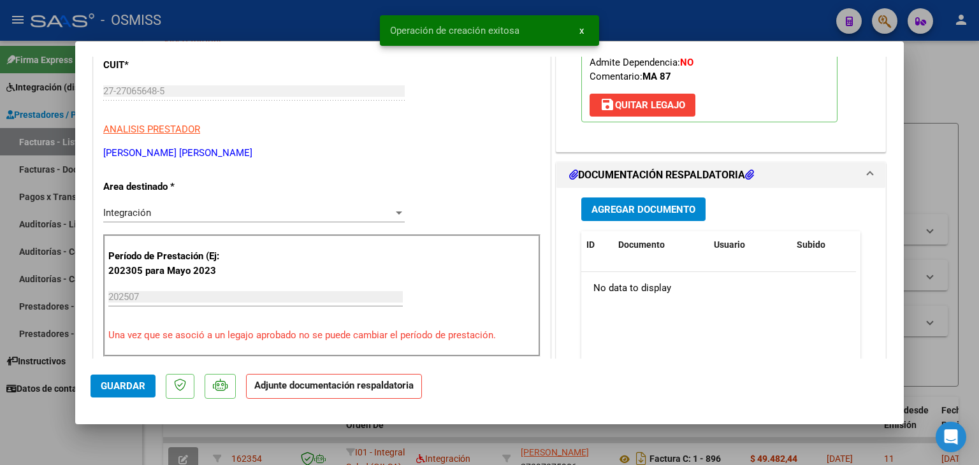
scroll to position [255, 0]
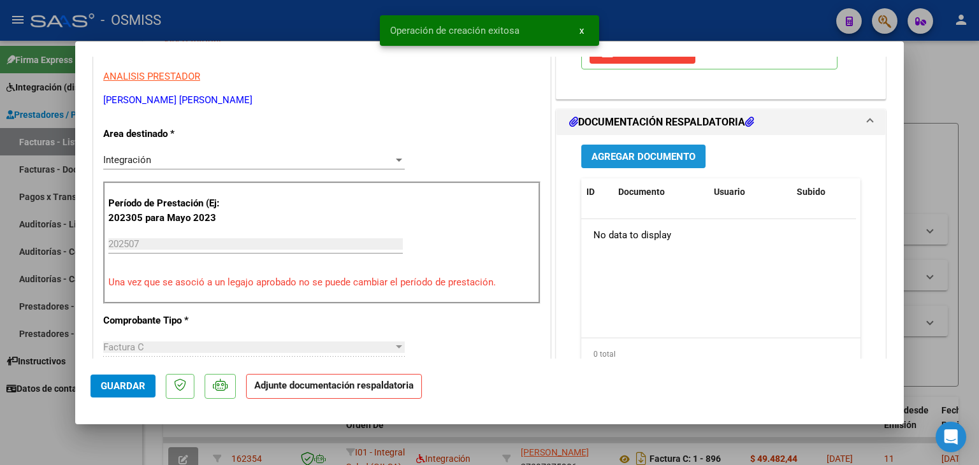
click at [621, 151] on span "Agregar Documento" at bounding box center [643, 156] width 104 height 11
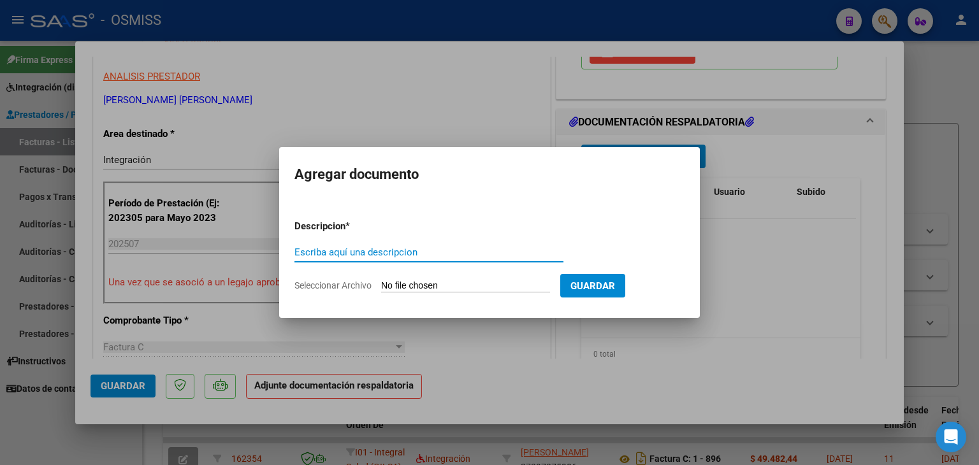
click at [419, 280] on input "Seleccionar Archivo" at bounding box center [465, 286] width 169 height 12
type input "C:\fakepath\julio Romeo-1.pdf"
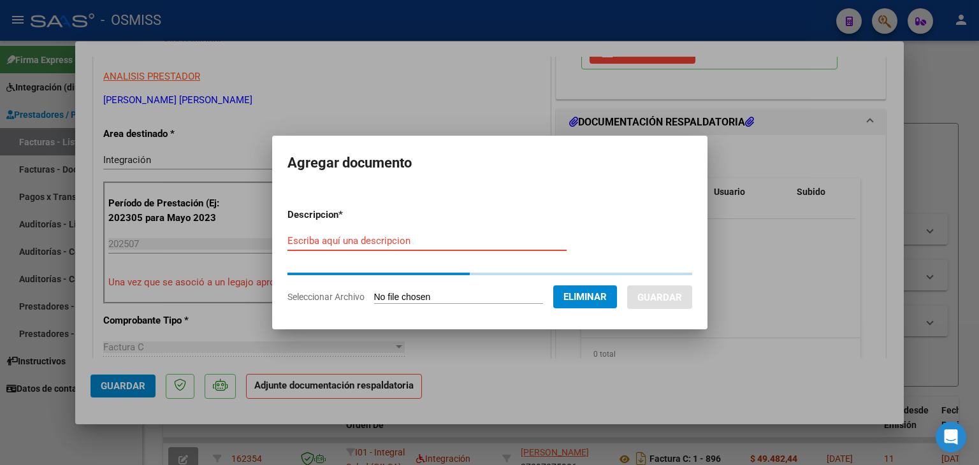
click at [380, 245] on input "Escriba aquí una descripcion" at bounding box center [426, 240] width 279 height 11
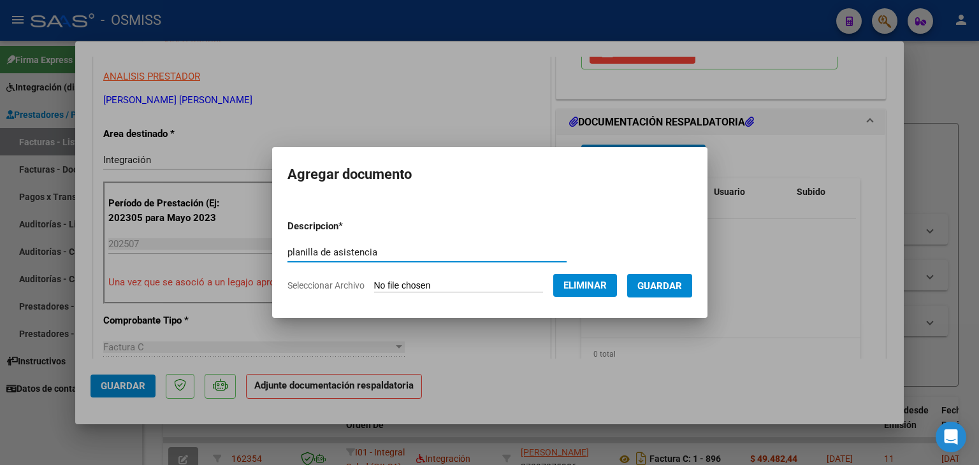
type input "planilla de asistencia"
click at [682, 286] on span "Guardar" at bounding box center [659, 285] width 45 height 11
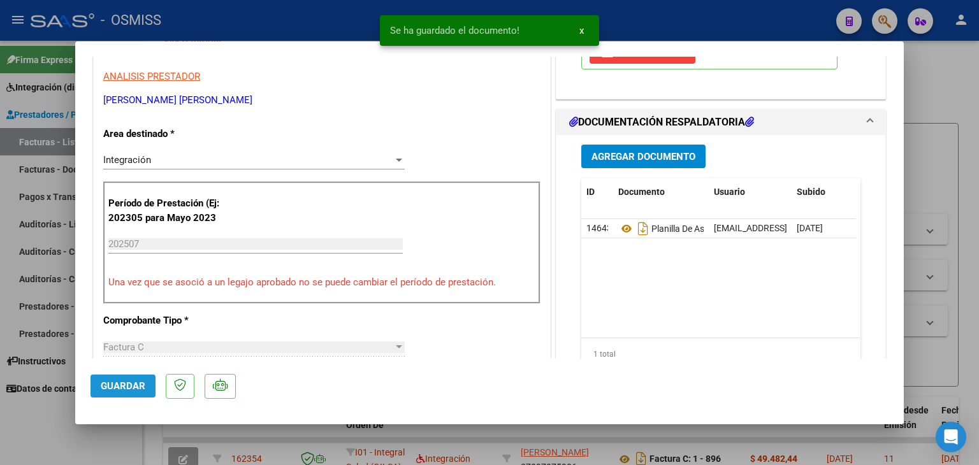
click at [117, 385] on span "Guardar" at bounding box center [123, 385] width 45 height 11
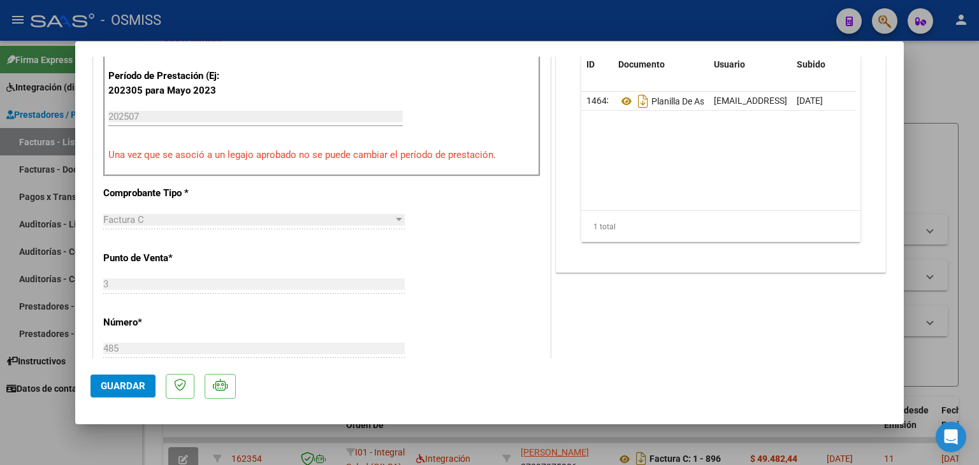
scroll to position [319, 0]
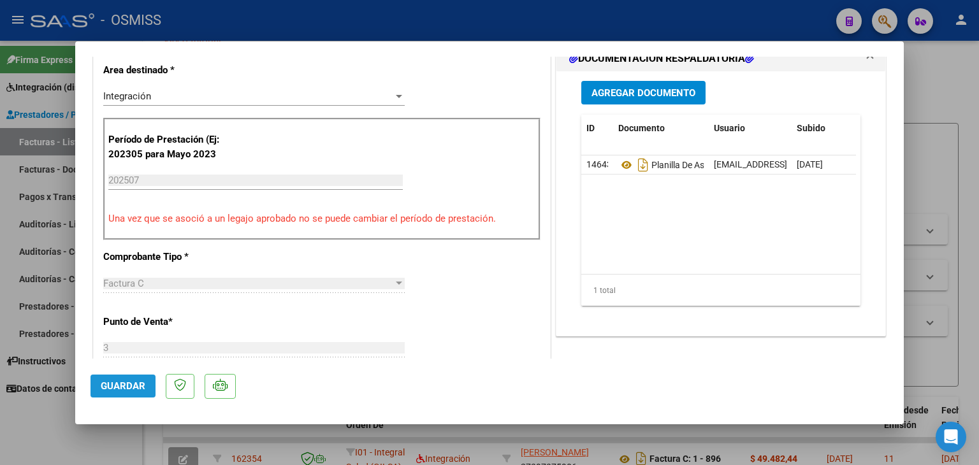
click at [144, 380] on span "Guardar" at bounding box center [123, 385] width 45 height 11
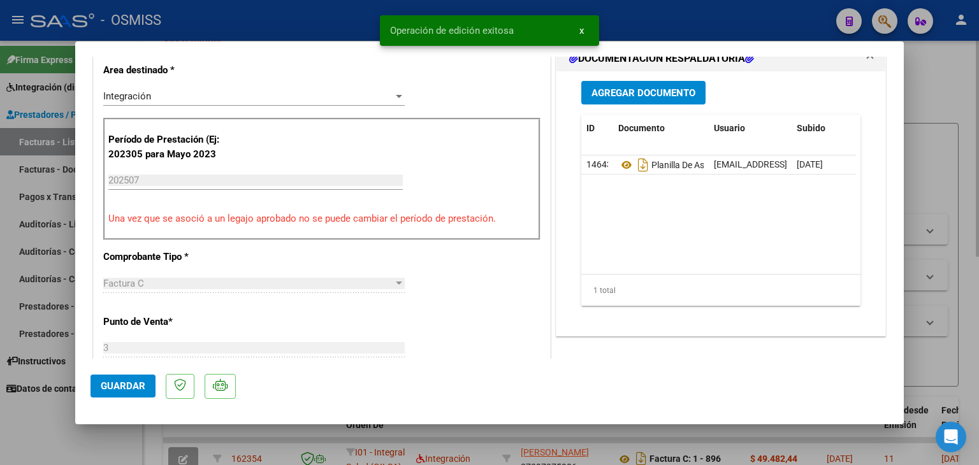
type input "$ 0,00"
